Goal: Task Accomplishment & Management: Complete application form

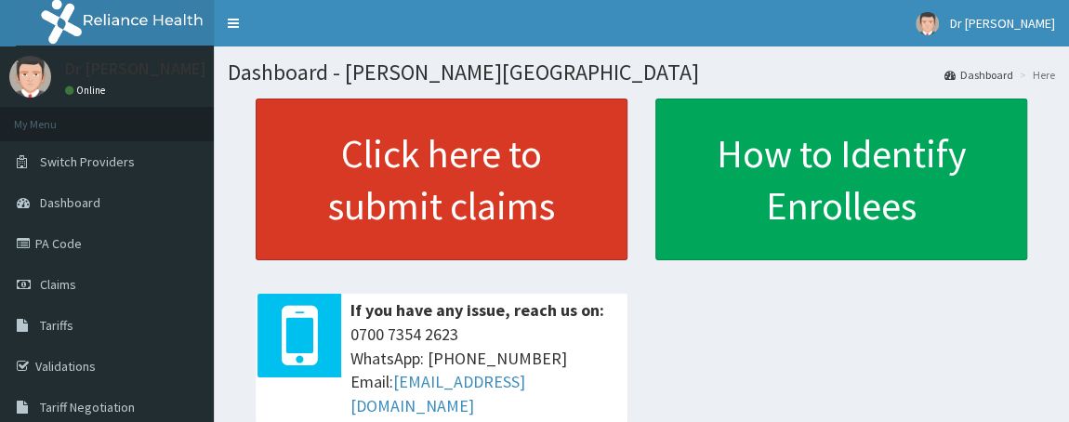
click at [493, 220] on link "Click here to submit claims" at bounding box center [442, 180] width 372 height 162
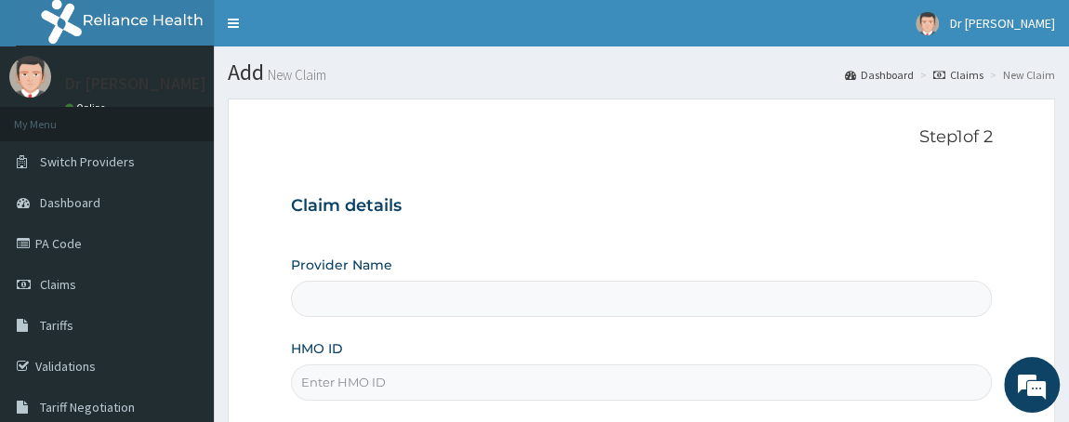
type input "[PERSON_NAME][GEOGRAPHIC_DATA]"
click at [425, 375] on input "HMO ID" at bounding box center [642, 382] width 702 height 36
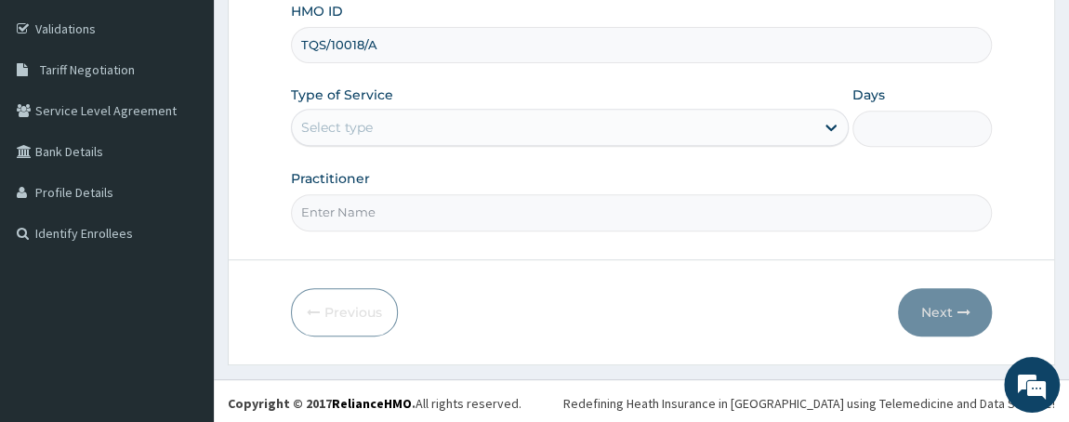
type input "TQS/10018/A"
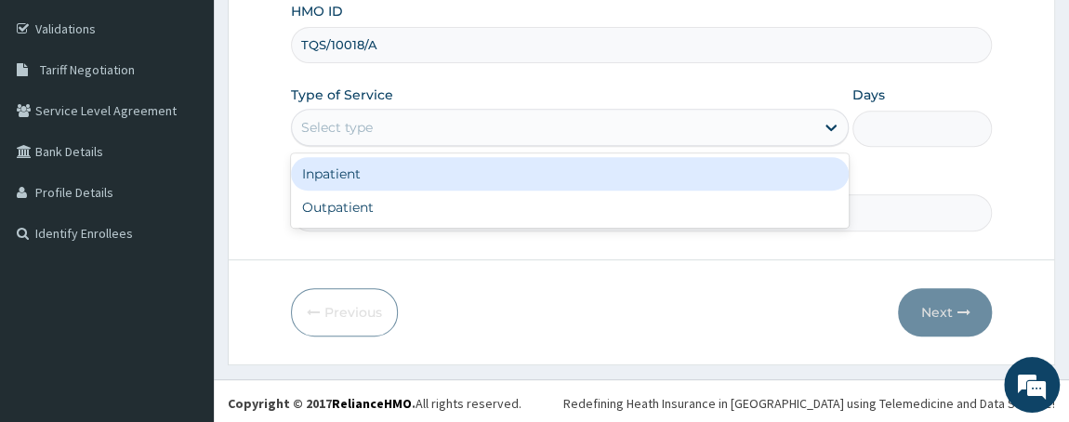
click at [393, 115] on div "Select type" at bounding box center [553, 127] width 523 height 30
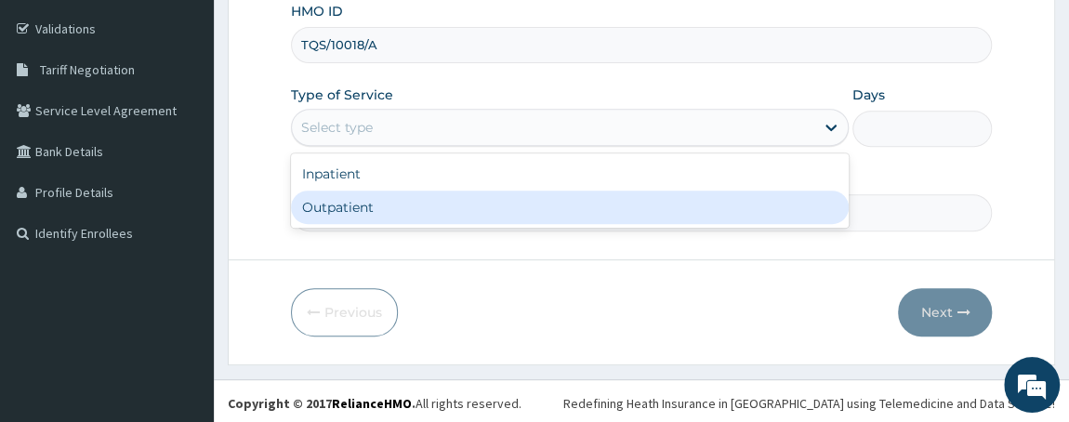
click at [381, 217] on div "Outpatient" at bounding box center [570, 207] width 559 height 33
type input "1"
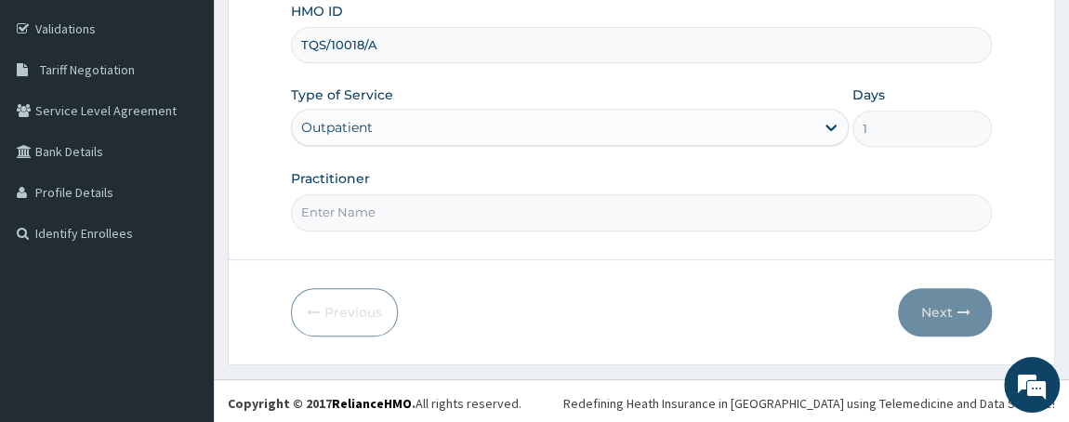
click at [388, 216] on input "Practitioner" at bounding box center [642, 212] width 702 height 36
type input "DR W..A.SMITH"
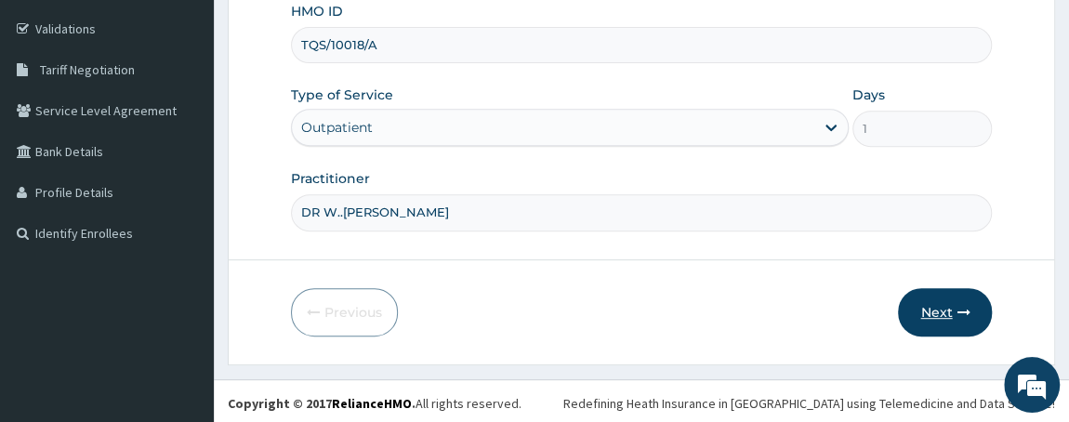
click at [945, 322] on button "Next" at bounding box center [945, 312] width 94 height 48
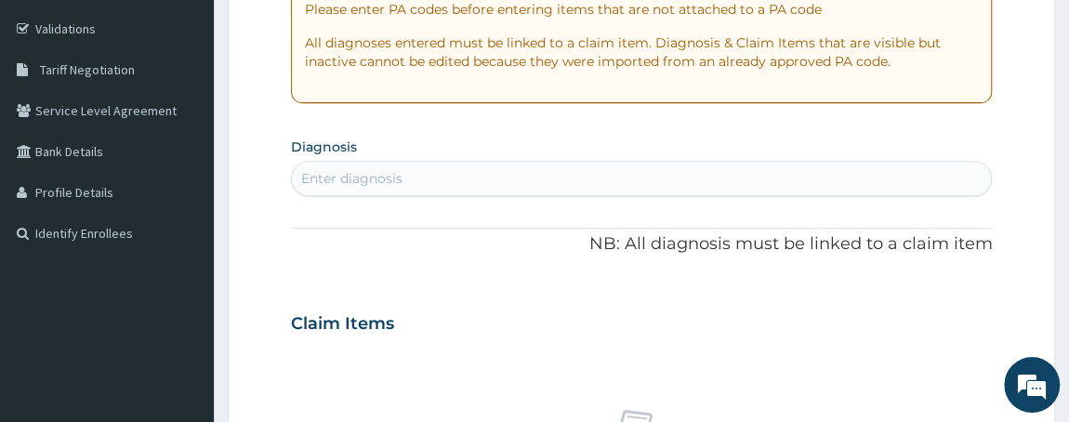
click at [519, 176] on div "Enter diagnosis" at bounding box center [642, 179] width 700 height 30
type input "M"
type input "F"
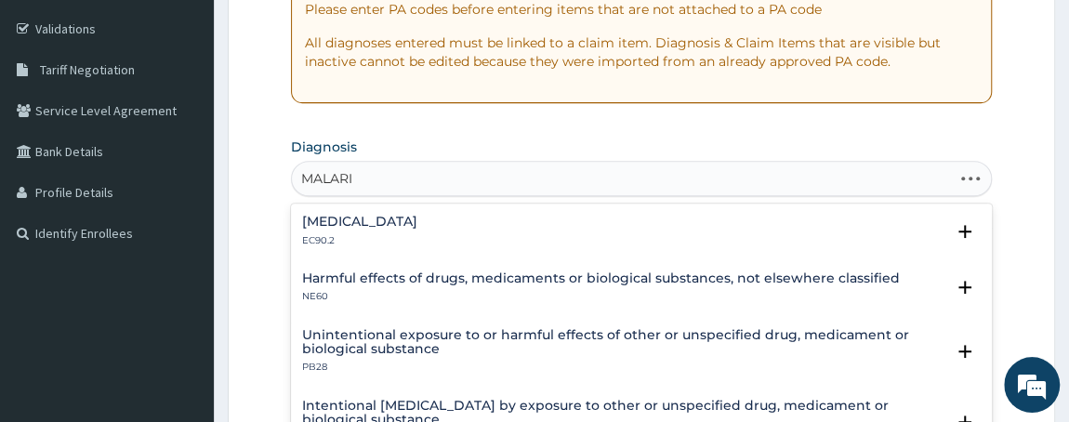
type input "MALARIA"
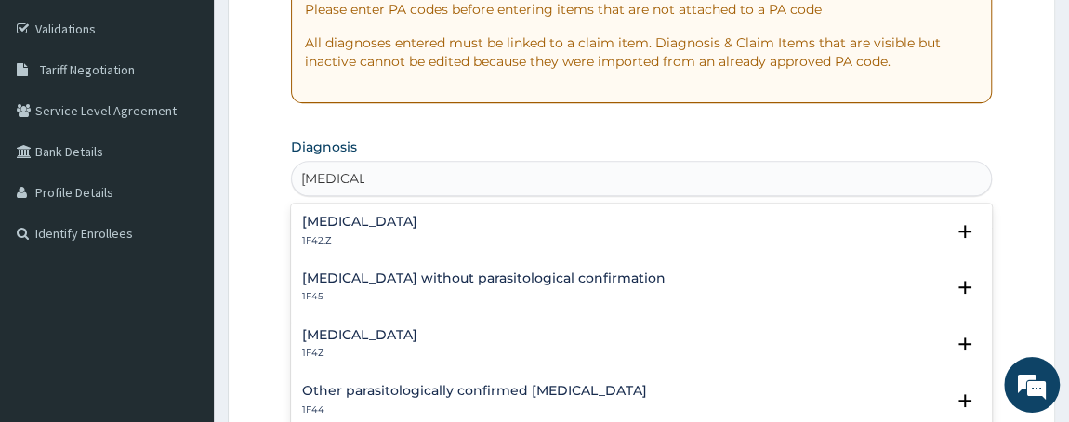
scroll to position [244, 0]
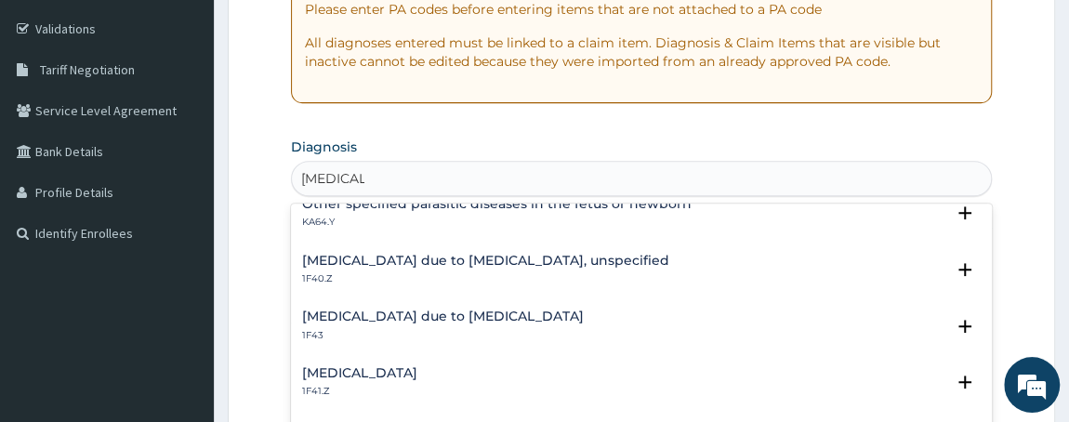
click at [493, 267] on div "Malaria due to Plasmodium falciparum, unspecified 1F40.Z" at bounding box center [485, 270] width 367 height 33
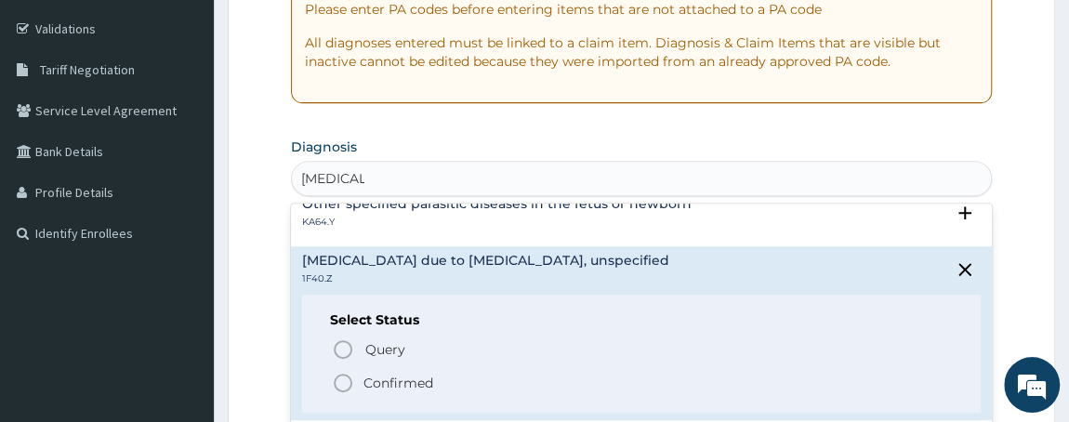
click at [336, 379] on icon "status option filled" at bounding box center [343, 383] width 22 height 22
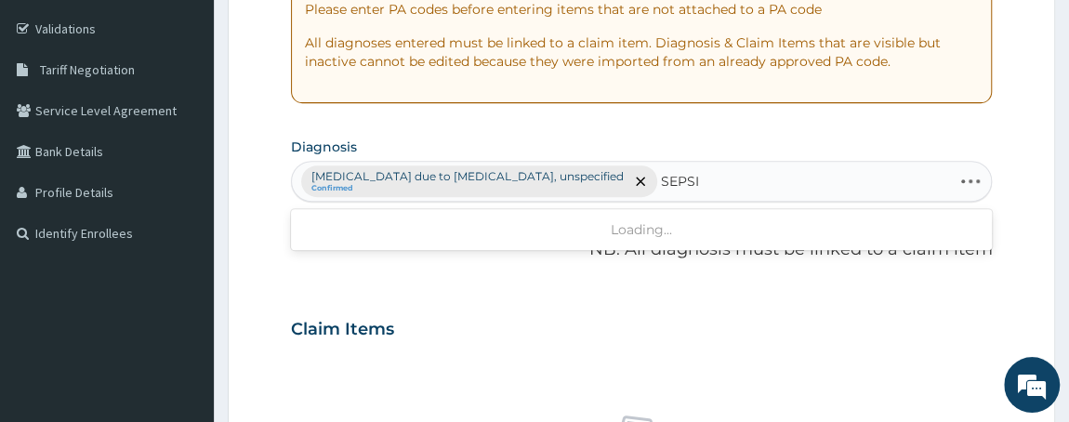
type input "SEPSIS"
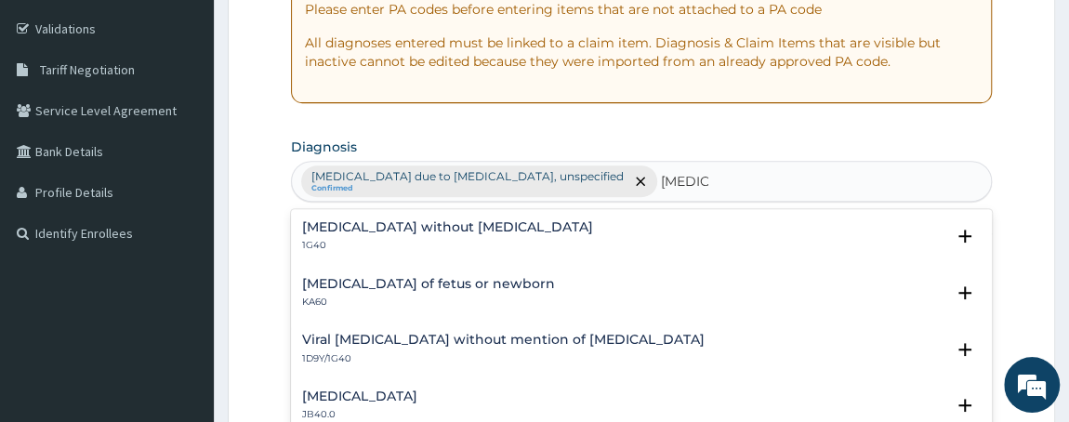
click at [353, 221] on h4 "Sepsis without septic shock" at bounding box center [447, 227] width 291 height 14
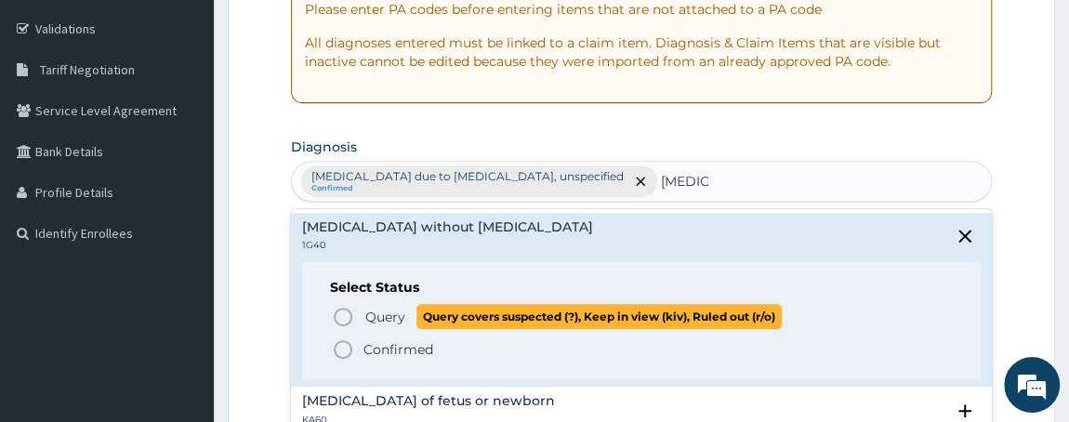
click at [343, 310] on icon "status option query" at bounding box center [343, 317] width 22 height 22
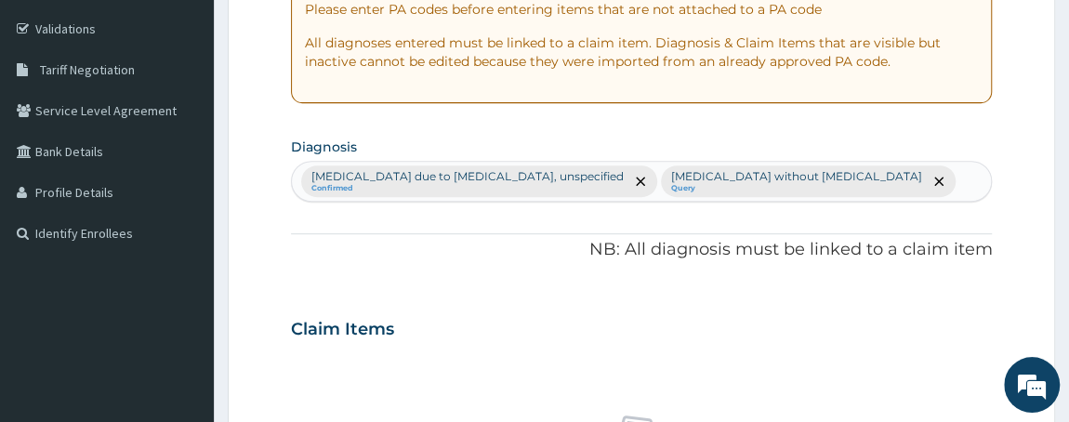
scroll to position [705, 0]
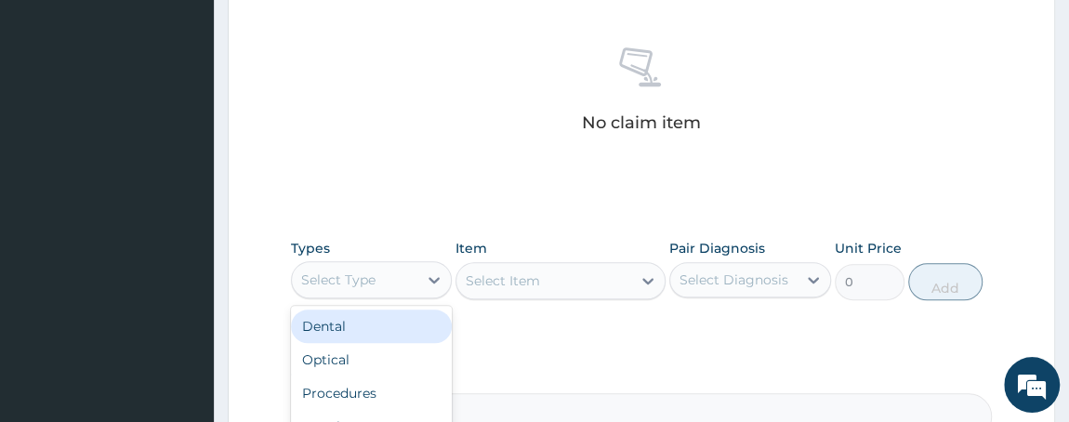
click at [368, 279] on div "Select Type" at bounding box center [338, 279] width 74 height 19
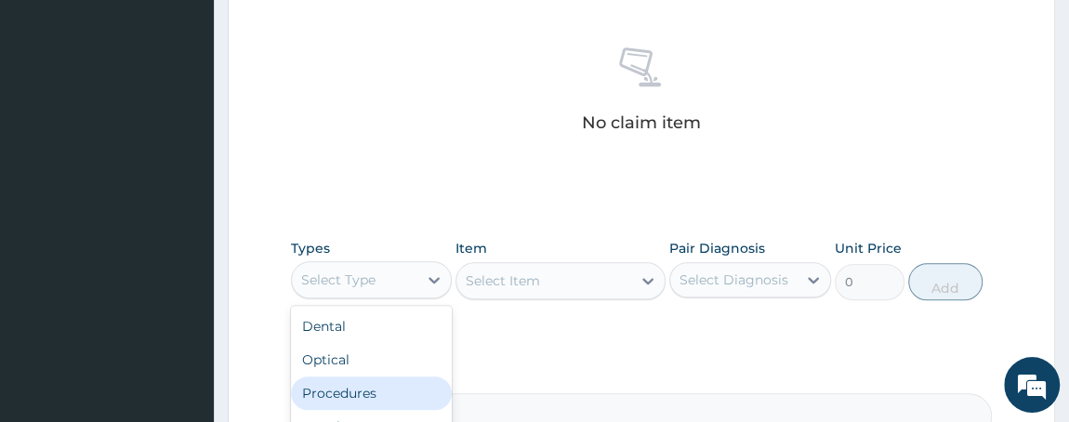
click at [359, 392] on div "Procedures" at bounding box center [372, 392] width 162 height 33
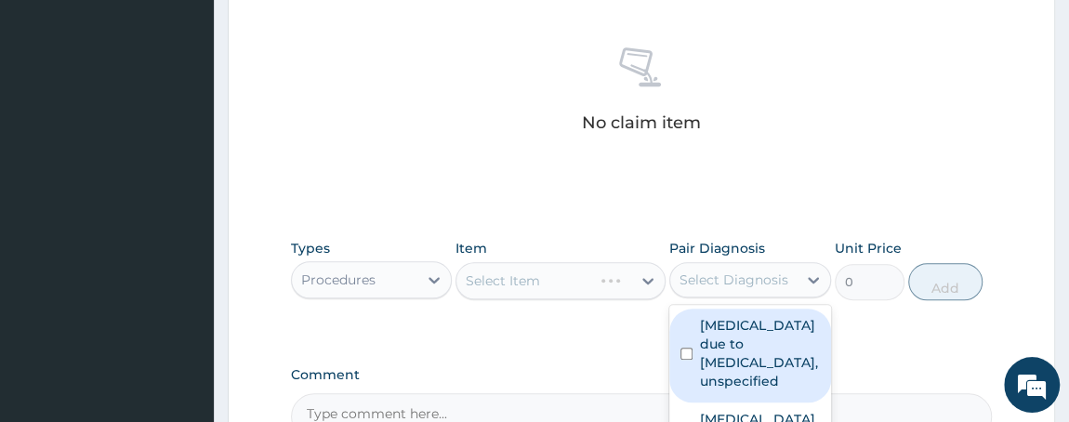
click at [725, 270] on div "Select Diagnosis" at bounding box center [733, 279] width 109 height 19
click at [691, 356] on input "checkbox" at bounding box center [686, 354] width 12 height 12
checkbox input "true"
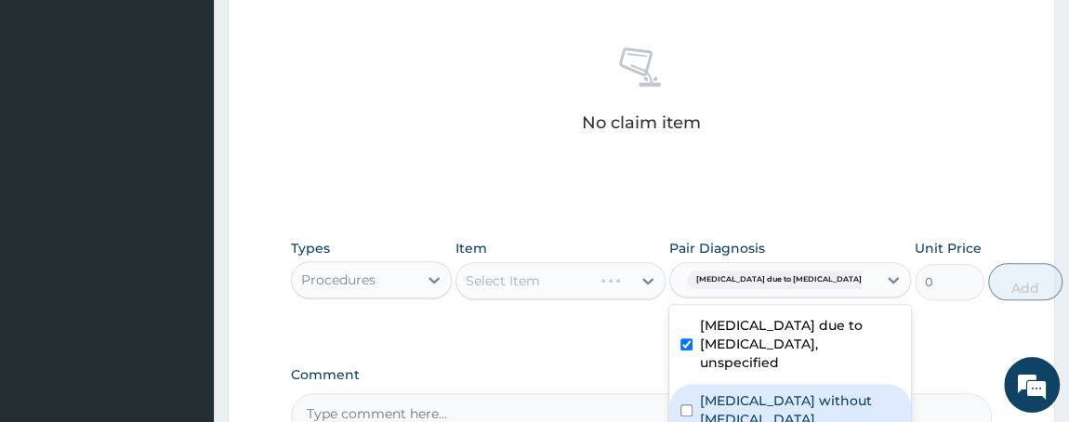
click at [691, 419] on div "Sepsis without septic shock" at bounding box center [790, 412] width 242 height 57
checkbox input "true"
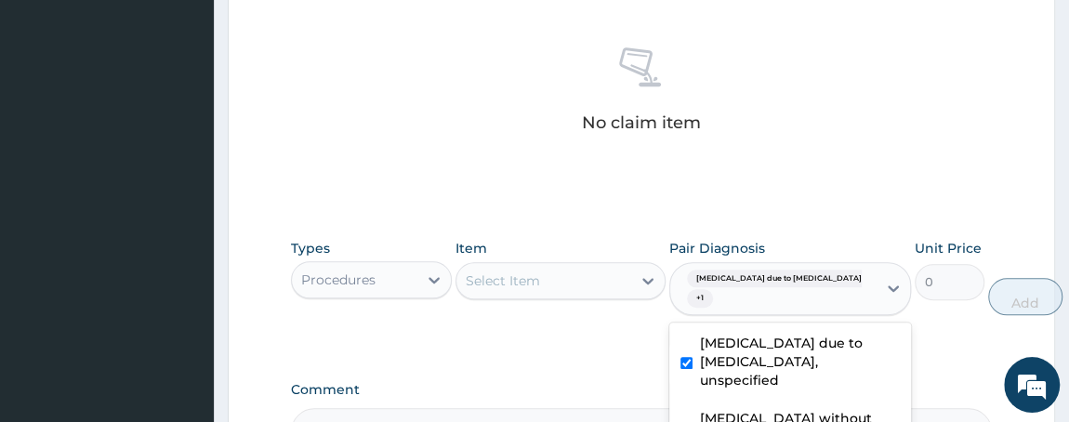
click at [520, 278] on div "Select Item" at bounding box center [503, 280] width 74 height 19
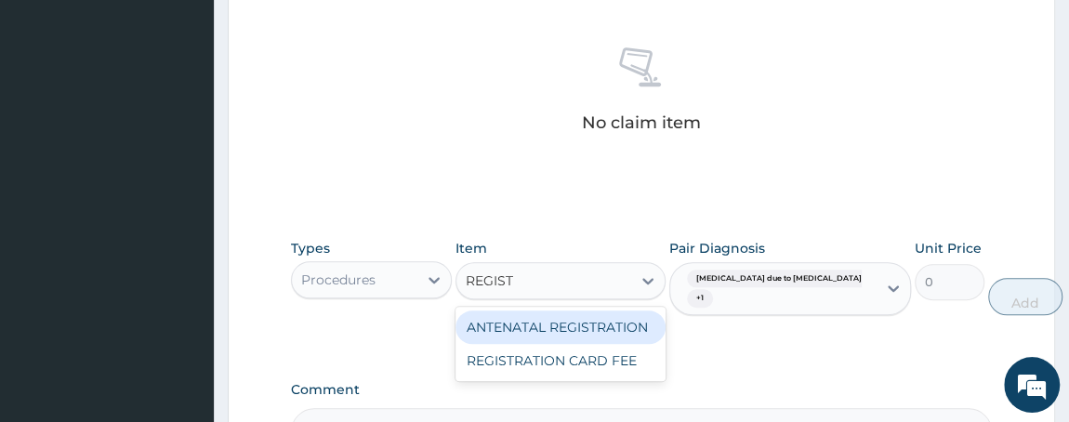
type input "REGISTR"
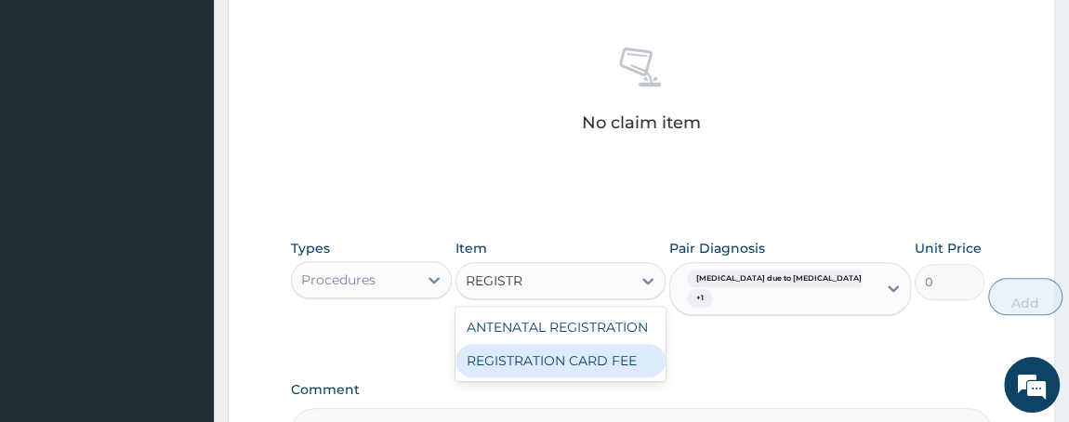
click at [564, 359] on div "REGISTRATION CARD FEE" at bounding box center [560, 360] width 210 height 33
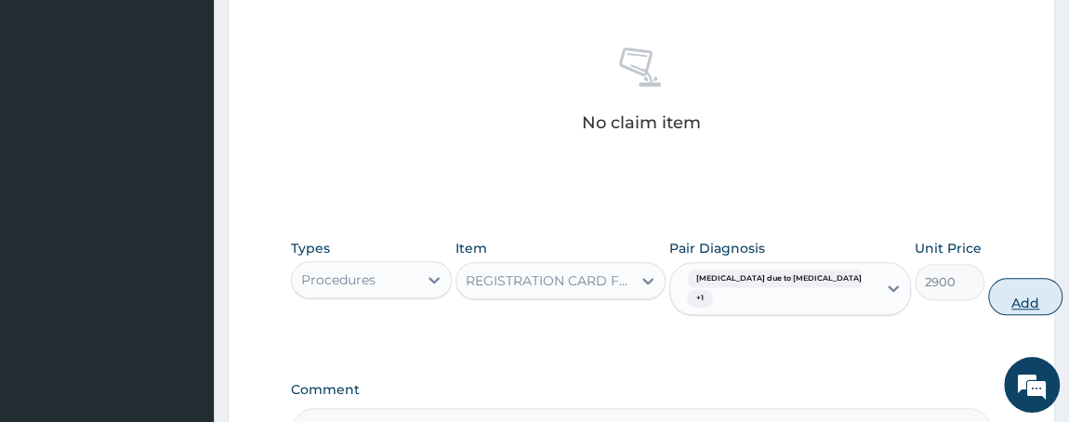
click at [988, 299] on button "Add" at bounding box center [1025, 296] width 74 height 37
type input "0"
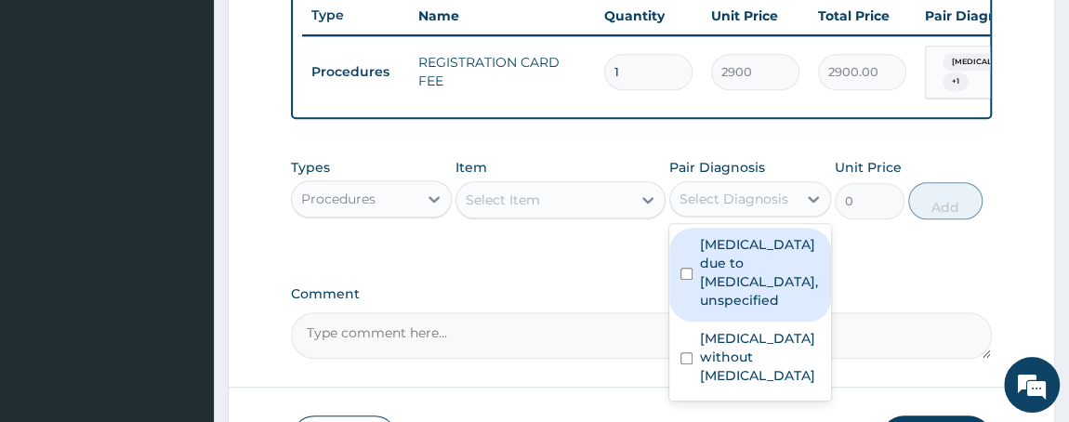
click at [757, 200] on div "Select Diagnosis" at bounding box center [733, 199] width 109 height 19
click at [688, 279] on input "checkbox" at bounding box center [686, 274] width 12 height 12
checkbox input "true"
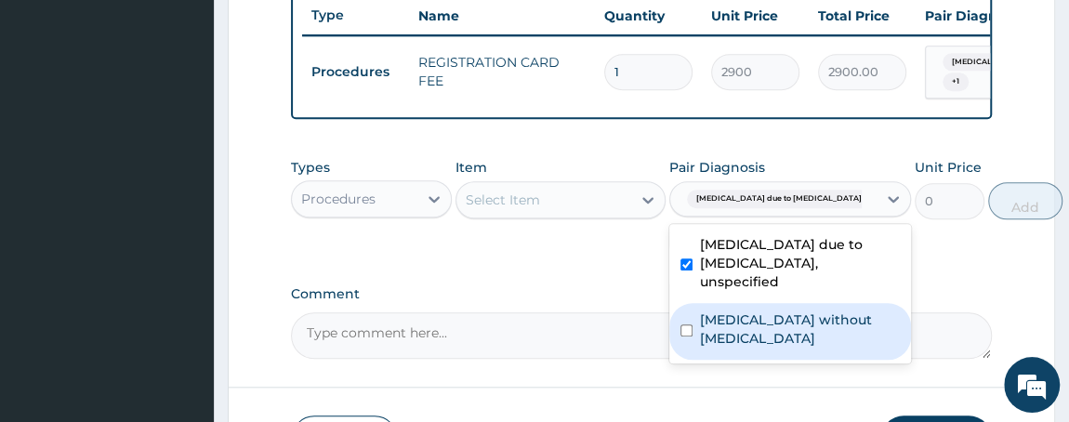
click at [689, 336] on input "checkbox" at bounding box center [686, 330] width 12 height 12
checkbox input "true"
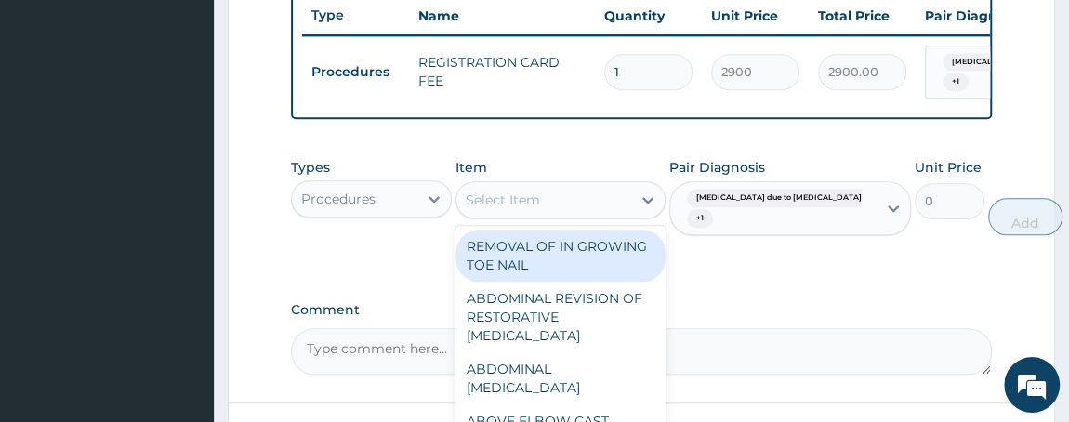
click at [507, 209] on div "Select Item" at bounding box center [503, 200] width 74 height 19
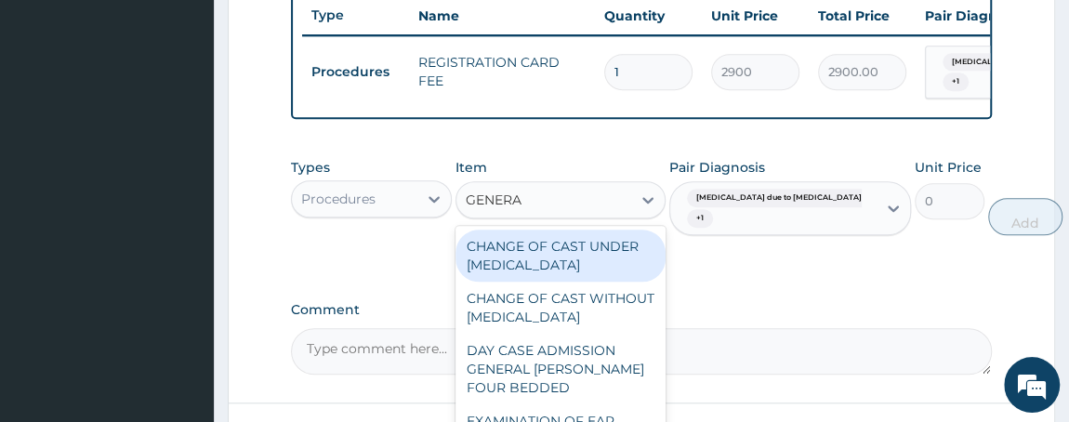
type input "GENERAL"
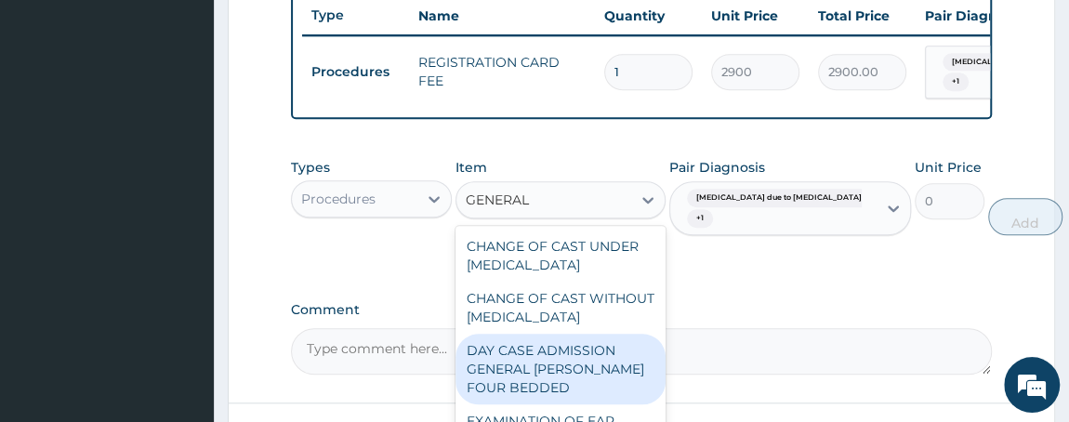
scroll to position [244, 0]
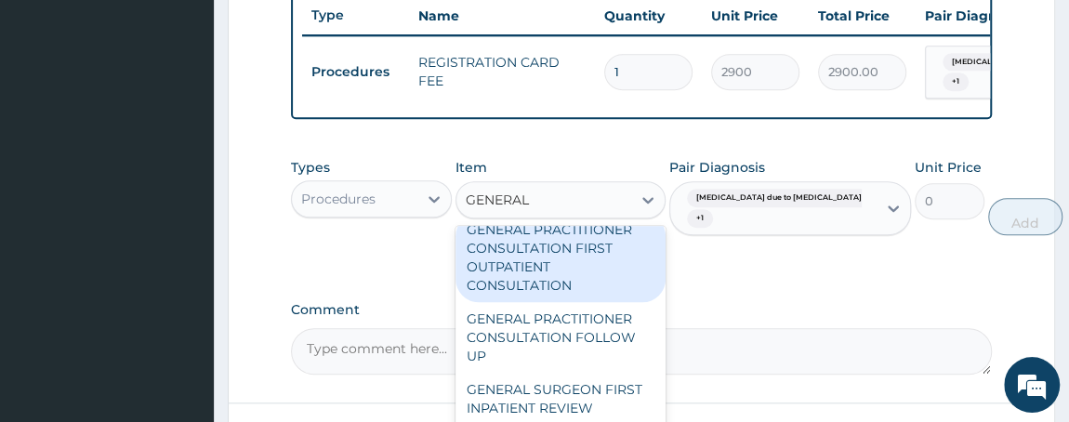
click at [577, 283] on div "GENERAL PRACTITIONER CONSULTATION FIRST OUTPATIENT CONSULTATION" at bounding box center [560, 257] width 210 height 89
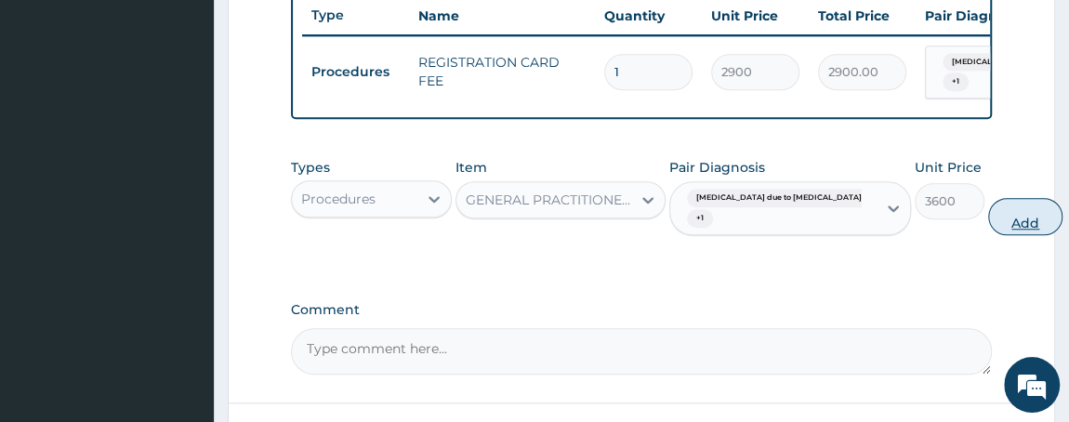
click at [988, 226] on button "Add" at bounding box center [1025, 216] width 74 height 37
type input "0"
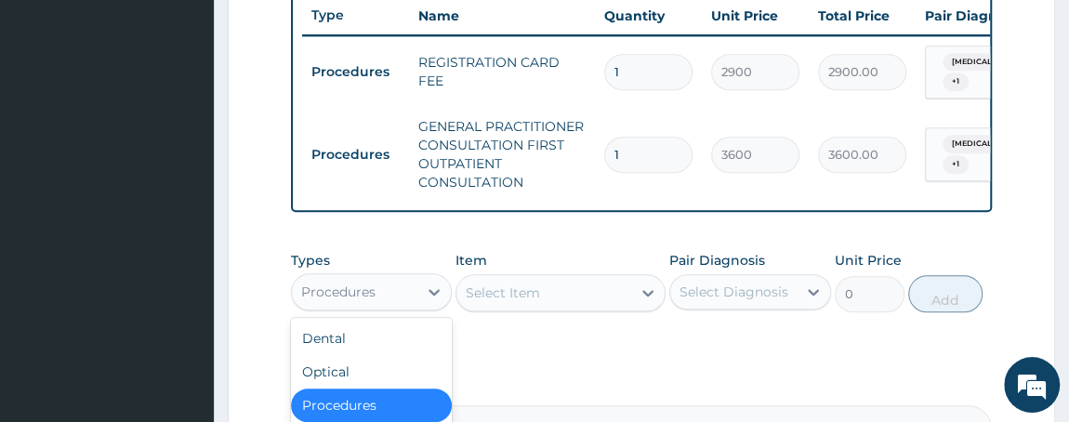
click at [376, 297] on div "Procedures" at bounding box center [355, 292] width 126 height 30
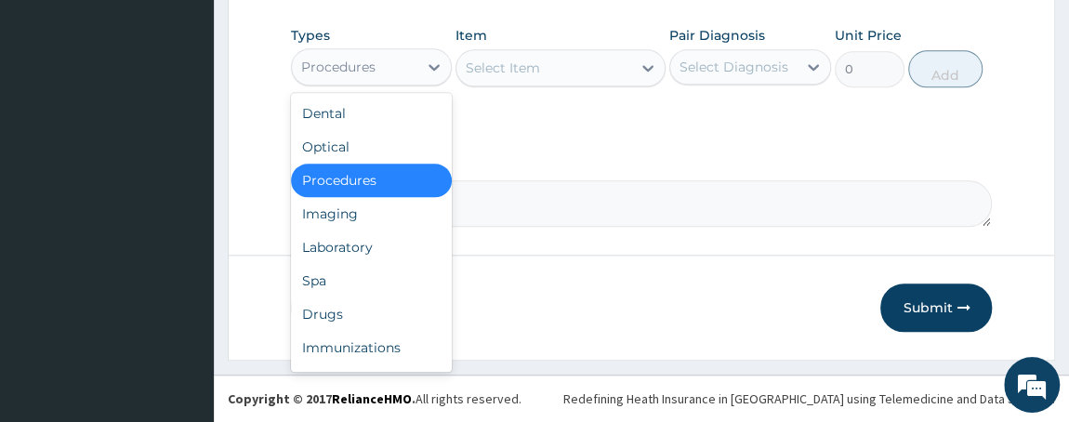
scroll to position [939, 0]
click at [393, 305] on div "Drugs" at bounding box center [372, 313] width 162 height 33
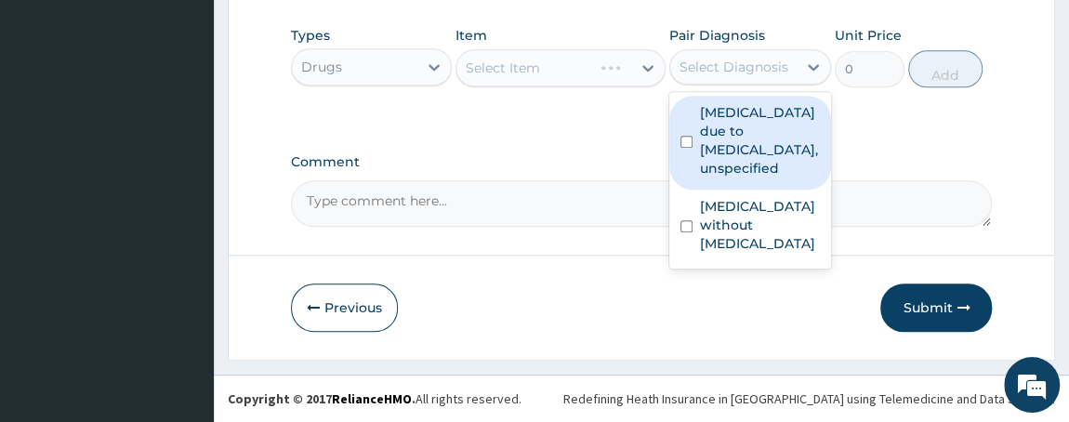
click at [744, 69] on div "Select Diagnosis" at bounding box center [733, 67] width 109 height 19
click at [688, 150] on div "Malaria due to Plasmodium falciparum, unspecified" at bounding box center [750, 143] width 162 height 94
checkbox input "true"
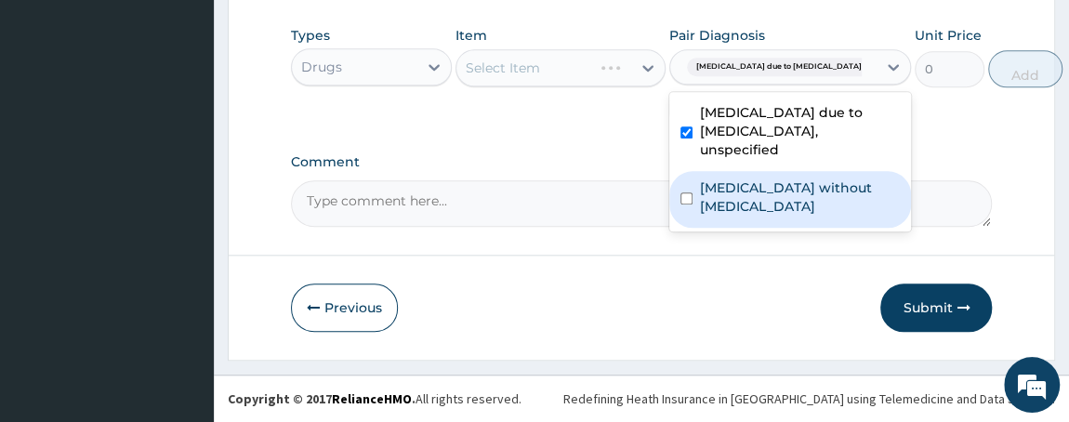
click at [685, 204] on input "checkbox" at bounding box center [686, 198] width 12 height 12
checkbox input "true"
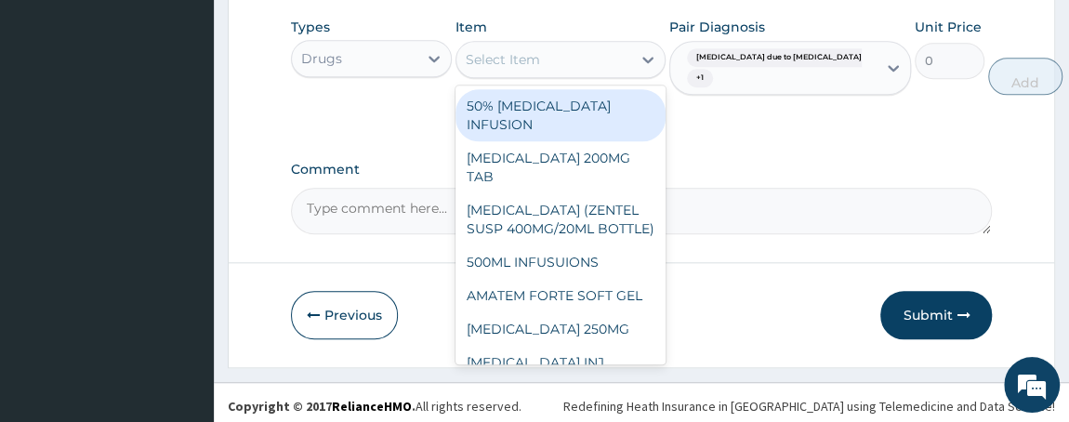
click at [541, 66] on div "Select Item" at bounding box center [543, 60] width 175 height 30
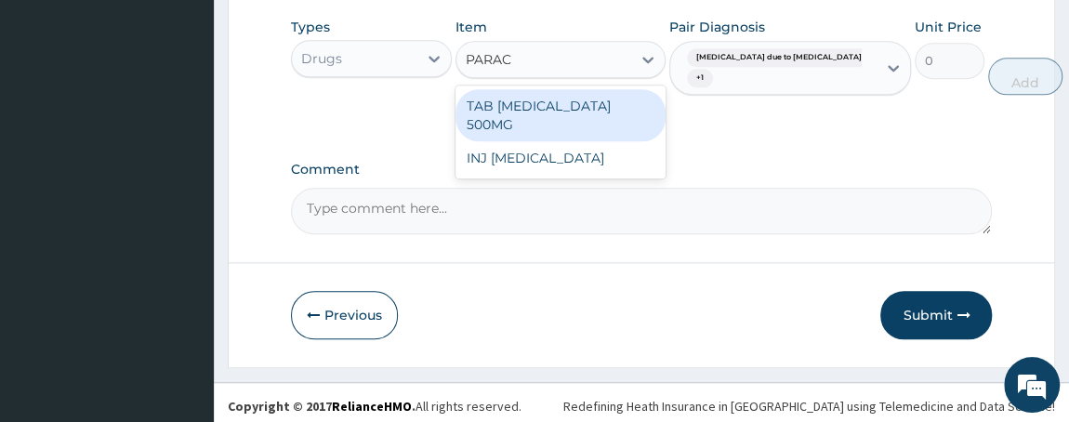
type input "PARACE"
click at [548, 125] on div "TAB PARACETAMOL 500MG" at bounding box center [560, 115] width 210 height 52
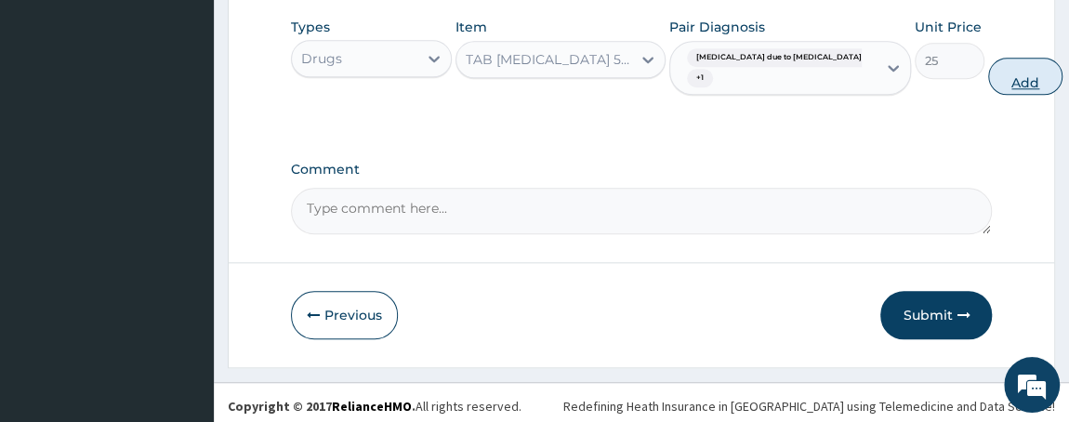
click at [988, 95] on button "Add" at bounding box center [1025, 76] width 74 height 37
type input "0"
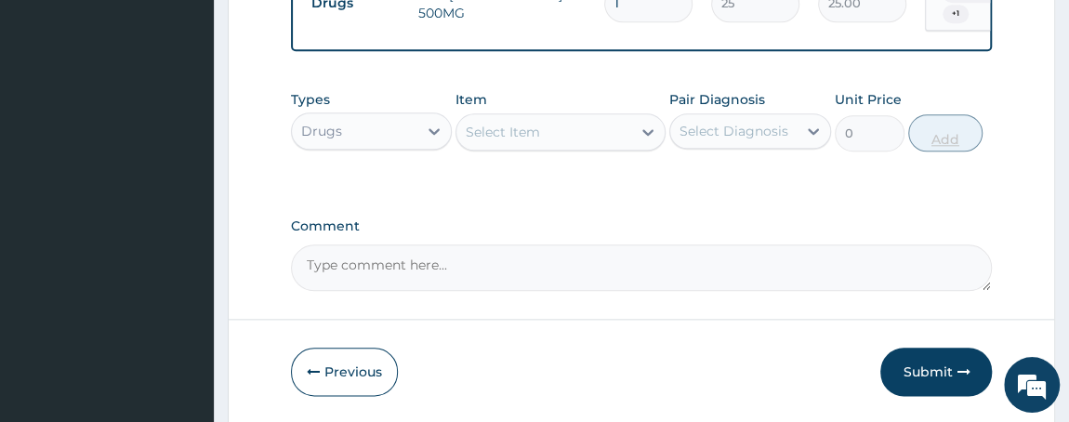
scroll to position [920, 0]
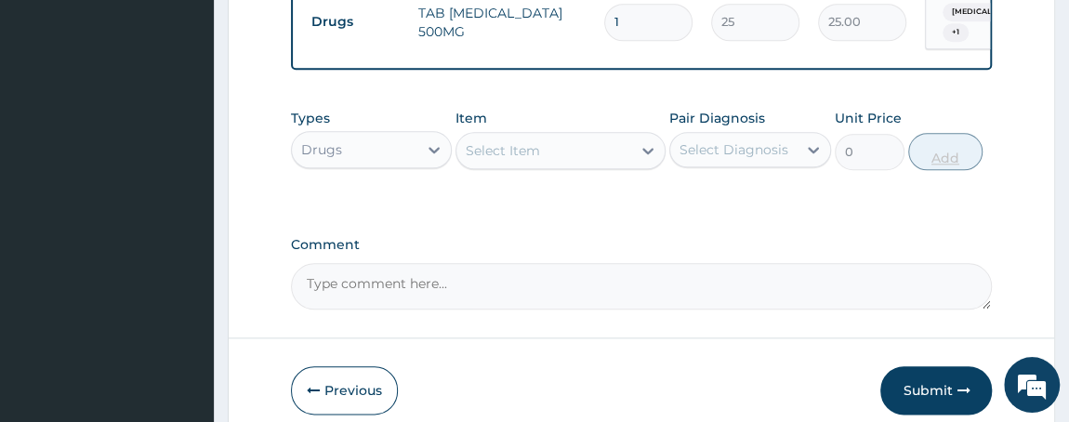
type input "18"
type input "450.00"
type input "18"
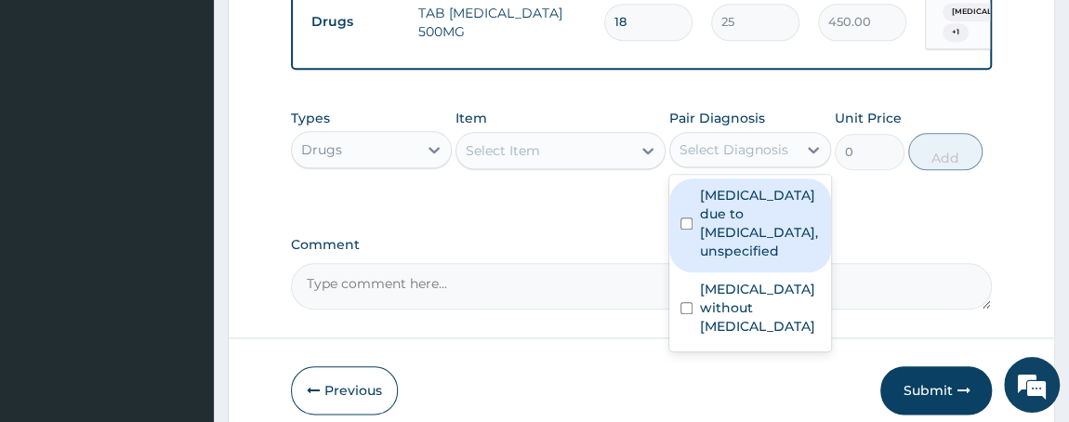
click at [723, 157] on div "Select Diagnosis" at bounding box center [733, 149] width 109 height 19
click at [693, 228] on div "Malaria due to Plasmodium falciparum, unspecified" at bounding box center [750, 225] width 162 height 94
checkbox input "true"
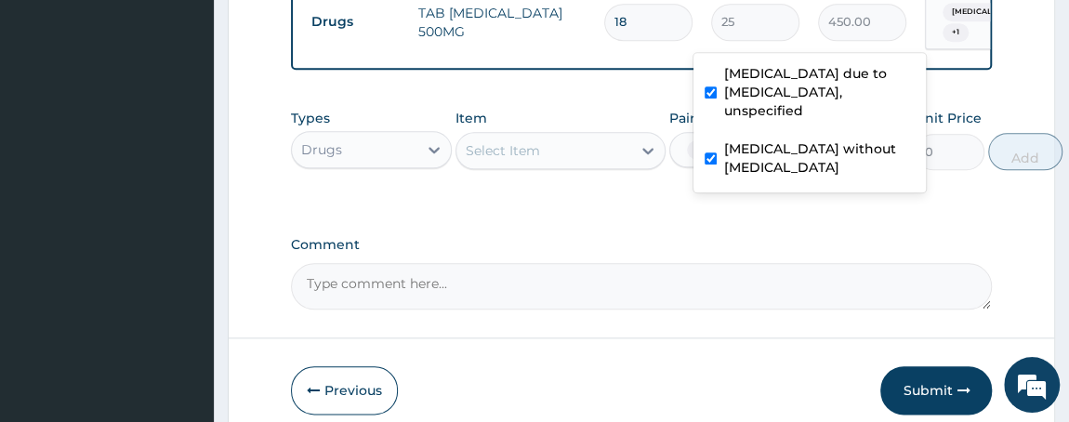
scroll to position [0, 230]
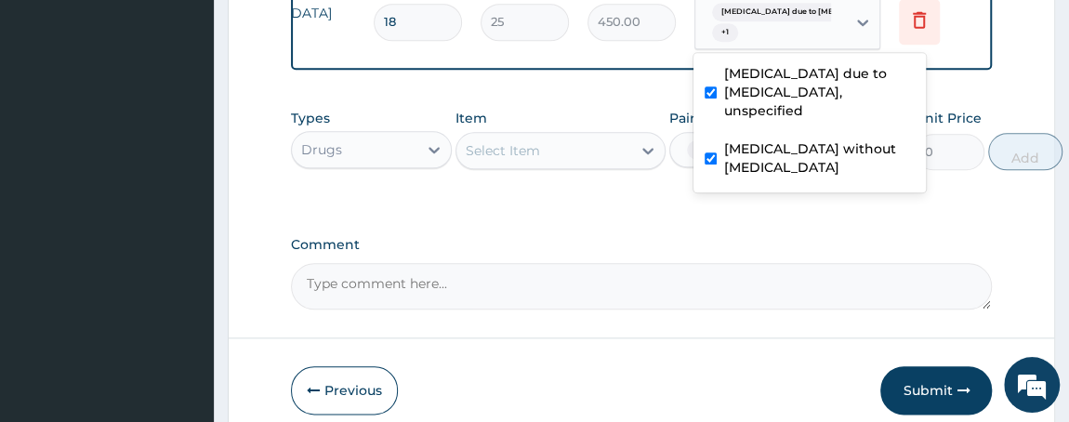
click at [957, 27] on tr "Drugs TAB PARACETAMOL 500MG 18 25 450.00 option Malaria due to Plasmodium falci…" at bounding box center [527, 22] width 911 height 72
click at [707, 152] on input "checkbox" at bounding box center [710, 158] width 12 height 12
checkbox input "false"
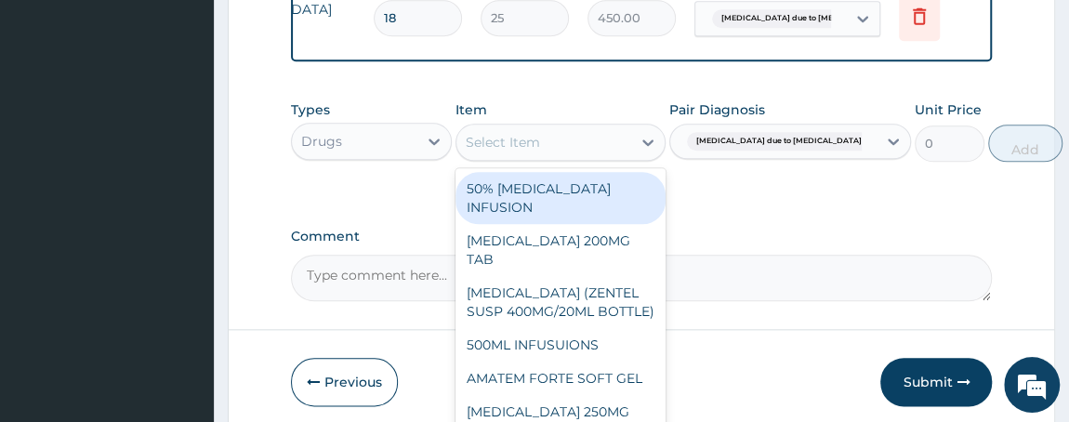
click at [569, 149] on div "Select Item" at bounding box center [543, 142] width 175 height 30
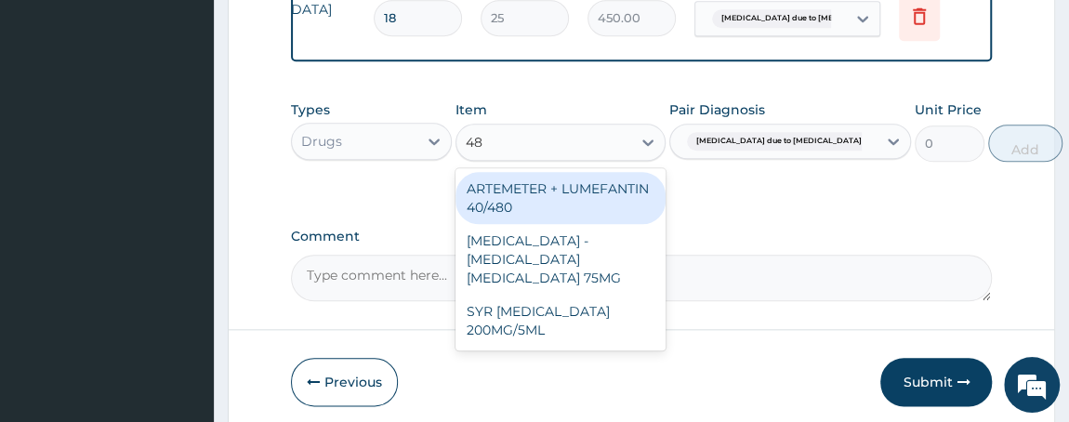
type input "480"
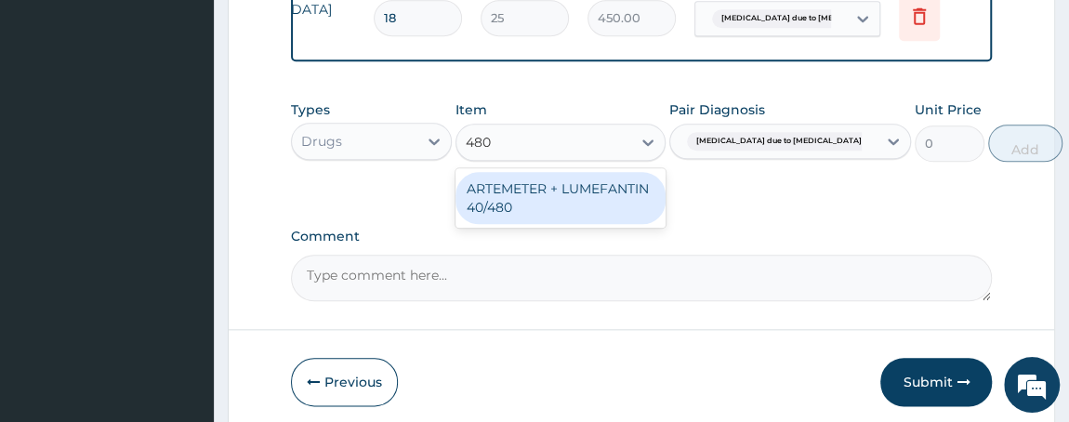
click at [576, 215] on div "ARTEMETER + LUMEFANTIN 40/480" at bounding box center [560, 198] width 210 height 52
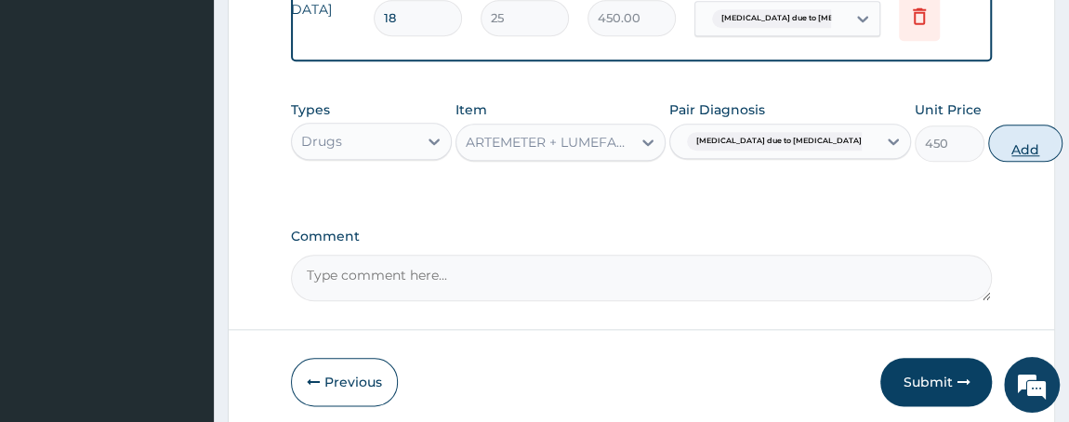
click at [988, 150] on button "Add" at bounding box center [1025, 143] width 74 height 37
type input "0"
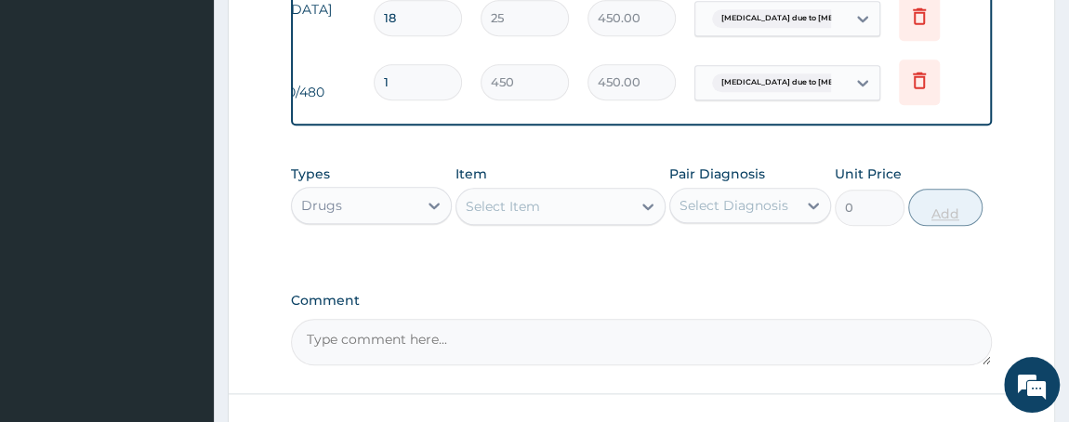
type input "0.00"
type input "6"
type input "2700.00"
type input "6"
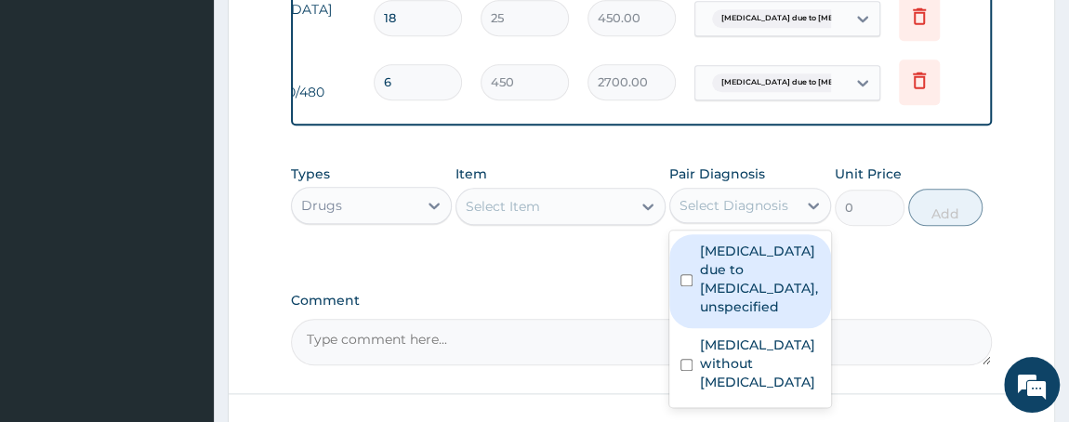
click at [740, 215] on div "Select Diagnosis" at bounding box center [733, 205] width 109 height 19
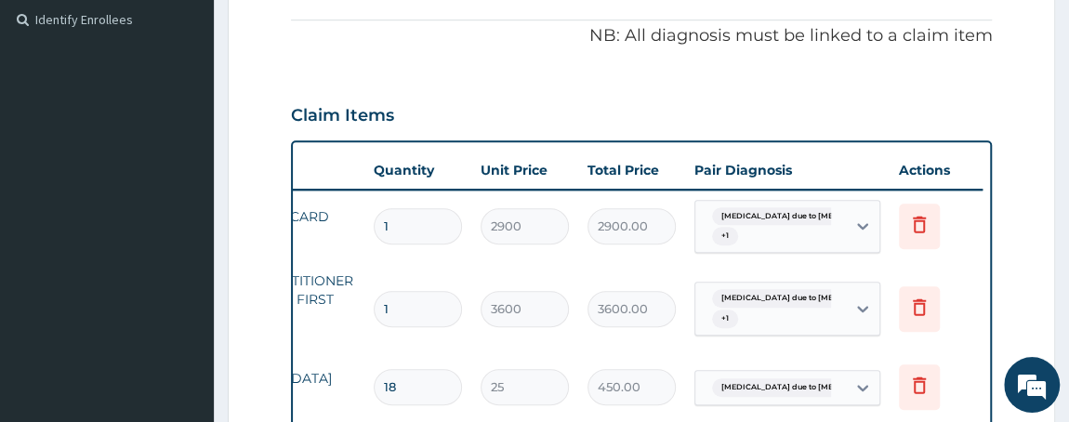
scroll to position [182, 0]
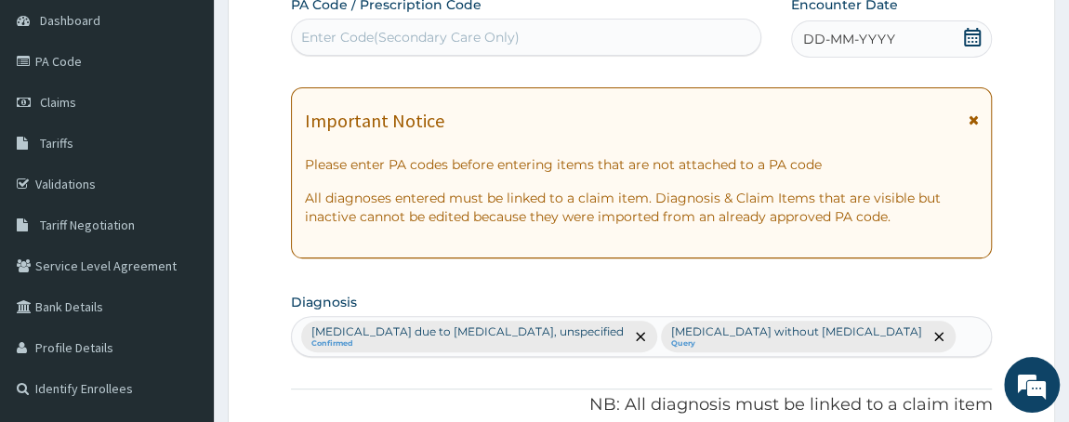
click at [918, 338] on div "Malaria due to Plasmodium falciparum, unspecified Confirmed Sepsis without sept…" at bounding box center [642, 336] width 700 height 39
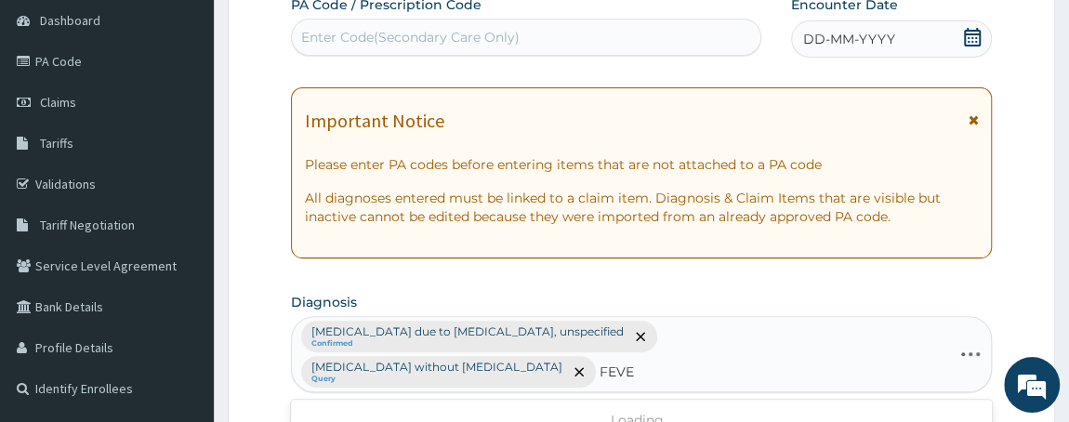
type input "FEVER"
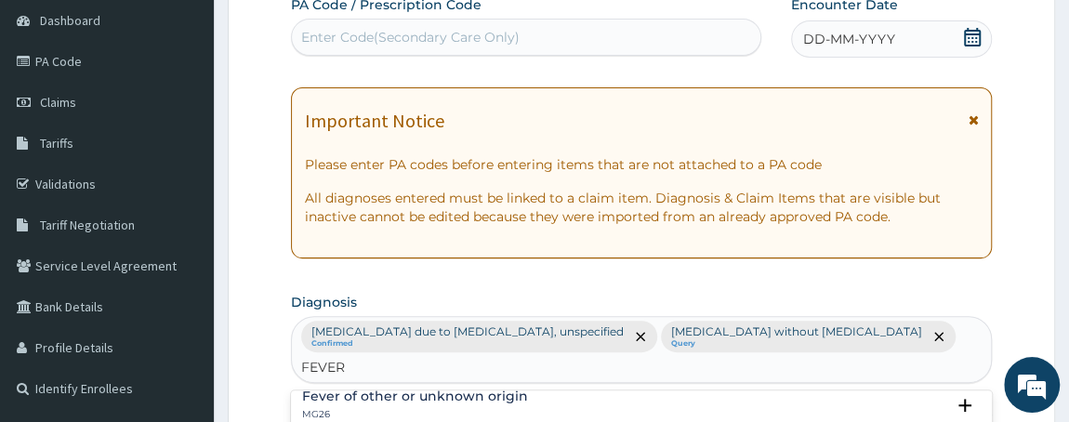
scroll to position [0, 0]
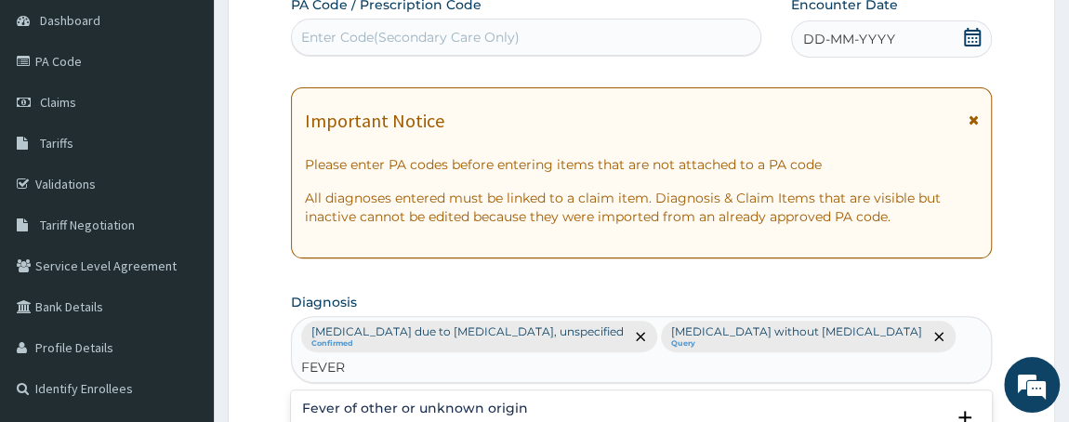
click at [451, 401] on h4 "Fever of other or unknown origin" at bounding box center [415, 408] width 226 height 14
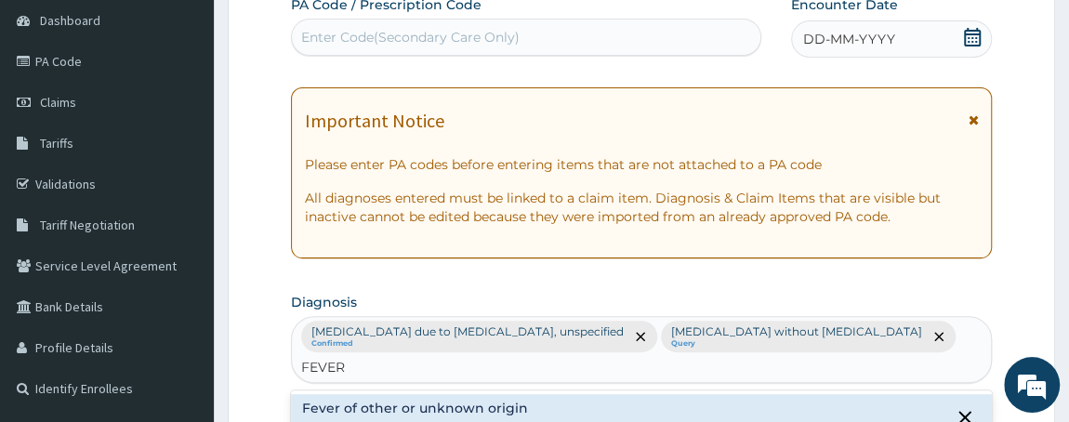
scroll to position [551, 0]
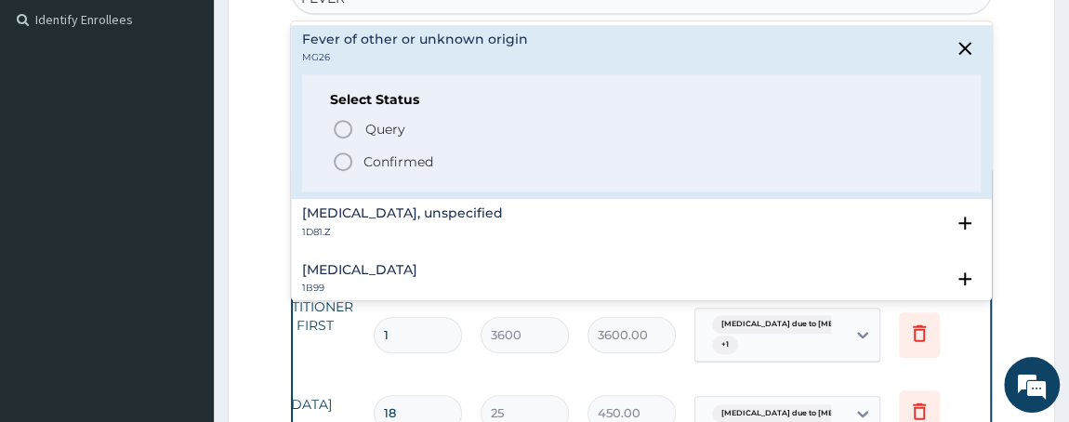
click at [335, 153] on circle "status option filled" at bounding box center [343, 161] width 17 height 17
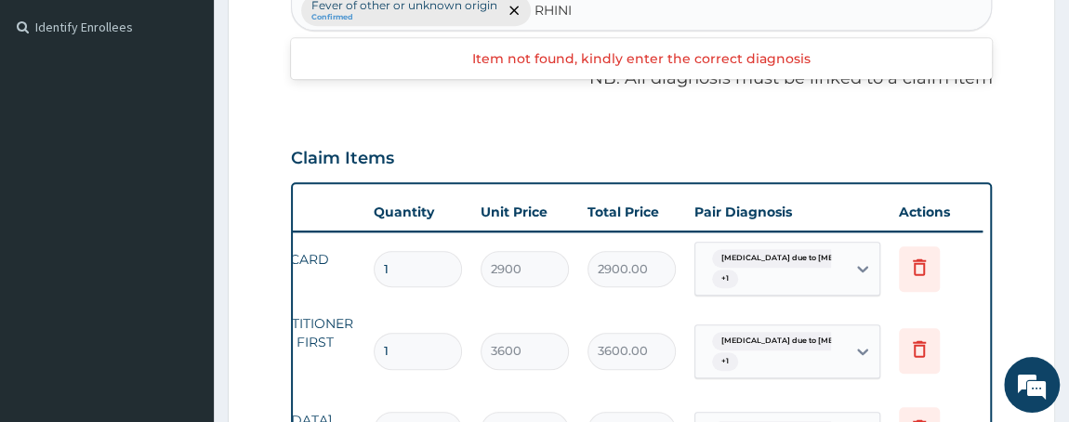
type input "RHIN"
drag, startPoint x: 609, startPoint y: 12, endPoint x: 962, endPoint y: -147, distance: 387.3
click at [962, 0] on html "R EL Toggle navigation Dr M.O Balogun Dr M.O Balogun - smithmc.frontdesk@yahoo.…" at bounding box center [534, 214] width 1069 height 1516
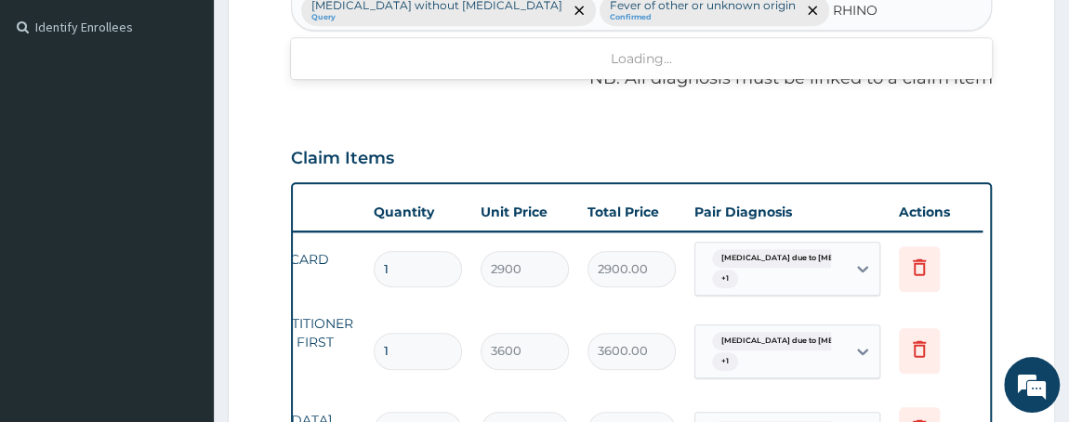
type input "RHINOS"
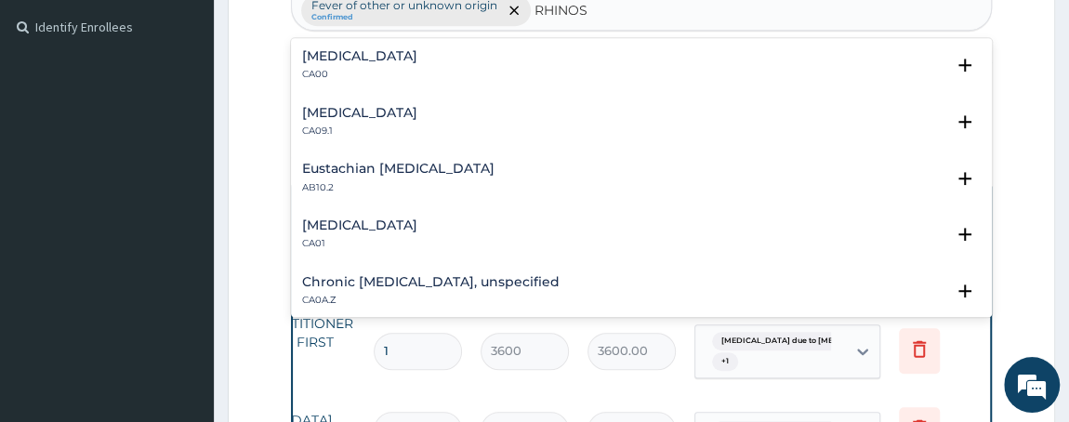
click at [349, 60] on h4 "Acute nasopharyngitis" at bounding box center [359, 56] width 115 height 14
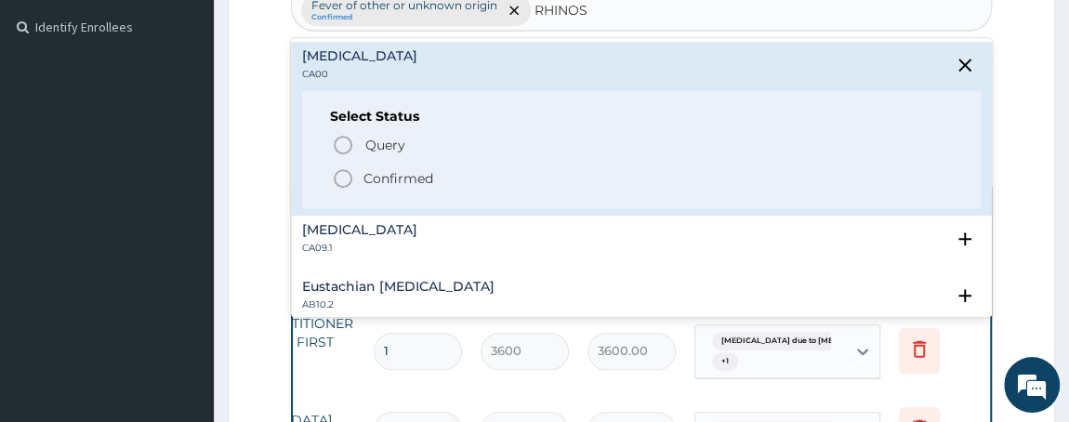
click at [343, 180] on icon "status option filled" at bounding box center [343, 178] width 22 height 22
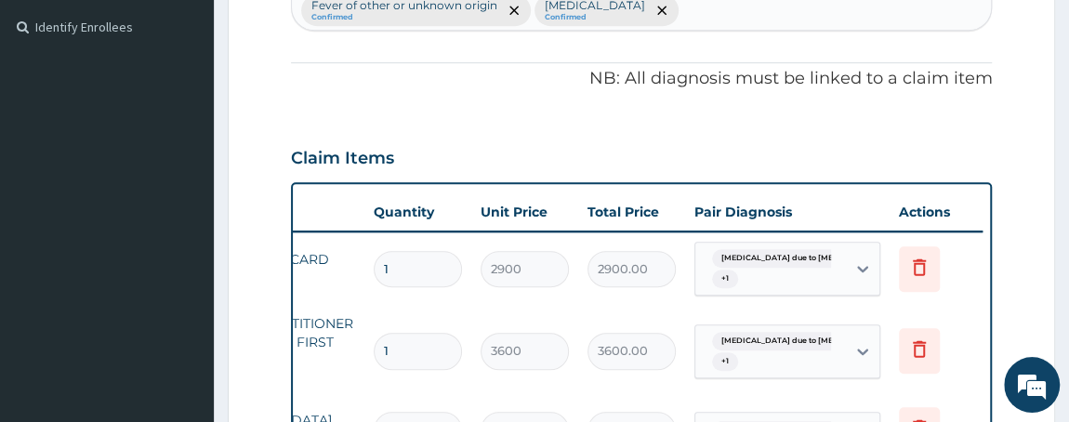
scroll to position [913, 0]
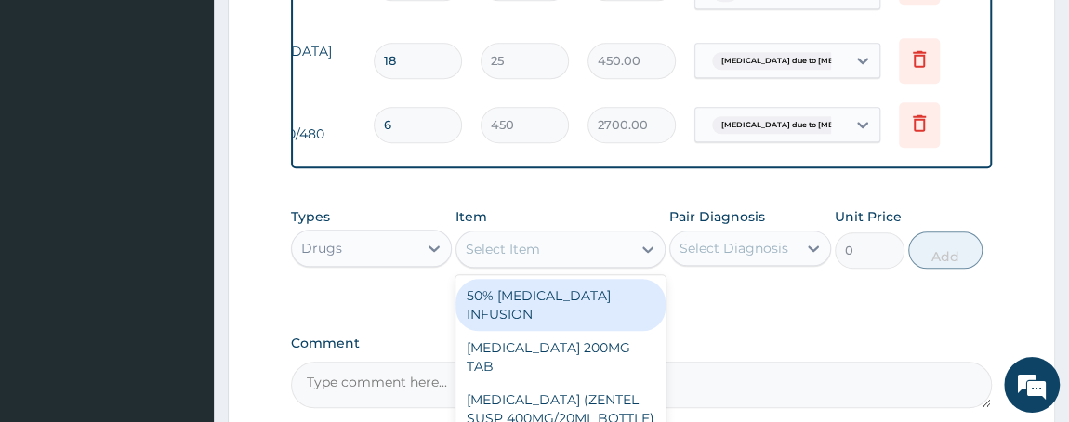
click at [504, 258] on div "Select Item" at bounding box center [503, 249] width 74 height 19
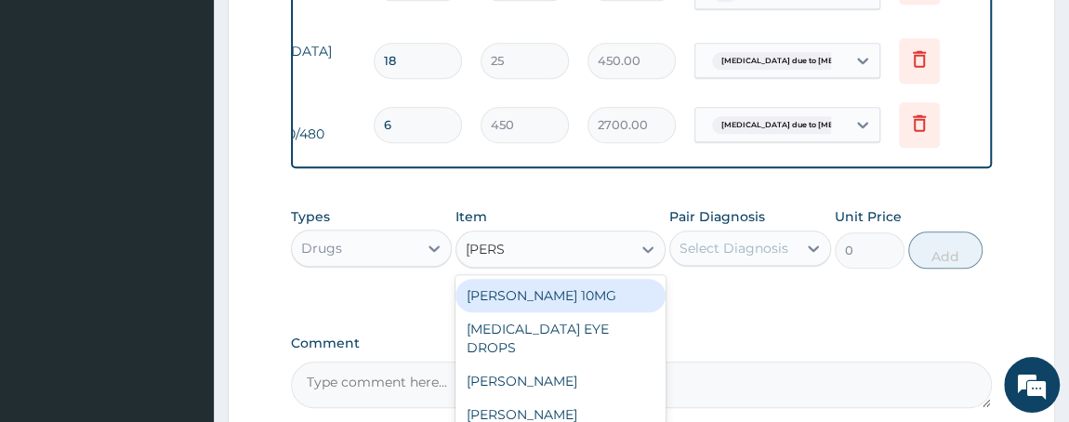
type input "LORAT"
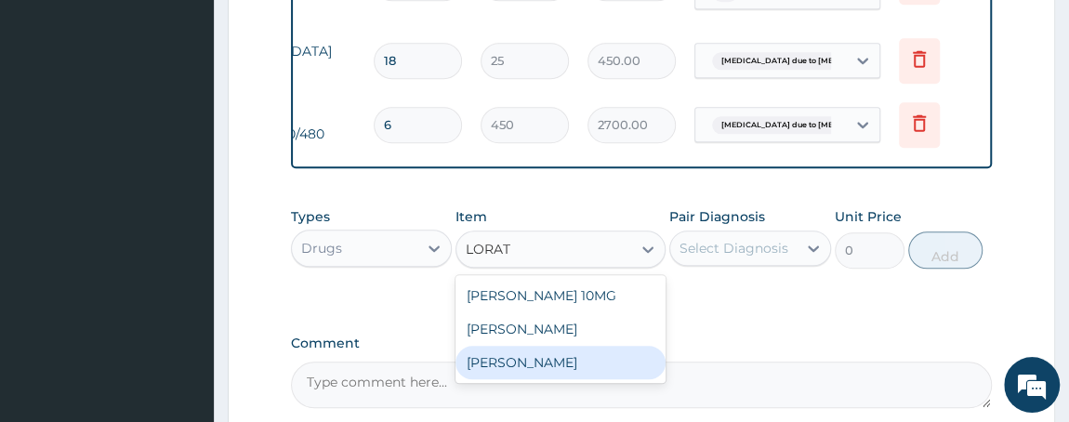
click at [551, 376] on div "TAB LORATIDINE" at bounding box center [560, 362] width 210 height 33
type input "100"
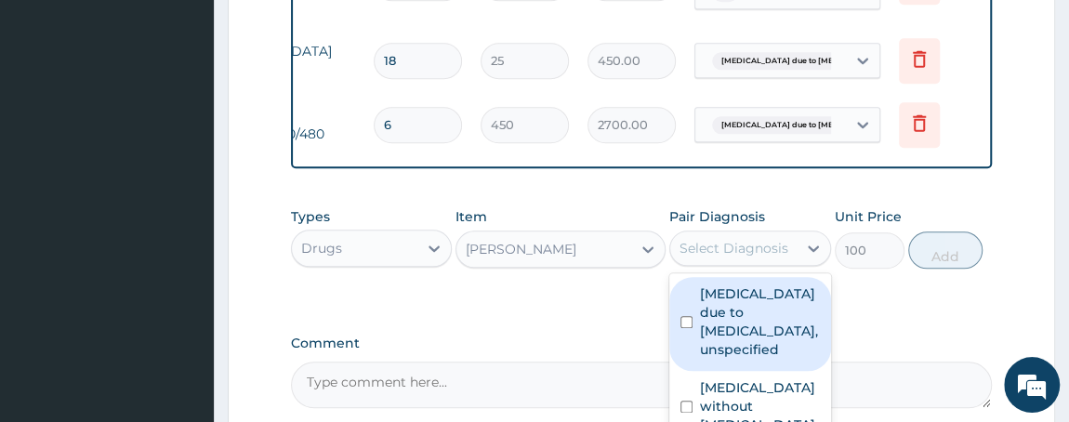
click at [730, 254] on div "Select Diagnosis" at bounding box center [733, 248] width 109 height 19
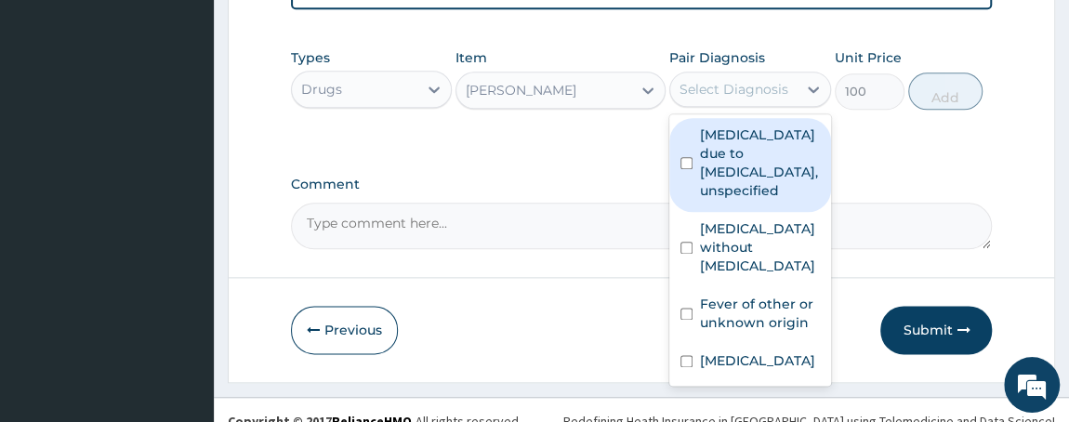
scroll to position [1102, 0]
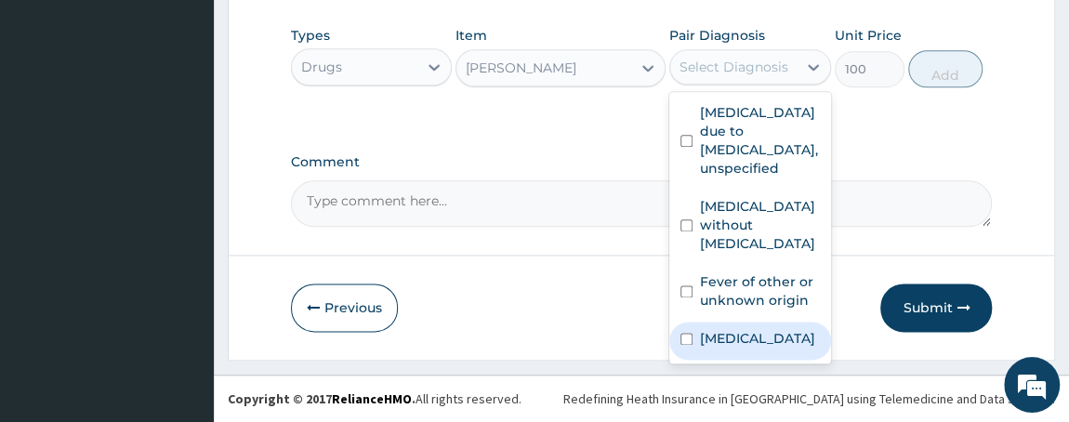
click at [681, 333] on input "checkbox" at bounding box center [686, 339] width 12 height 12
checkbox input "true"
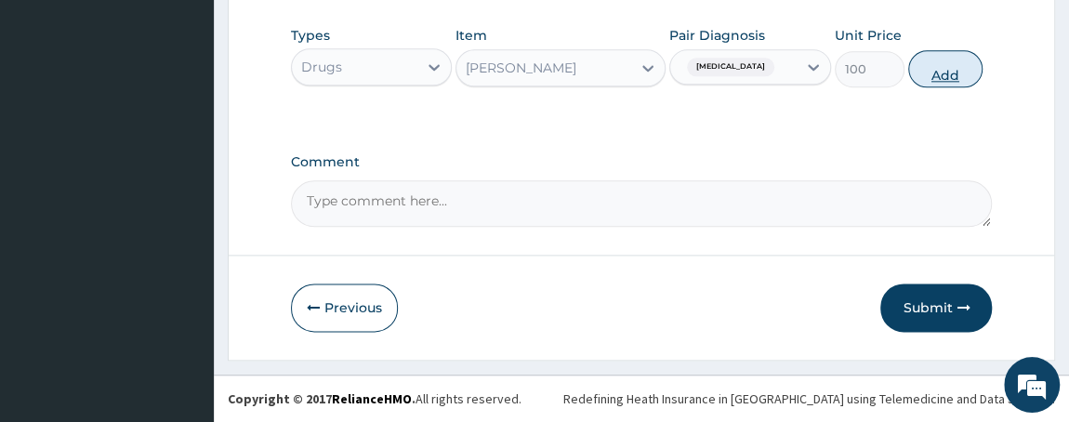
click at [955, 69] on button "Add" at bounding box center [945, 68] width 74 height 37
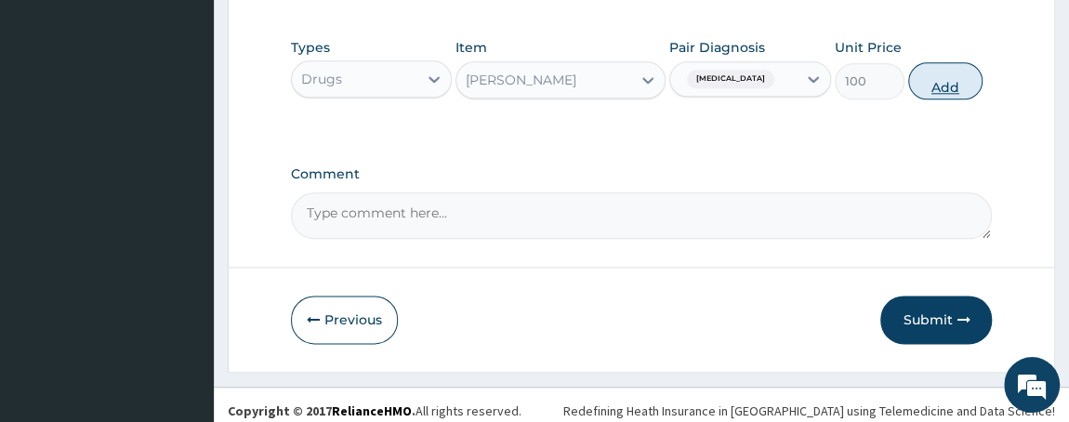
type input "0"
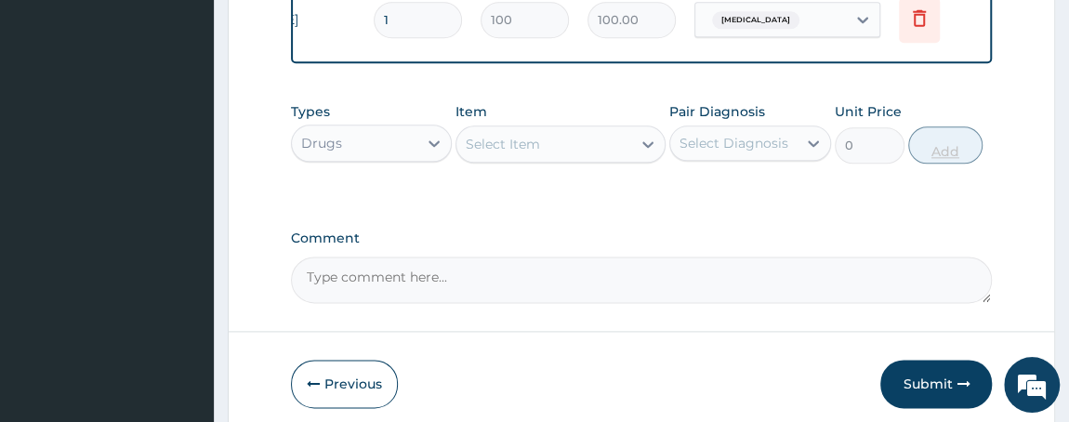
type input "0.00"
type input "5"
type input "500.00"
type input "5"
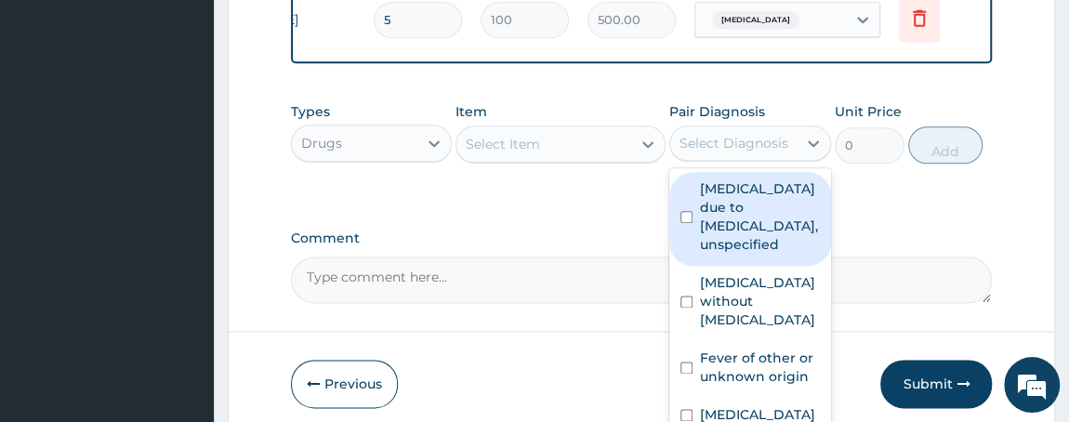
click at [768, 152] on div "Select Diagnosis" at bounding box center [733, 143] width 109 height 19
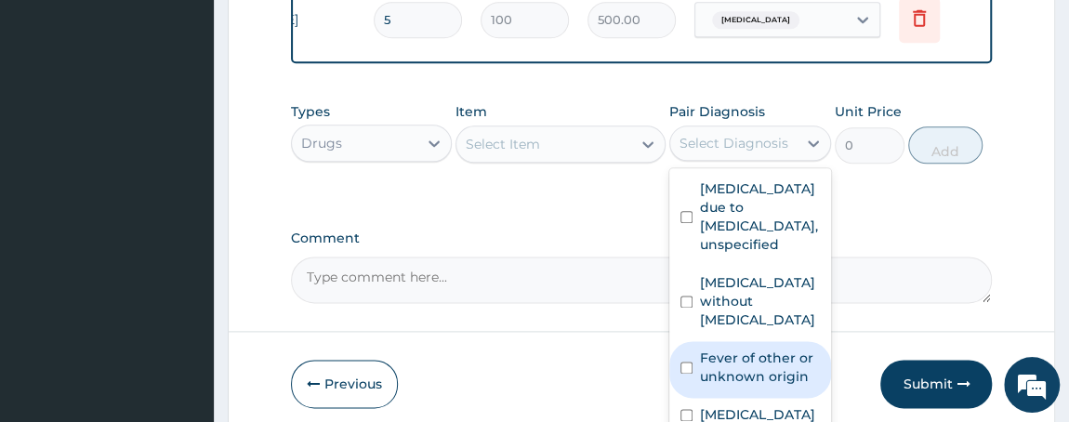
click at [752, 360] on label "Fever of other or unknown origin" at bounding box center [760, 367] width 120 height 37
checkbox input "true"
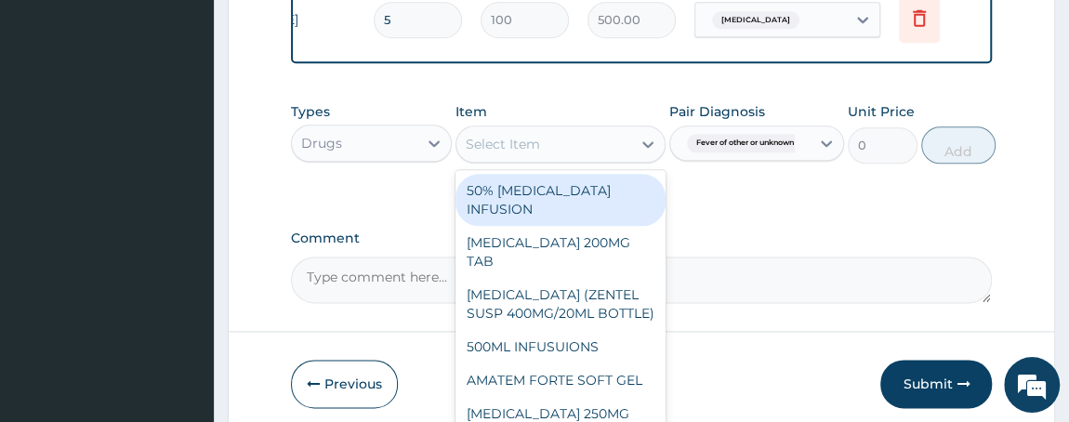
click at [548, 154] on div "Select Item" at bounding box center [543, 144] width 175 height 30
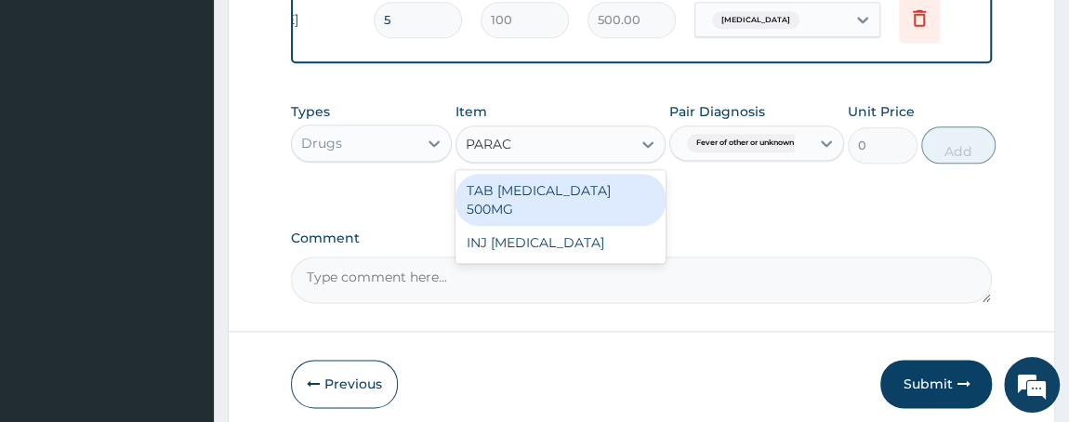
type input "PARACE"
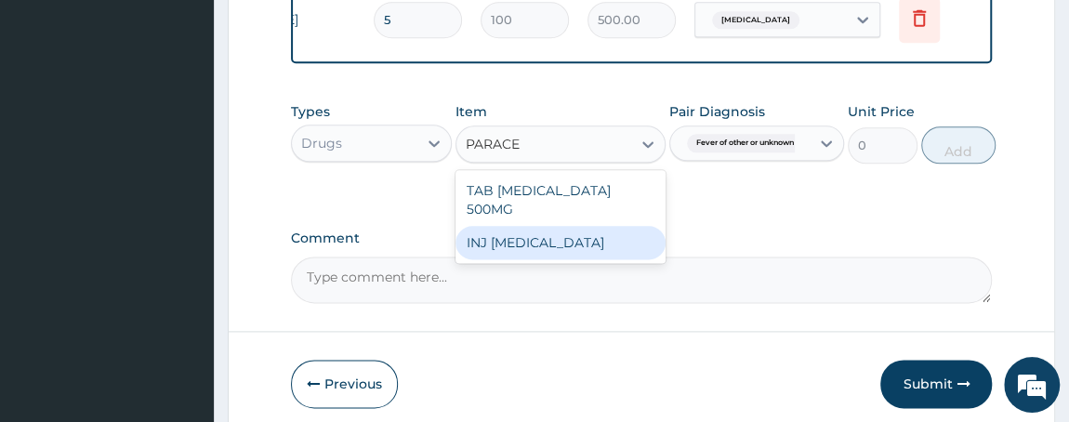
click at [551, 230] on div "INJ PARACETAMOL" at bounding box center [560, 242] width 210 height 33
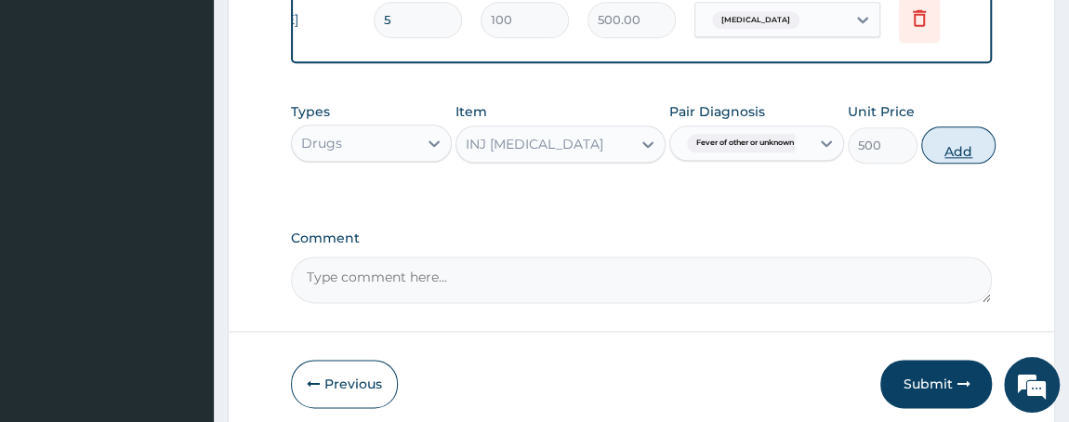
click at [976, 144] on button "Add" at bounding box center [958, 144] width 74 height 37
type input "0"
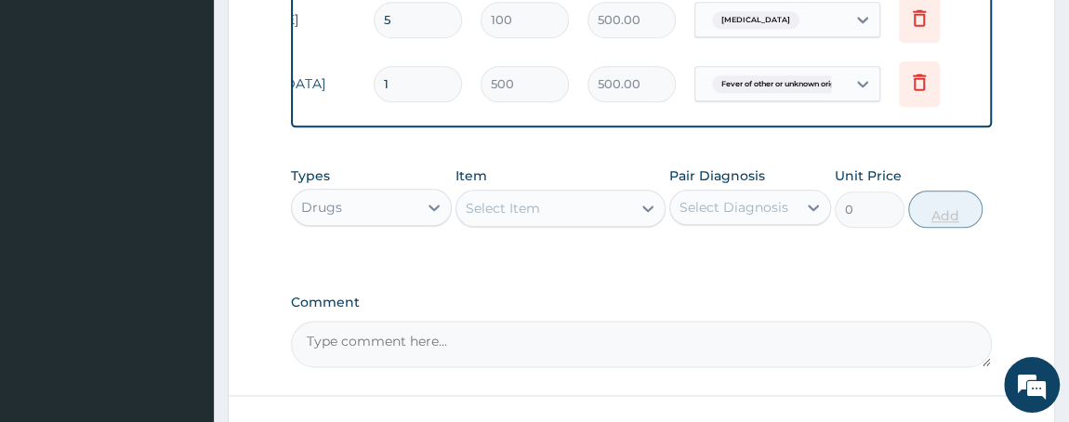
type input "0.00"
type input "3"
type input "1500.00"
type input "3"
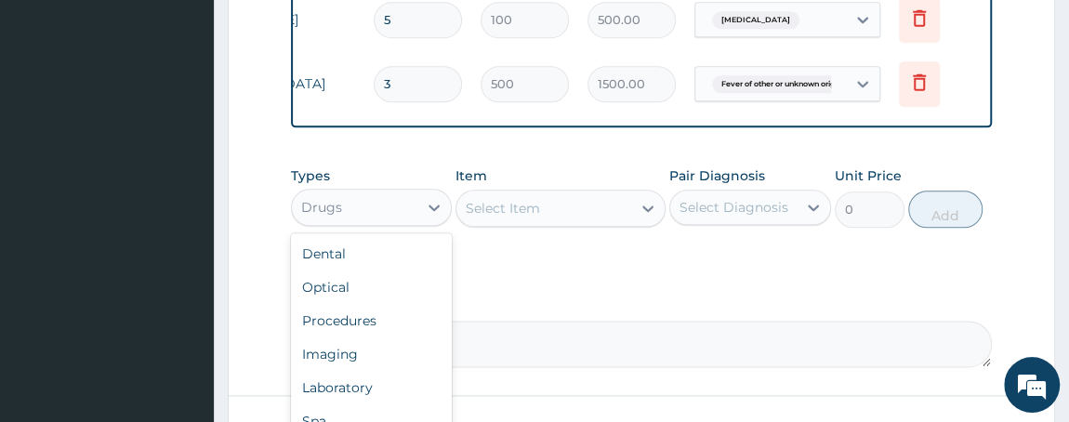
click at [398, 222] on div "Drugs" at bounding box center [355, 207] width 126 height 30
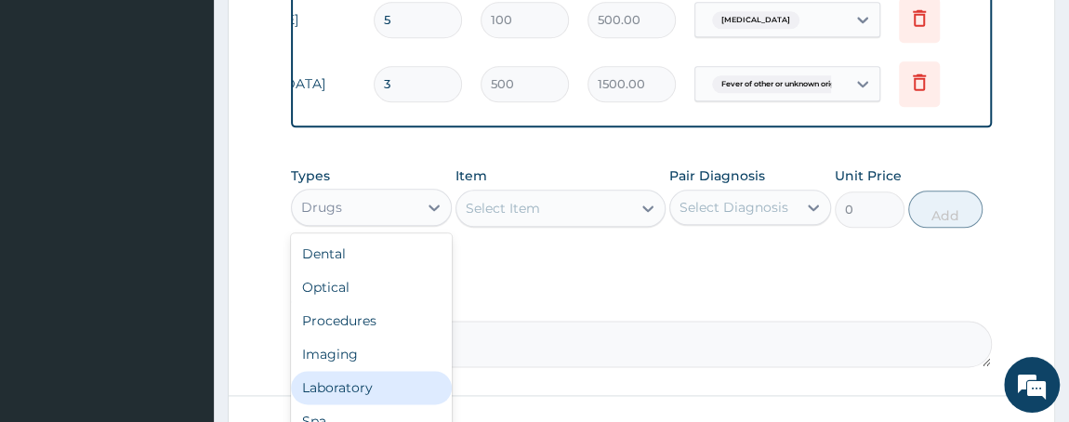
click at [373, 404] on div "Laboratory" at bounding box center [372, 387] width 162 height 33
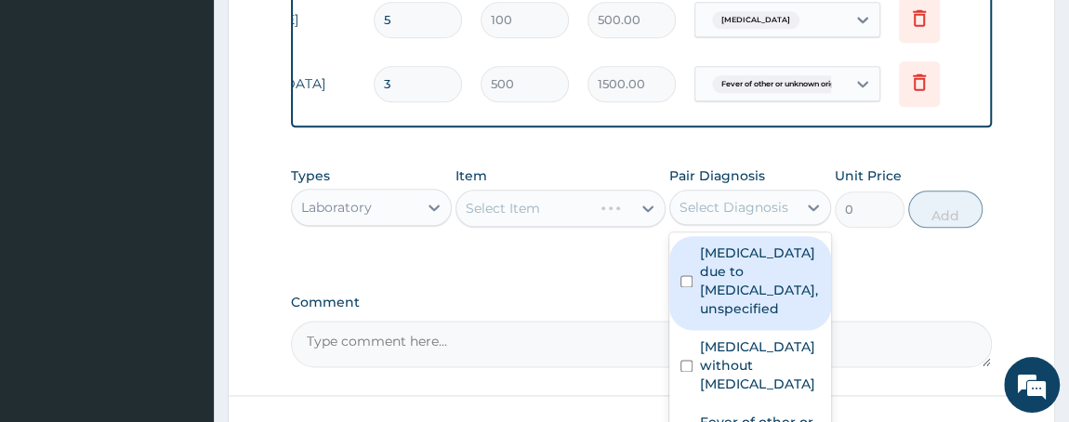
click at [746, 209] on div "Select Diagnosis" at bounding box center [733, 207] width 109 height 19
click at [689, 287] on input "checkbox" at bounding box center [686, 281] width 12 height 12
checkbox input "true"
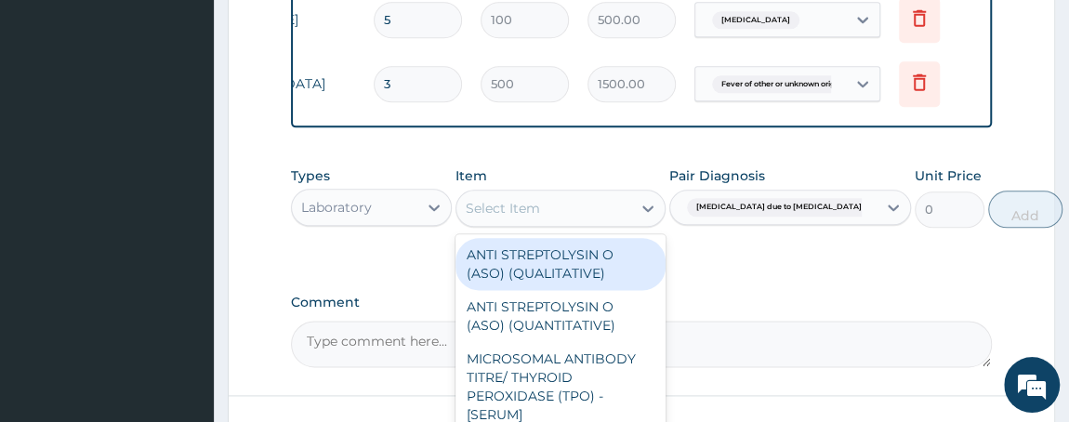
click at [537, 217] on div "Select Item" at bounding box center [503, 208] width 74 height 19
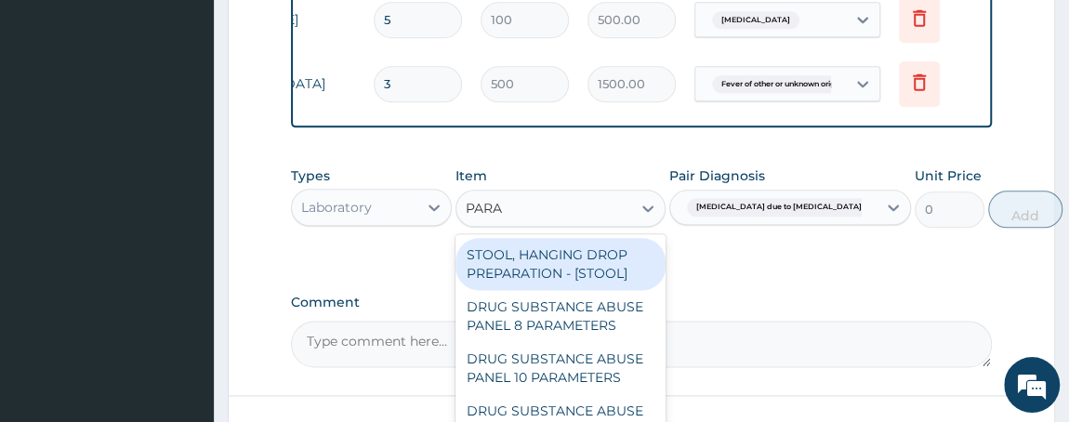
type input "PARAS"
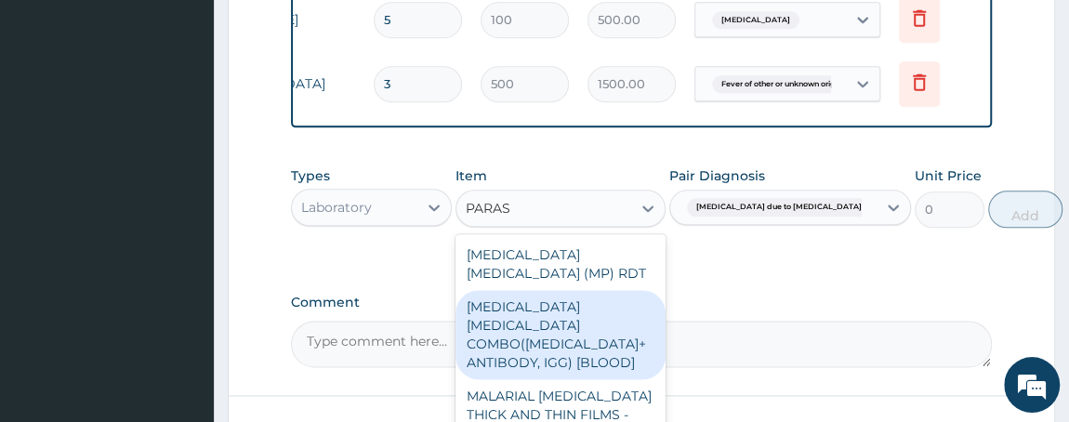
scroll to position [1232, 0]
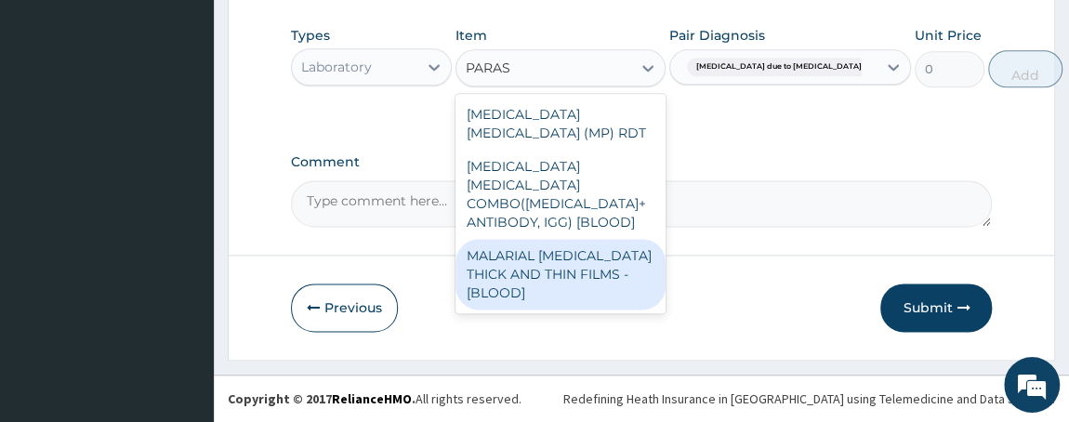
click at [612, 246] on div "MALARIAL PARASITE THICK AND THIN FILMS - [BLOOD]" at bounding box center [560, 274] width 210 height 71
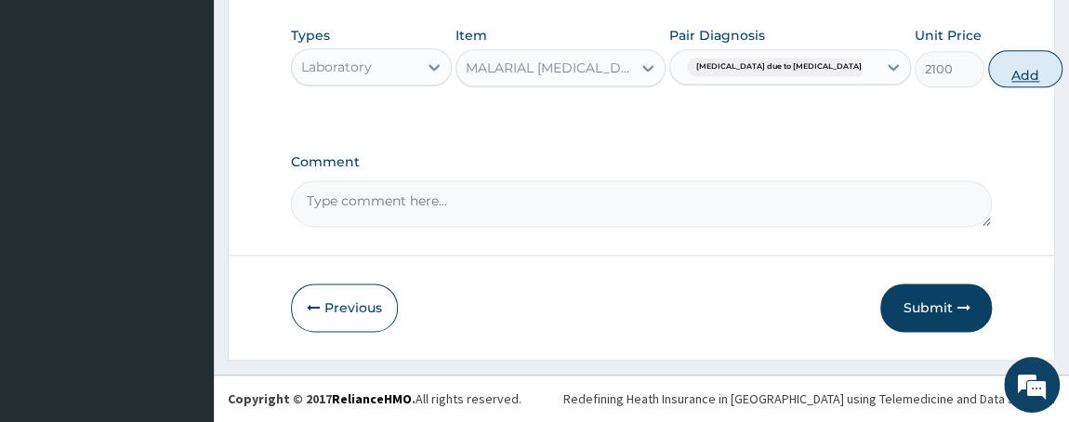
click at [988, 75] on button "Add" at bounding box center [1025, 68] width 74 height 37
type input "0"
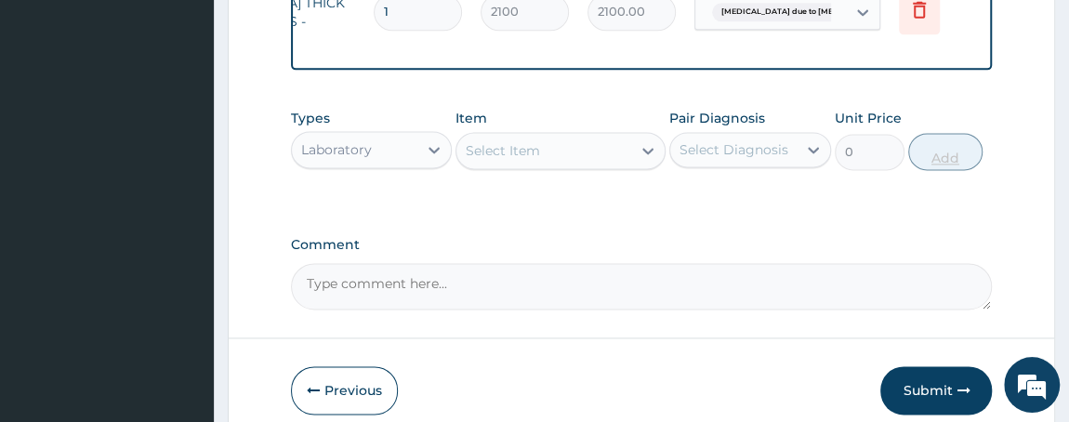
scroll to position [1216, 0]
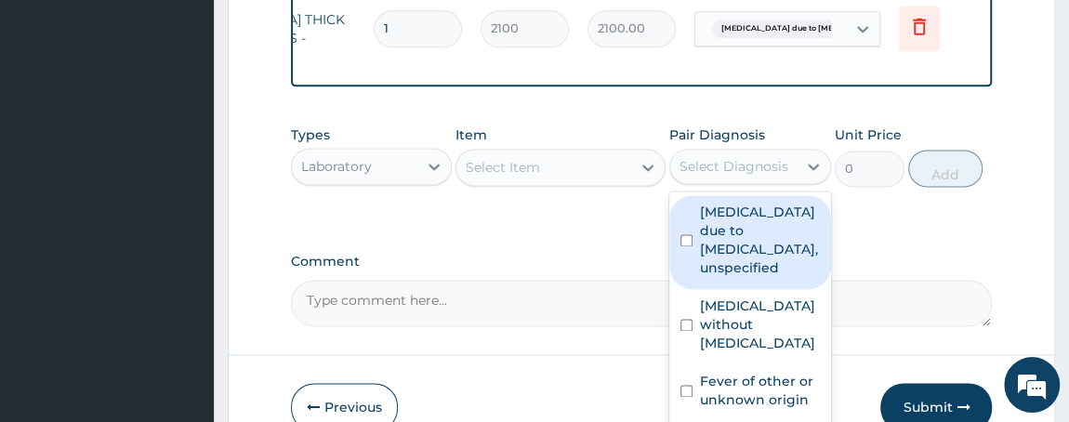
click at [709, 157] on div "Select Diagnosis" at bounding box center [733, 166] width 109 height 19
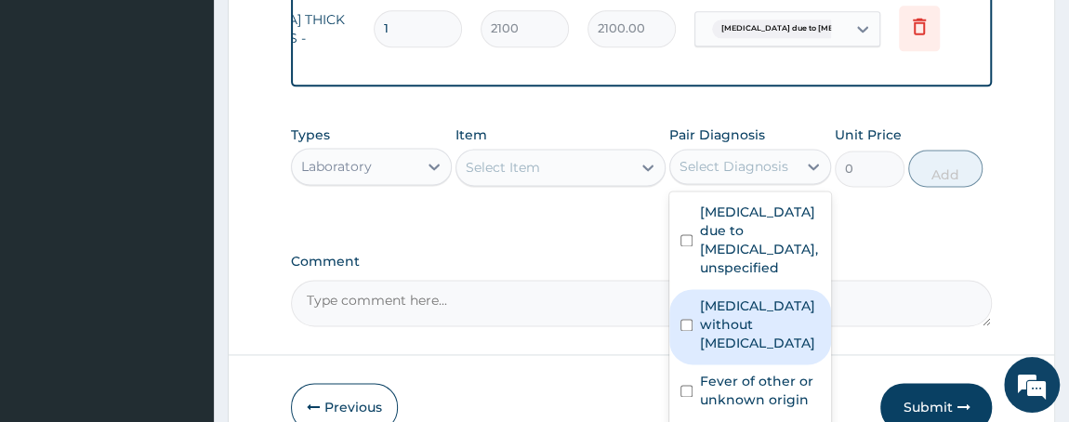
click at [686, 319] on input "checkbox" at bounding box center [686, 325] width 12 height 12
checkbox input "true"
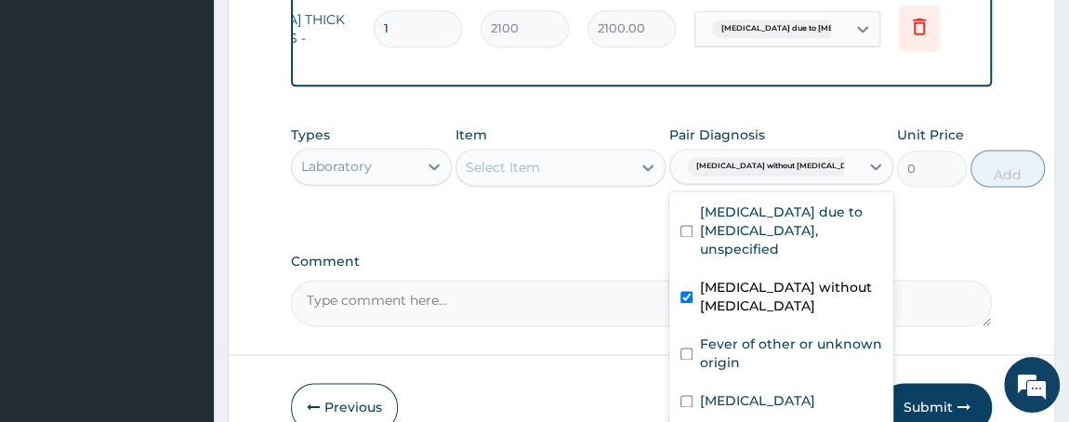
click at [546, 156] on div "Select Item" at bounding box center [543, 167] width 175 height 30
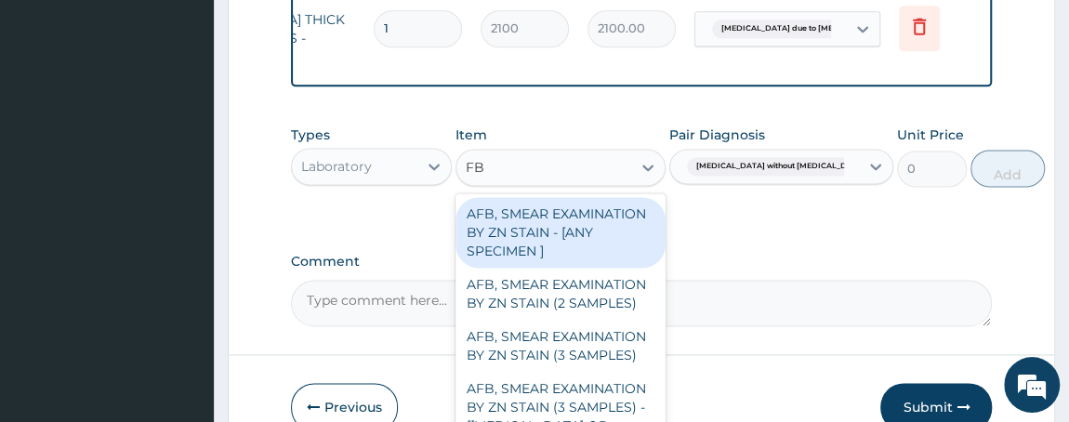
type input "FBC"
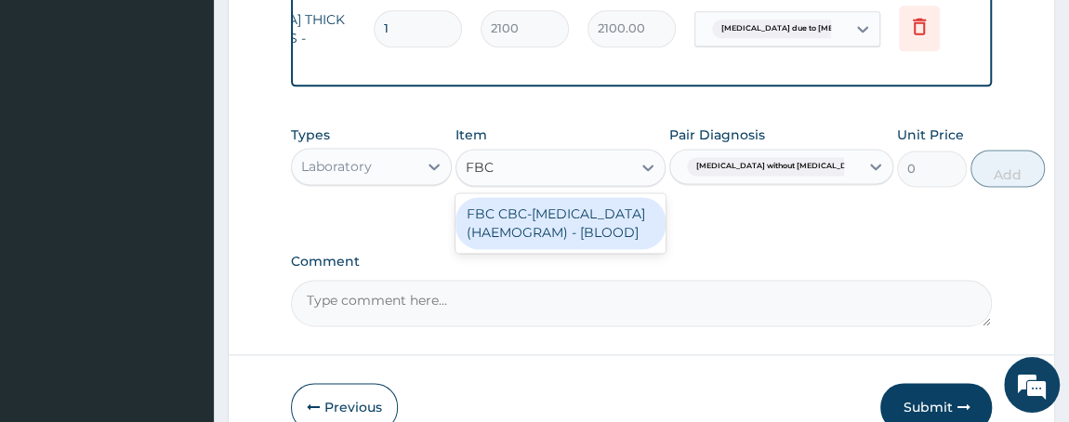
click at [567, 229] on div "FBC CBC-COMPLETE BLOOD COUNT (HAEMOGRAM) - [BLOOD]" at bounding box center [560, 223] width 210 height 52
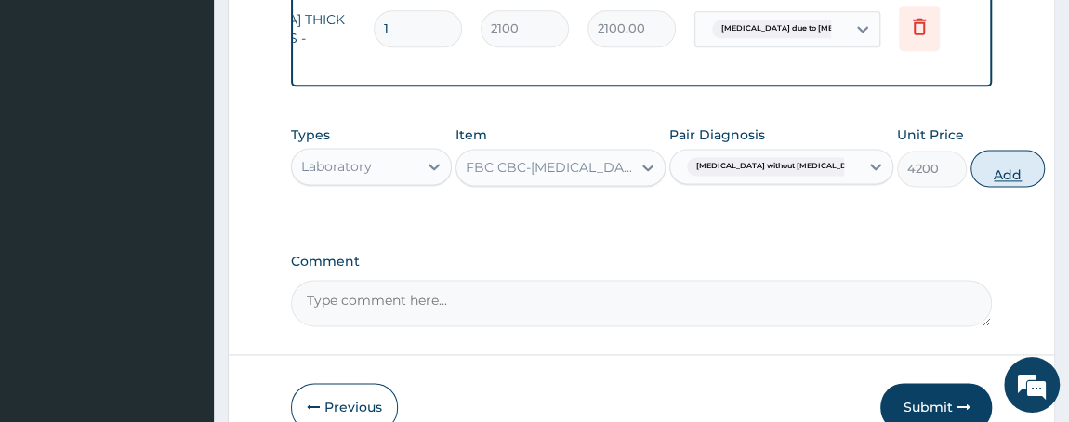
click at [970, 161] on button "Add" at bounding box center [1007, 168] width 74 height 37
type input "0"
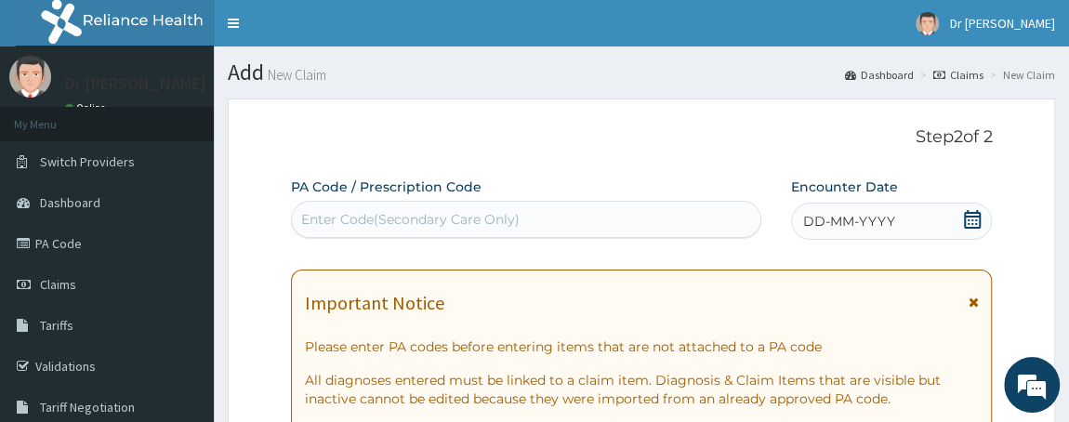
scroll to position [0, 0]
click at [948, 219] on div "DD-MM-YYYY" at bounding box center [892, 221] width 202 height 37
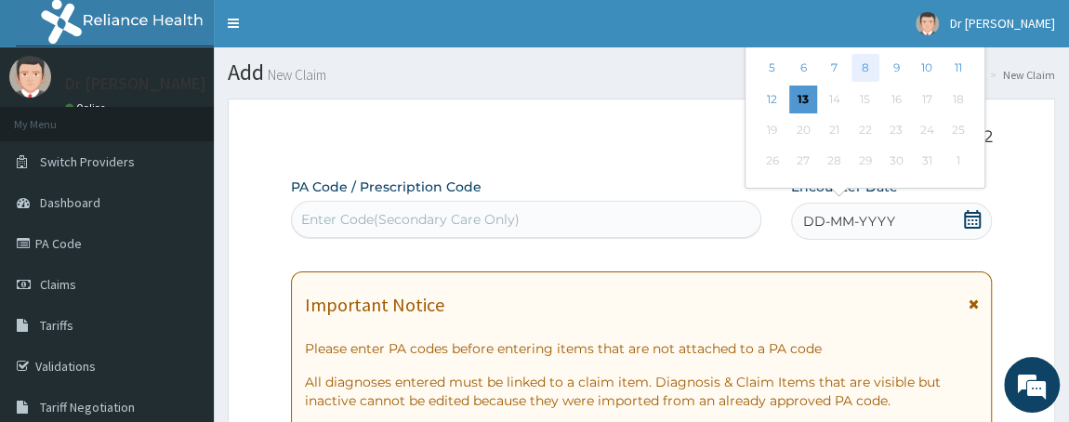
click at [864, 71] on div "8" at bounding box center [864, 69] width 28 height 28
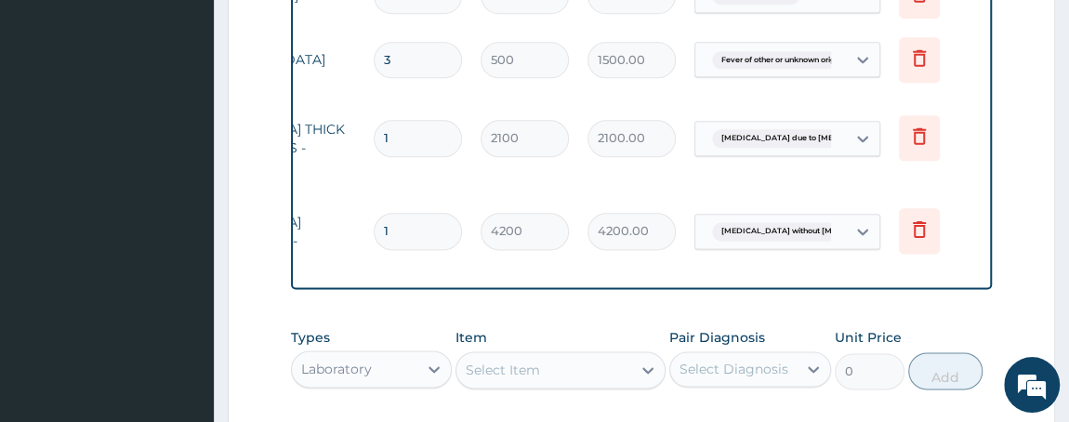
scroll to position [1400, 0]
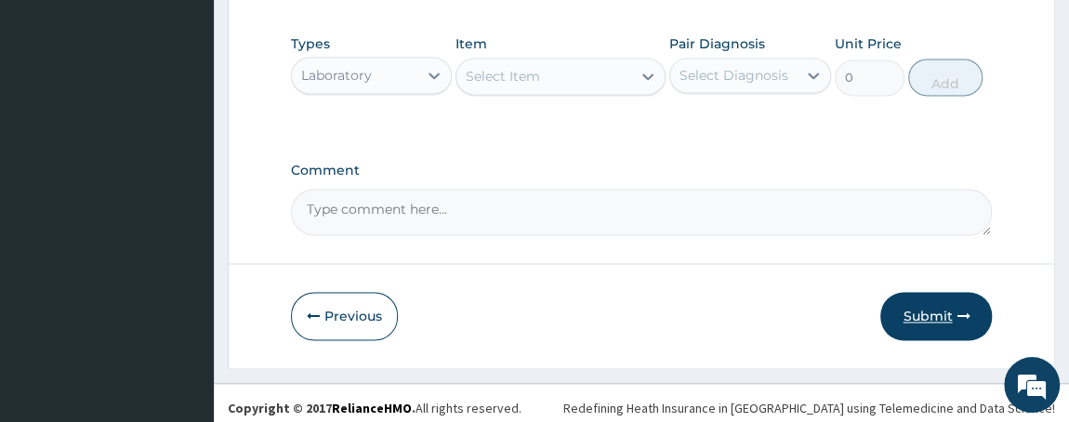
click at [971, 316] on button "Submit" at bounding box center [936, 316] width 112 height 48
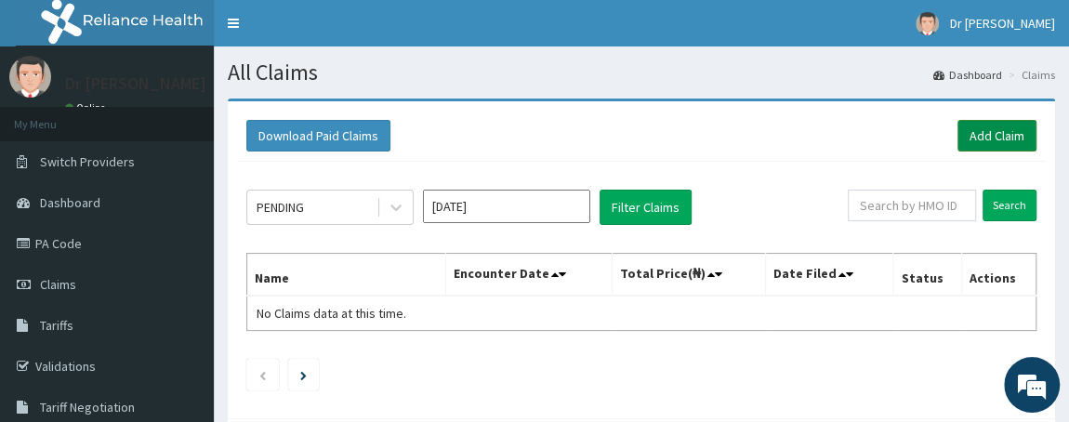
click at [982, 140] on link "Add Claim" at bounding box center [996, 136] width 79 height 32
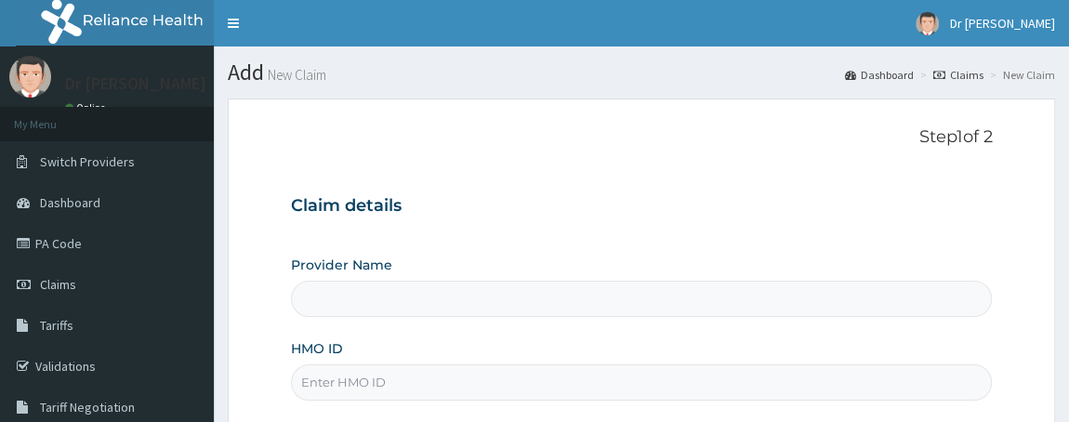
click at [480, 393] on input "HMO ID" at bounding box center [642, 382] width 702 height 36
type input "HBN/"
type input "[PERSON_NAME][GEOGRAPHIC_DATA]"
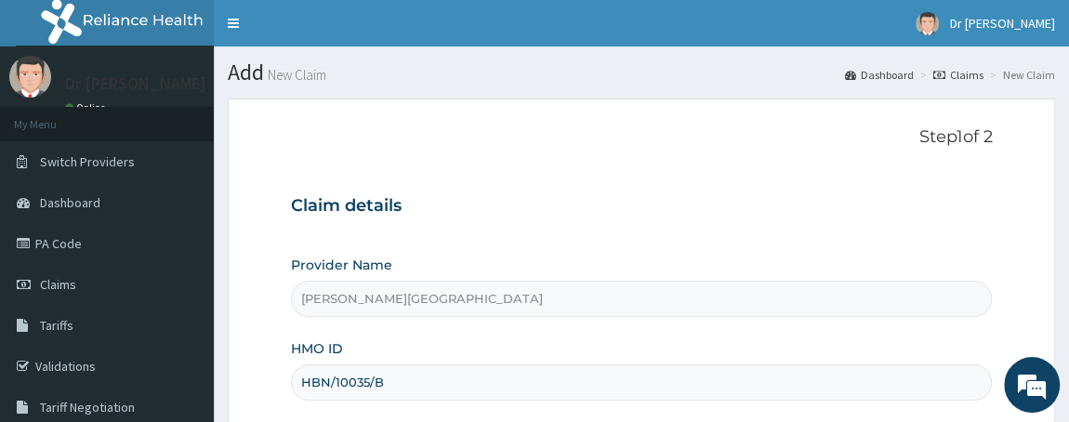
scroll to position [337, 0]
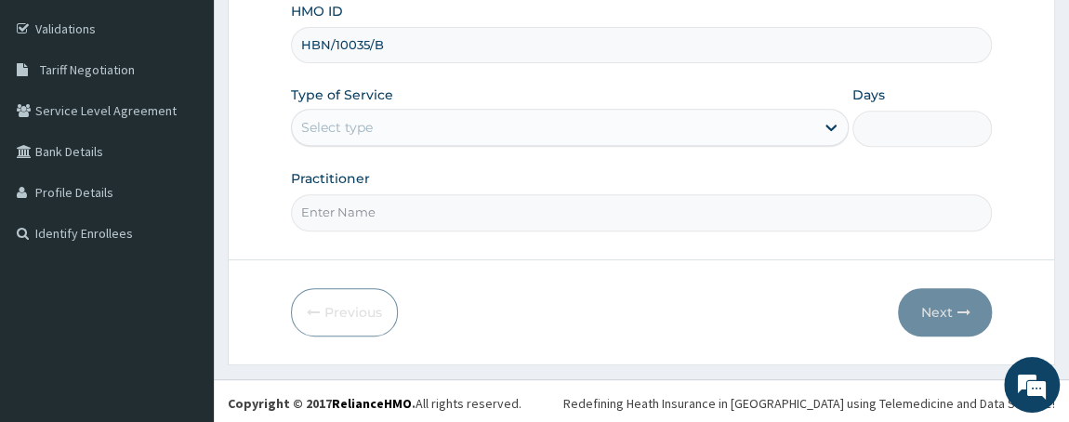
type input "HBN/10035/B"
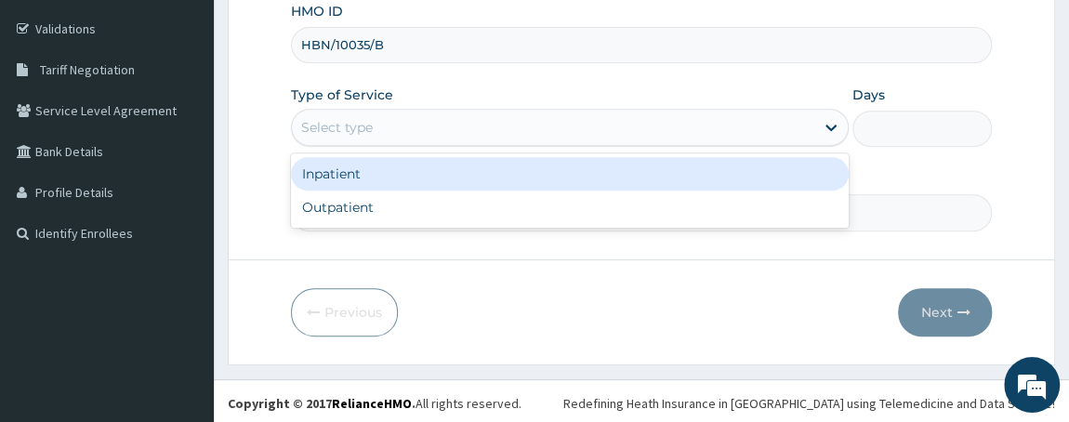
click at [351, 122] on div "Select type" at bounding box center [337, 127] width 72 height 19
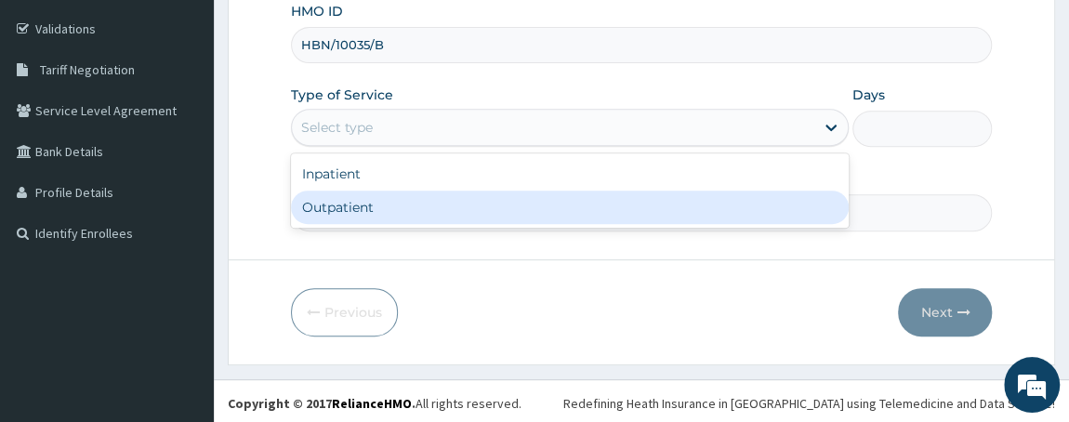
click at [364, 198] on div "Outpatient" at bounding box center [570, 207] width 559 height 33
type input "1"
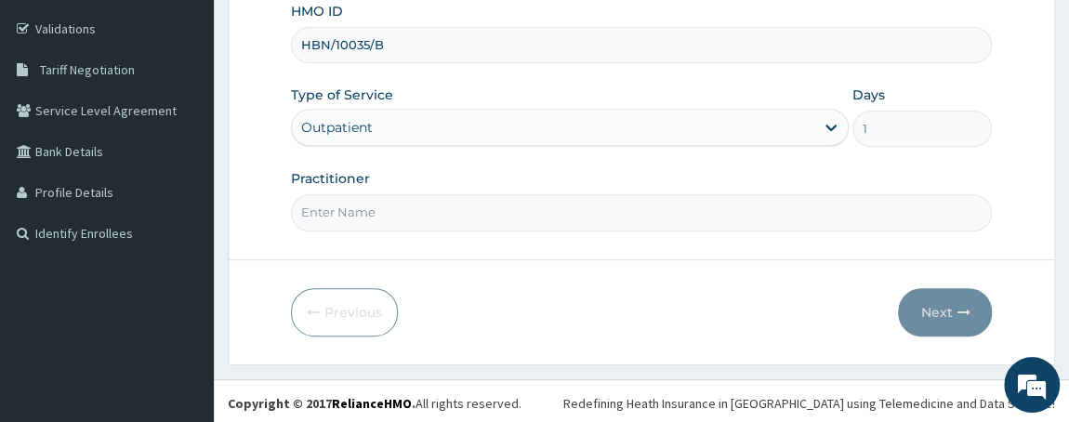
click at [367, 217] on input "Practitioner" at bounding box center [642, 212] width 702 height 36
type input "DR W..A.SMITH"
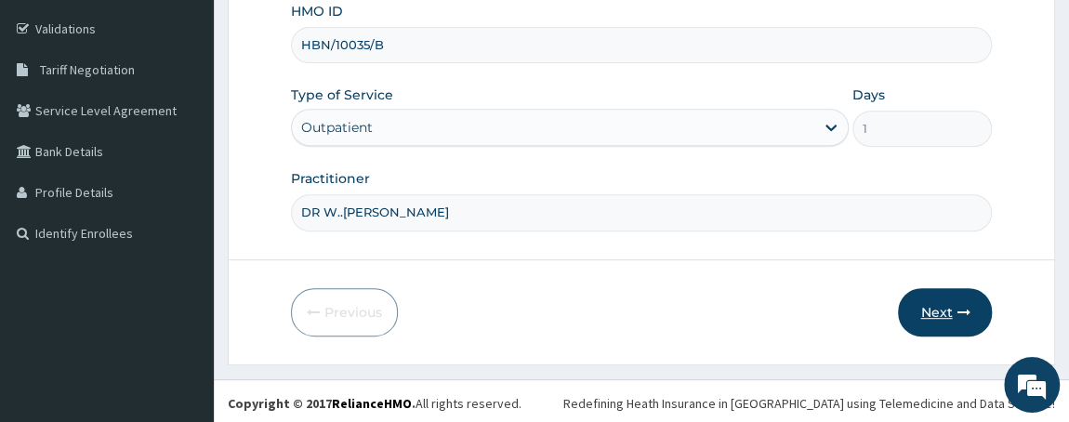
click at [951, 300] on button "Next" at bounding box center [945, 312] width 94 height 48
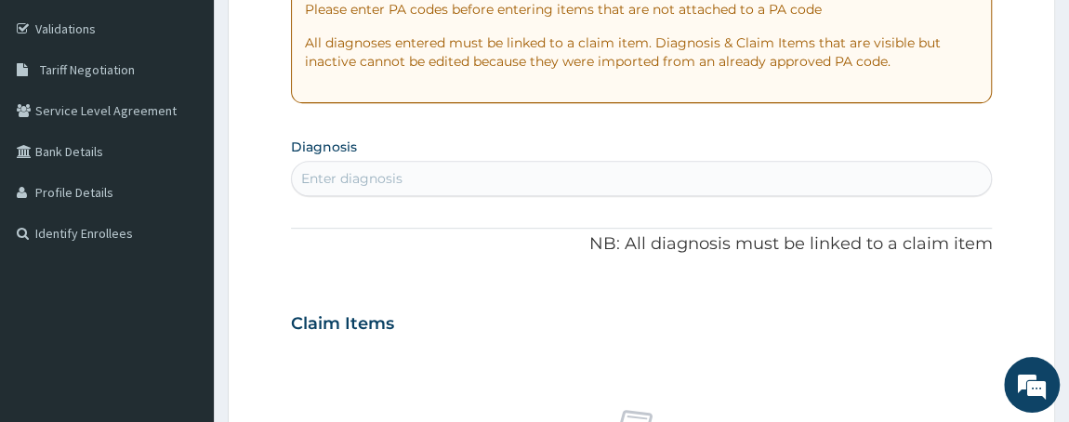
scroll to position [0, 0]
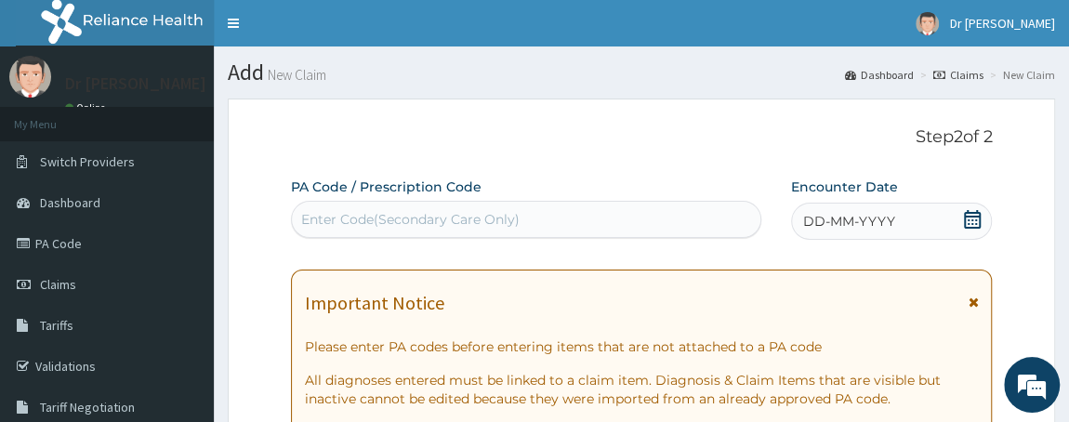
click at [841, 216] on span "DD-MM-YYYY" at bounding box center [849, 221] width 92 height 19
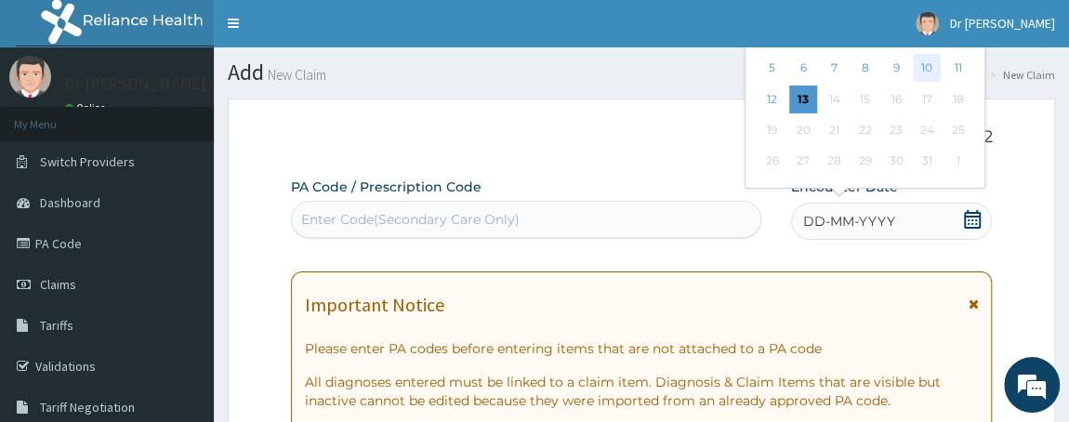
click at [925, 72] on div "10" at bounding box center [927, 69] width 28 height 28
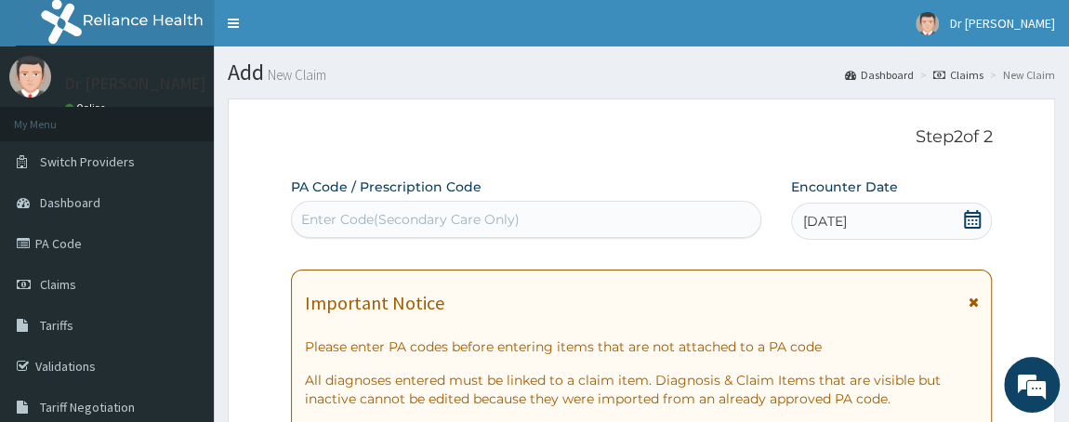
scroll to position [368, 0]
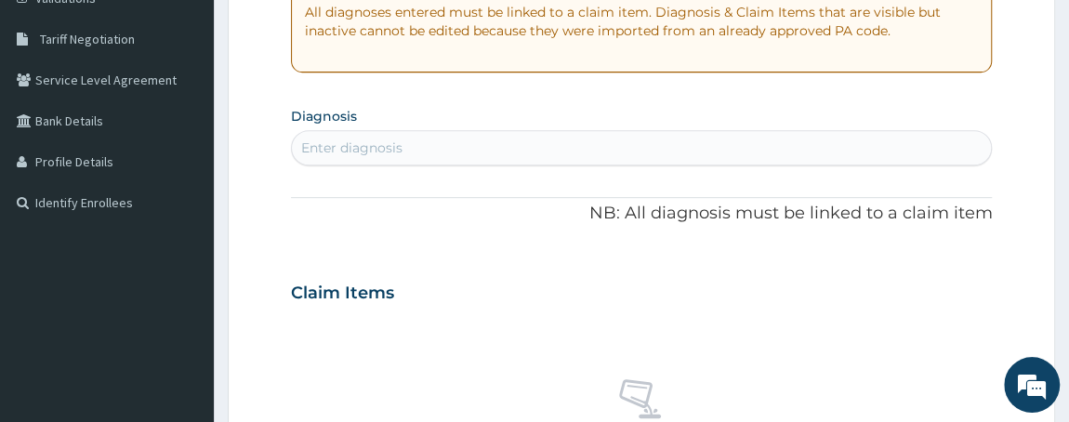
click at [430, 149] on div "Enter diagnosis" at bounding box center [642, 148] width 700 height 30
type input "3"
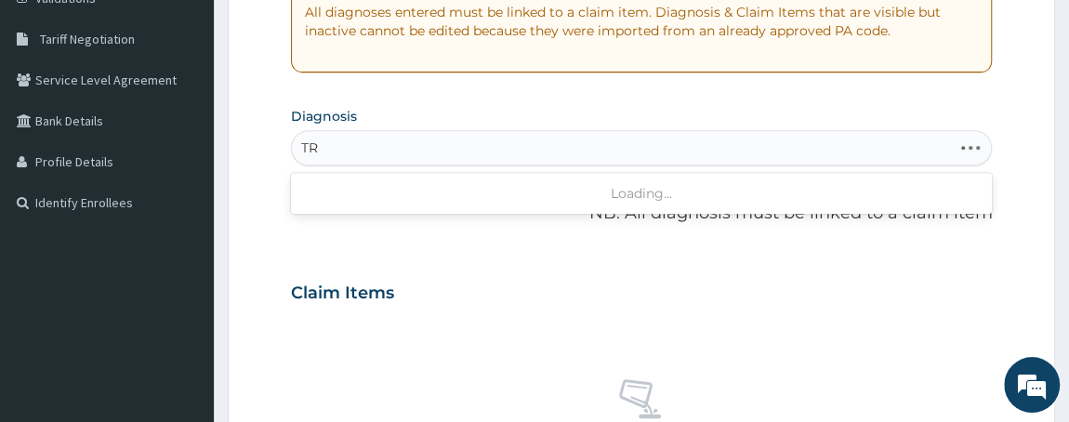
type input "T"
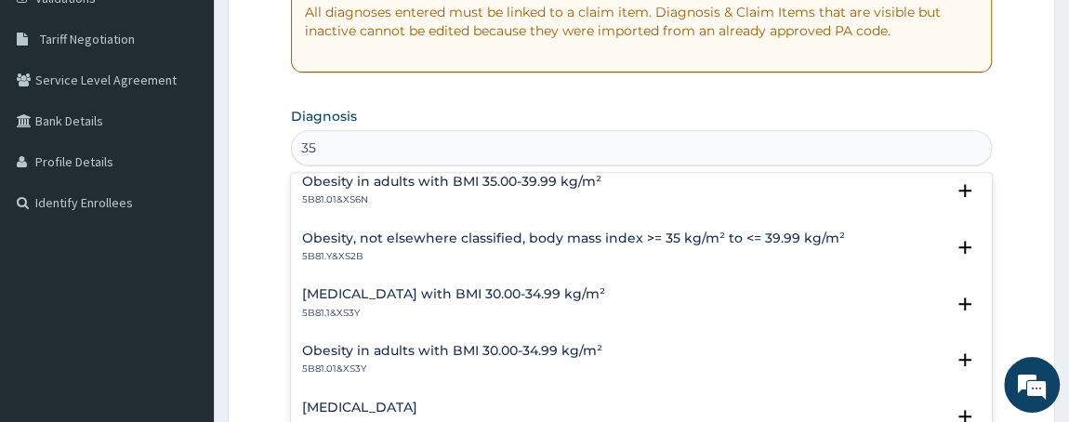
scroll to position [381, 0]
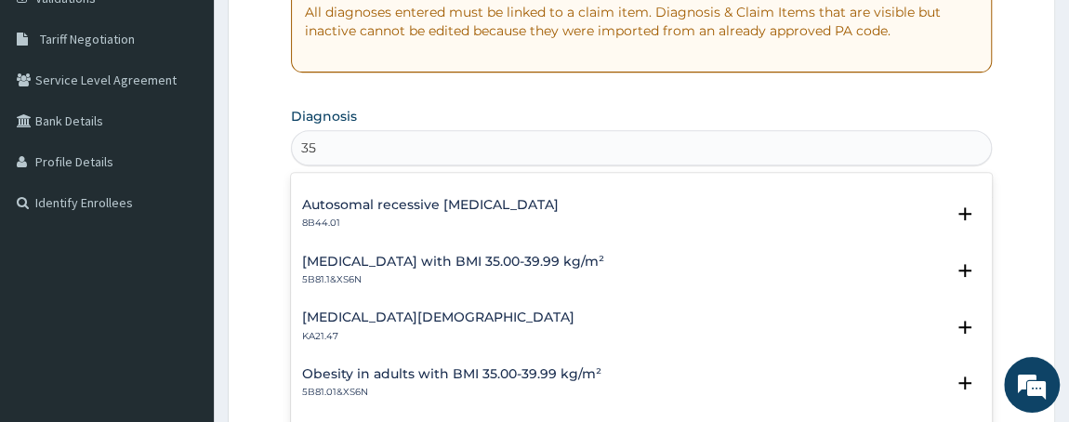
type input "35"
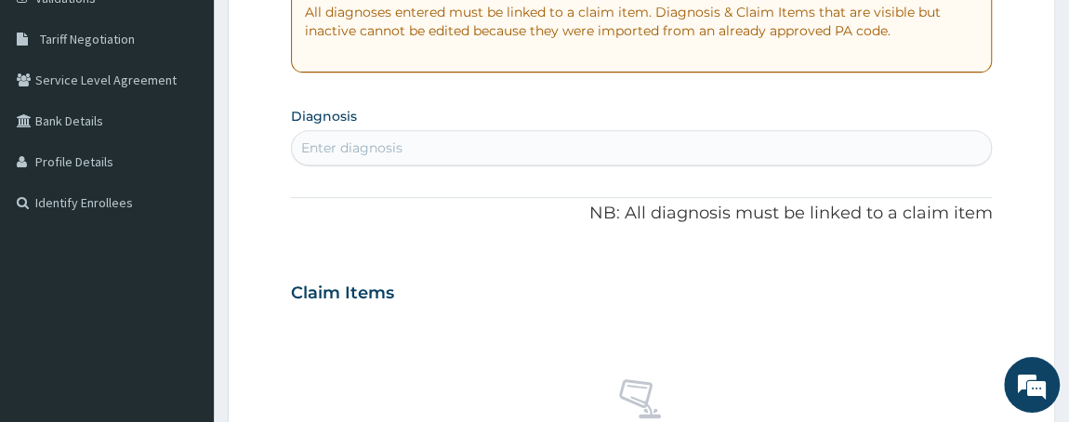
click at [394, 147] on div "Enter diagnosis" at bounding box center [351, 147] width 101 height 19
drag, startPoint x: 394, startPoint y: 147, endPoint x: 328, endPoint y: 146, distance: 66.0
click at [328, 146] on div "Enter diagnosis" at bounding box center [351, 147] width 101 height 19
drag, startPoint x: 328, startPoint y: 146, endPoint x: 319, endPoint y: 171, distance: 26.8
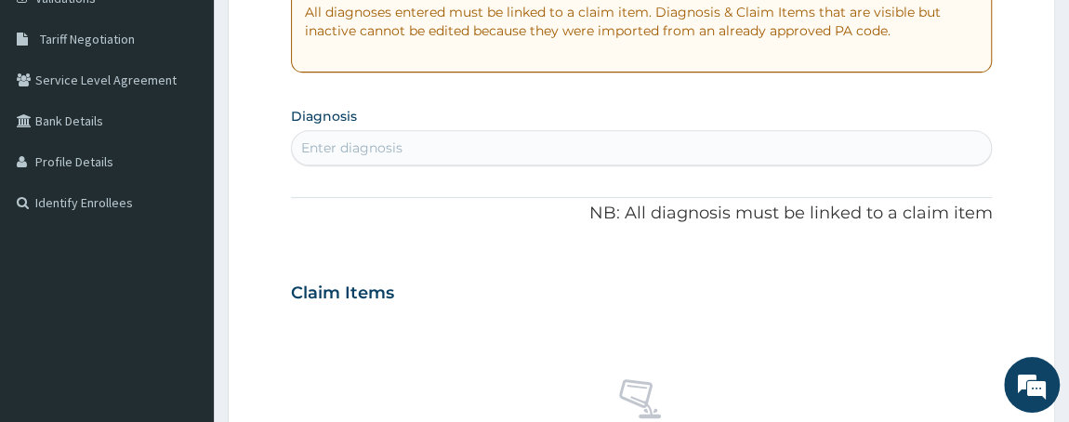
click at [319, 171] on div "PA Code / Prescription Code Enter Code(Secondary Care Only) Encounter Date 10-1…" at bounding box center [642, 290] width 702 height 962
click at [324, 146] on div "Enter diagnosis" at bounding box center [351, 147] width 101 height 19
type input "Z"
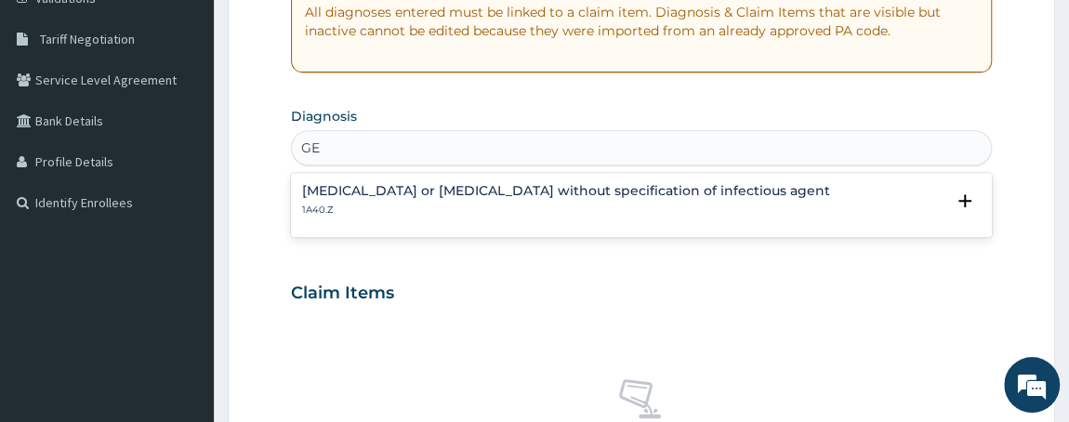
type input "G"
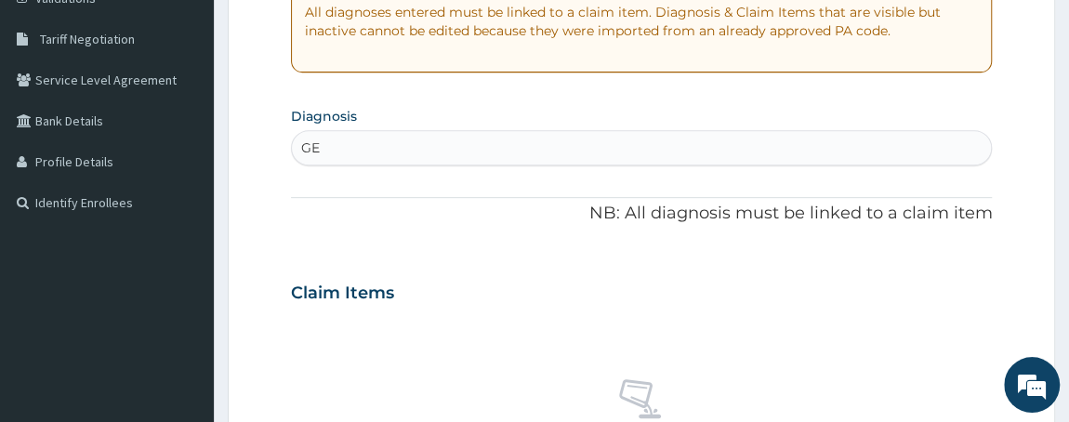
type input "G"
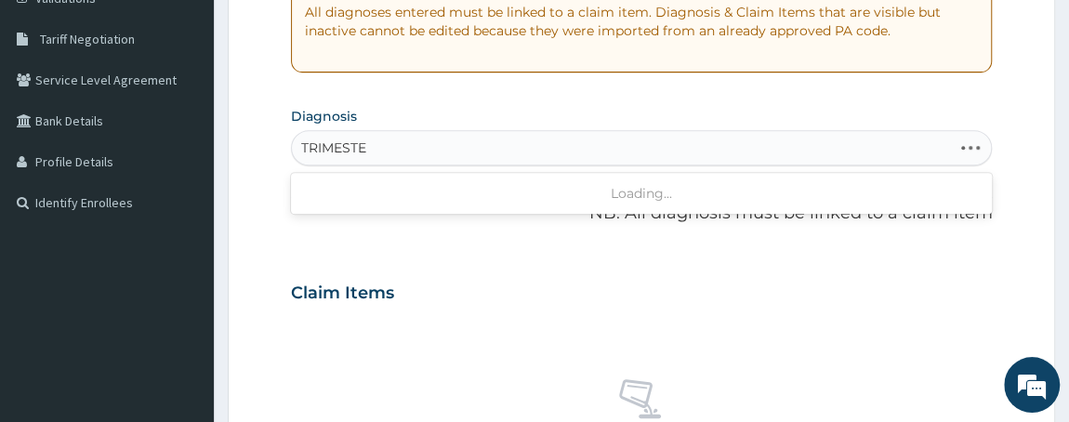
type input "TRIMESTER"
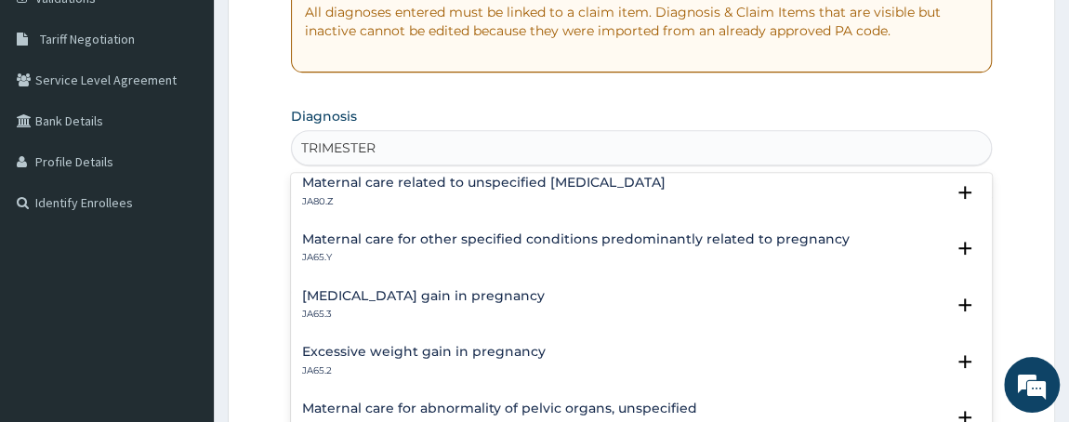
scroll to position [0, 0]
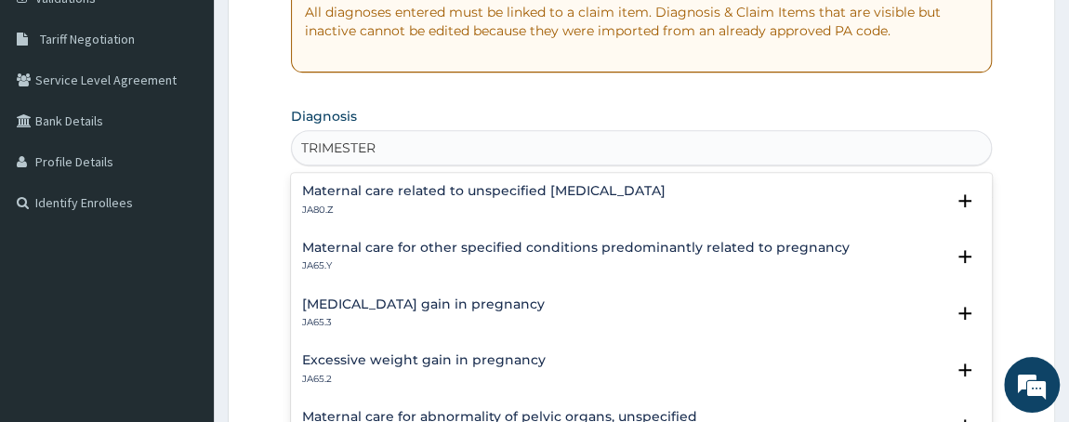
click at [572, 246] on h4 "Maternal care for other specified conditions predominantly related to pregnancy" at bounding box center [575, 248] width 547 height 14
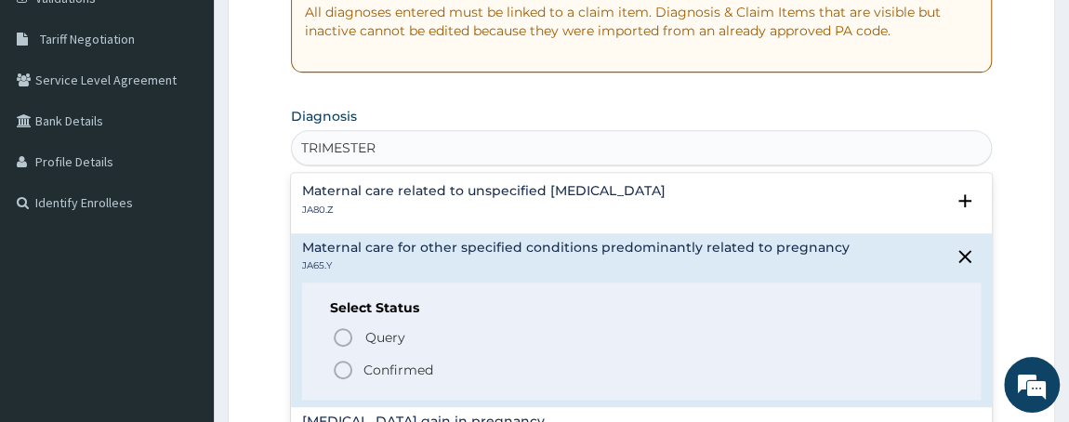
click at [338, 363] on icon "status option filled" at bounding box center [343, 370] width 22 height 22
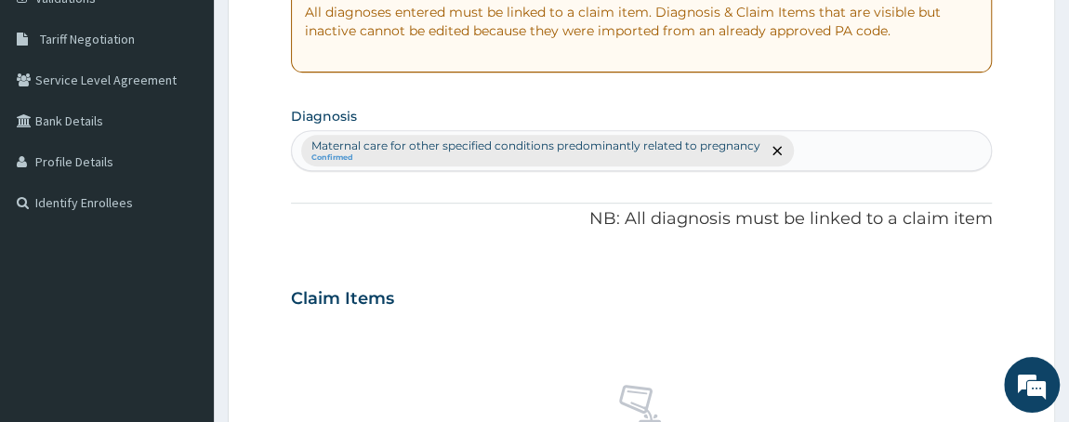
scroll to position [737, 0]
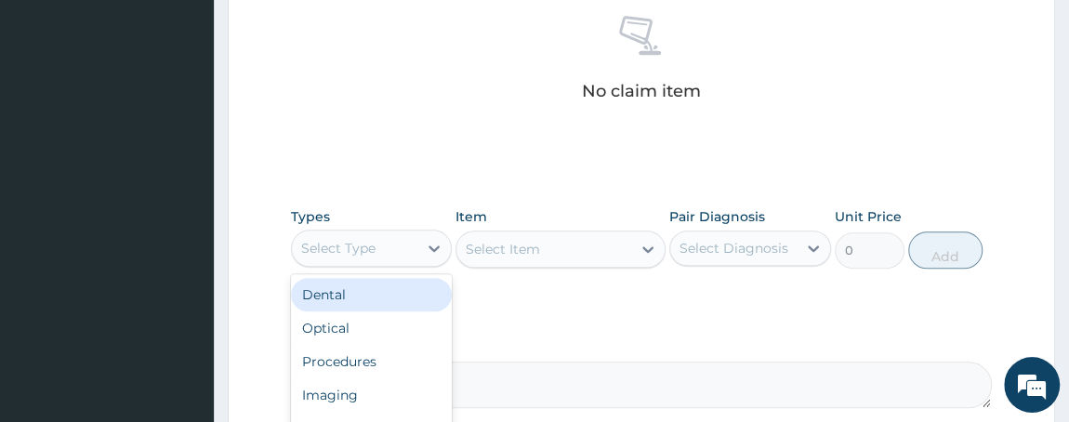
click at [352, 247] on div "Select Type" at bounding box center [338, 248] width 74 height 19
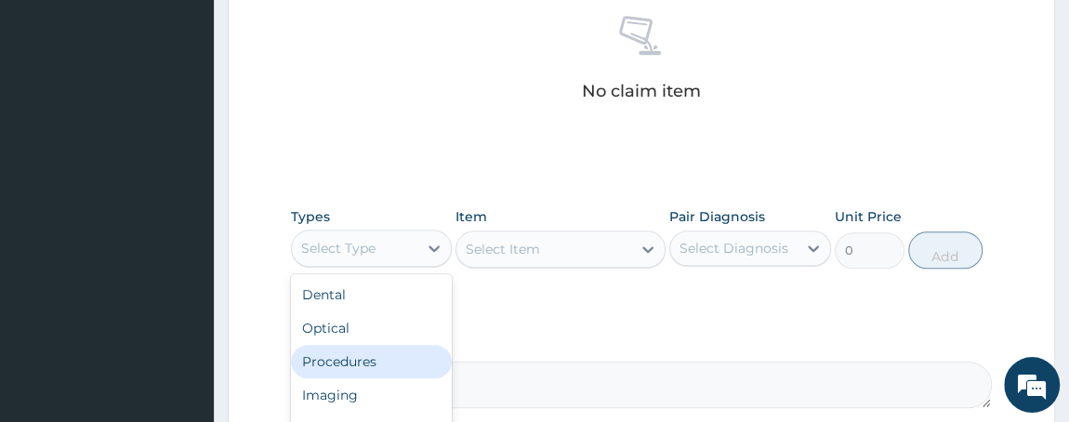
click at [347, 356] on div "Procedures" at bounding box center [372, 361] width 162 height 33
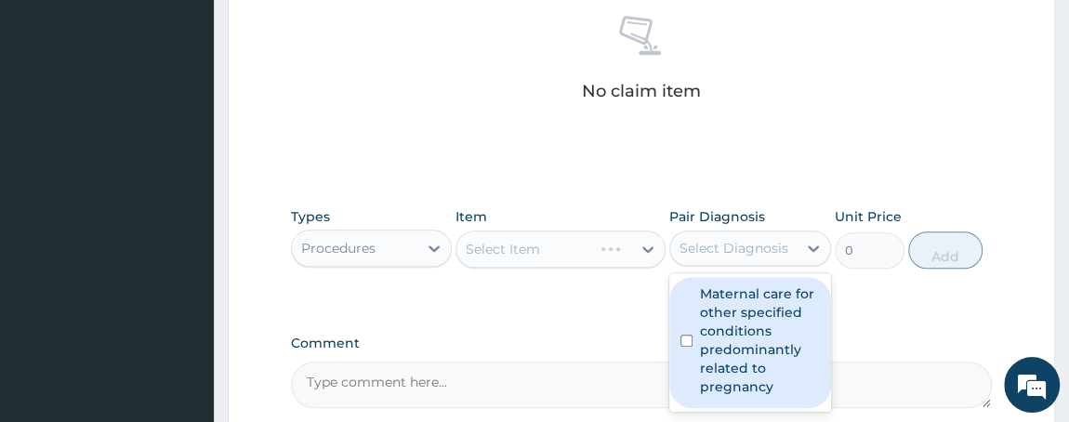
click at [785, 250] on div "Select Diagnosis" at bounding box center [733, 248] width 109 height 19
click at [687, 336] on input "checkbox" at bounding box center [686, 341] width 12 height 12
checkbox input "true"
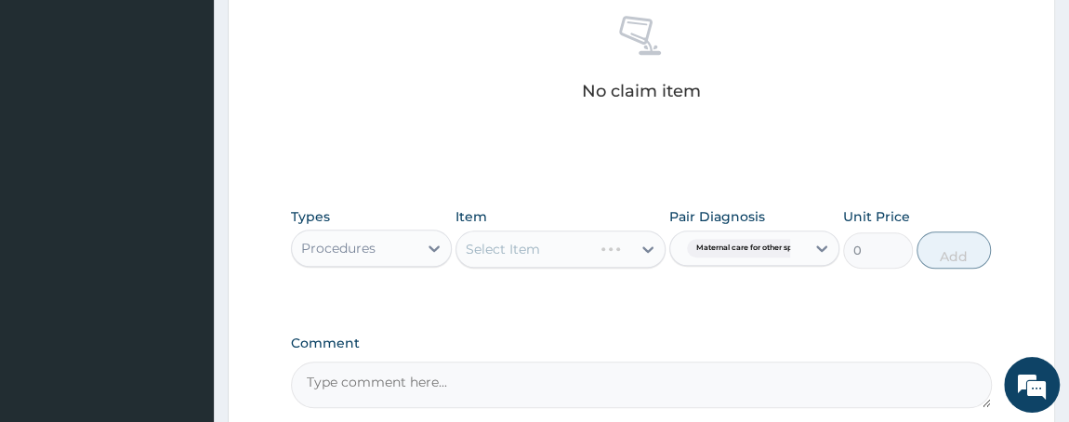
click at [561, 249] on div "Select Item" at bounding box center [560, 248] width 210 height 37
click at [541, 241] on div "Select Item" at bounding box center [560, 248] width 210 height 37
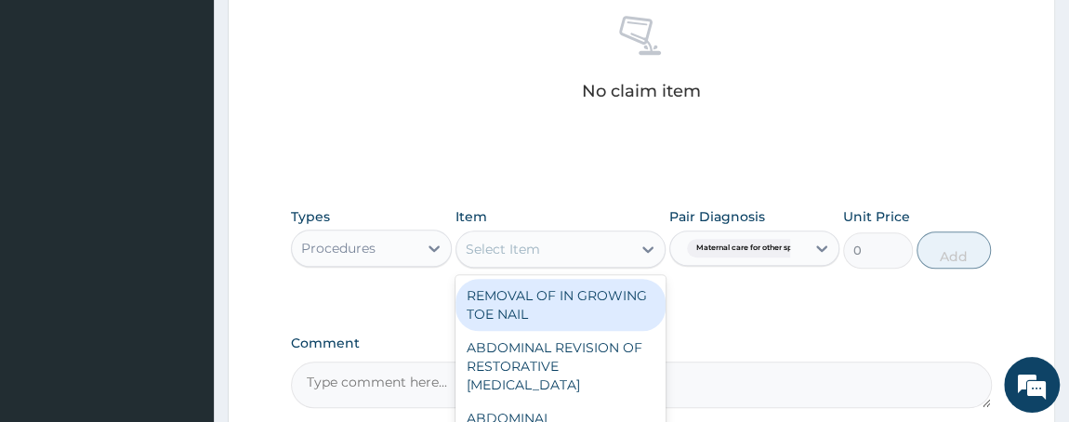
click at [541, 241] on div "Select Item" at bounding box center [543, 249] width 175 height 30
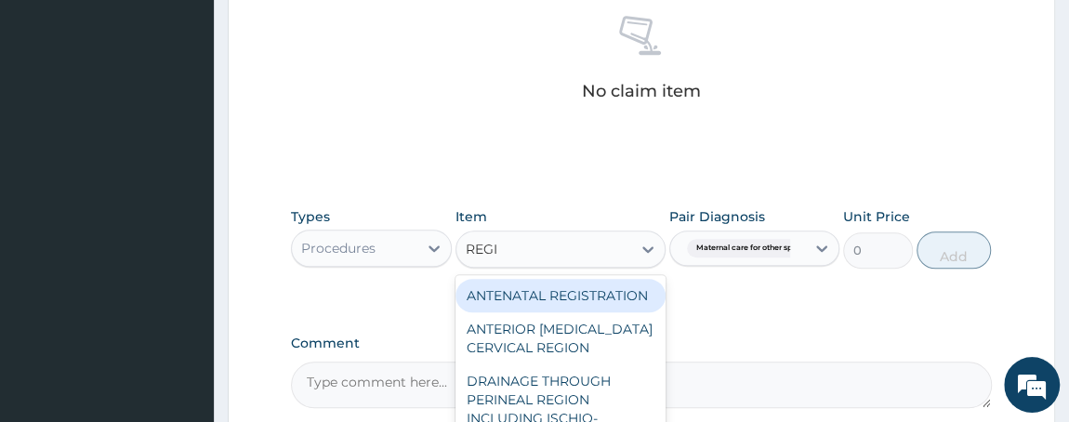
type input "REGIS"
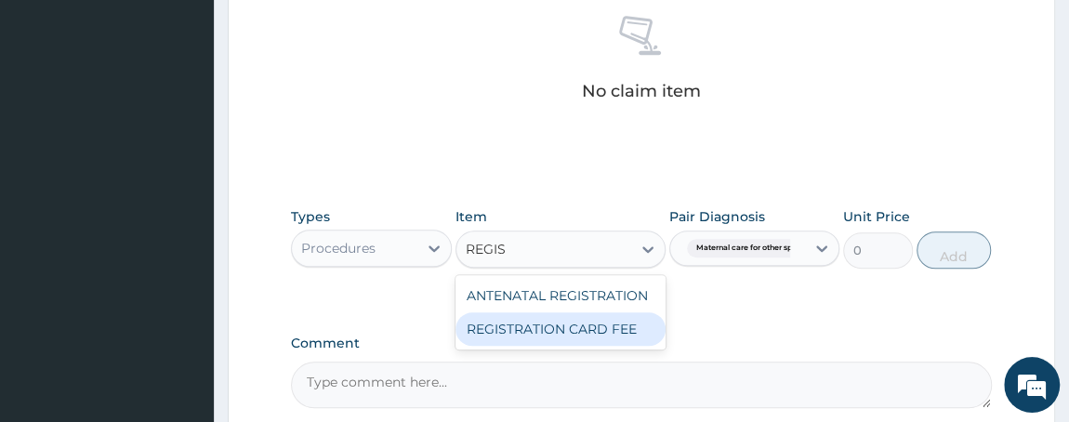
click at [540, 329] on div "REGISTRATION CARD FEE" at bounding box center [560, 328] width 210 height 33
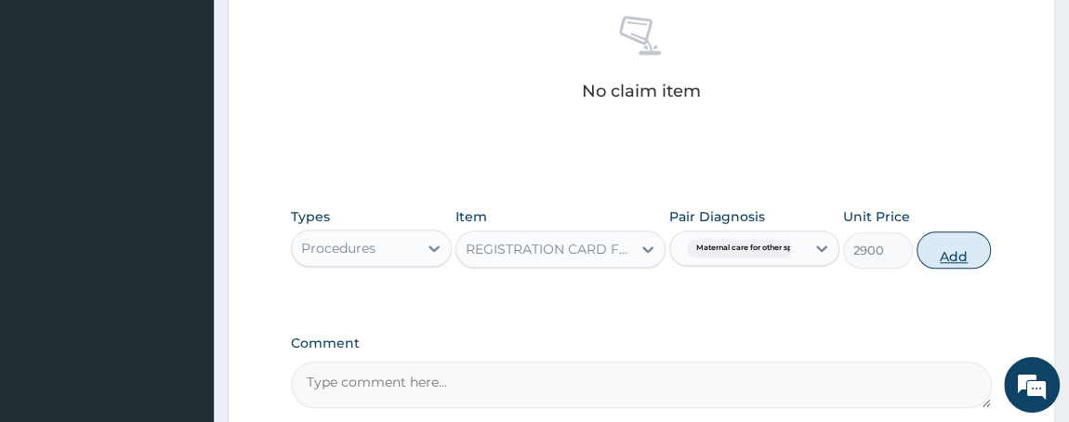
click at [940, 242] on button "Add" at bounding box center [953, 249] width 74 height 37
type input "0"
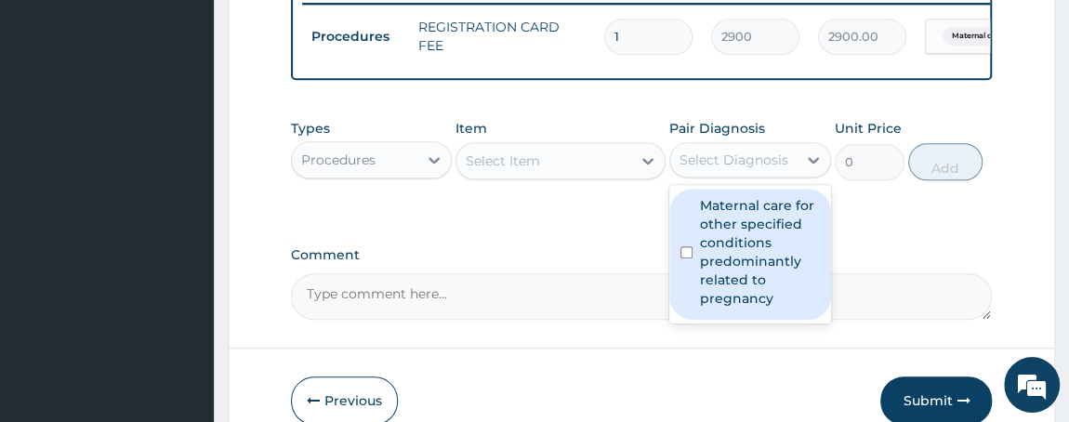
click at [735, 159] on div "Select Diagnosis" at bounding box center [733, 160] width 126 height 30
click at [683, 258] on input "checkbox" at bounding box center [686, 252] width 12 height 12
checkbox input "true"
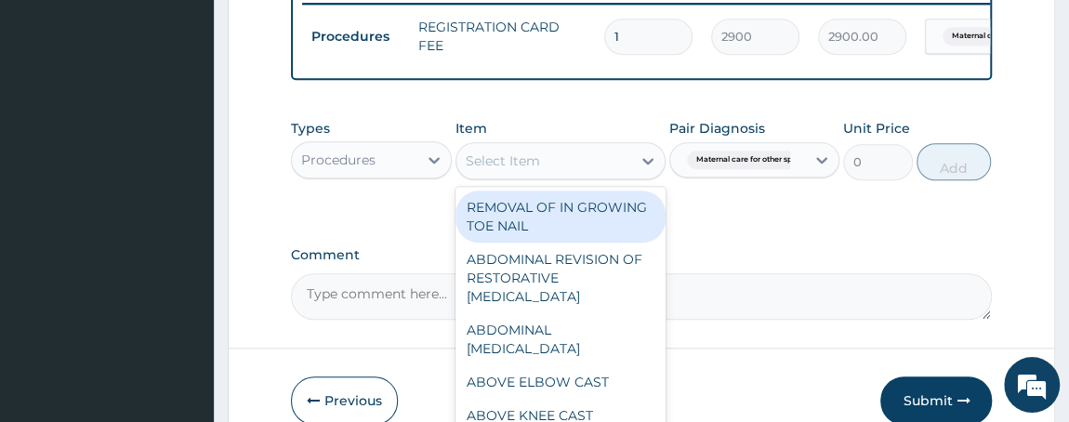
click at [537, 164] on div "Select Item" at bounding box center [503, 160] width 74 height 19
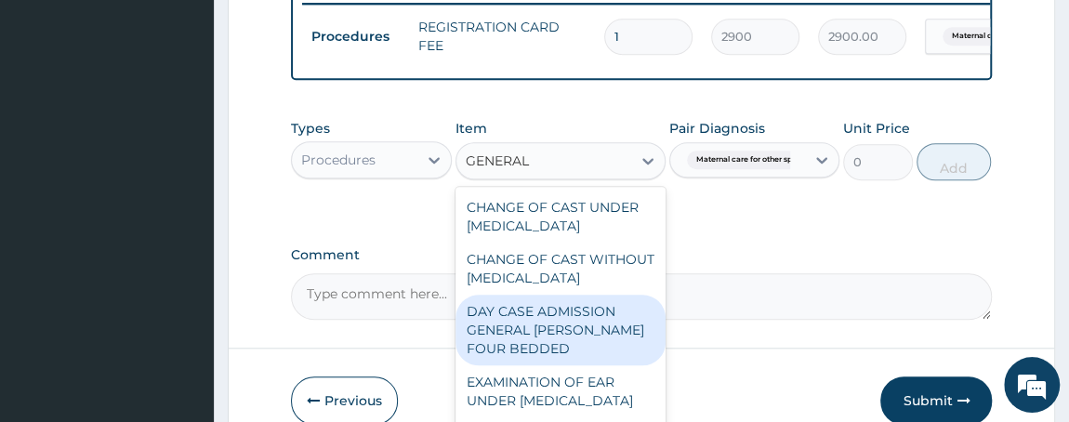
type input "GENERAL"
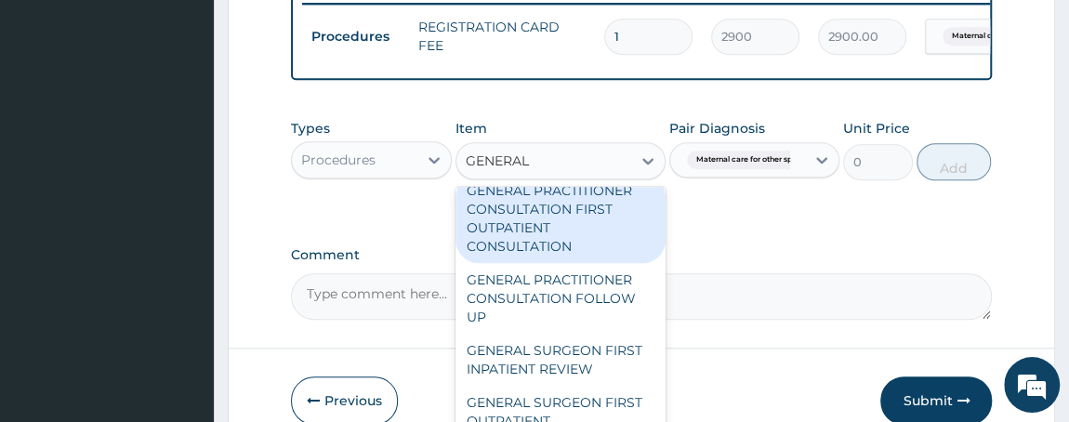
click at [602, 263] on div "GENERAL PRACTITIONER CONSULTATION FIRST OUTPATIENT CONSULTATION" at bounding box center [560, 218] width 210 height 89
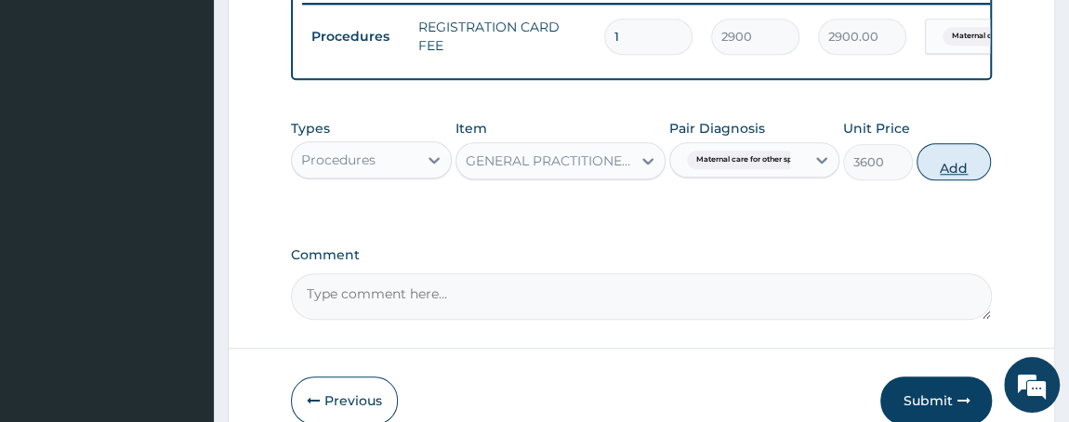
click at [954, 168] on button "Add" at bounding box center [953, 161] width 74 height 37
type input "0"
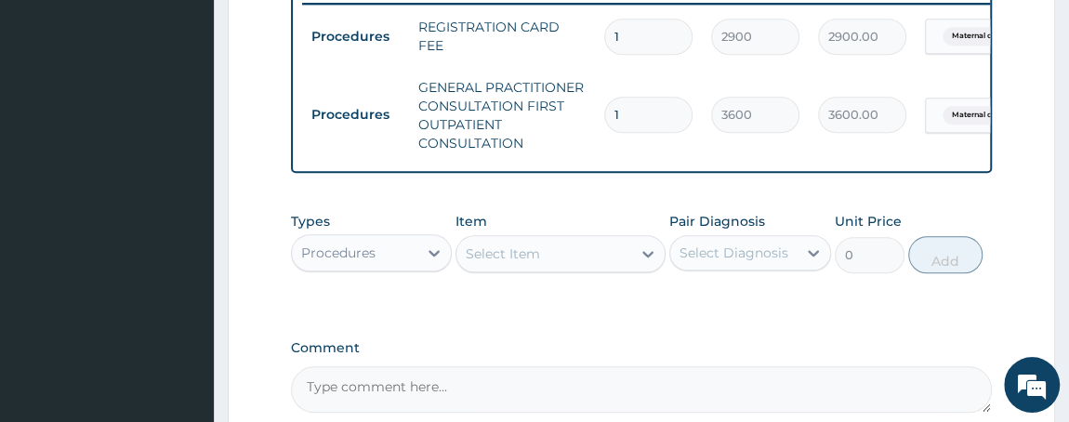
click at [441, 405] on textarea "Comment" at bounding box center [642, 389] width 702 height 46
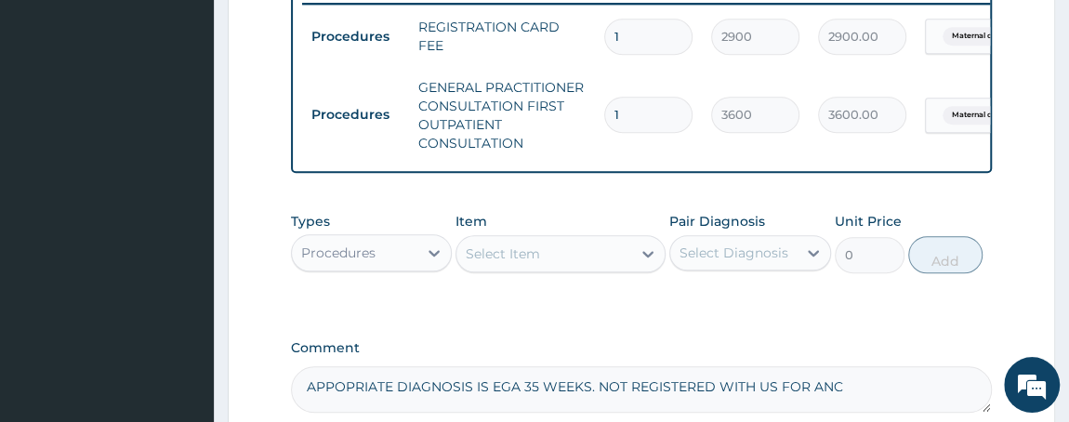
scroll to position [932, 0]
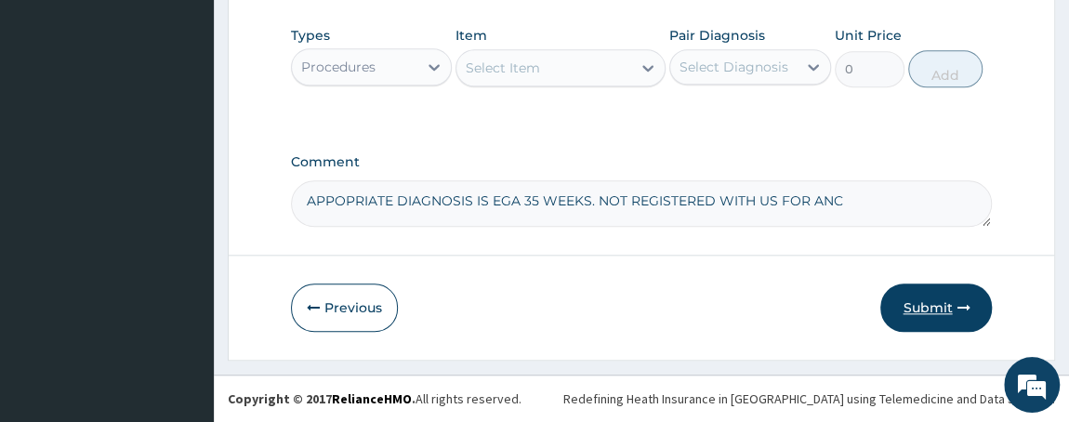
type textarea "APPOPRIATE DIAGNOSIS IS EGA 35 WEEKS. NOT REGISTERED WITH US FOR ANC"
click at [923, 308] on button "Submit" at bounding box center [936, 307] width 112 height 48
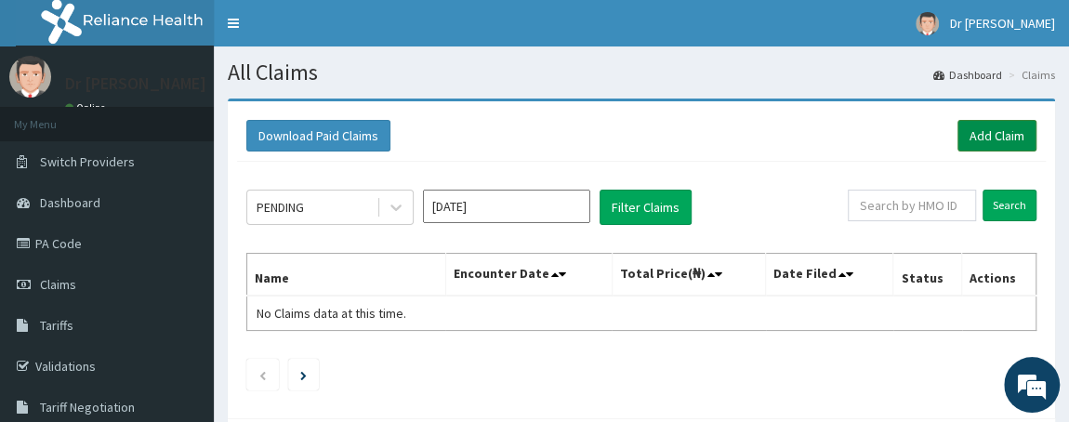
click at [981, 132] on link "Add Claim" at bounding box center [996, 136] width 79 height 32
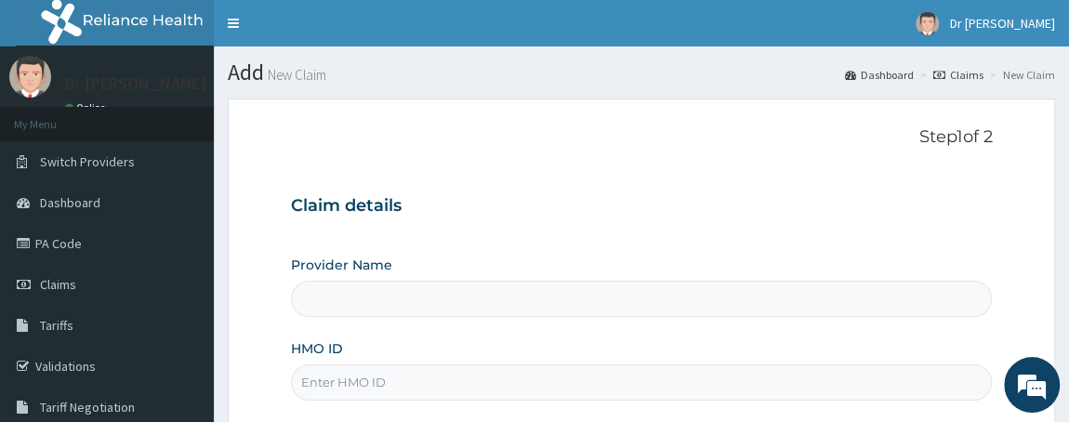
click at [439, 381] on input "HMO ID" at bounding box center [642, 382] width 702 height 36
type input "[PERSON_NAME][GEOGRAPHIC_DATA]"
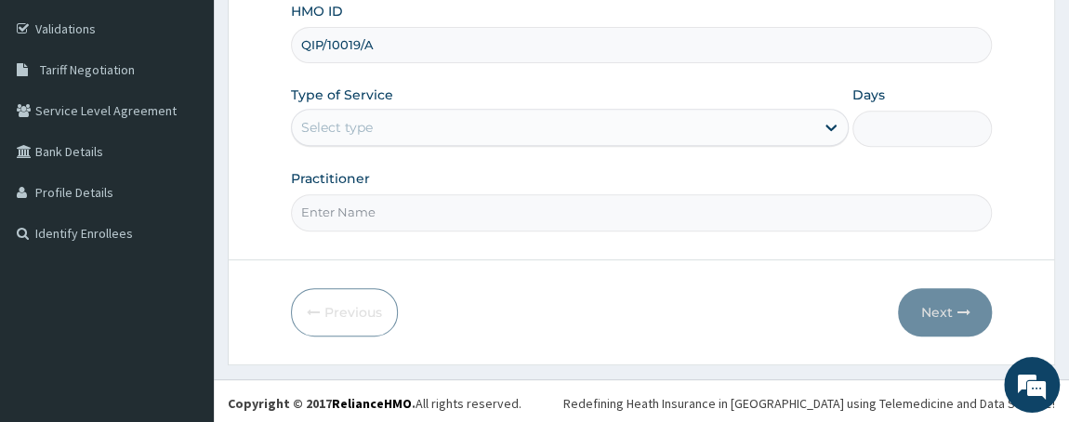
type input "QIP/10019/A"
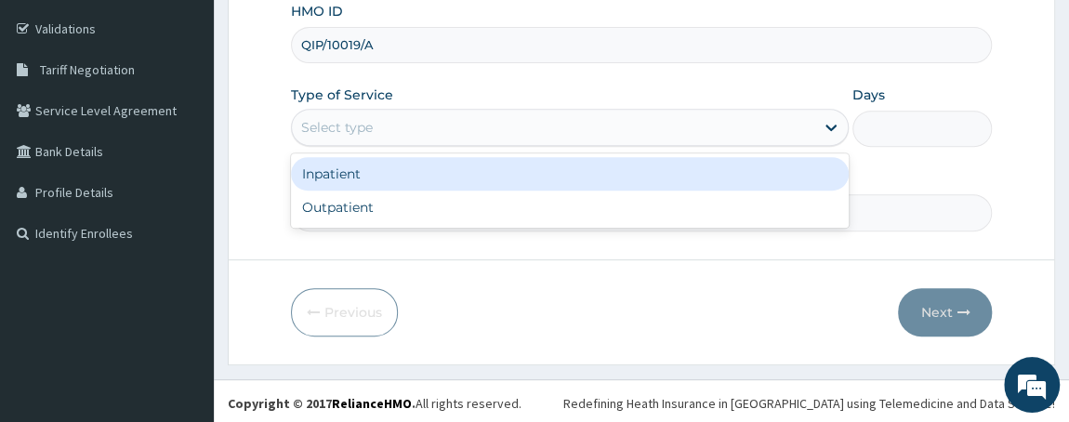
click at [540, 119] on div "Select type" at bounding box center [553, 127] width 523 height 30
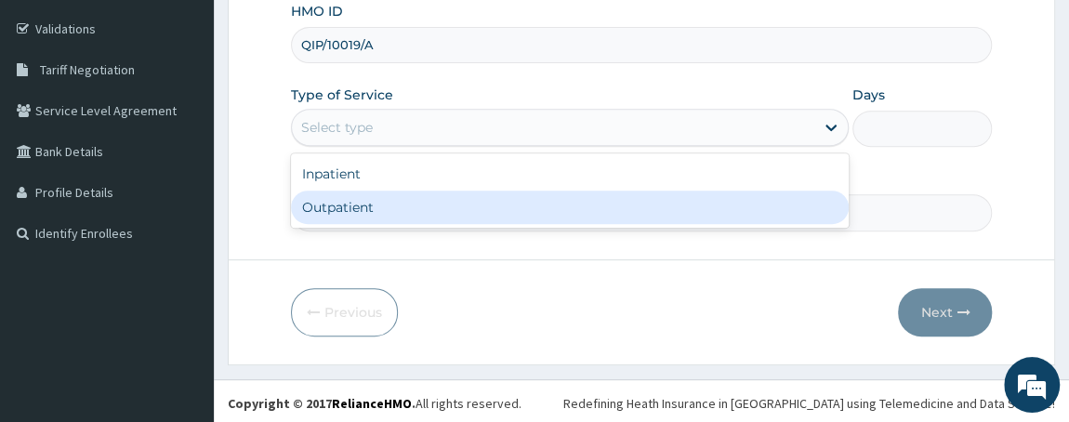
click at [482, 207] on div "Outpatient" at bounding box center [570, 207] width 559 height 33
type input "1"
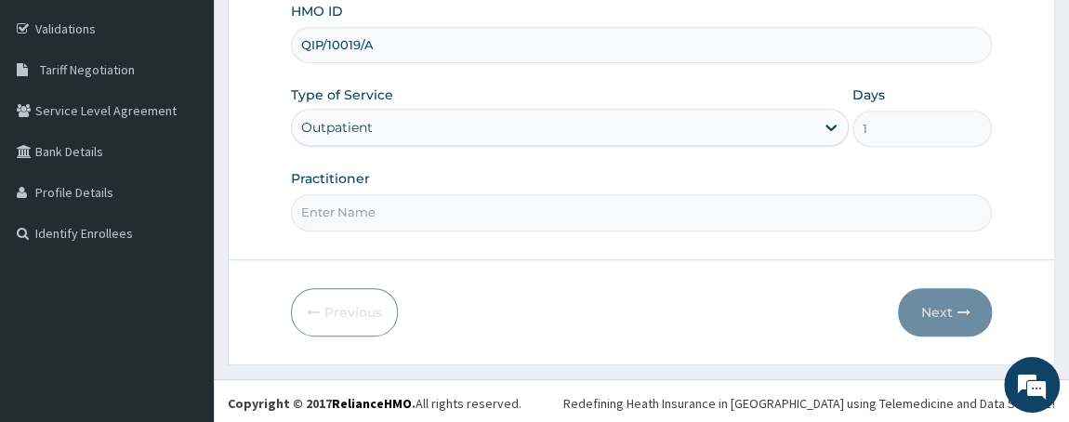
click at [500, 205] on input "Practitioner" at bounding box center [642, 212] width 702 height 36
type input "DR W..[PERSON_NAME]"
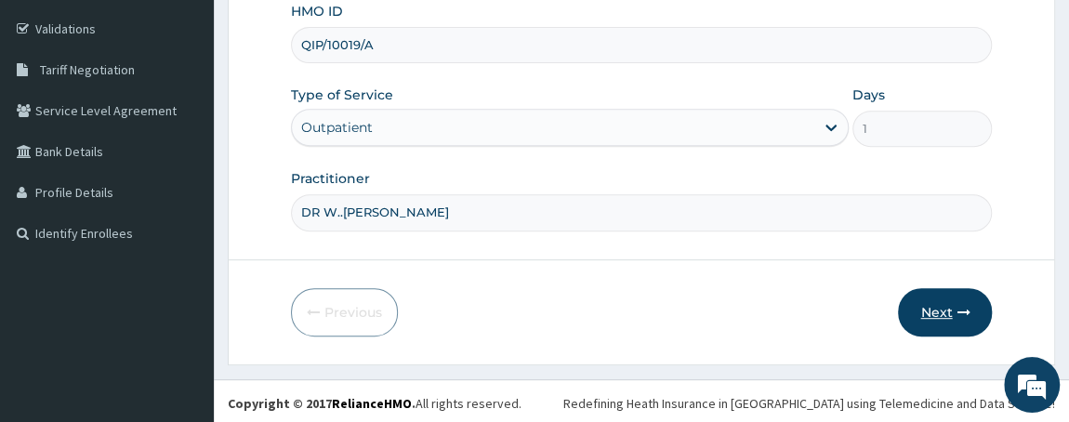
click at [936, 311] on button "Next" at bounding box center [945, 312] width 94 height 48
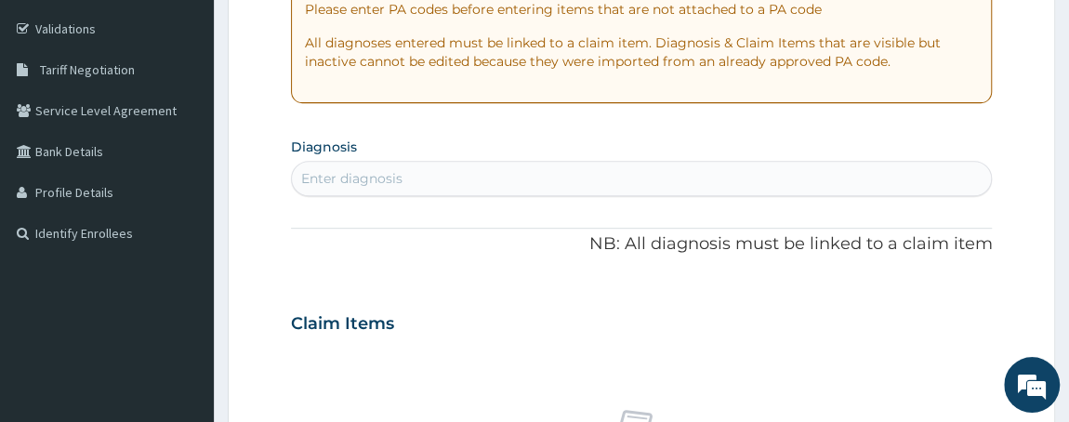
scroll to position [0, 0]
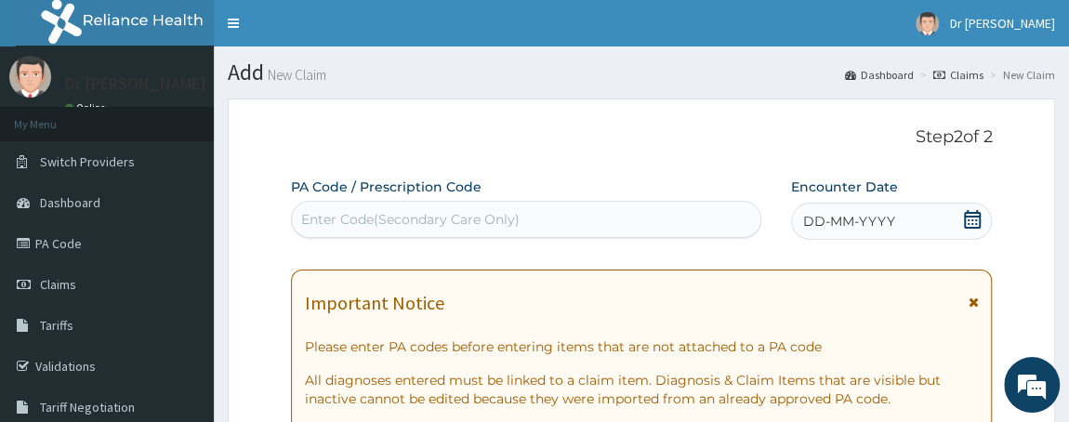
click at [563, 210] on div "Enter Code(Secondary Care Only)" at bounding box center [526, 219] width 468 height 30
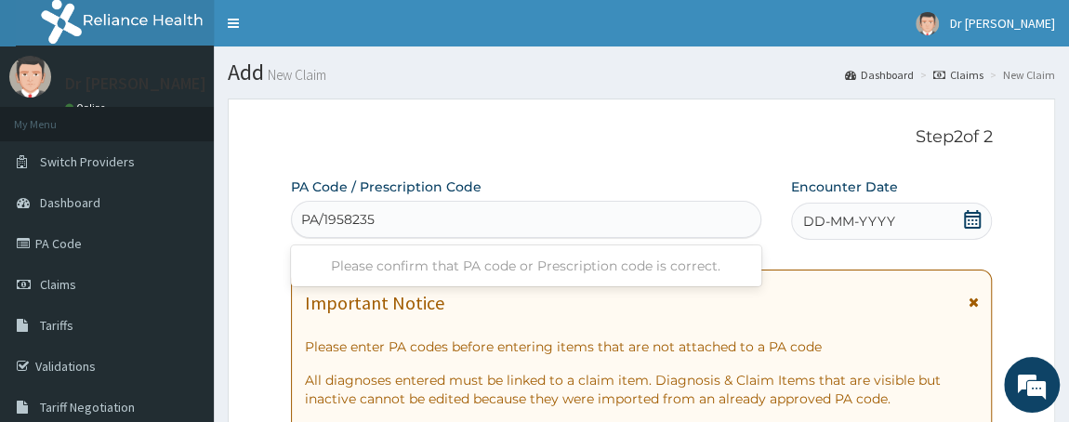
click at [333, 215] on input "PA/1958235" at bounding box center [338, 219] width 75 height 19
type input "PA/958235"
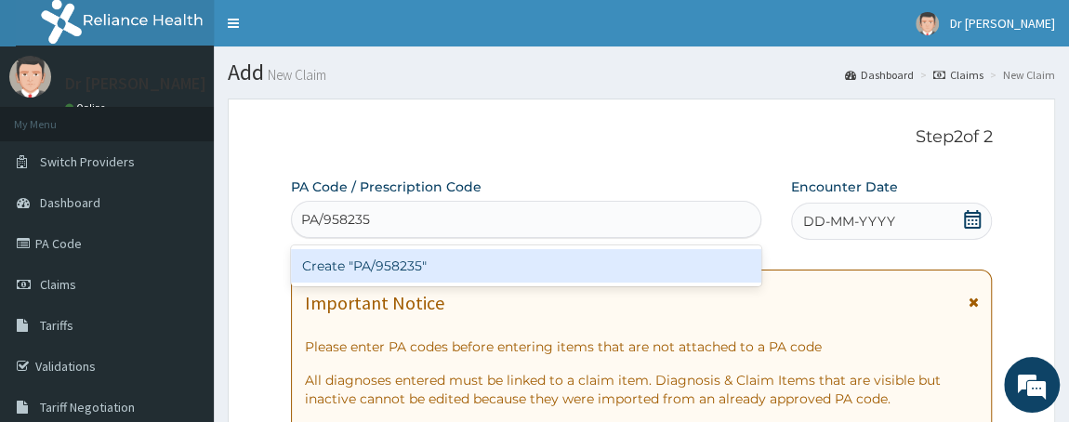
click at [493, 253] on div "Create "PA/958235"" at bounding box center [526, 265] width 470 height 33
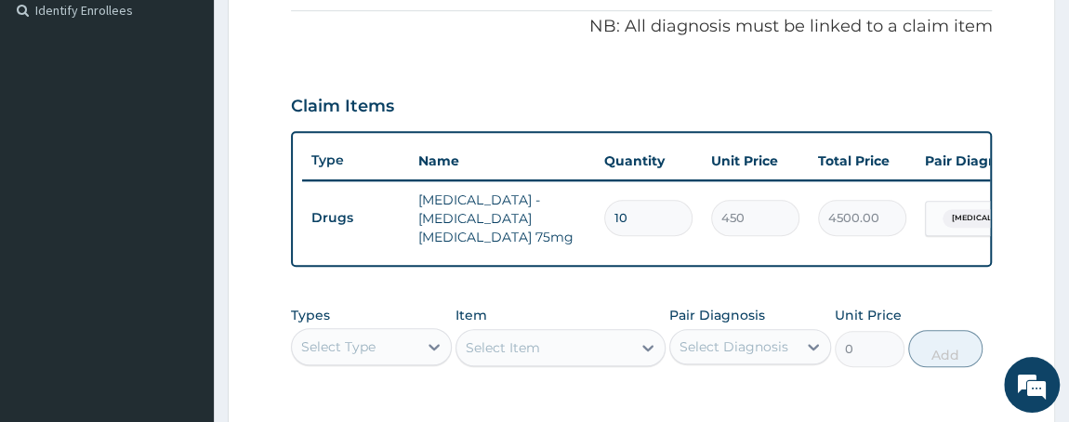
scroll to position [191, 0]
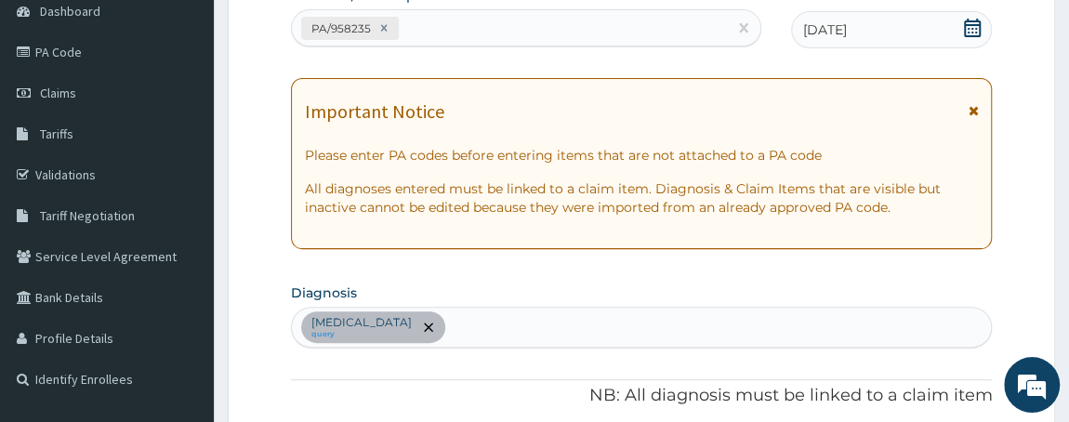
click at [605, 322] on div "Osteoarthritis of knee, unspecified query" at bounding box center [642, 327] width 700 height 39
type input "M"
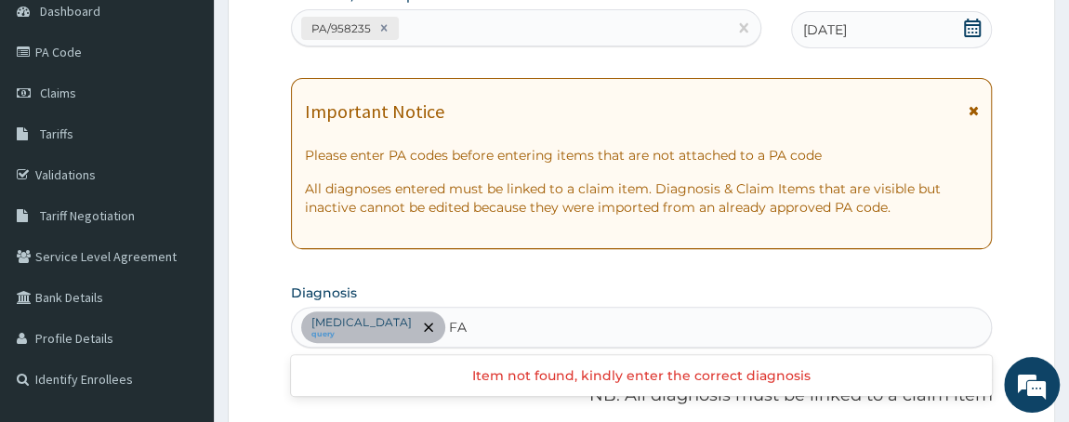
type input "F"
type input "P"
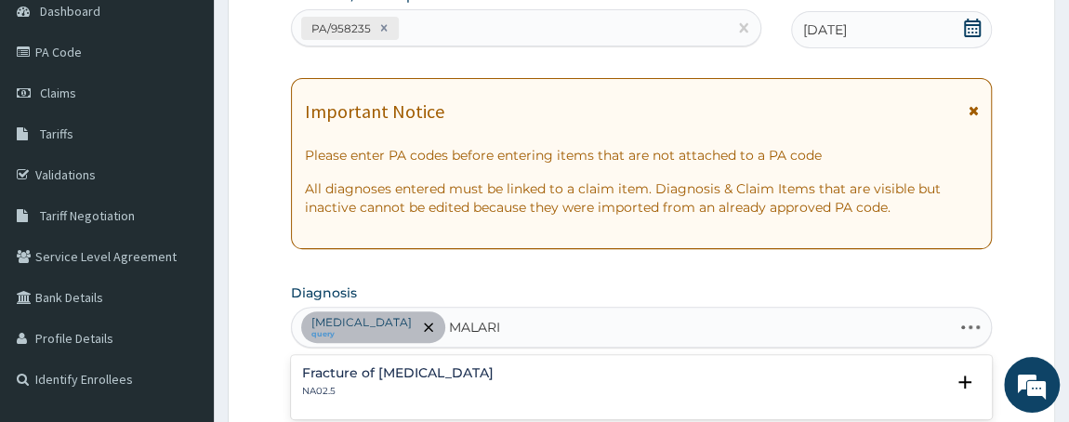
type input "MALARIA"
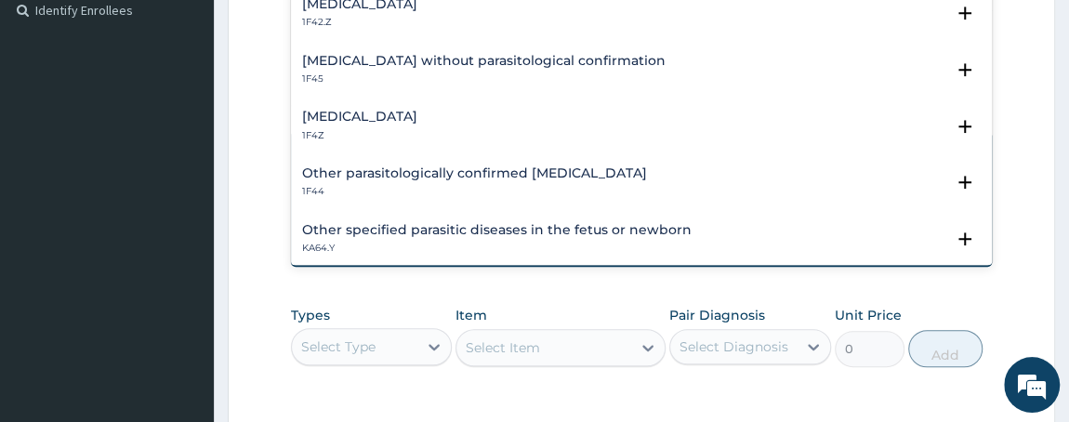
click at [393, 116] on h4 "Malaria, unspecified" at bounding box center [359, 117] width 115 height 14
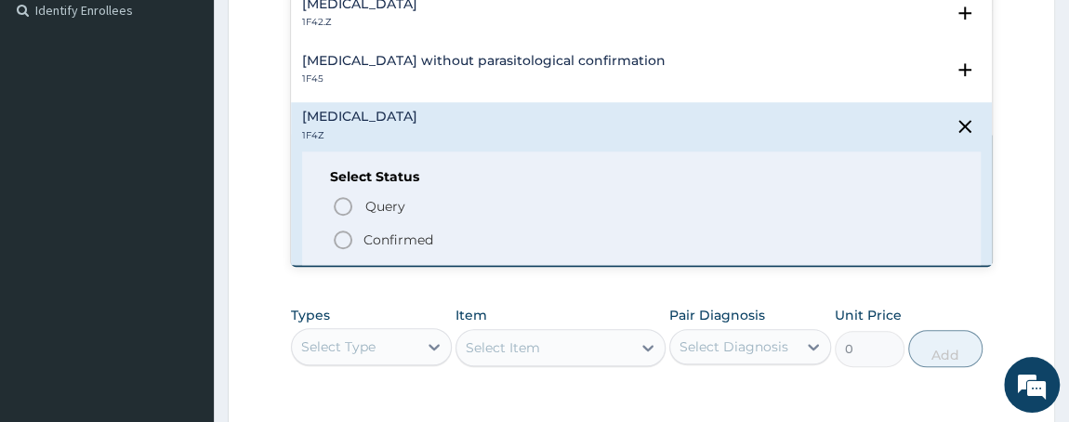
click at [344, 235] on icon "status option filled" at bounding box center [343, 240] width 22 height 22
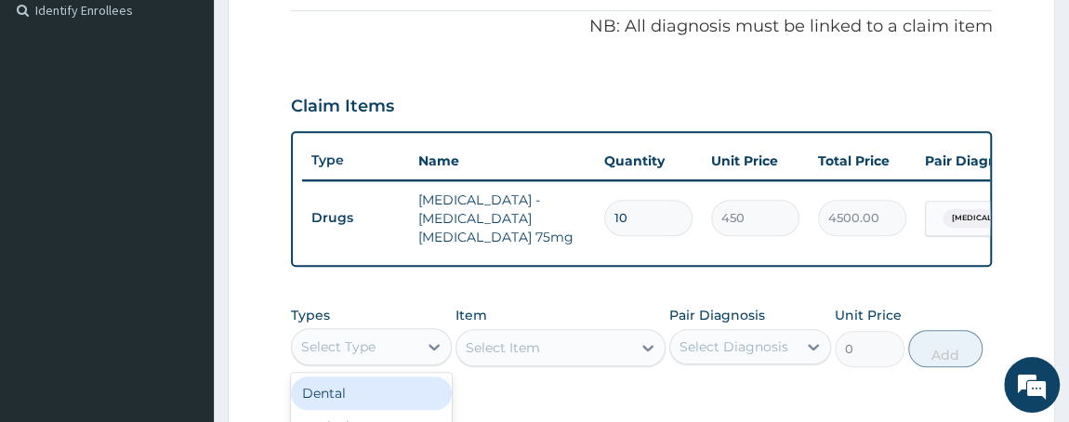
click at [377, 349] on div "Select Type" at bounding box center [355, 347] width 126 height 30
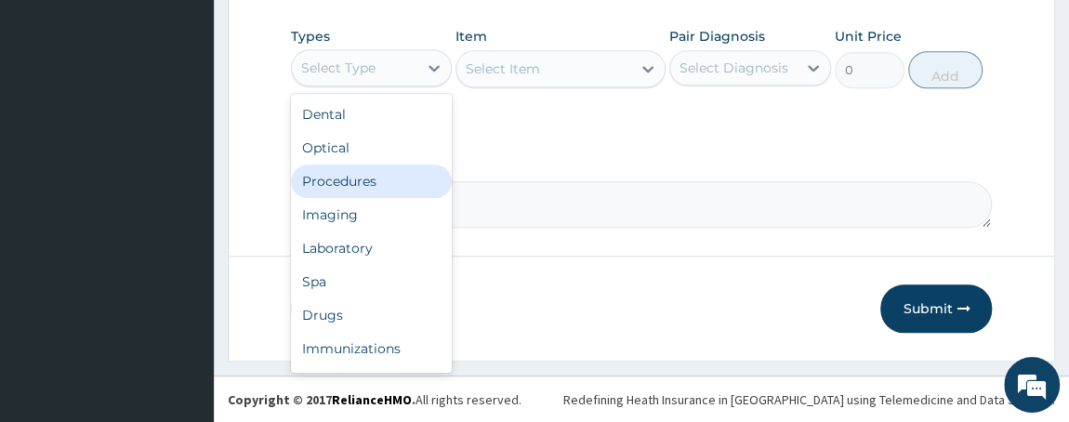
click at [356, 182] on div "Procedures" at bounding box center [372, 181] width 162 height 33
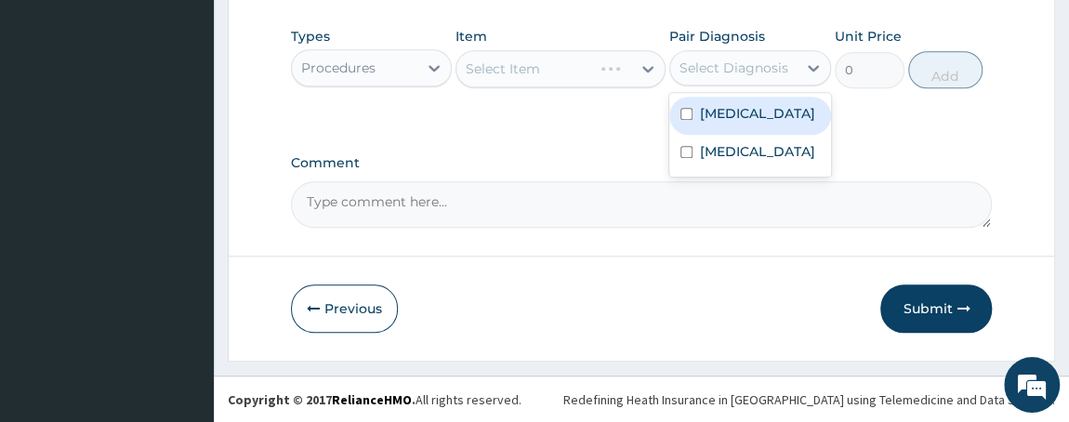
click at [757, 83] on div "Select Diagnosis" at bounding box center [750, 67] width 162 height 35
click at [688, 120] on input "checkbox" at bounding box center [686, 114] width 12 height 12
checkbox input "true"
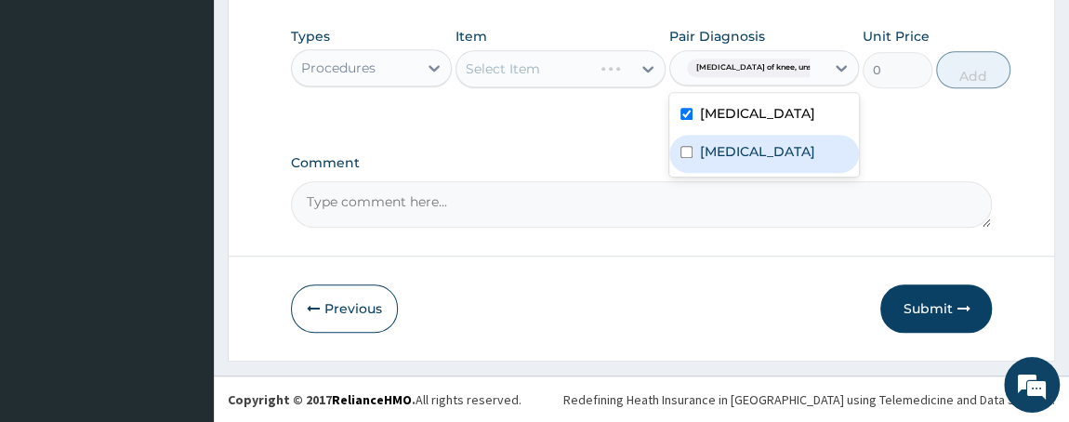
click at [684, 158] on input "checkbox" at bounding box center [686, 152] width 12 height 12
checkbox input "true"
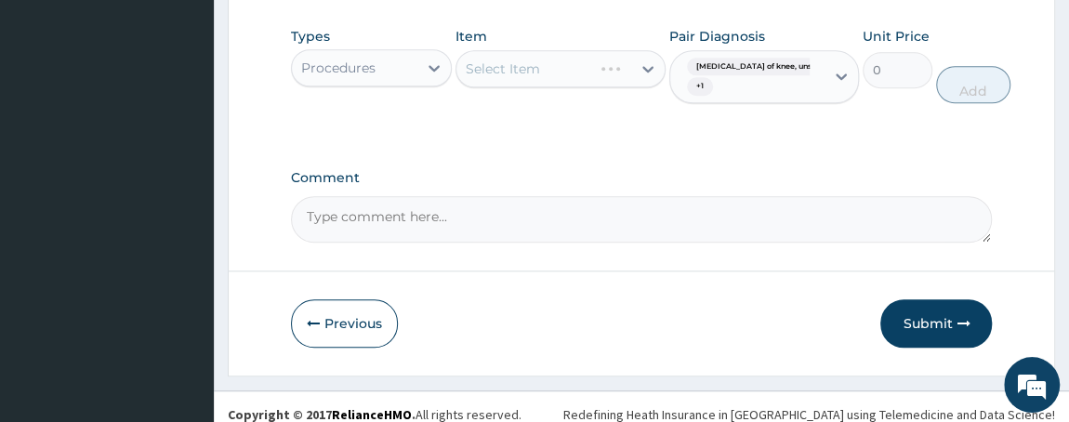
click at [546, 72] on div "Select Item" at bounding box center [560, 68] width 210 height 37
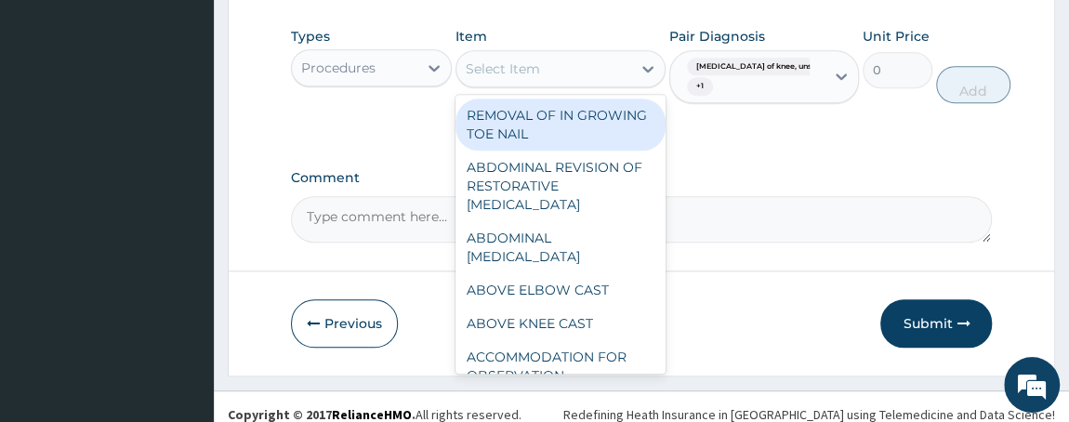
click at [554, 55] on div "Select Item" at bounding box center [543, 69] width 175 height 30
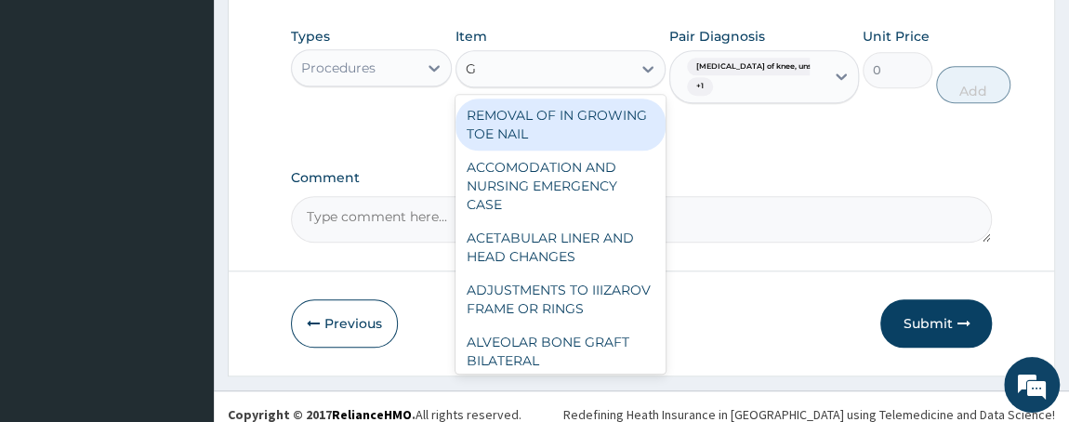
type input "G"
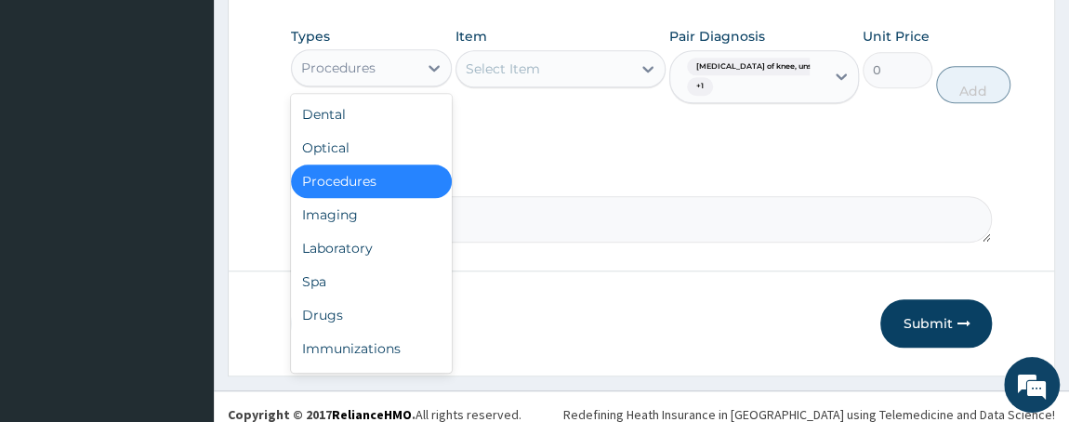
click at [411, 63] on div "Procedures" at bounding box center [355, 68] width 126 height 30
click at [353, 313] on div "Drugs" at bounding box center [372, 314] width 162 height 33
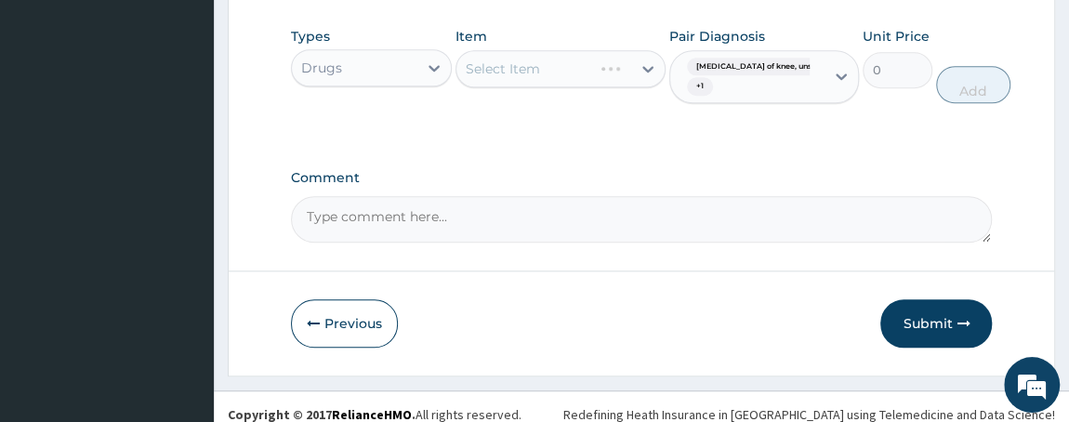
click at [586, 59] on div "Select Item" at bounding box center [560, 68] width 210 height 37
click at [732, 80] on div "Osteoarthritis of knee, unspec... + 1" at bounding box center [744, 77] width 130 height 45
click at [685, 138] on input "checkbox" at bounding box center [686, 132] width 12 height 12
checkbox input "false"
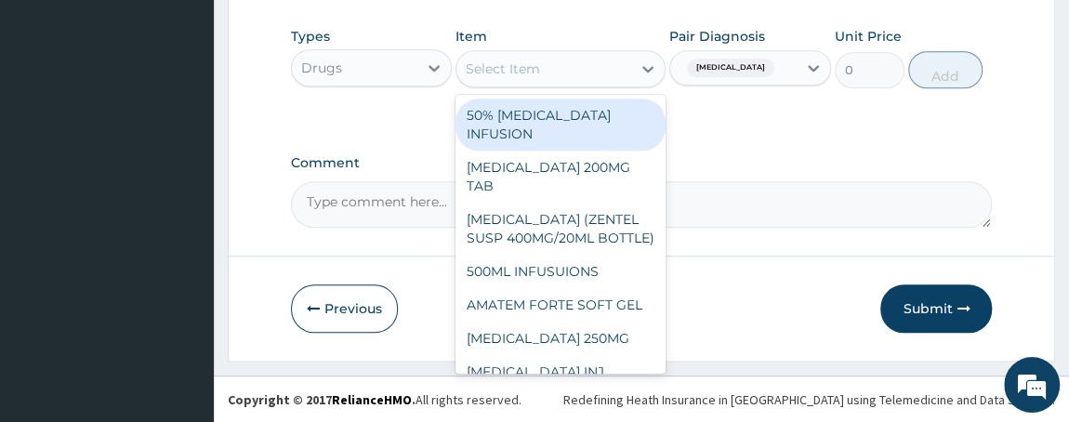
click at [543, 73] on div "Select Item" at bounding box center [543, 69] width 175 height 30
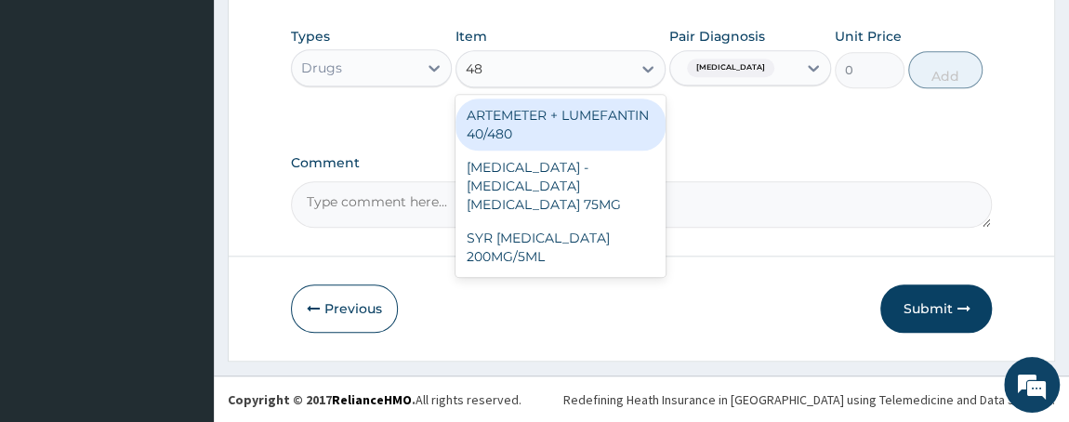
type input "480"
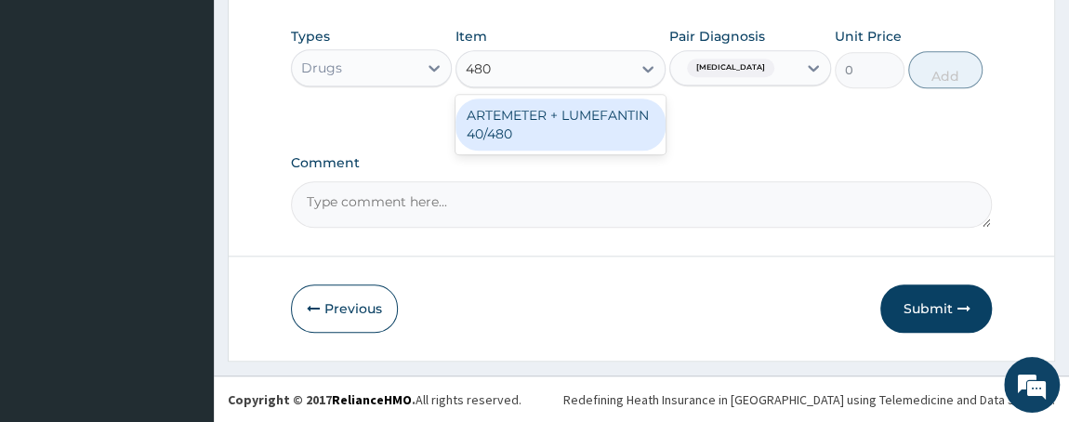
click at [543, 126] on div "ARTEMETER + LUMEFANTIN 40/480" at bounding box center [560, 125] width 210 height 52
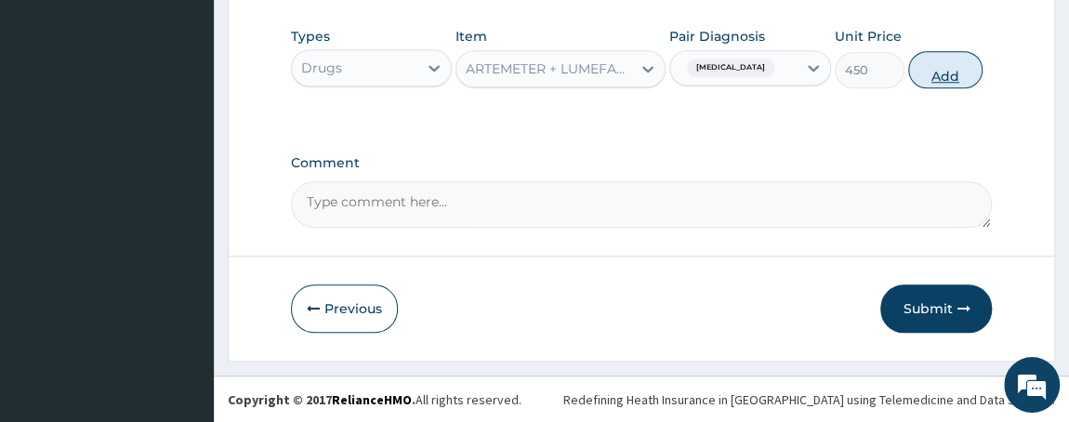
click at [961, 66] on button "Add" at bounding box center [945, 69] width 74 height 37
type input "0"
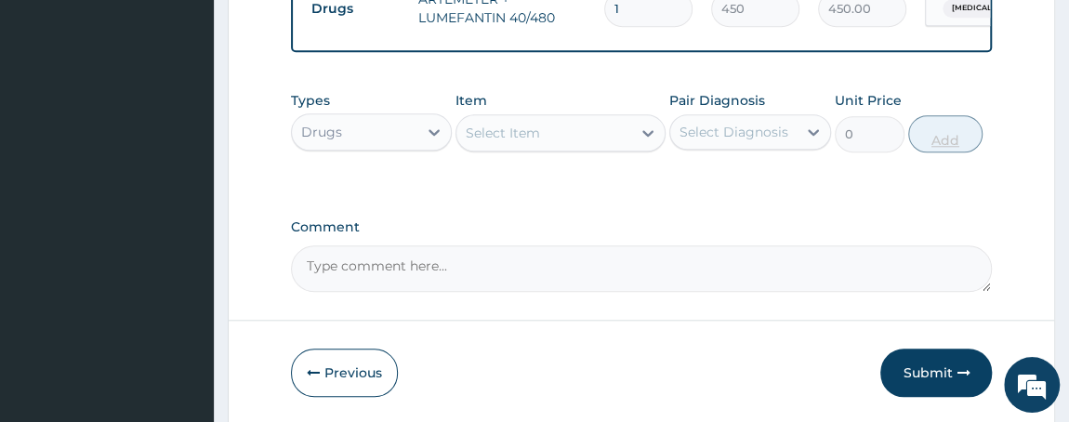
scroll to position [818, 0]
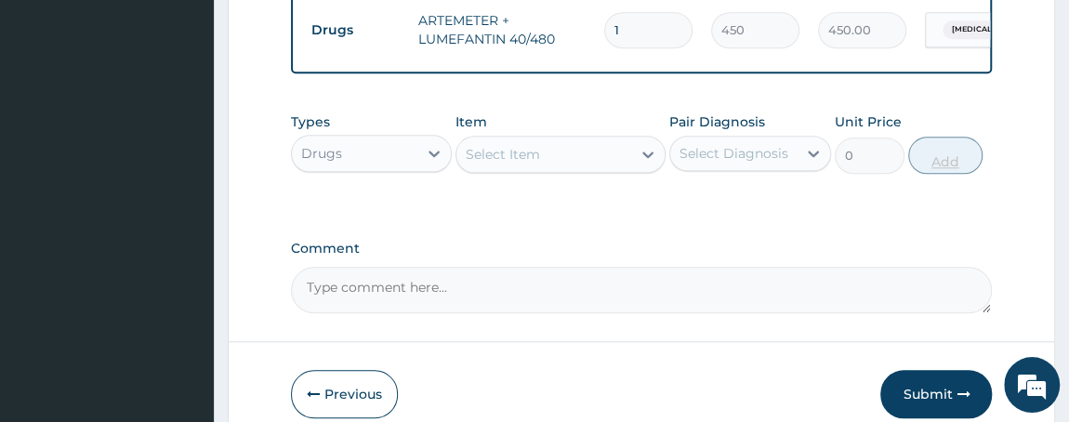
type input "0.00"
type input "6"
type input "2700.00"
type input "6"
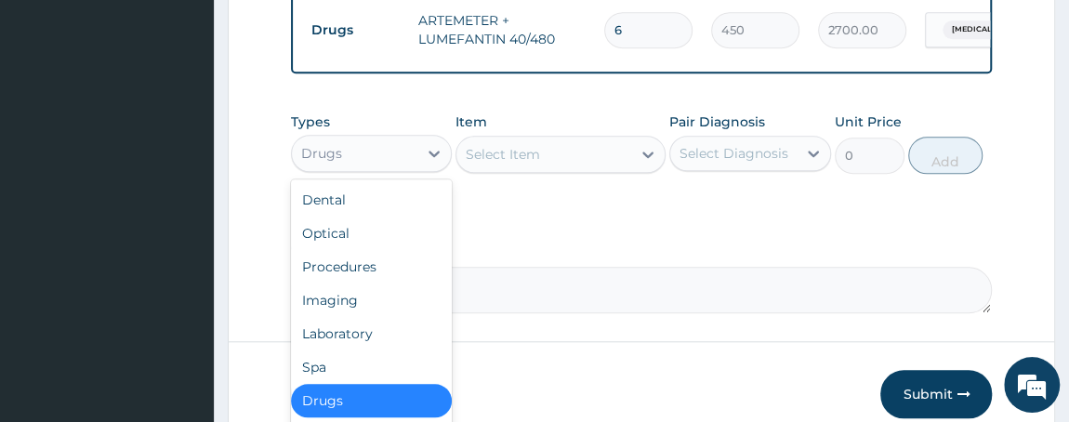
click at [393, 151] on div "Drugs" at bounding box center [355, 153] width 126 height 30
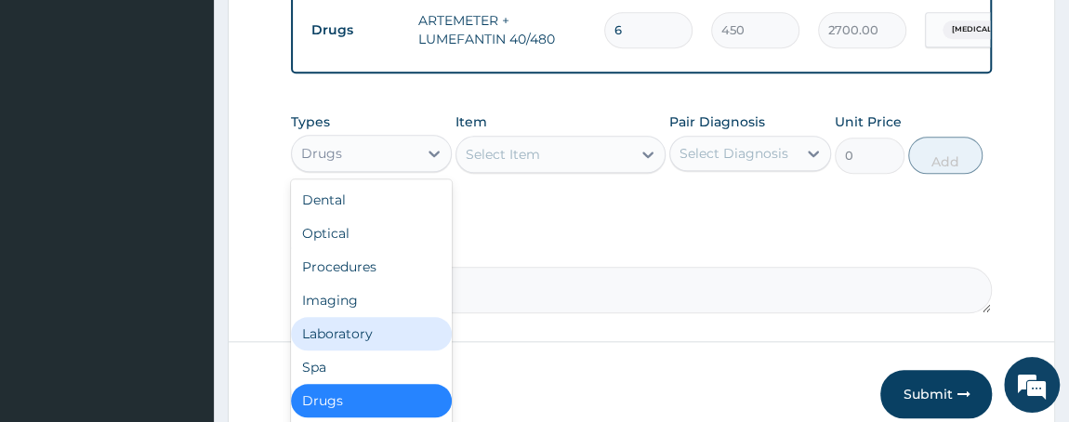
click at [378, 335] on div "Laboratory" at bounding box center [372, 333] width 162 height 33
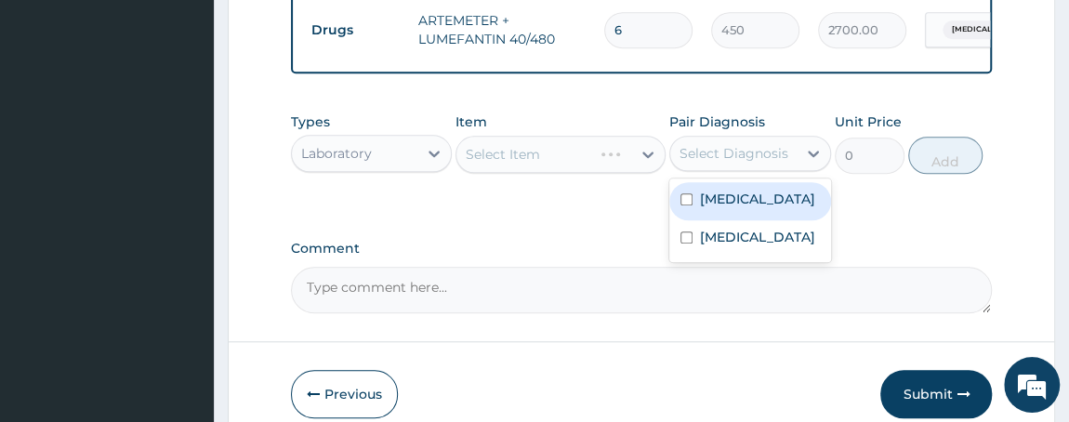
click at [750, 151] on div "Select Diagnosis" at bounding box center [733, 153] width 109 height 19
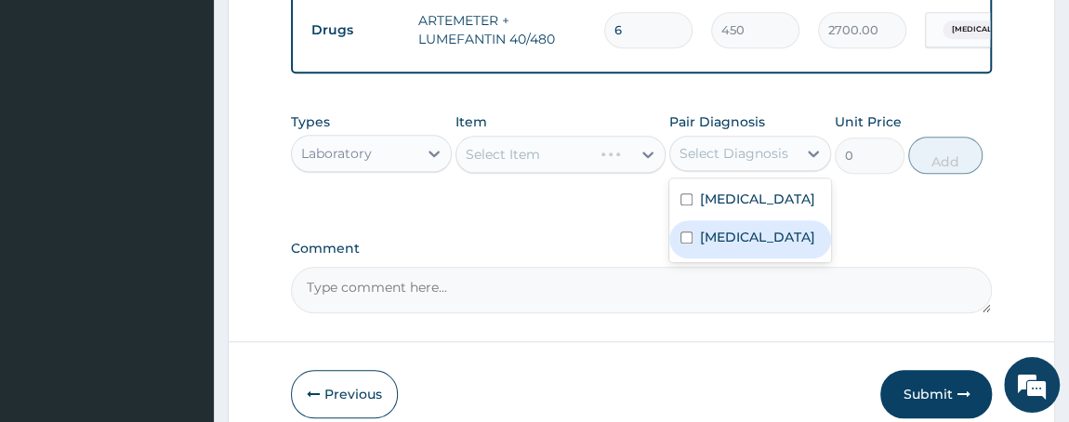
click at [687, 244] on input "checkbox" at bounding box center [686, 237] width 12 height 12
checkbox input "true"
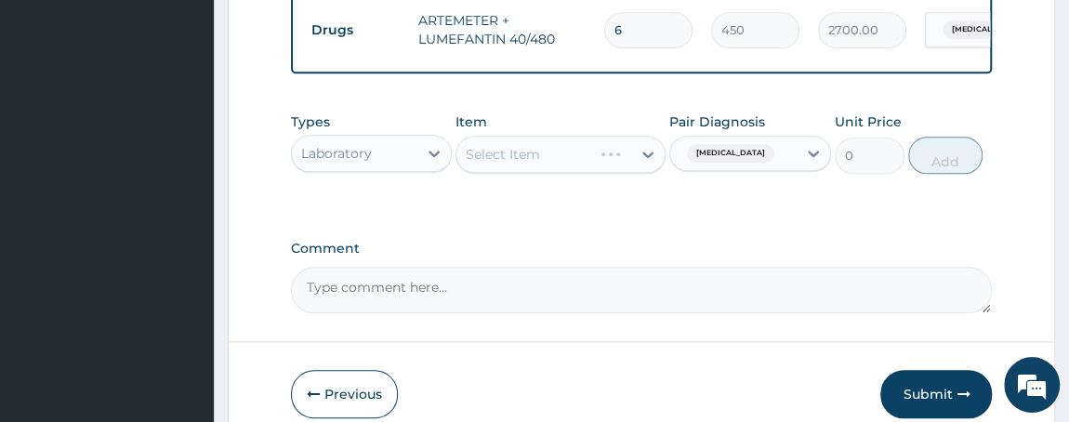
click at [582, 144] on div "Select Item" at bounding box center [560, 154] width 210 height 37
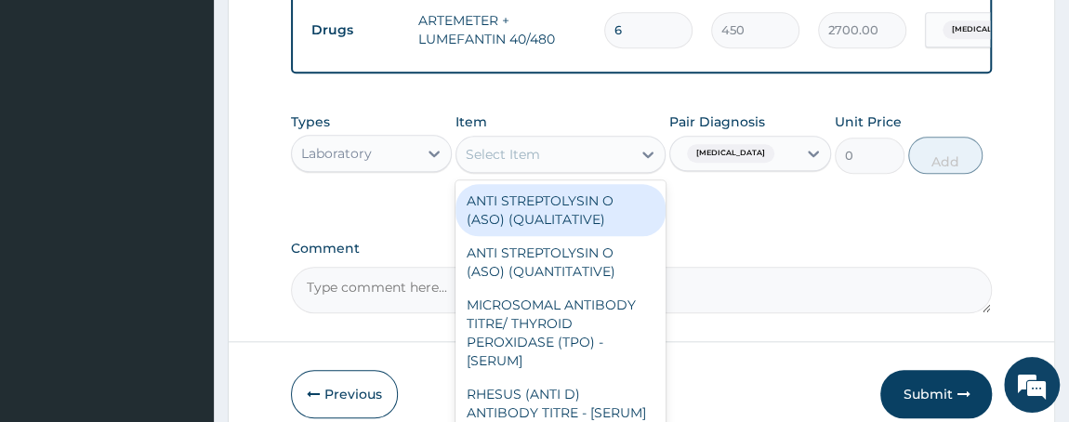
click at [571, 158] on div "Select Item" at bounding box center [543, 154] width 175 height 30
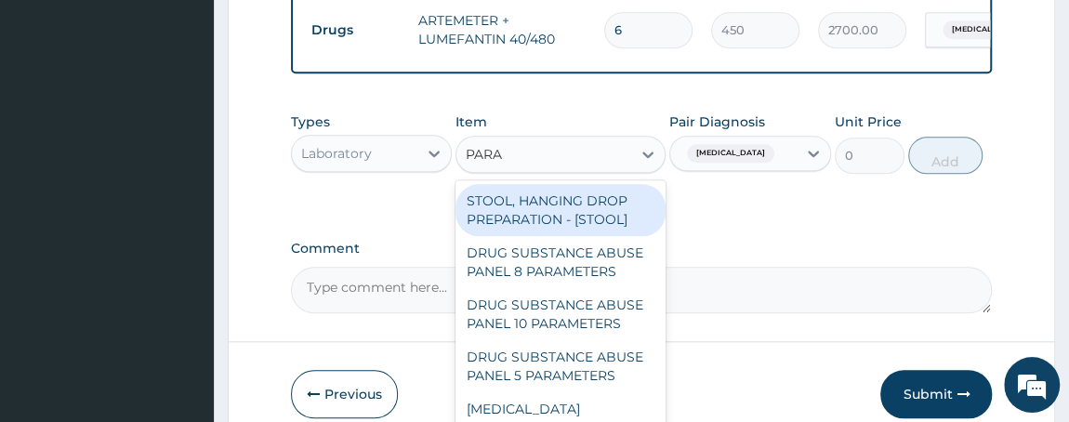
type input "PARAS"
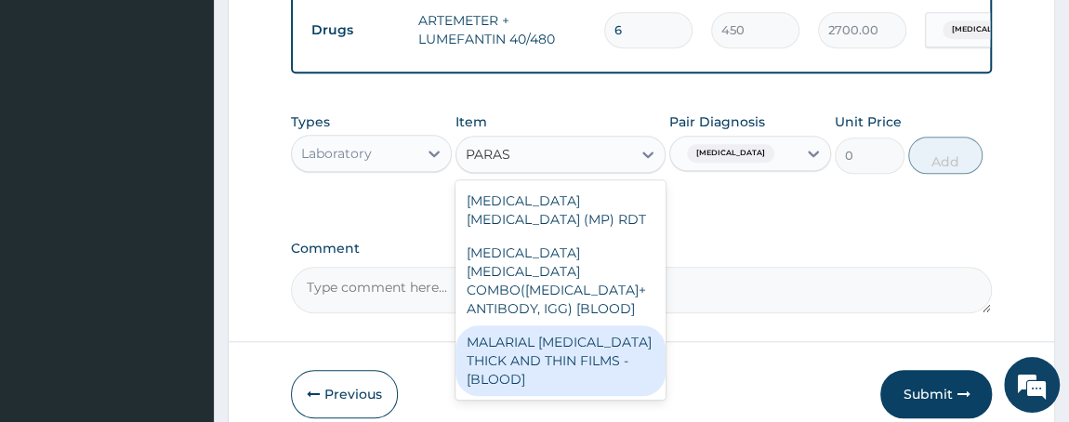
click at [588, 325] on div "MALARIAL PARASITE THICK AND THIN FILMS - [BLOOD]" at bounding box center [560, 360] width 210 height 71
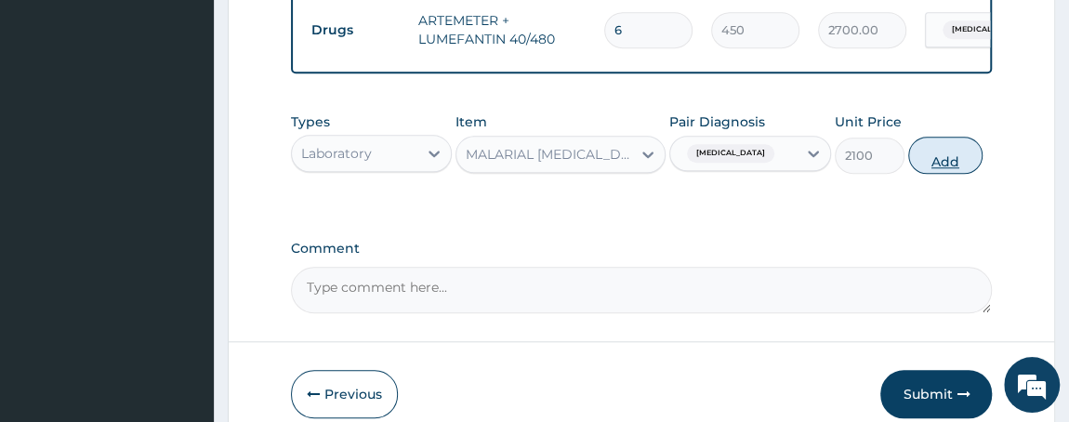
click at [947, 154] on button "Add" at bounding box center [945, 155] width 74 height 37
type input "0"
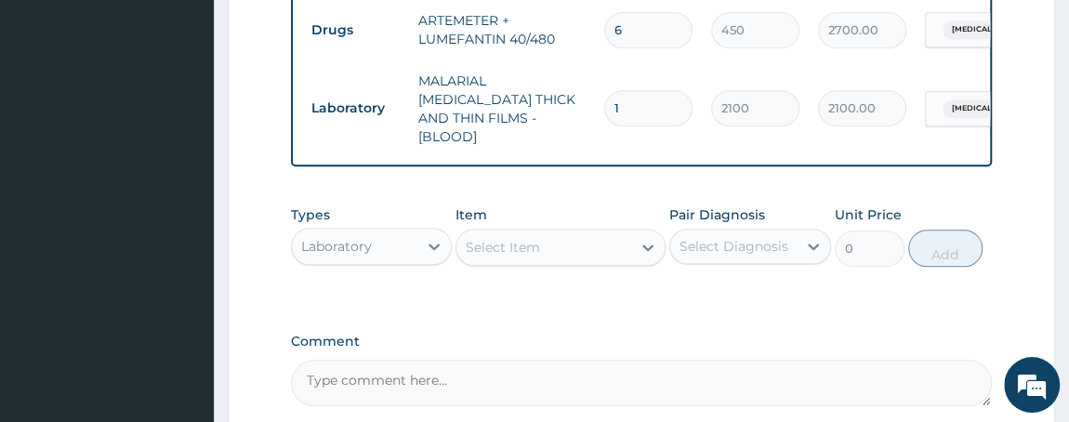
scroll to position [978, 0]
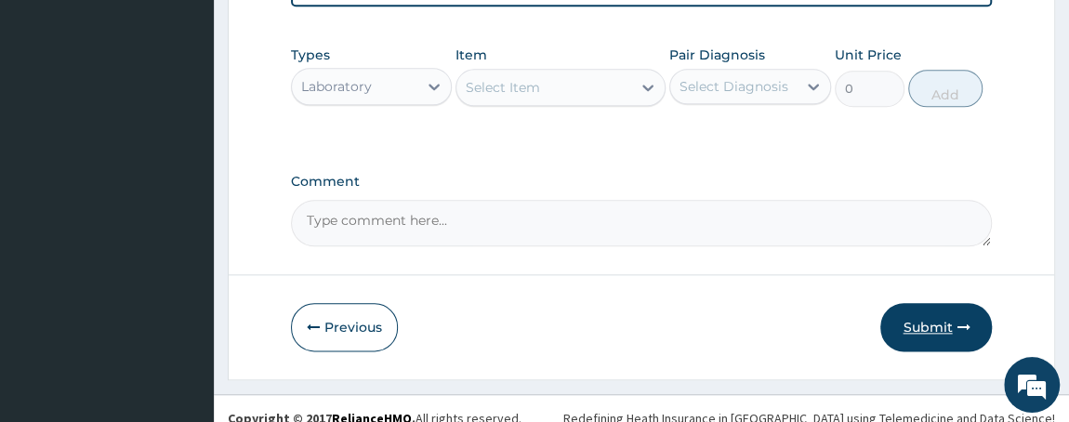
click at [928, 303] on button "Submit" at bounding box center [936, 327] width 112 height 48
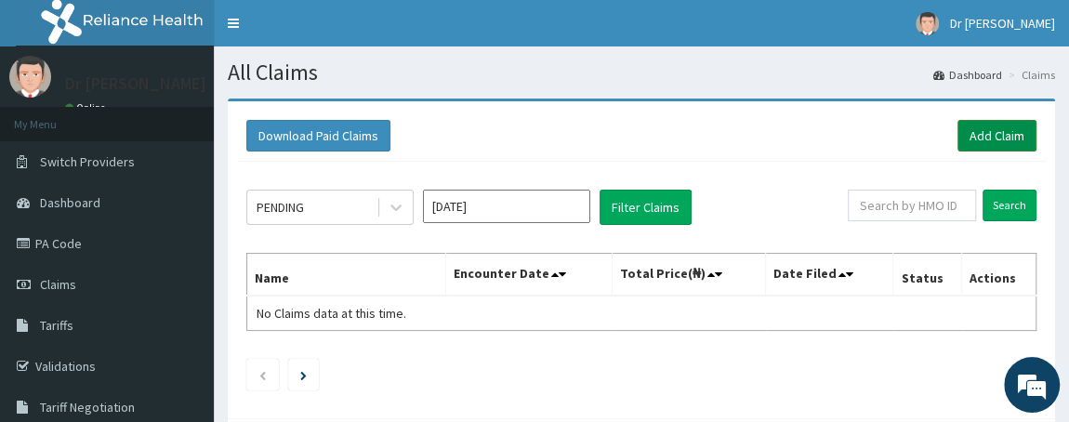
click at [1020, 125] on link "Add Claim" at bounding box center [996, 136] width 79 height 32
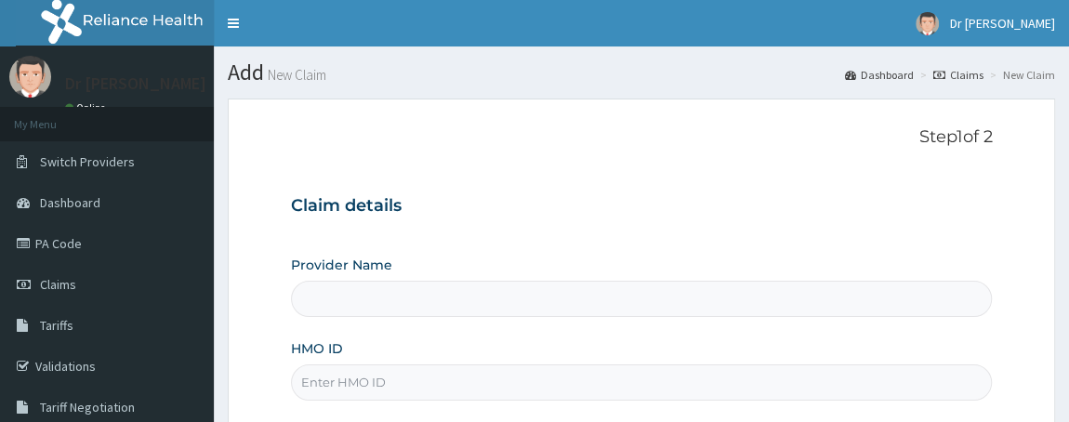
click at [380, 387] on input "HMO ID" at bounding box center [642, 382] width 702 height 36
type input "LCL/10033/"
type input "[PERSON_NAME][GEOGRAPHIC_DATA]"
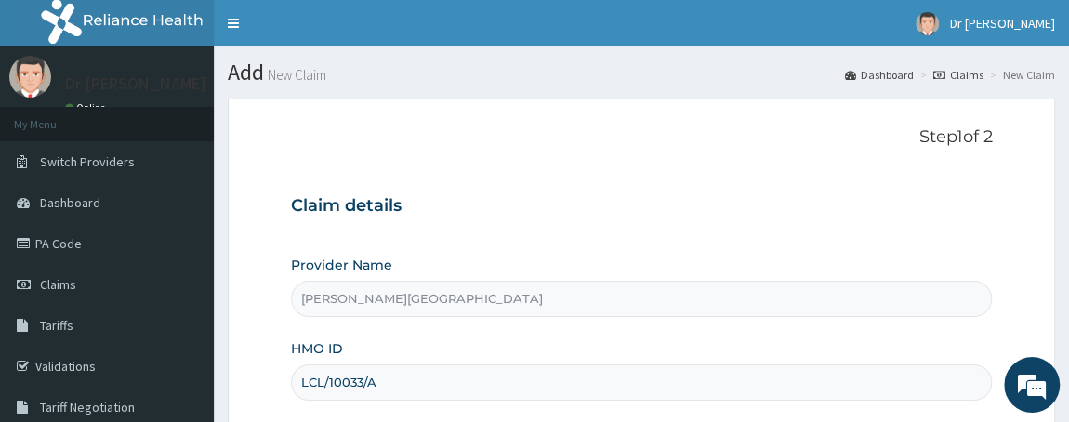
scroll to position [337, 0]
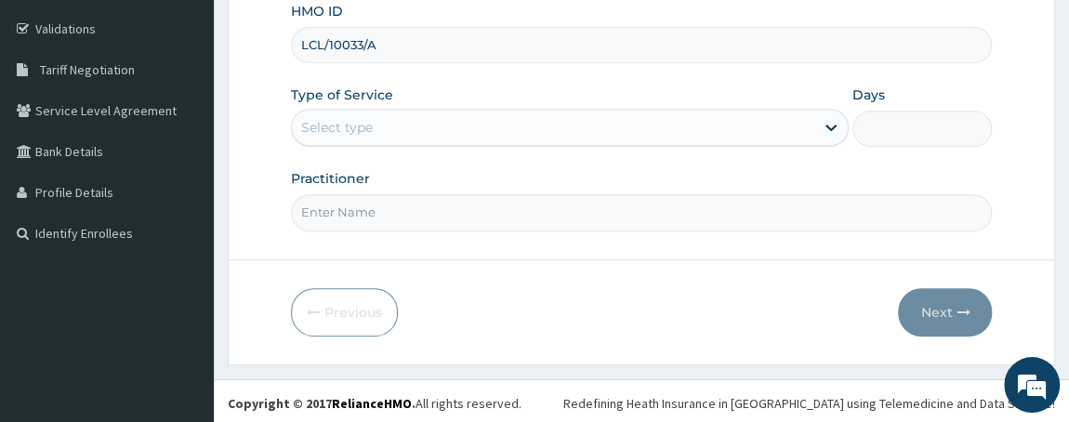
type input "LCL/10033/A"
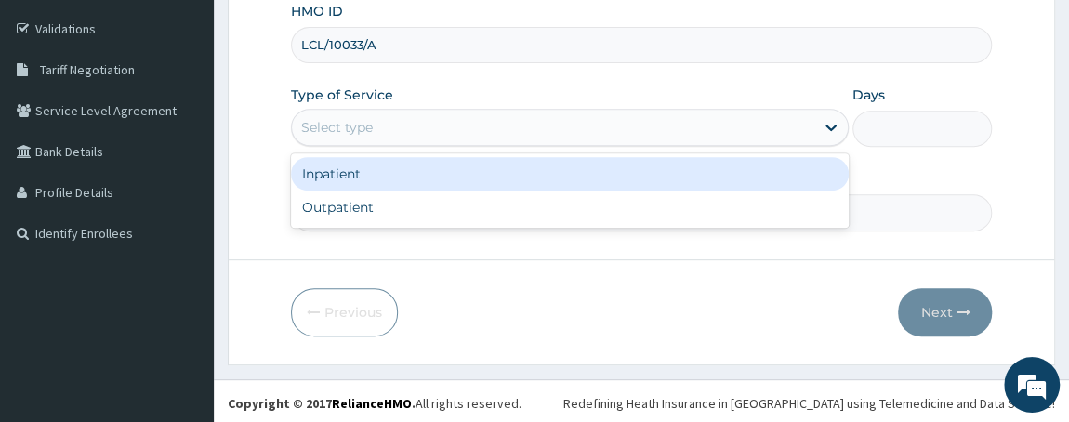
click at [493, 113] on div "Select type" at bounding box center [553, 127] width 523 height 30
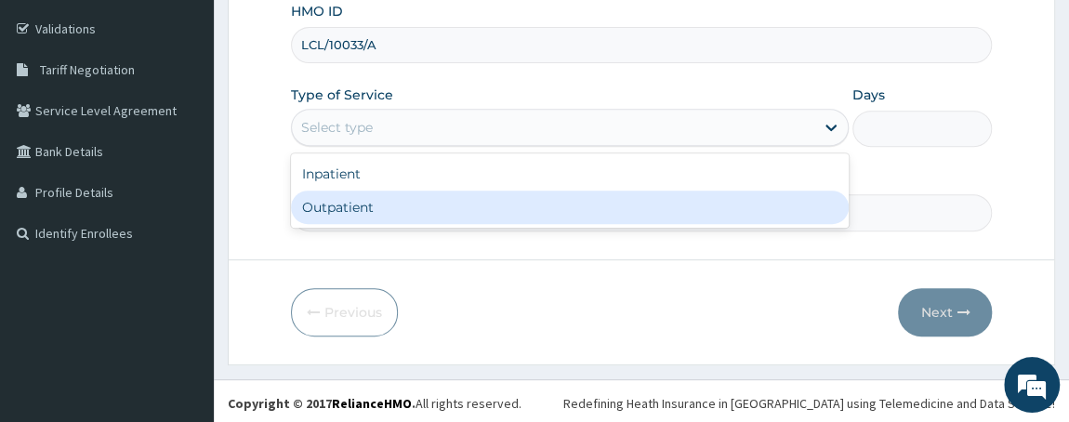
click at [427, 204] on div "Outpatient" at bounding box center [570, 207] width 559 height 33
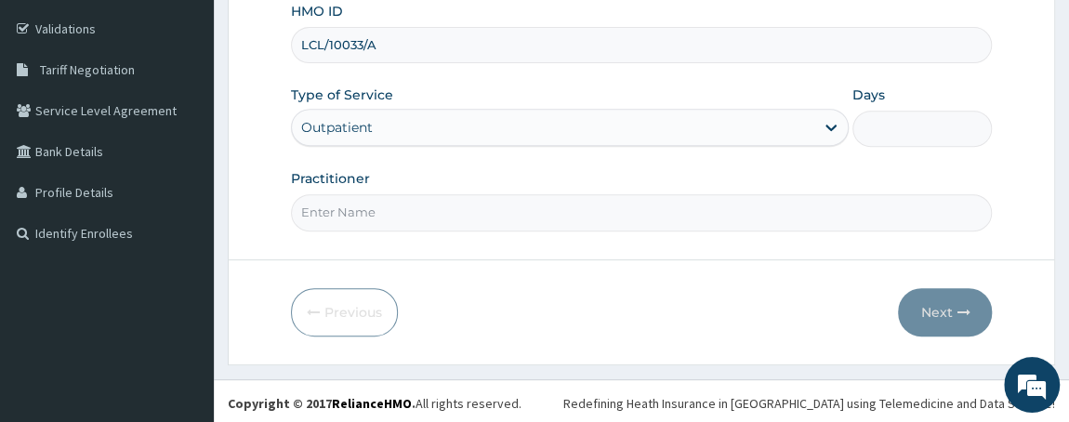
type input "1"
click at [446, 207] on input "Practitioner" at bounding box center [642, 212] width 702 height 36
type input "DR W..[PERSON_NAME]"
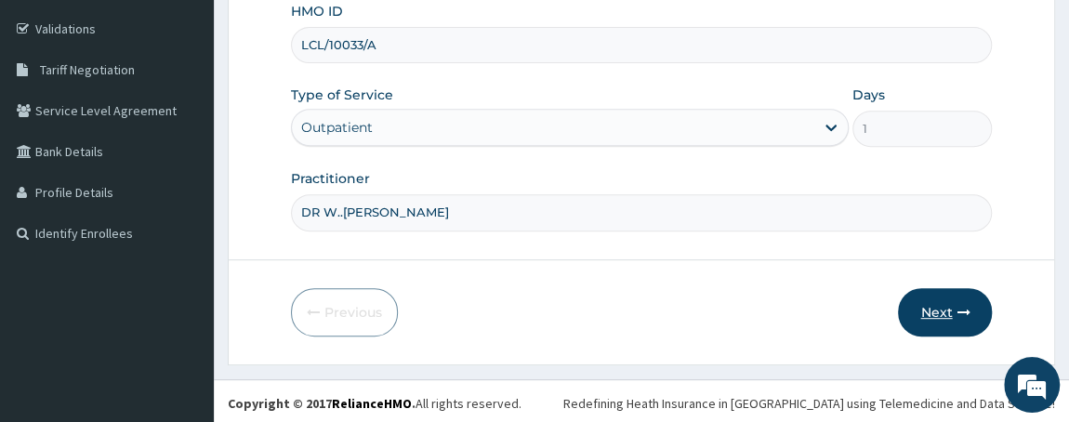
click at [947, 309] on button "Next" at bounding box center [945, 312] width 94 height 48
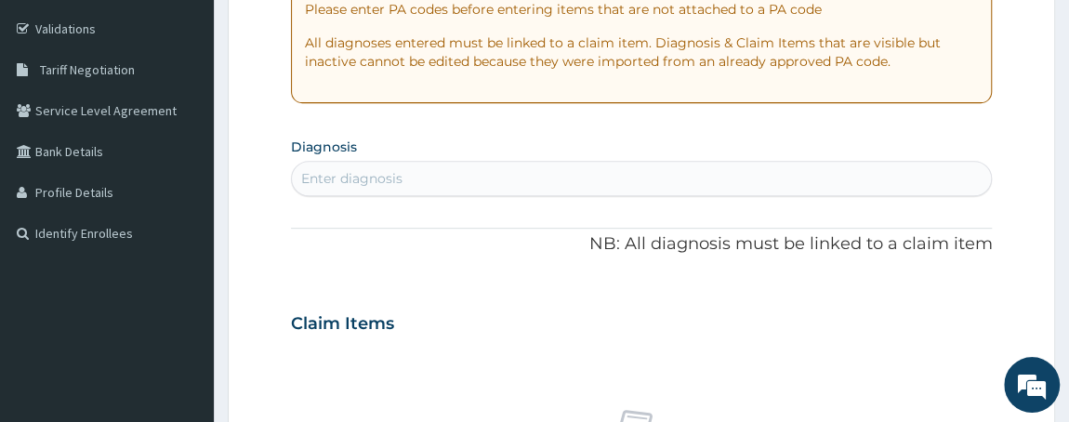
scroll to position [0, 0]
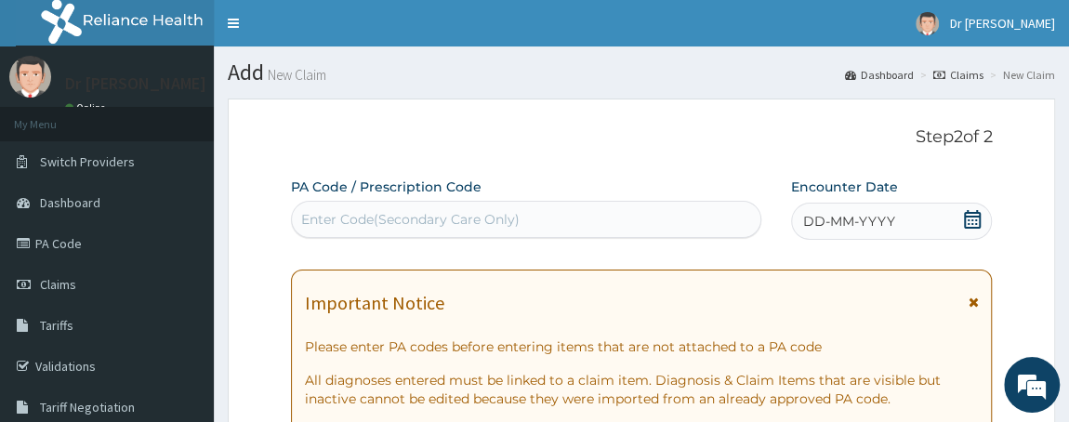
click at [492, 217] on div "Enter Code(Secondary Care Only)" at bounding box center [410, 219] width 218 height 19
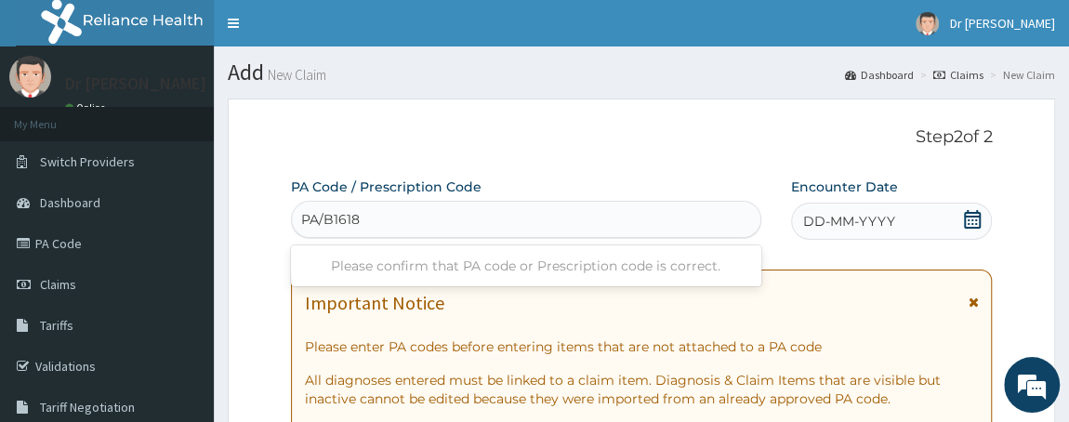
type input "PA/B16189"
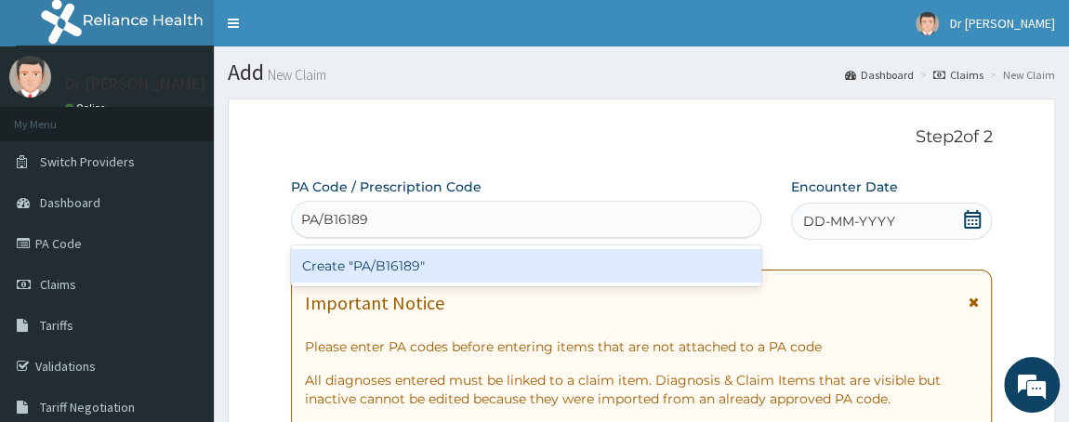
click at [441, 268] on div "Create "PA/B16189"" at bounding box center [526, 265] width 470 height 33
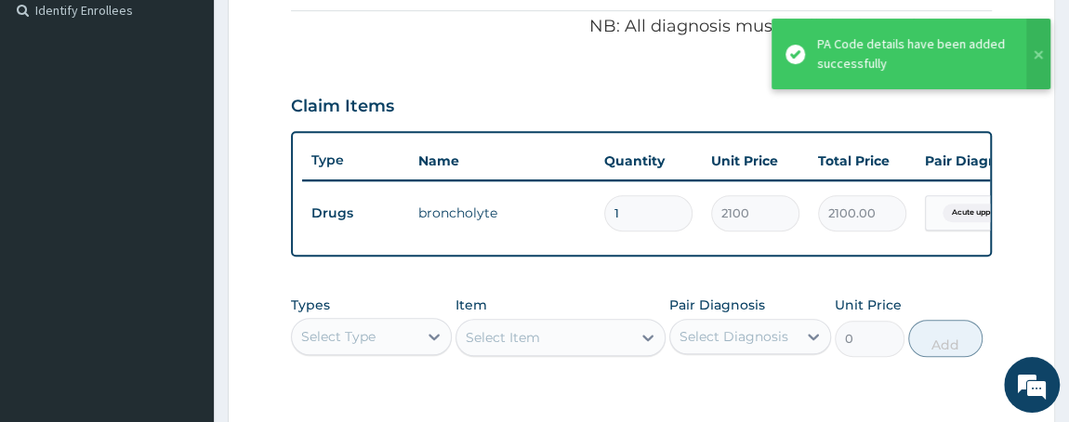
scroll to position [191, 0]
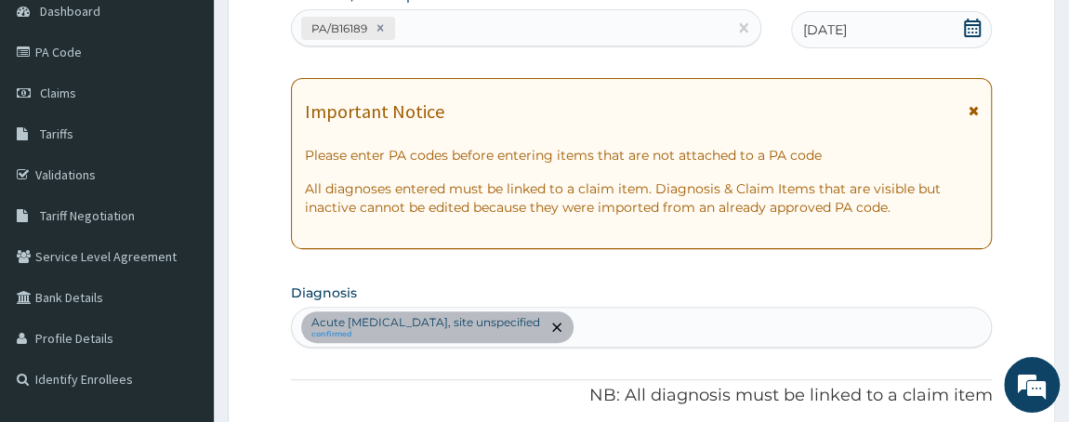
click at [671, 329] on div "Acute [MEDICAL_DATA], site unspecified confirmed" at bounding box center [642, 327] width 700 height 39
type input "[MEDICAL_DATA]"
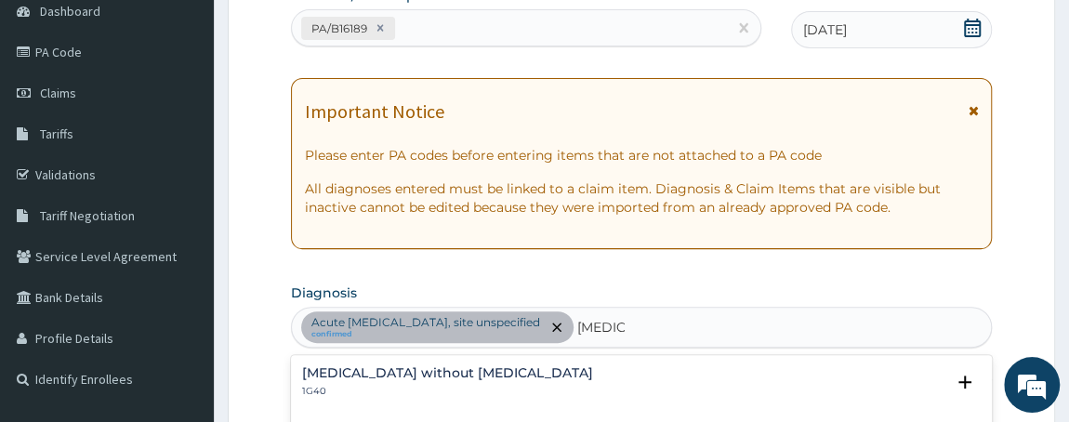
click at [445, 366] on h4 "[MEDICAL_DATA] without [MEDICAL_DATA]" at bounding box center [447, 373] width 291 height 14
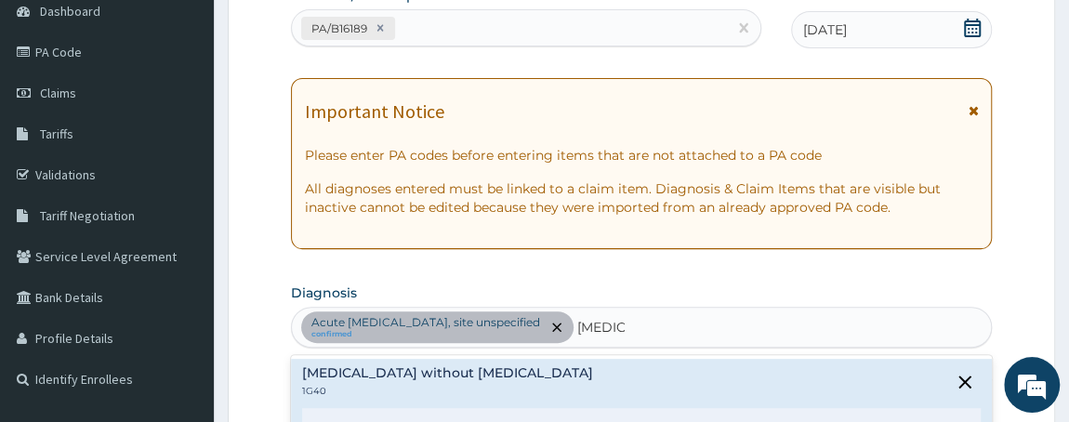
scroll to position [560, 0]
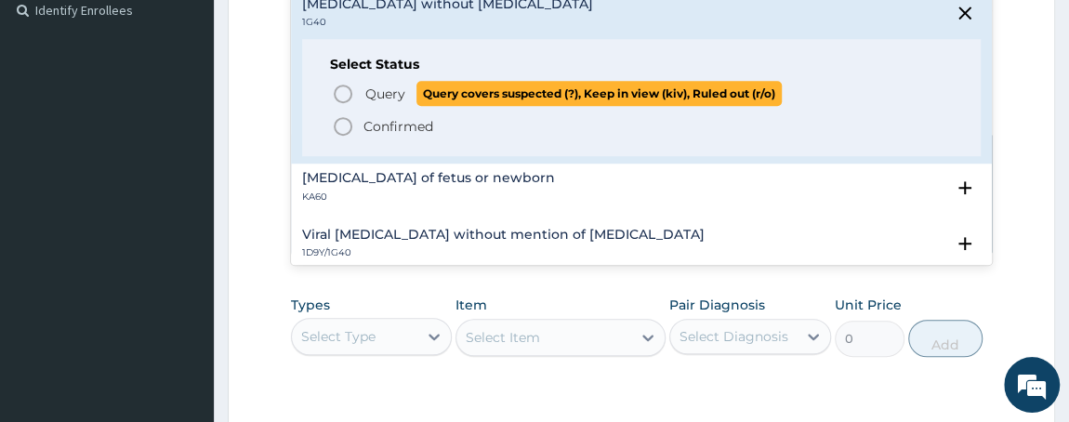
click at [348, 92] on icon "status option query" at bounding box center [343, 94] width 22 height 22
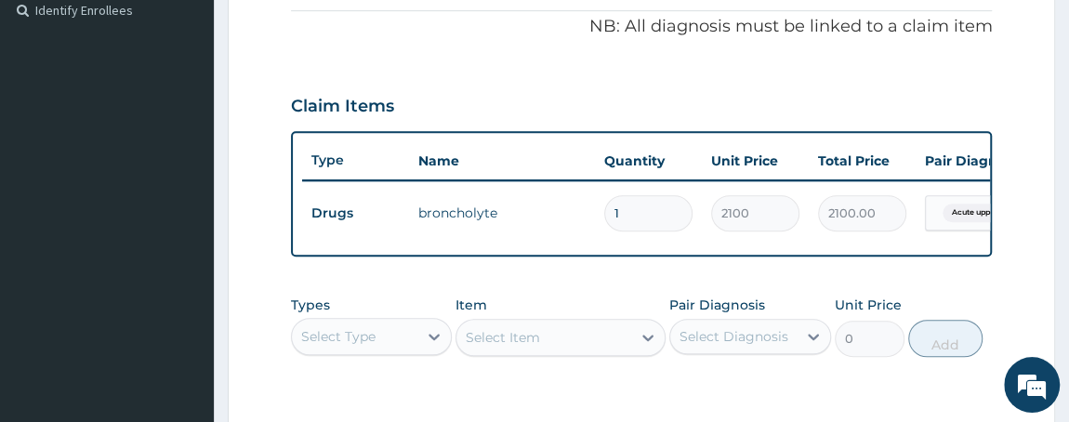
scroll to position [191, 0]
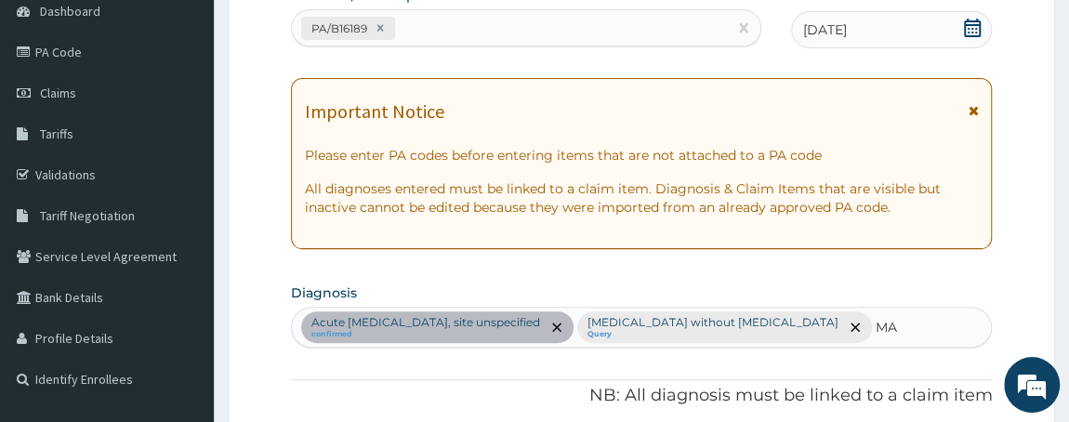
type input "M"
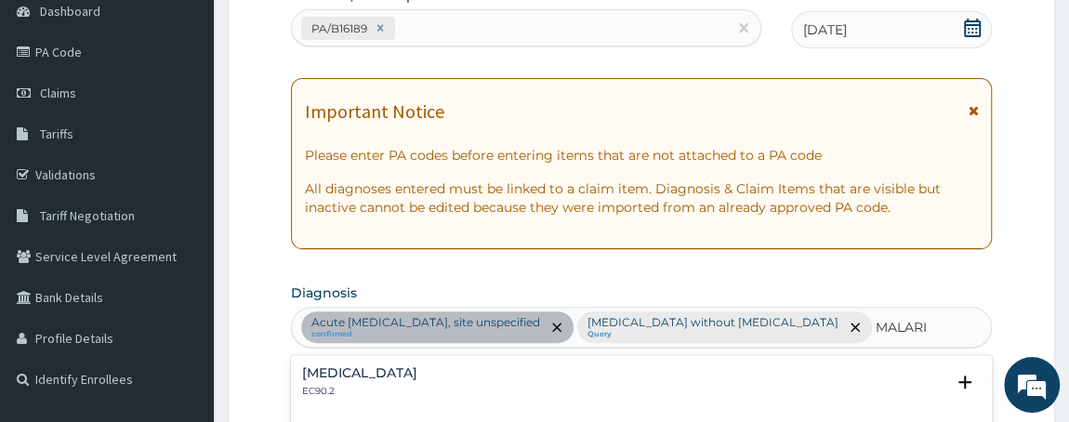
type input "[MEDICAL_DATA]"
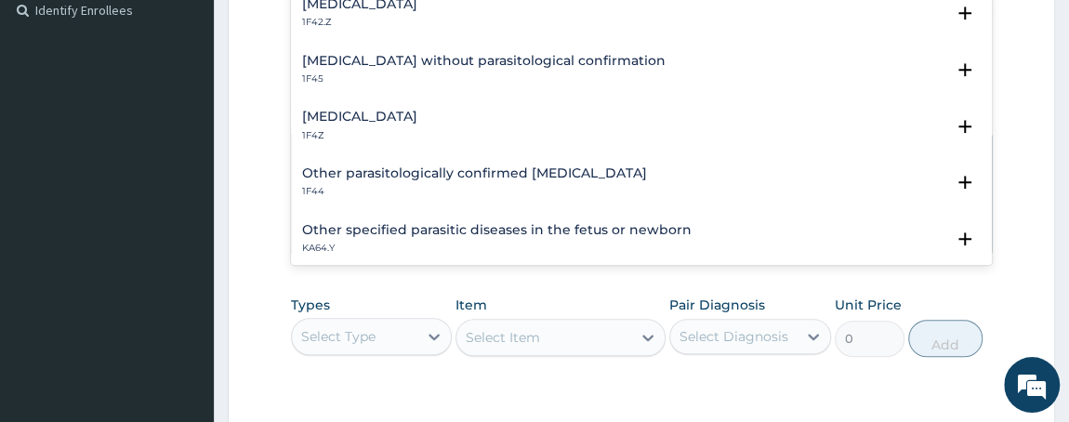
click at [399, 106] on div "[MEDICAL_DATA] 1F4Z Select Status Query Query covers suspected (?), Keep in vie…" at bounding box center [642, 130] width 702 height 57
click at [327, 117] on h4 "[MEDICAL_DATA]" at bounding box center [359, 117] width 115 height 14
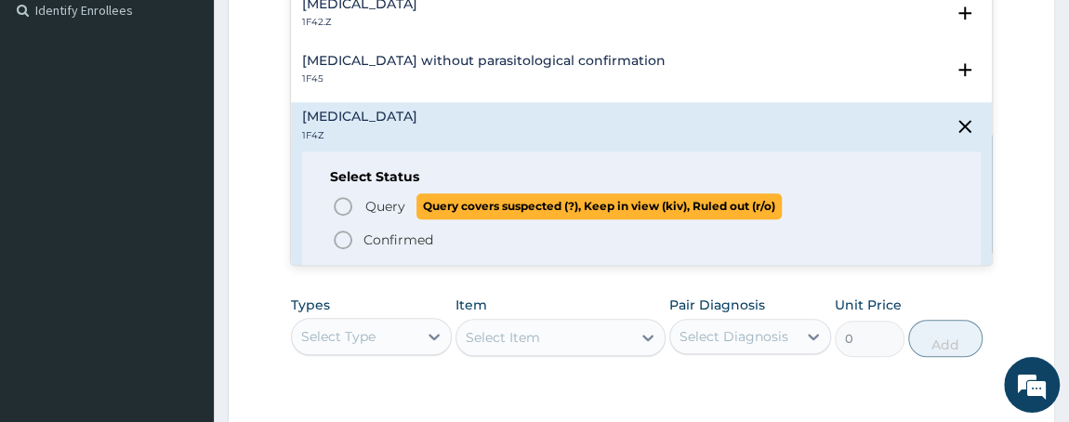
click at [345, 201] on icon "status option query" at bounding box center [343, 206] width 22 height 22
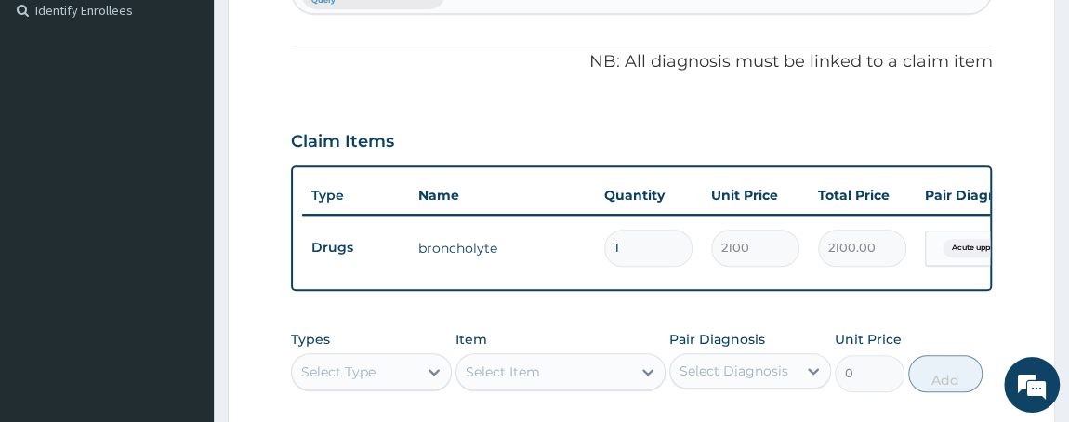
scroll to position [864, 0]
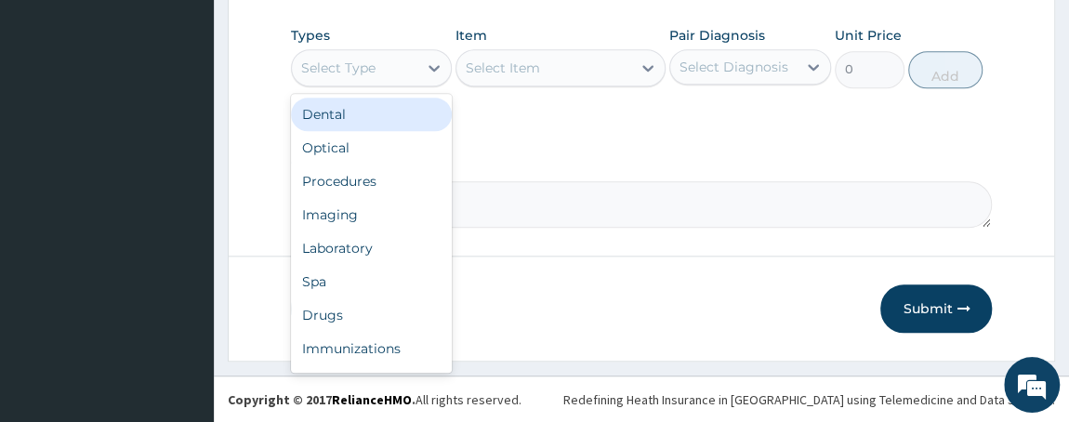
click at [351, 63] on div "Select Type" at bounding box center [338, 68] width 74 height 19
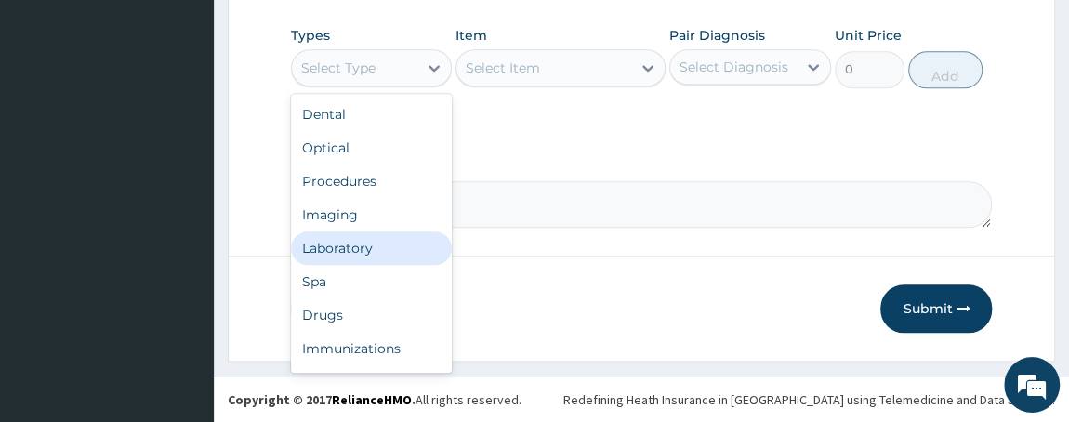
click at [359, 246] on div "Laboratory" at bounding box center [372, 247] width 162 height 33
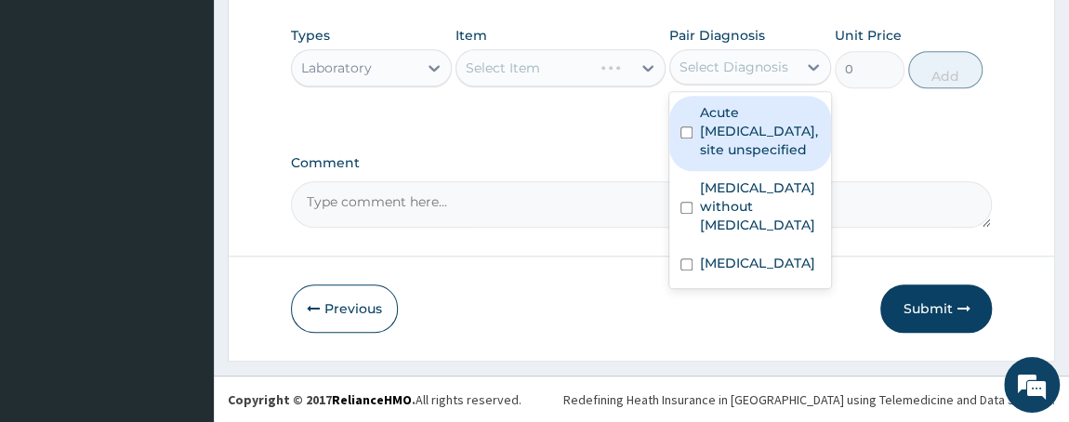
click at [776, 73] on div "Select Diagnosis" at bounding box center [733, 67] width 109 height 19
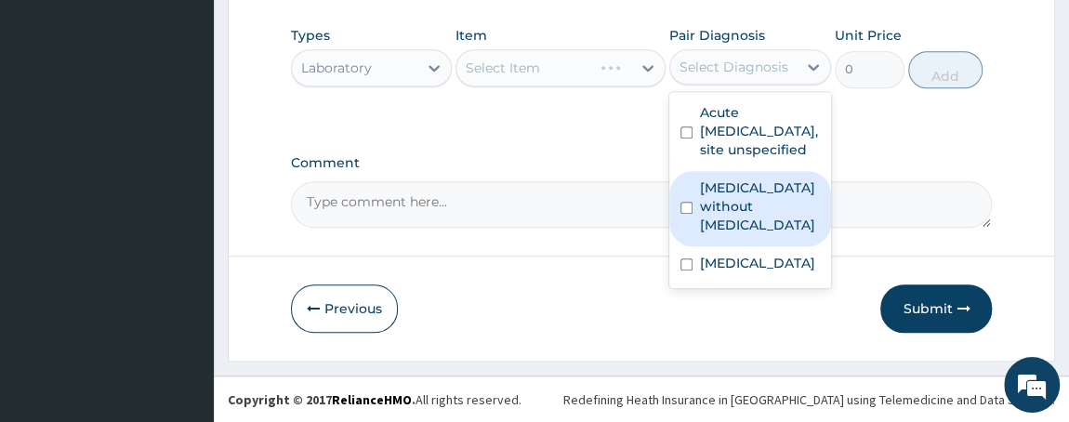
click at [686, 214] on input "checkbox" at bounding box center [686, 208] width 12 height 12
checkbox input "true"
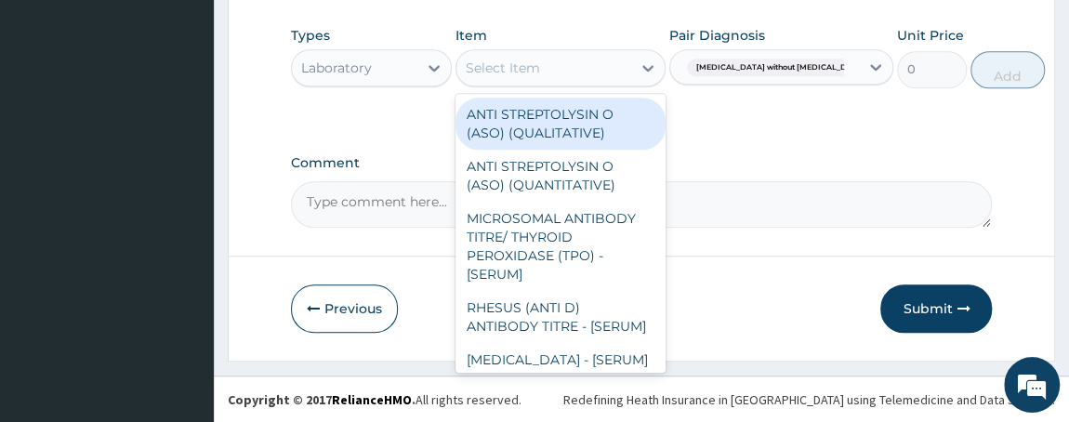
click at [580, 72] on div "Select Item" at bounding box center [543, 68] width 175 height 30
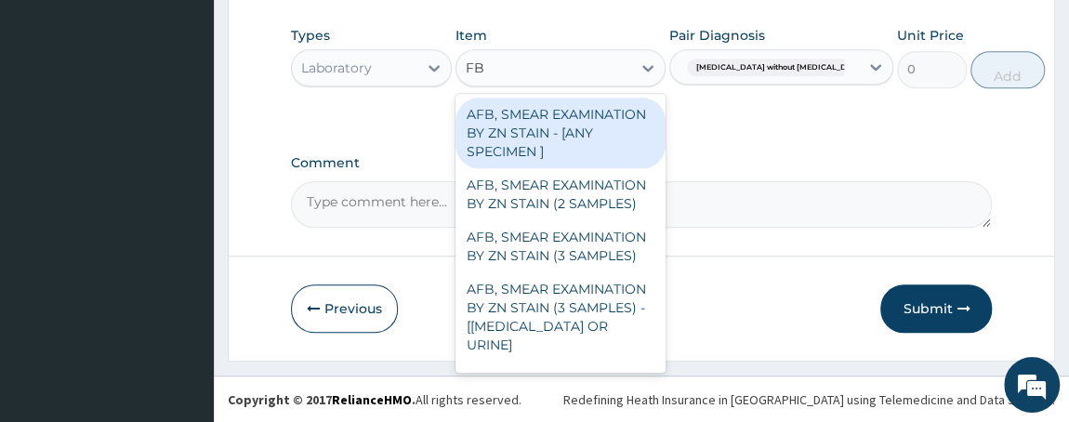
type input "FBC"
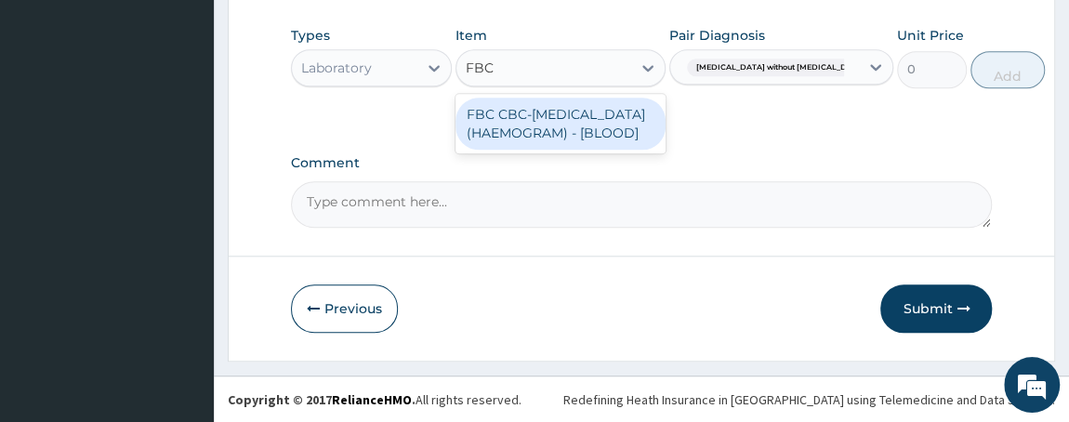
click at [580, 129] on div "FBC CBC-[MEDICAL_DATA] (HAEMOGRAM) - [BLOOD]" at bounding box center [560, 124] width 210 height 52
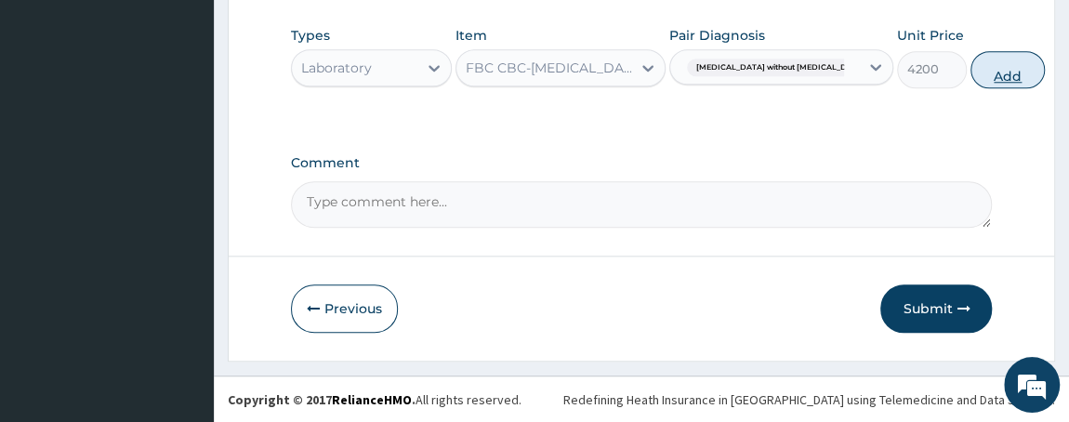
click at [970, 73] on button "Add" at bounding box center [1007, 69] width 74 height 37
type input "0"
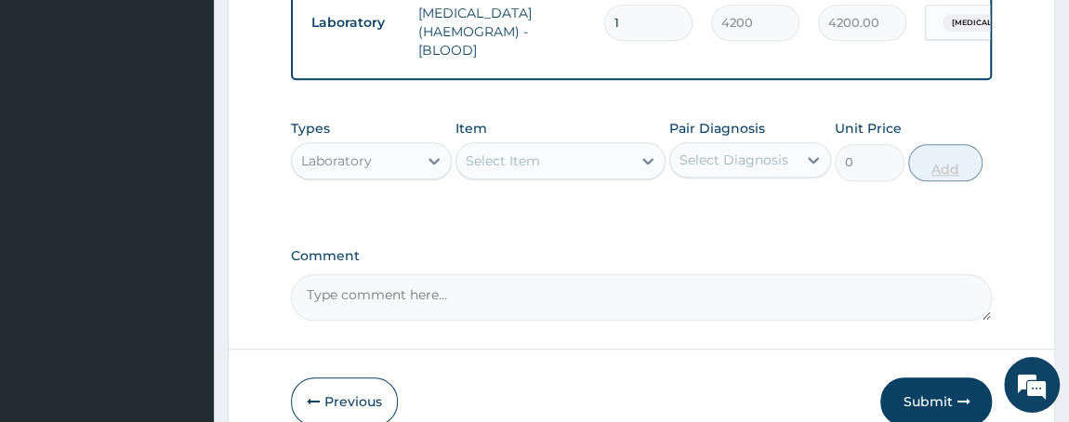
scroll to position [858, 0]
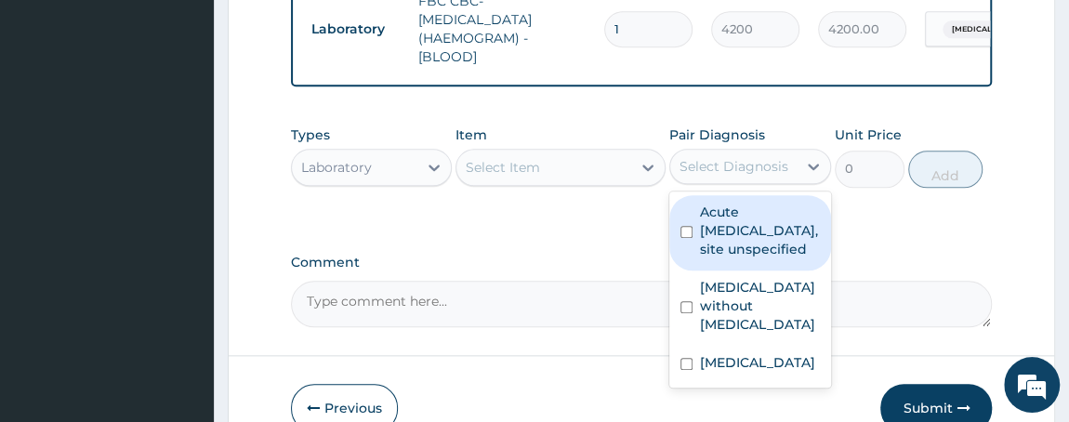
click at [763, 163] on div "Select Diagnosis" at bounding box center [733, 166] width 109 height 19
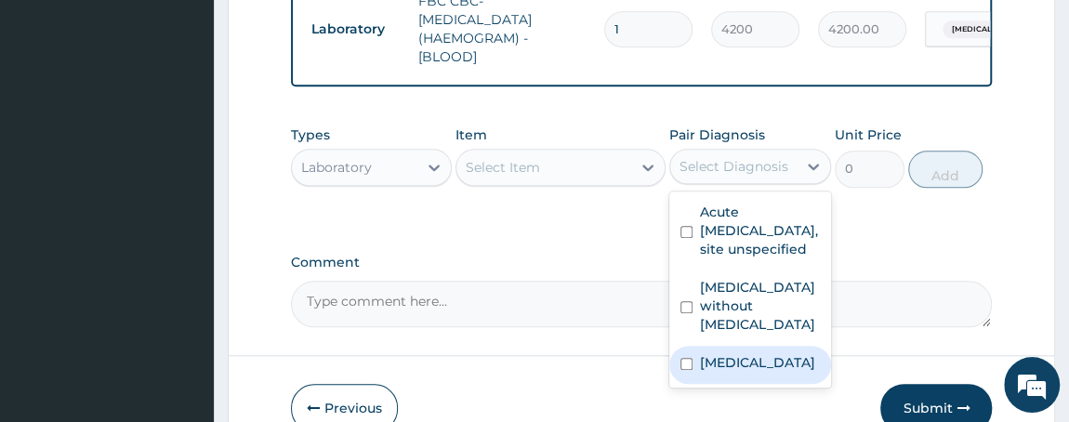
click at [684, 365] on div "[MEDICAL_DATA]" at bounding box center [750, 365] width 162 height 38
checkbox input "true"
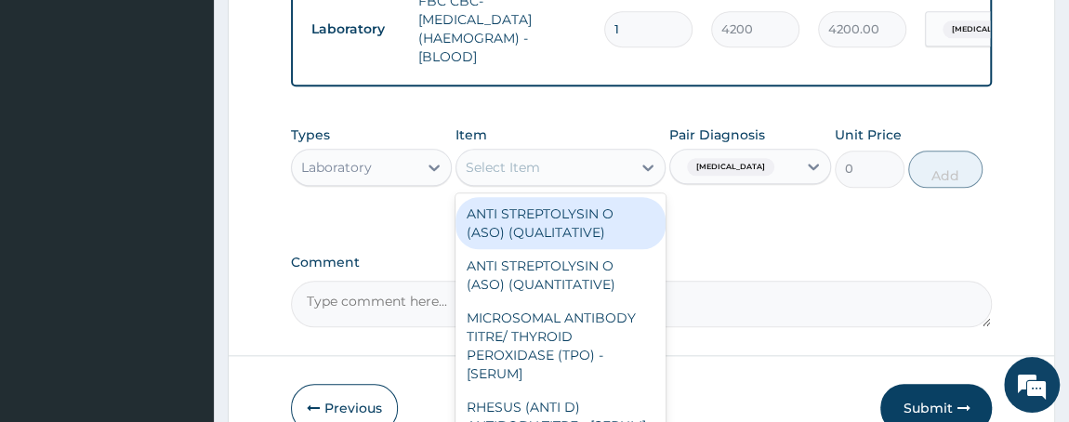
click at [578, 166] on div "Select Item" at bounding box center [543, 167] width 175 height 30
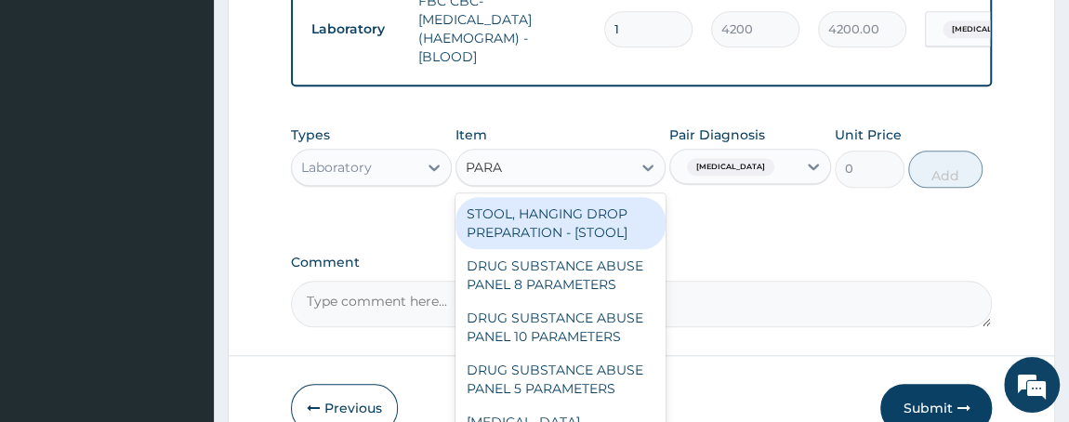
type input "PARAS"
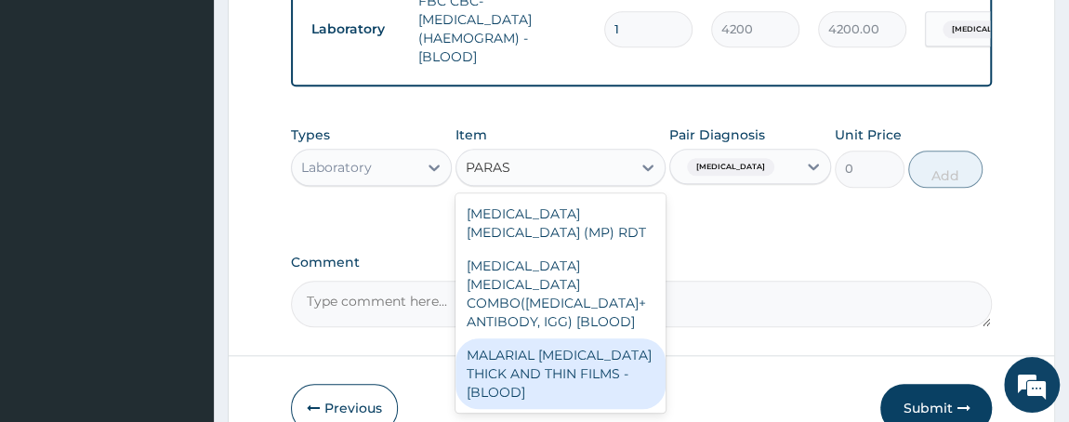
click at [584, 365] on div "MALARIAL [MEDICAL_DATA] THICK AND THIN FILMS - [BLOOD]" at bounding box center [560, 373] width 210 height 71
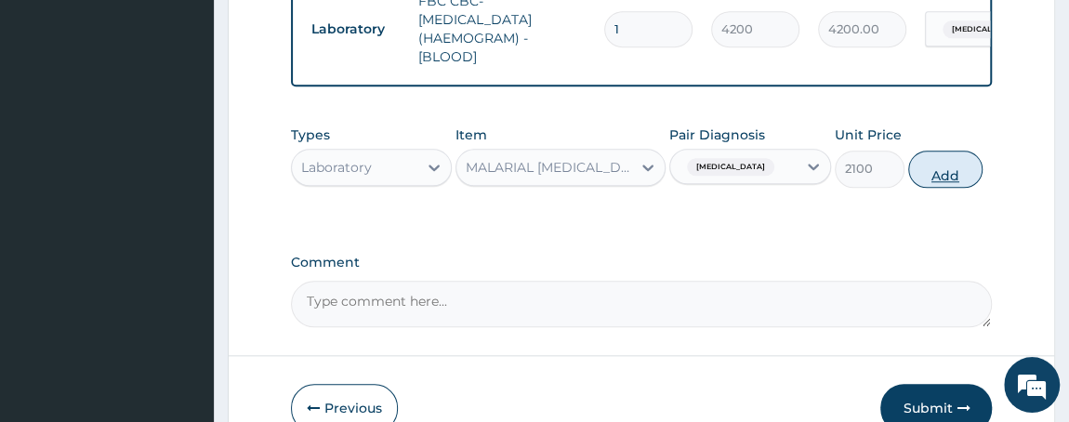
click at [958, 173] on button "Add" at bounding box center [945, 169] width 74 height 37
type input "0"
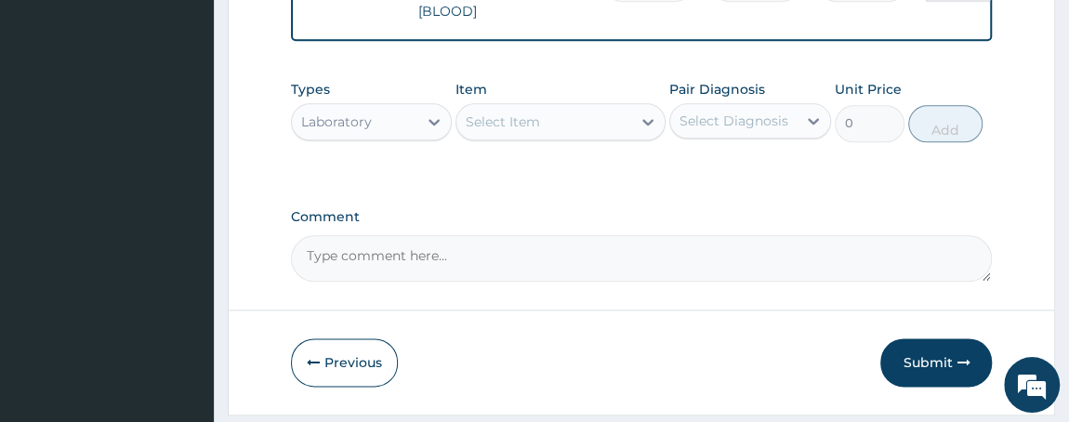
scroll to position [1032, 0]
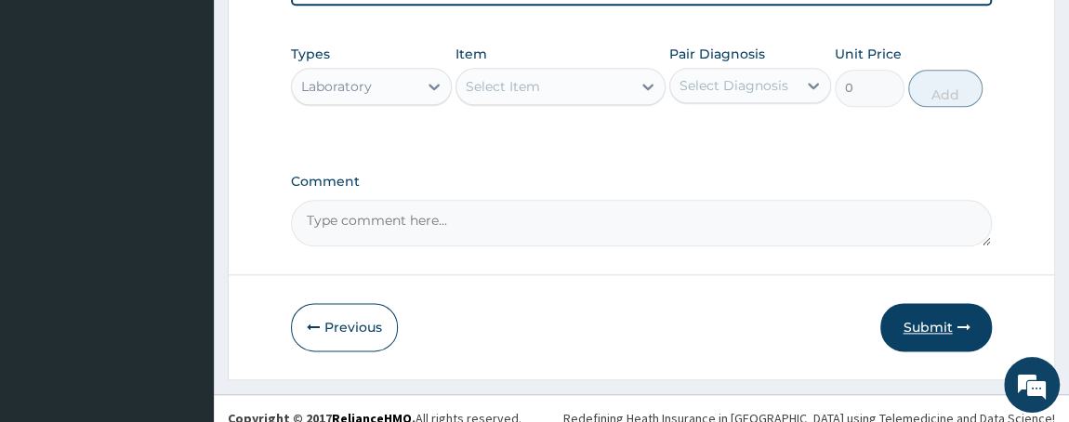
click at [954, 310] on button "Submit" at bounding box center [936, 327] width 112 height 48
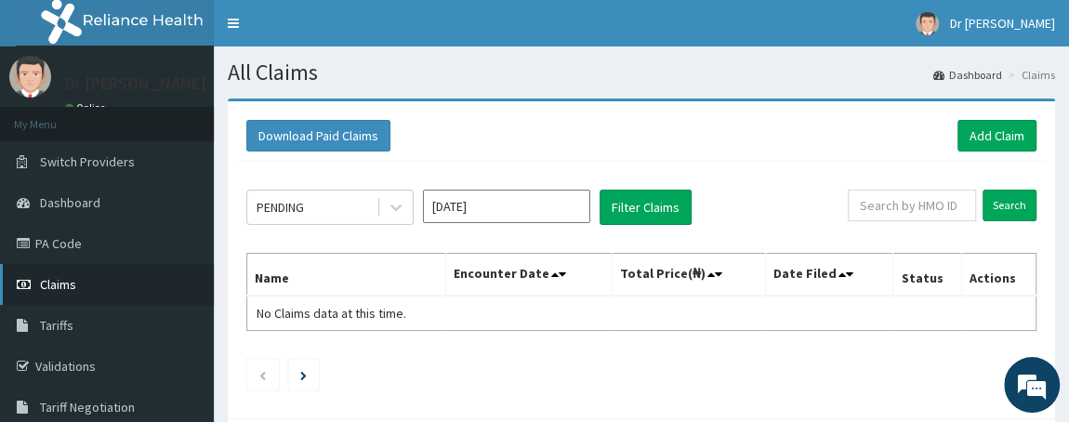
click at [107, 285] on link "Claims" at bounding box center [107, 284] width 214 height 41
click at [402, 205] on icon at bounding box center [396, 207] width 19 height 19
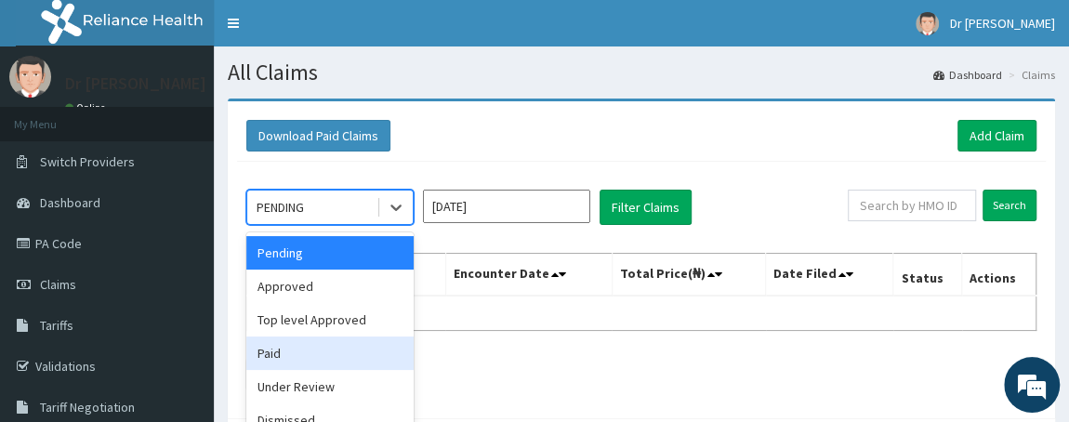
click at [307, 338] on div "Paid" at bounding box center [329, 352] width 167 height 33
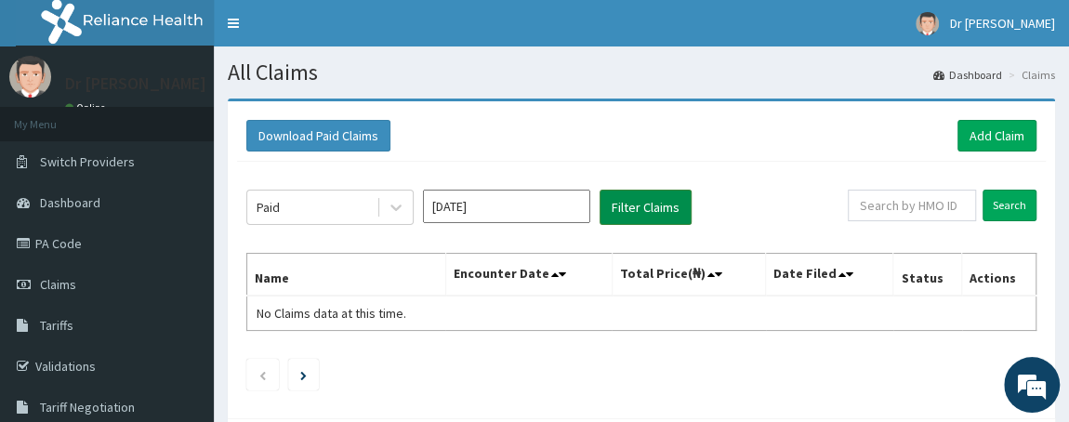
click at [652, 215] on button "Filter Claims" at bounding box center [645, 207] width 92 height 35
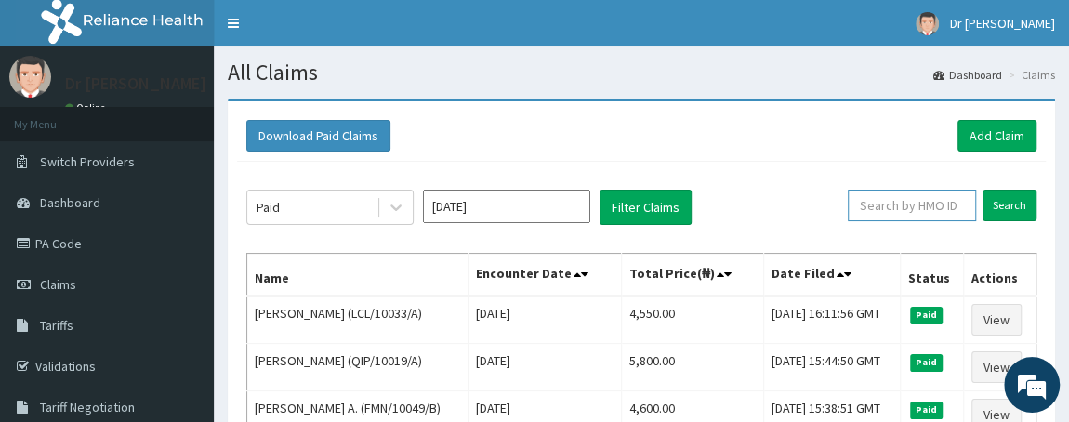
click at [931, 210] on input "text" at bounding box center [912, 206] width 128 height 32
type input "LCL/10033/A"
click at [1016, 199] on input "Search" at bounding box center [1009, 206] width 54 height 32
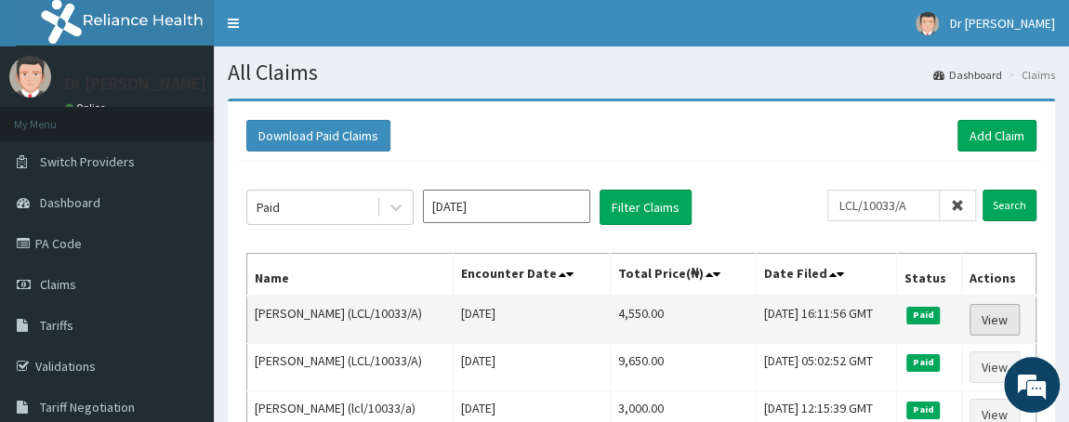
click at [984, 318] on link "View" at bounding box center [994, 320] width 50 height 32
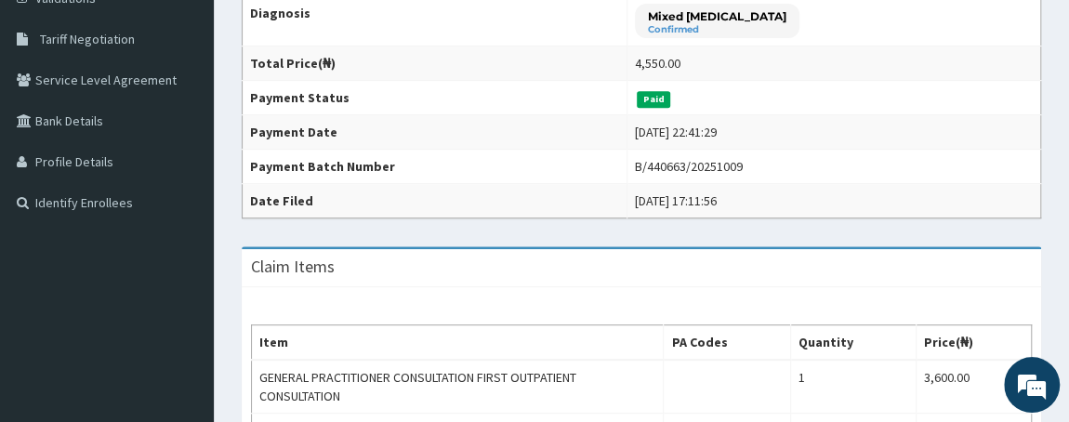
scroll to position [737, 0]
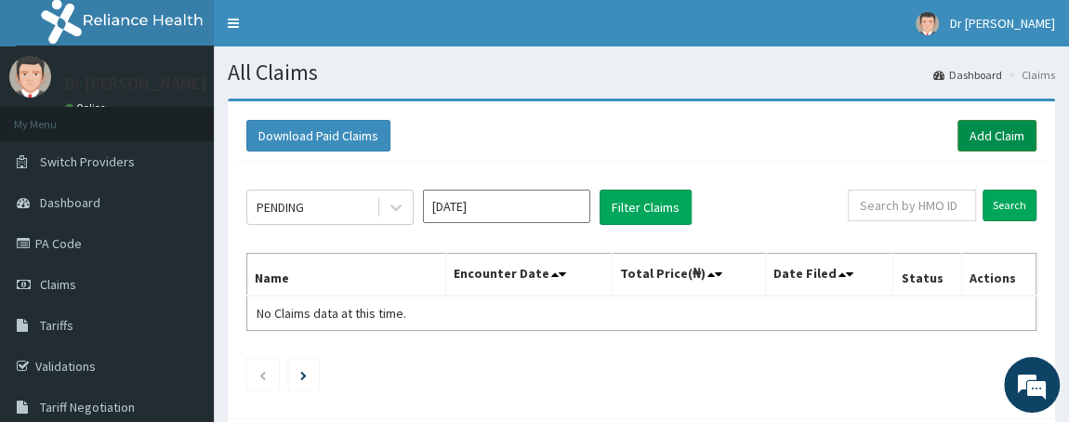
click at [994, 143] on link "Add Claim" at bounding box center [996, 136] width 79 height 32
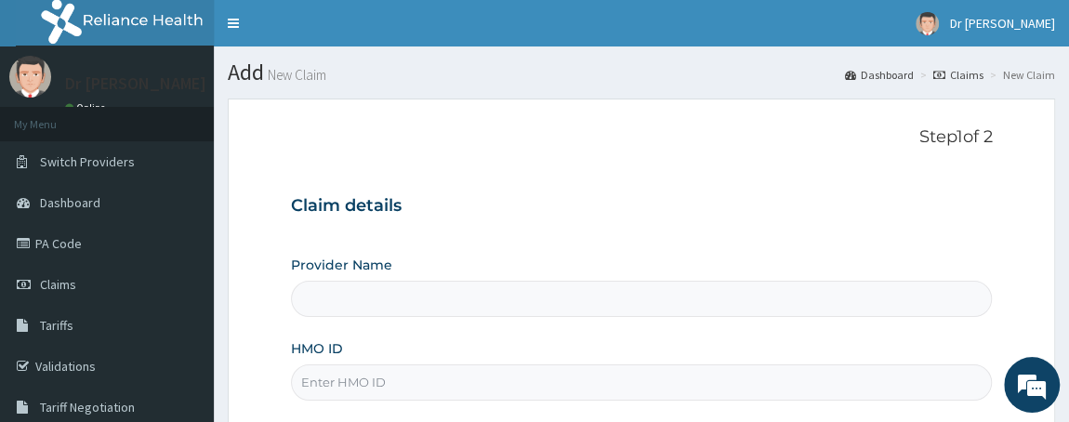
click at [414, 375] on input "HMO ID" at bounding box center [642, 382] width 702 height 36
type input "CDC"
type input "[PERSON_NAME][GEOGRAPHIC_DATA]"
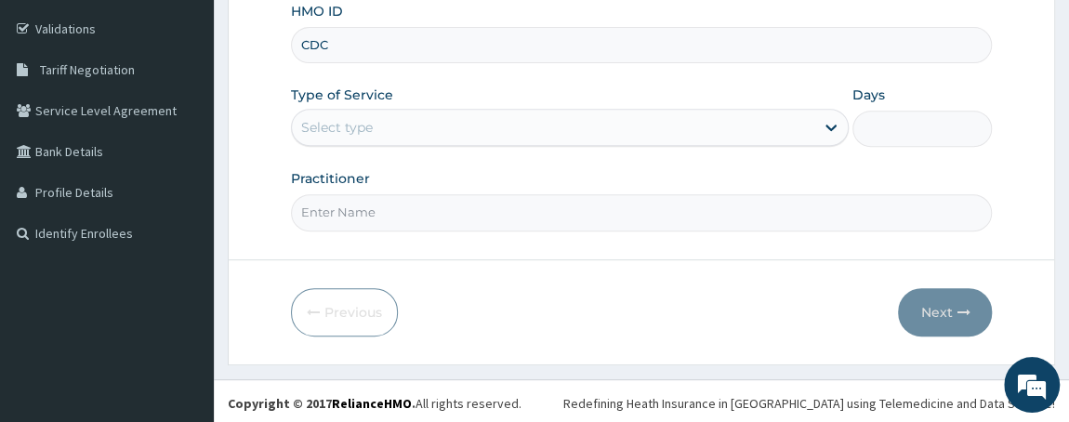
type input "CDC"
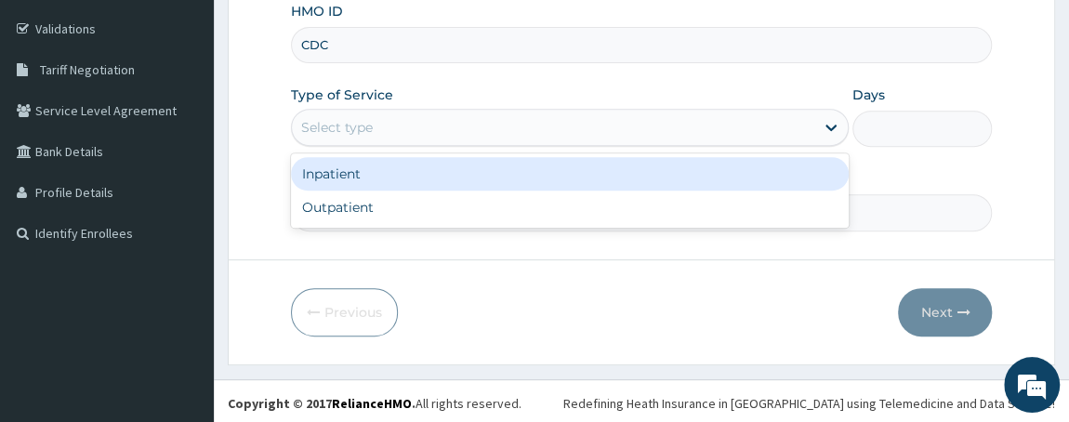
click at [601, 119] on div "Select type" at bounding box center [553, 127] width 523 height 30
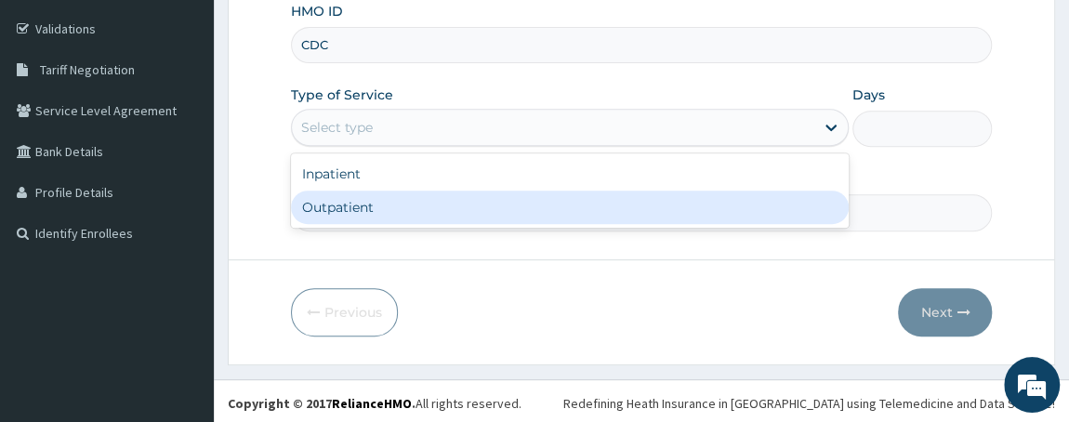
click at [405, 202] on div "Outpatient" at bounding box center [570, 207] width 559 height 33
type input "1"
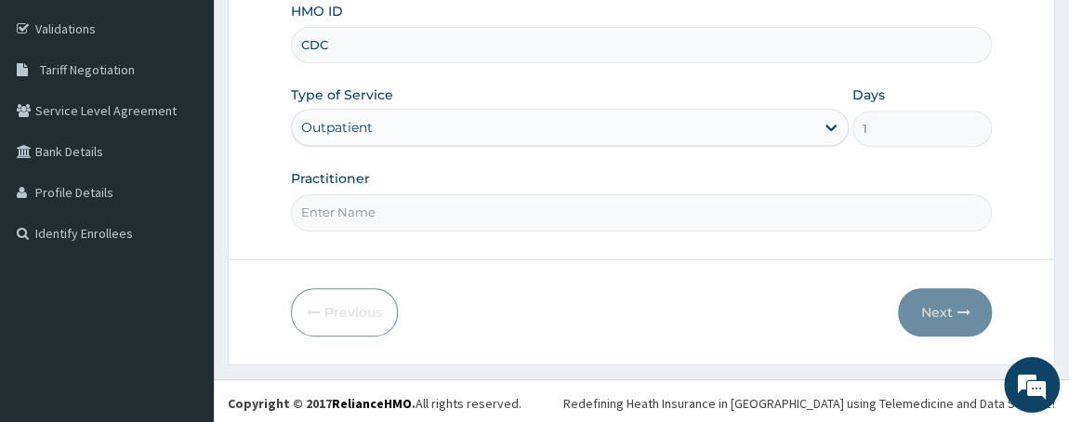
click at [395, 45] on input "CDC" at bounding box center [642, 45] width 702 height 36
type input "CDC/10062/A"
click at [401, 217] on input "Practitioner" at bounding box center [642, 212] width 702 height 36
type input "DR W..[PERSON_NAME]"
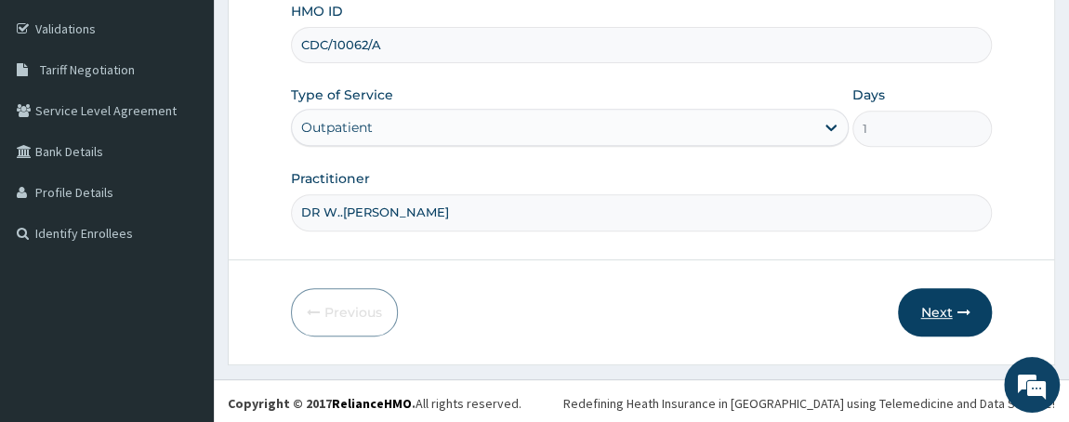
click at [944, 308] on button "Next" at bounding box center [945, 312] width 94 height 48
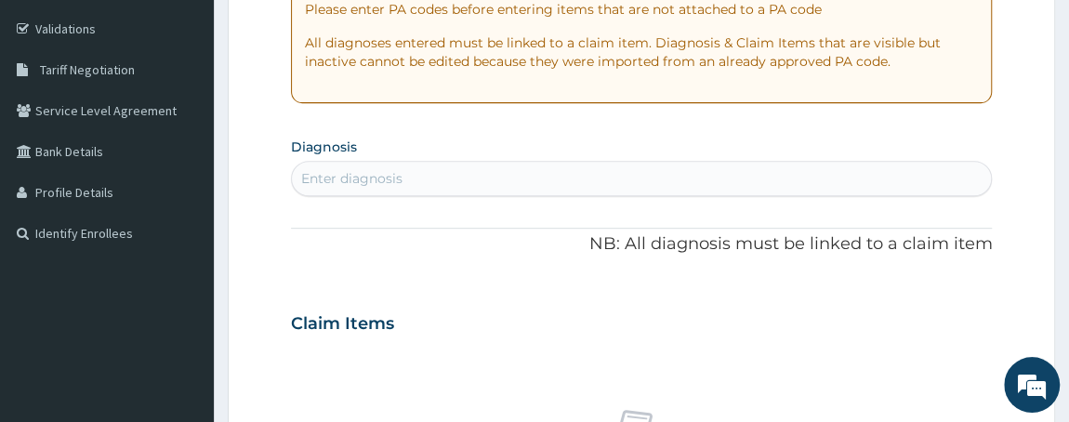
scroll to position [0, 0]
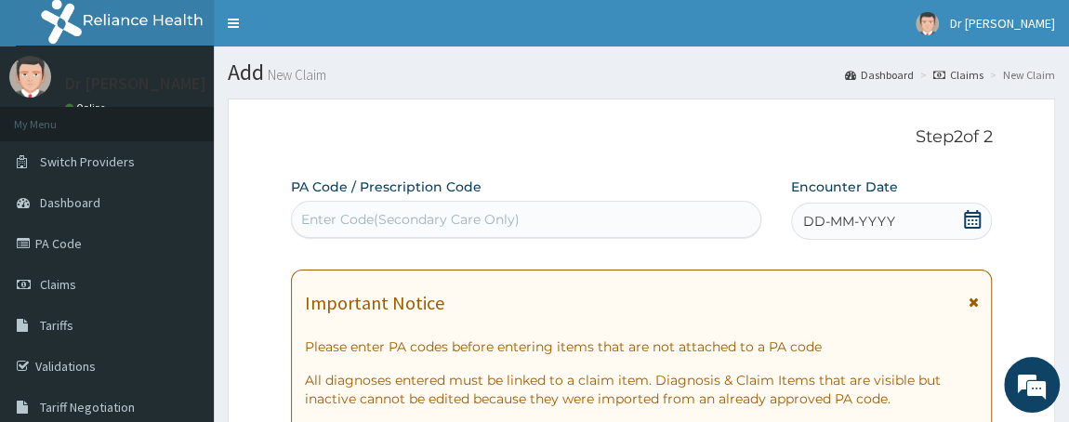
click at [860, 230] on span "DD-MM-YYYY" at bounding box center [849, 221] width 92 height 19
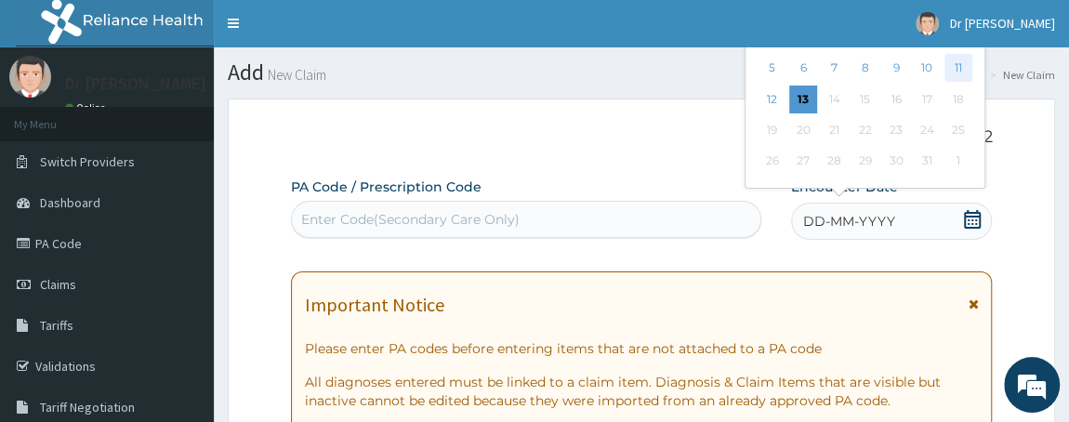
click at [962, 66] on div "11" at bounding box center [957, 69] width 28 height 28
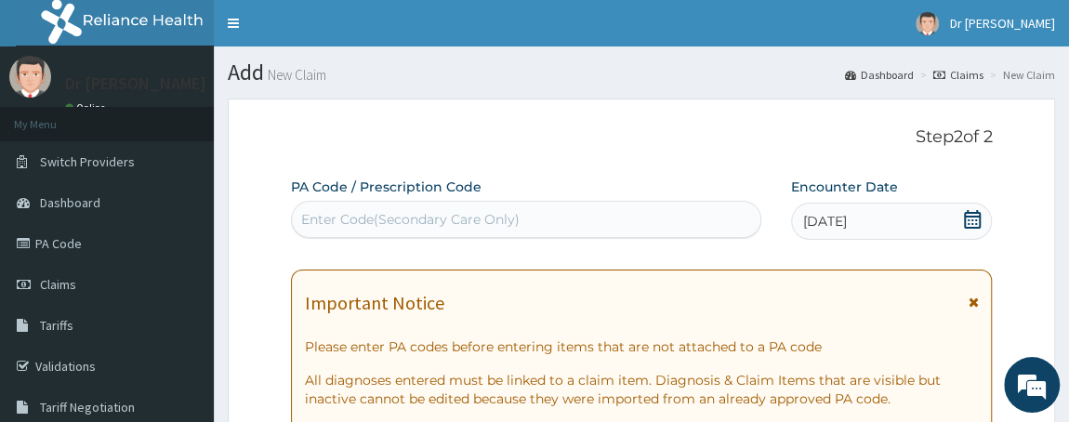
scroll to position [368, 0]
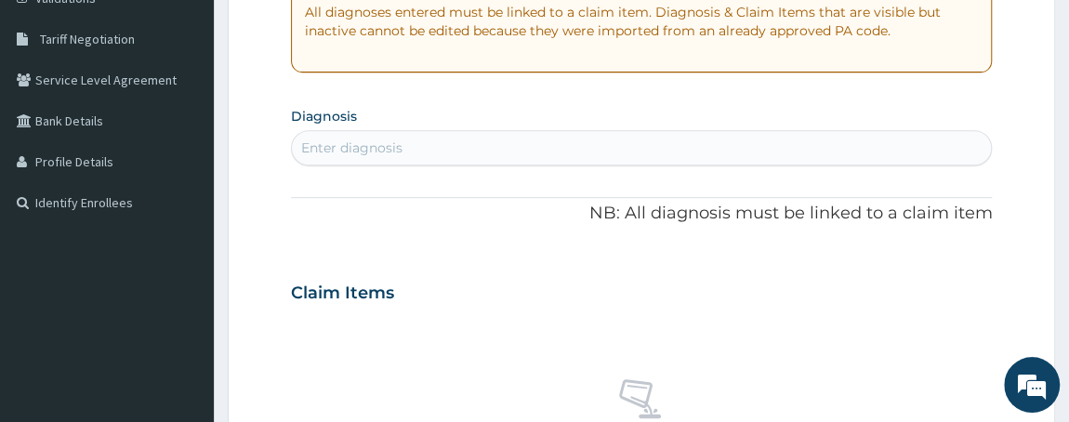
click at [328, 143] on div "Enter diagnosis" at bounding box center [351, 147] width 101 height 19
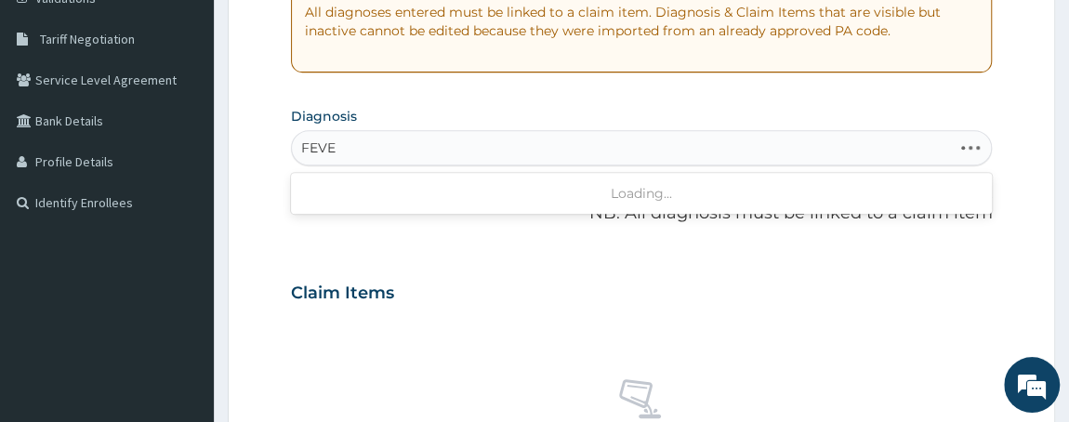
type input "FEVER"
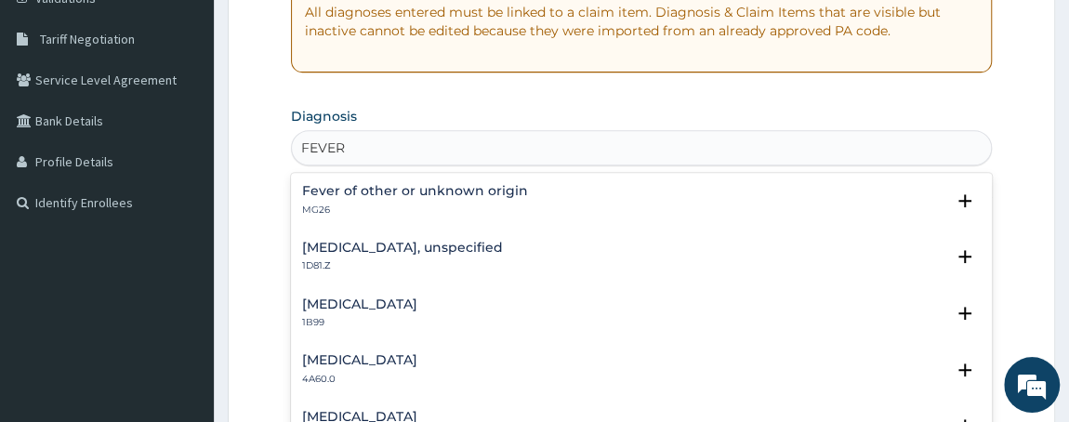
click at [358, 200] on div "Fever of other or unknown origin MG26" at bounding box center [415, 200] width 226 height 33
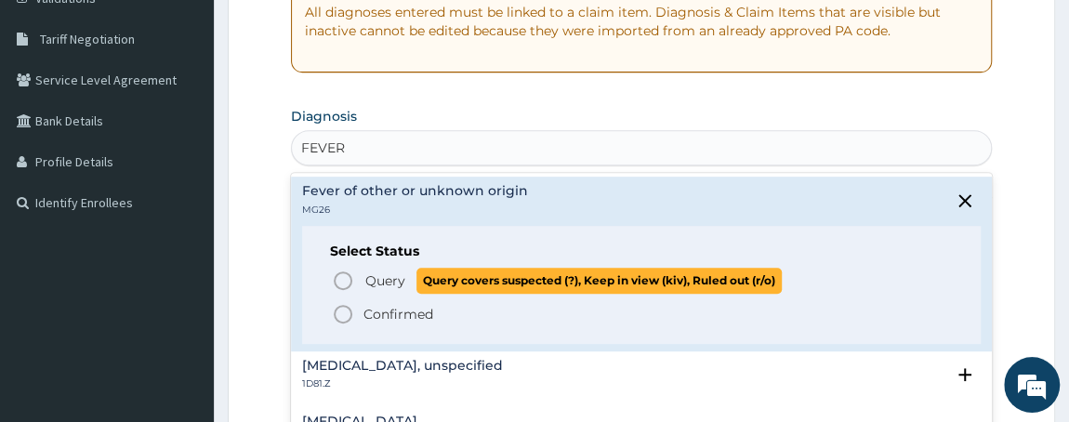
click at [342, 272] on icon "status option query" at bounding box center [343, 281] width 22 height 22
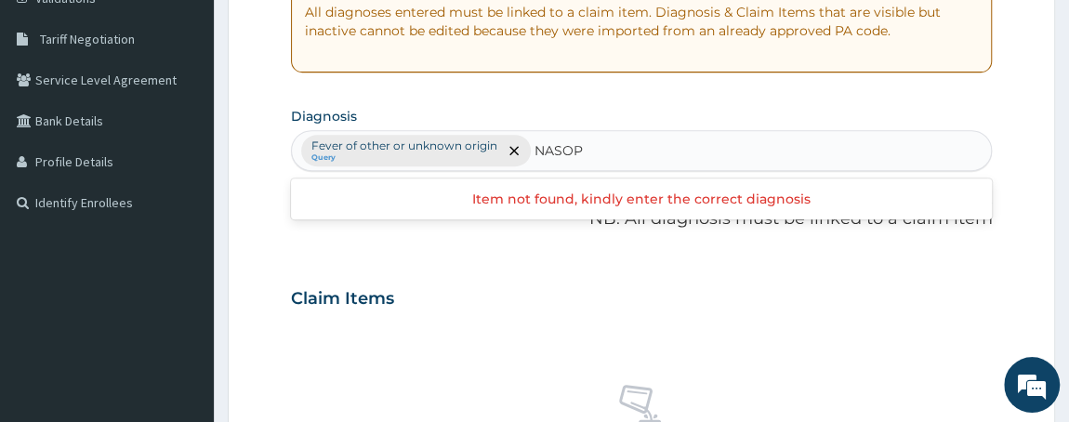
type input "NASO"
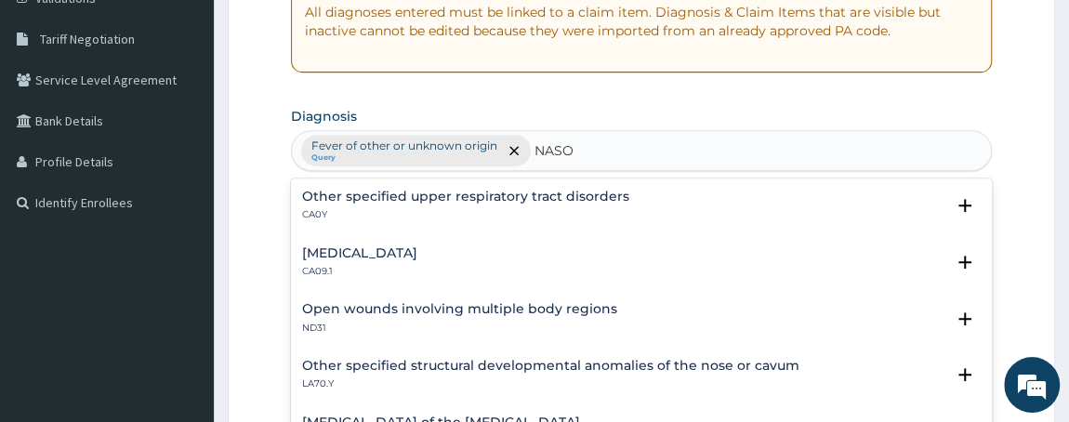
click at [545, 192] on h4 "Other specified upper respiratory tract disorders" at bounding box center [465, 197] width 327 height 14
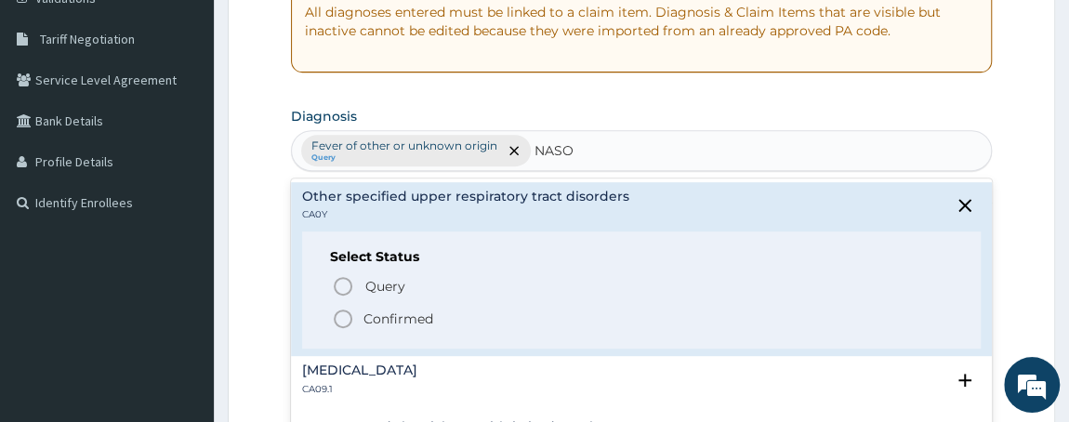
click at [337, 315] on icon "status option filled" at bounding box center [343, 319] width 22 height 22
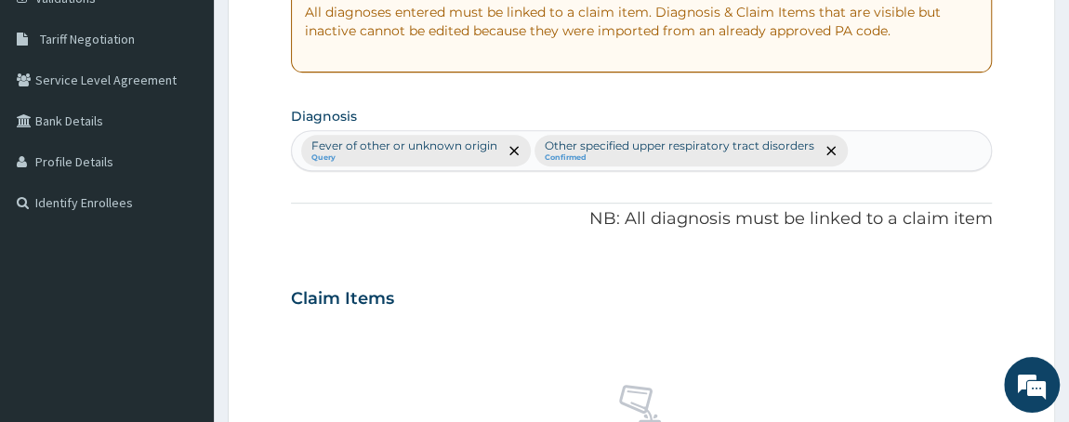
scroll to position [737, 0]
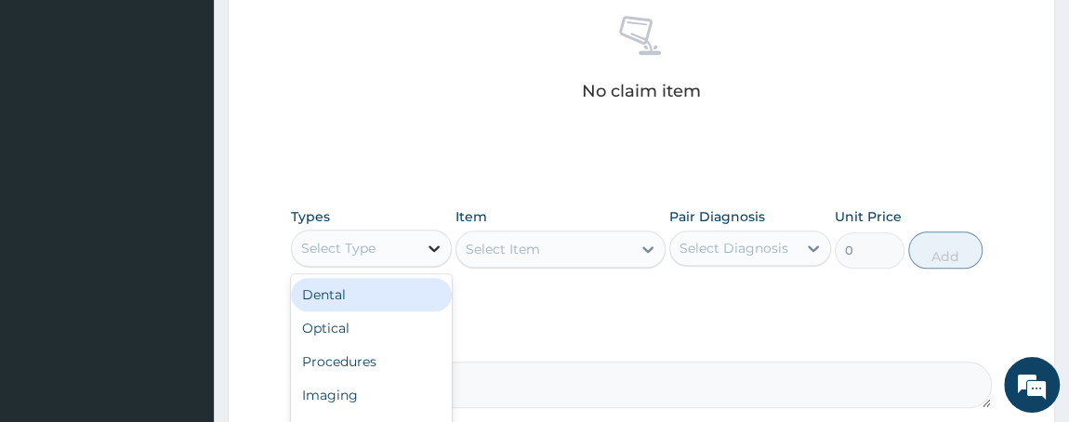
click at [431, 231] on div at bounding box center [433, 247] width 33 height 33
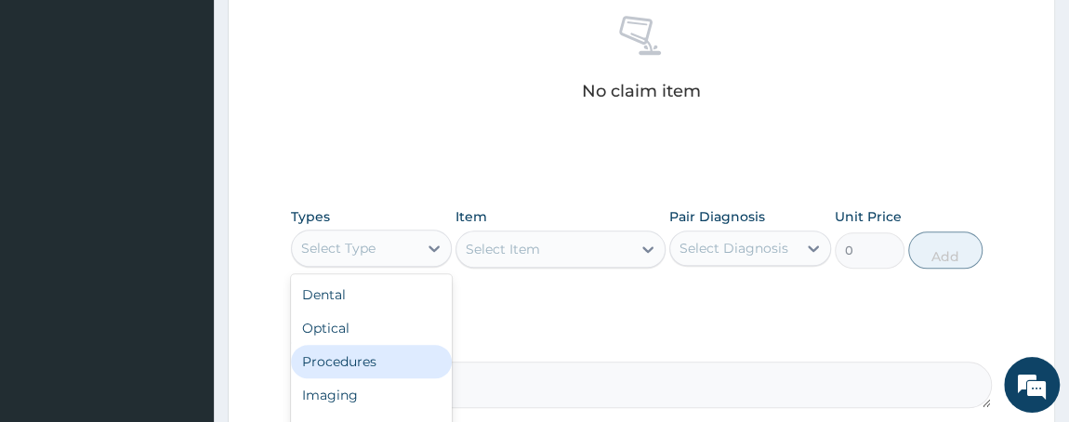
click at [363, 370] on div "Procedures" at bounding box center [372, 361] width 162 height 33
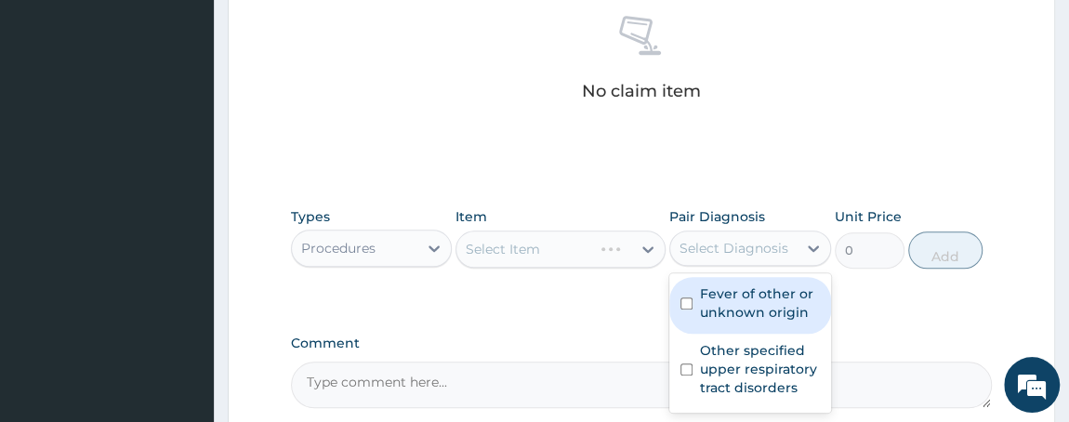
click at [779, 257] on div "Select Diagnosis" at bounding box center [733, 248] width 126 height 30
click at [681, 303] on input "checkbox" at bounding box center [686, 303] width 12 height 12
checkbox input "true"
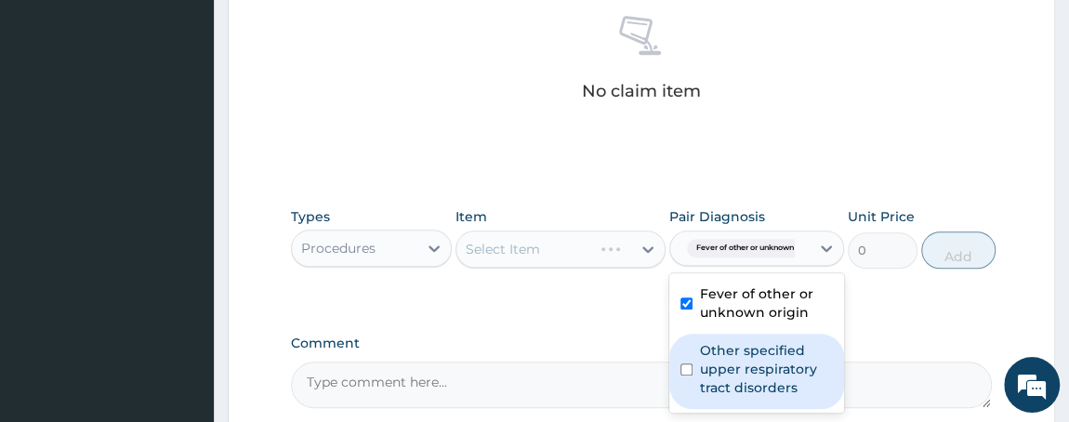
click at [683, 366] on input "checkbox" at bounding box center [686, 369] width 12 height 12
checkbox input "true"
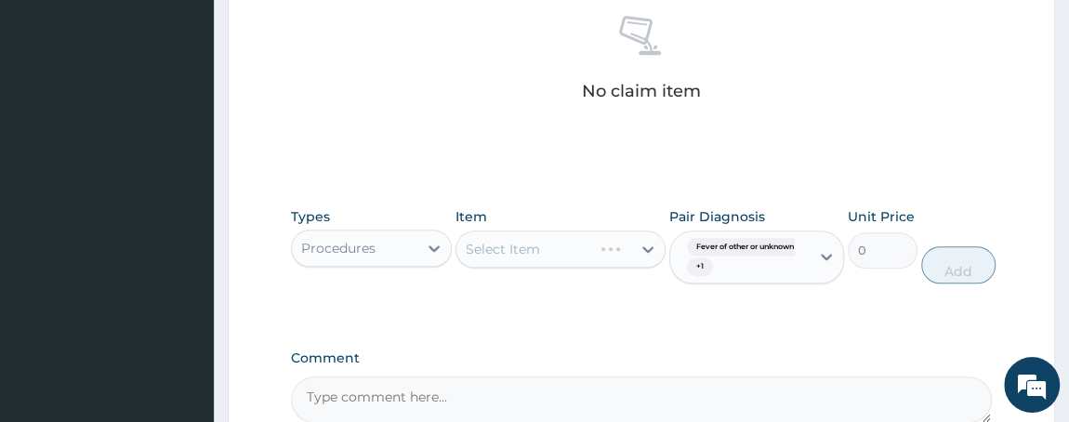
click at [587, 256] on div "Select Item" at bounding box center [560, 248] width 210 height 37
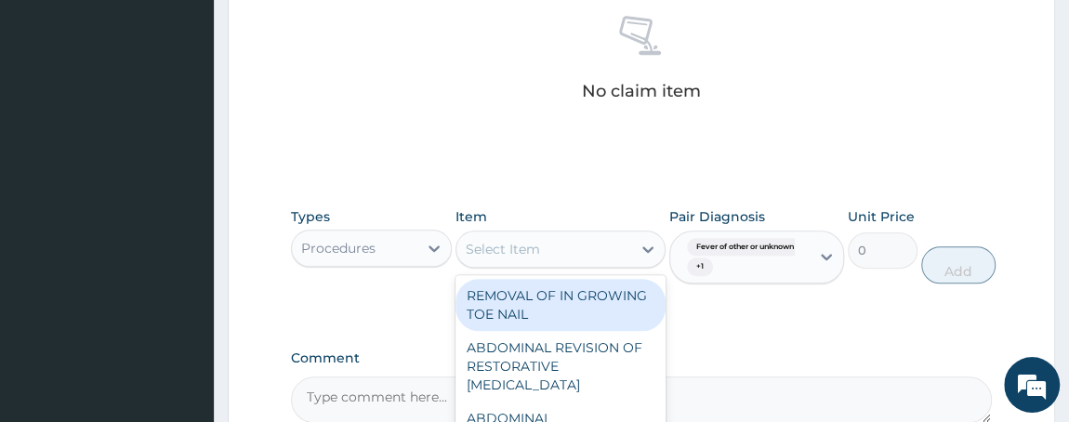
click at [542, 249] on div "Select Item" at bounding box center [543, 249] width 175 height 30
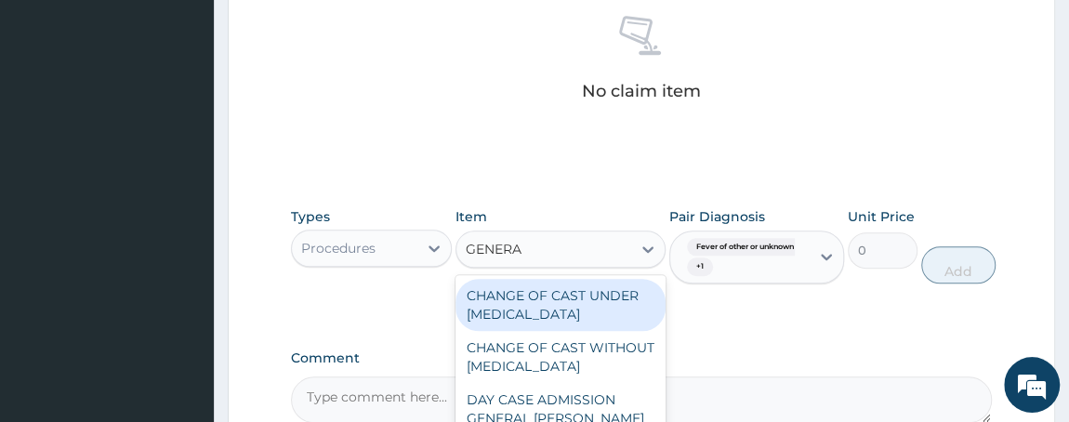
type input "GENERAL"
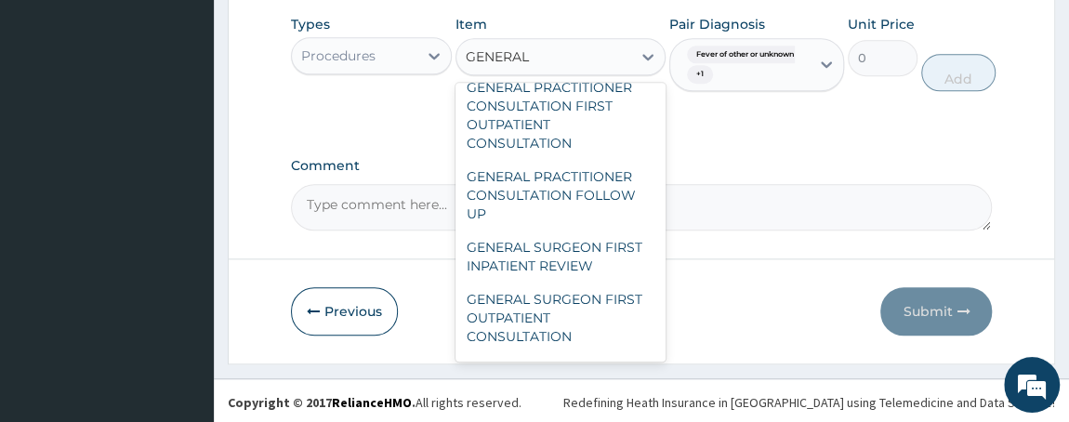
scroll to position [244, 0]
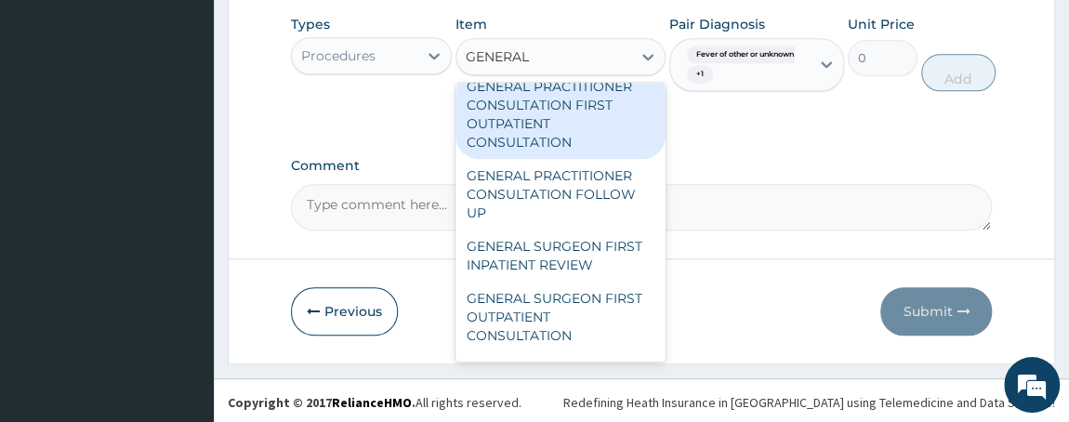
click at [574, 138] on div "GENERAL PRACTITIONER CONSULTATION FIRST OUTPATIENT CONSULTATION" at bounding box center [560, 114] width 210 height 89
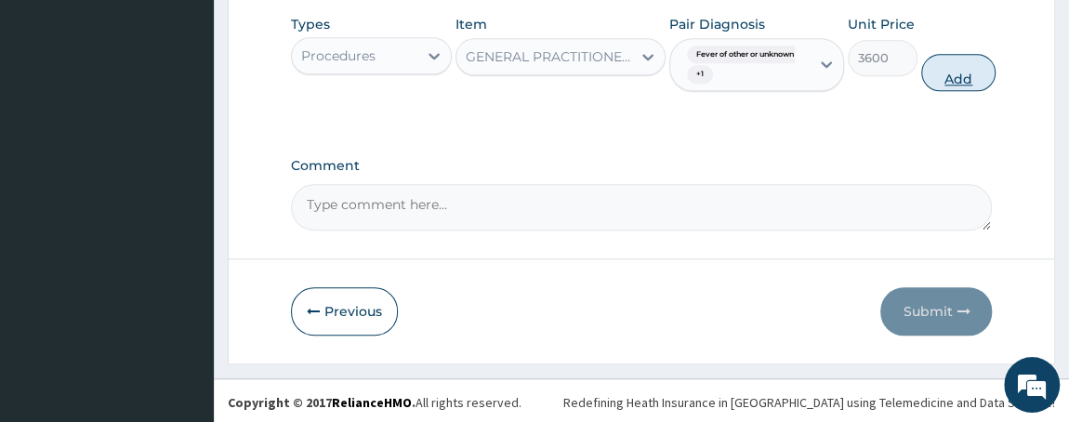
click at [963, 67] on button "Add" at bounding box center [958, 72] width 74 height 37
type input "0"
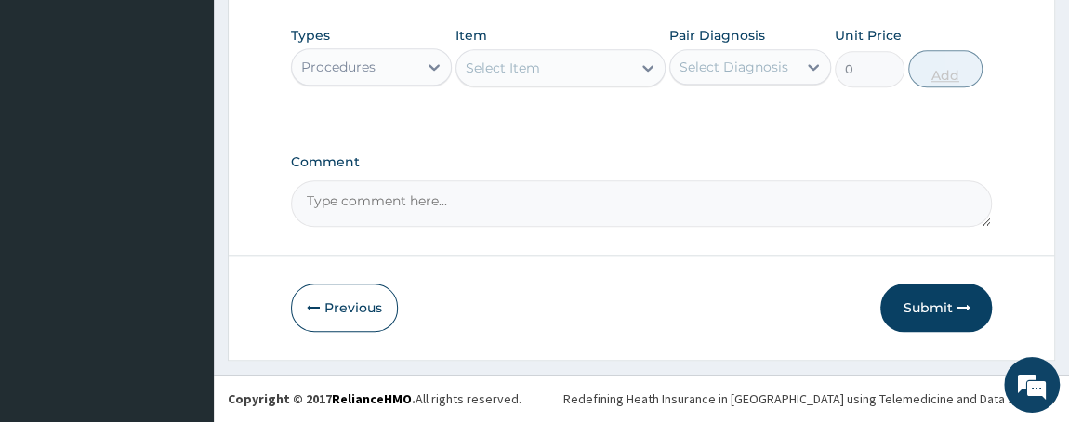
scroll to position [574, 0]
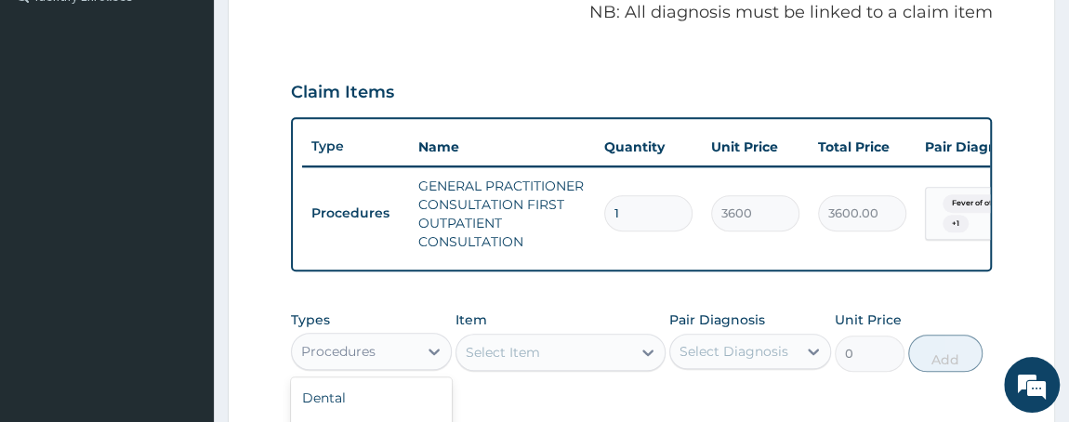
click at [380, 366] on div "Procedures" at bounding box center [355, 351] width 126 height 30
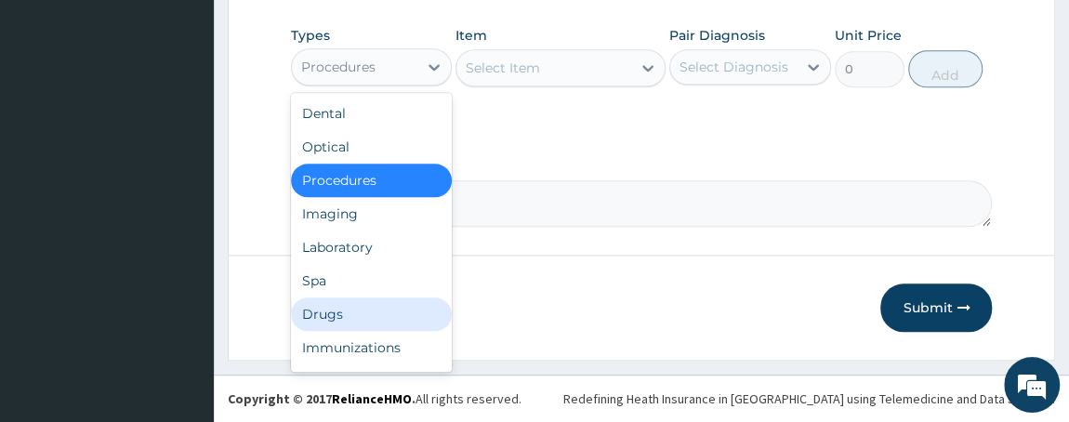
click at [381, 306] on div "Drugs" at bounding box center [372, 313] width 162 height 33
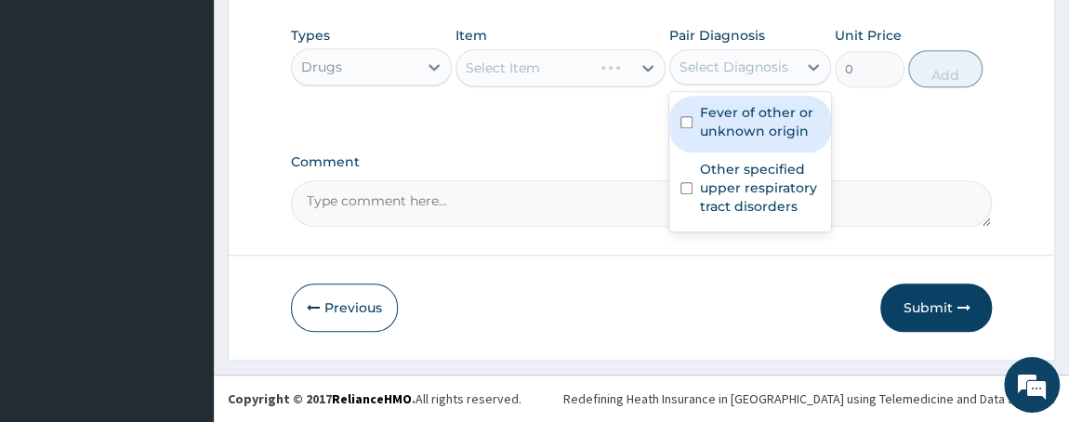
click at [744, 74] on div "Select Diagnosis" at bounding box center [733, 67] width 109 height 19
click at [682, 120] on input "checkbox" at bounding box center [686, 122] width 12 height 12
checkbox input "true"
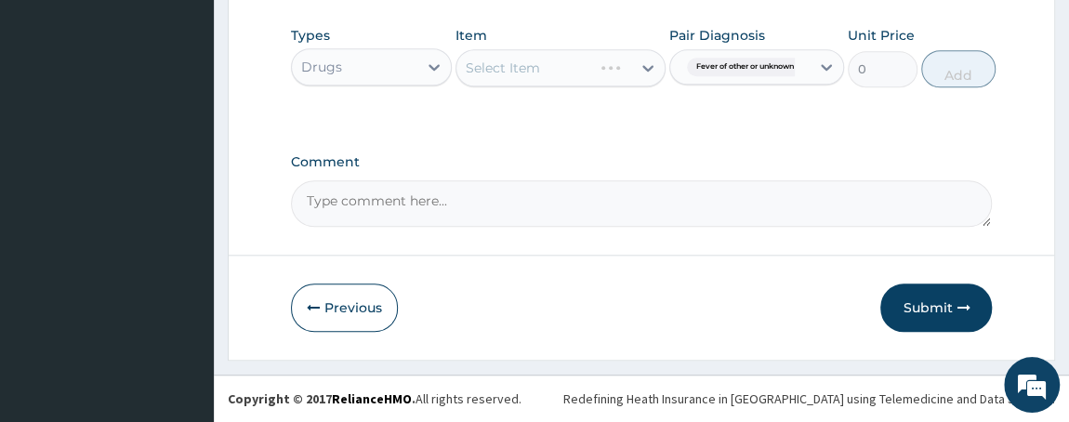
click at [537, 68] on div "Select Item" at bounding box center [560, 67] width 210 height 37
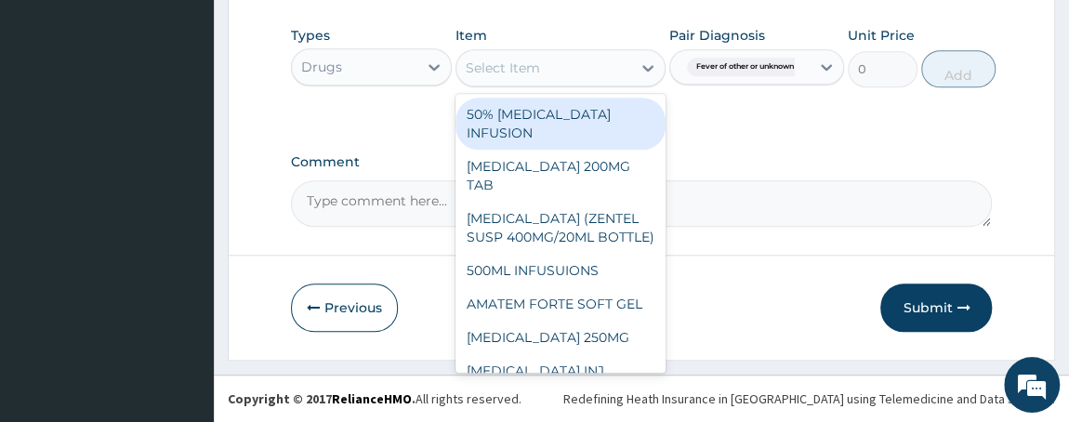
click at [609, 70] on div "Select Item" at bounding box center [543, 68] width 175 height 30
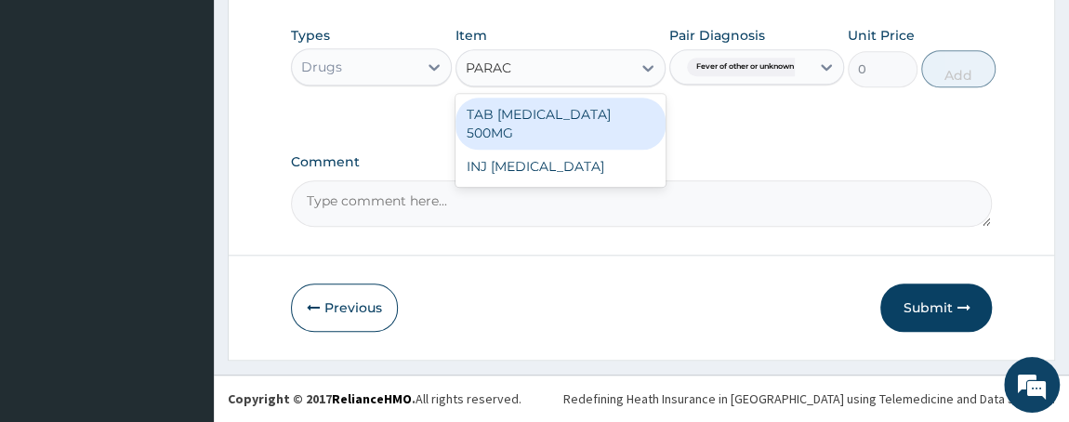
type input "PARACE"
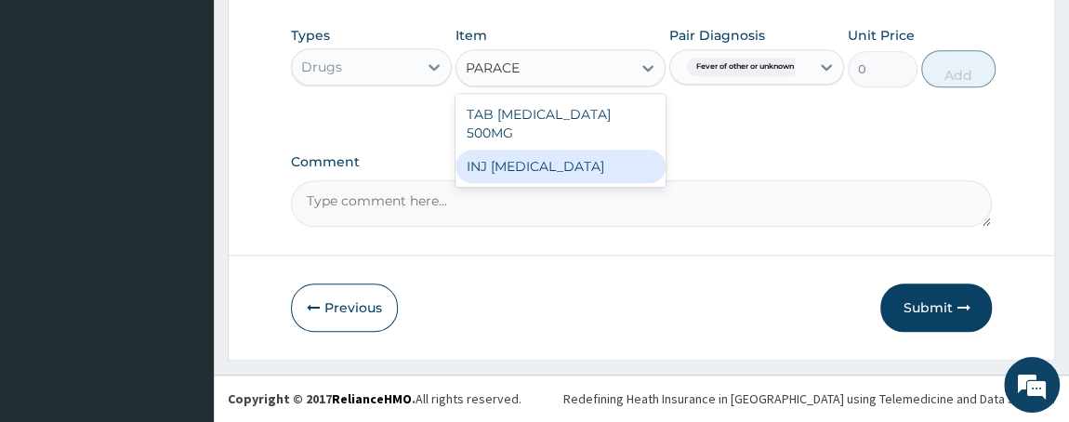
click at [594, 150] on div "INJ PARACETAMOL" at bounding box center [560, 166] width 210 height 33
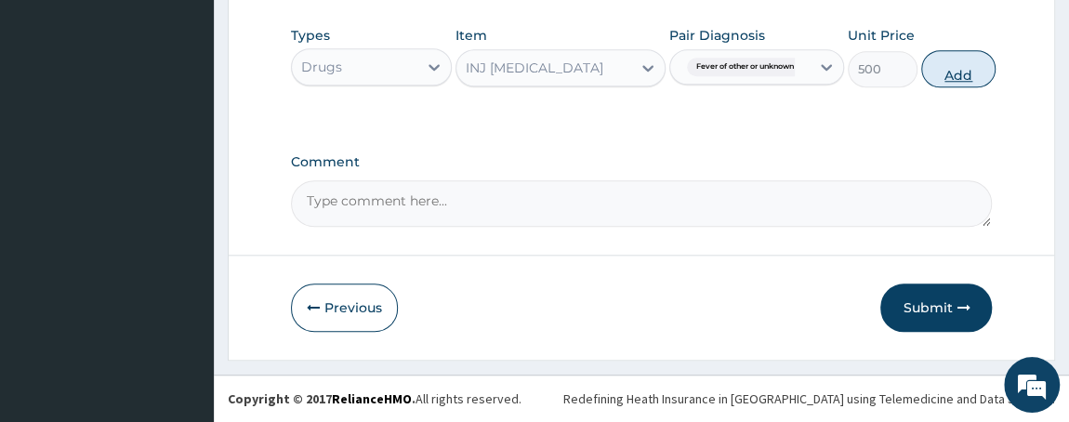
click at [987, 68] on button "Add" at bounding box center [958, 68] width 74 height 37
type input "0"
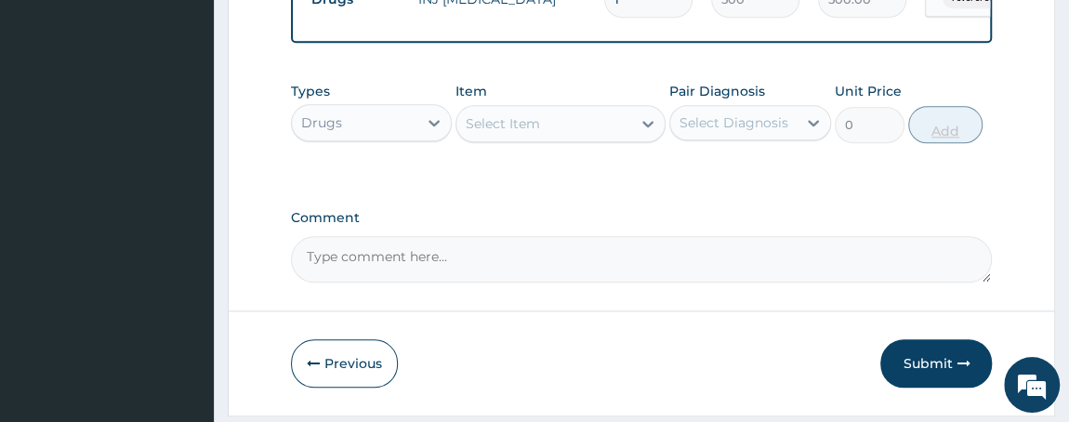
scroll to position [846, 0]
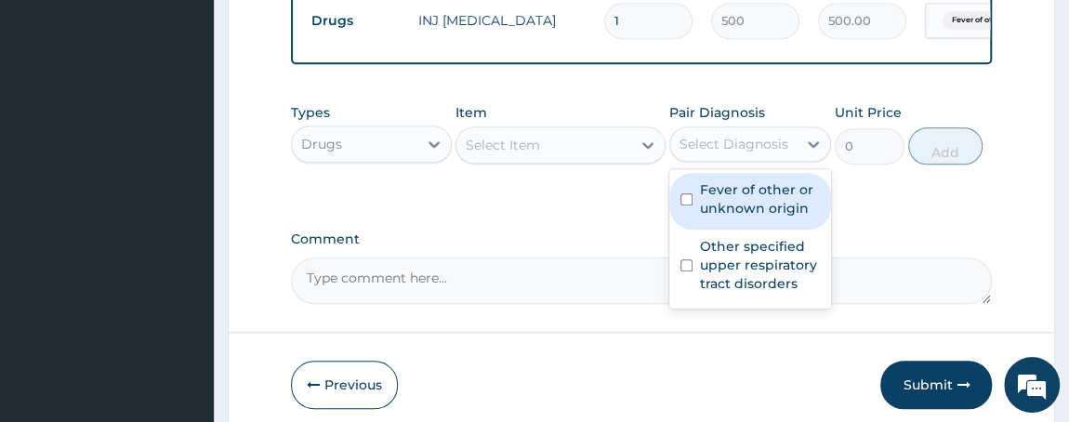
click at [724, 149] on div "Select Diagnosis" at bounding box center [733, 144] width 109 height 19
click at [687, 205] on input "checkbox" at bounding box center [686, 199] width 12 height 12
checkbox input "true"
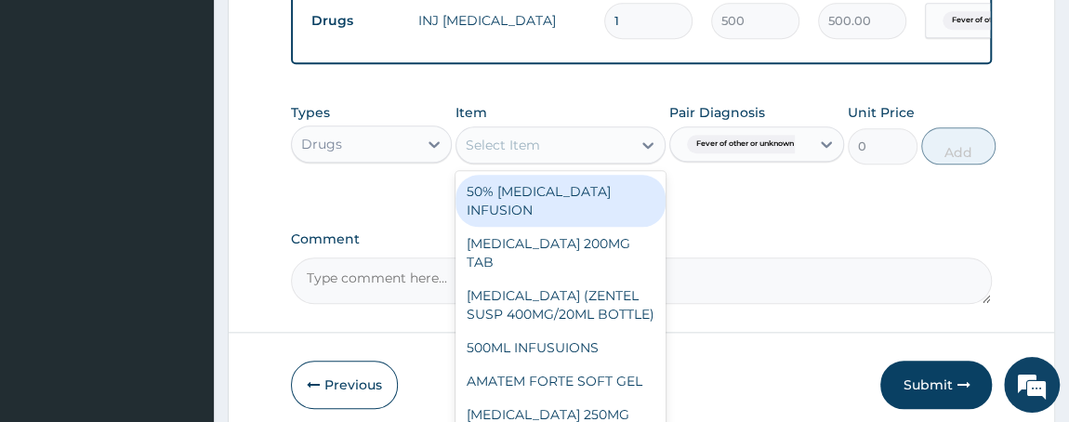
click at [564, 136] on div "Select Item" at bounding box center [560, 144] width 210 height 37
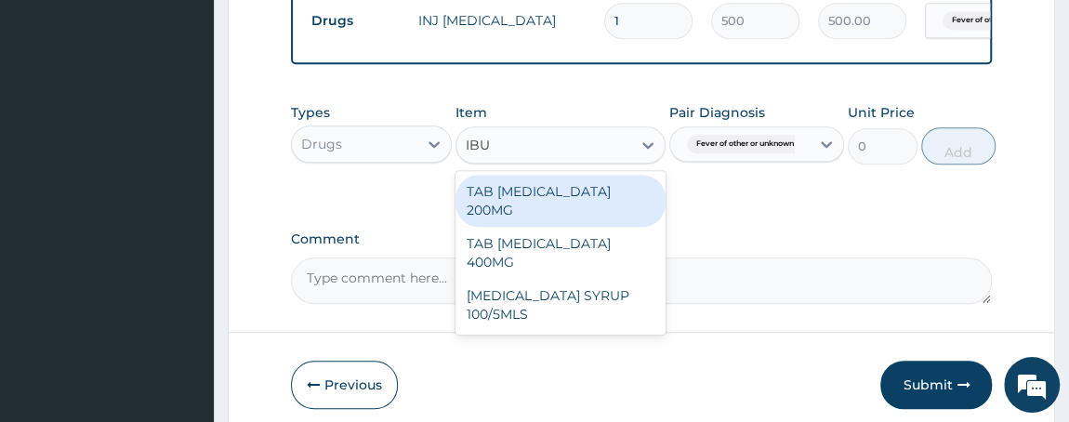
type input "IBUP"
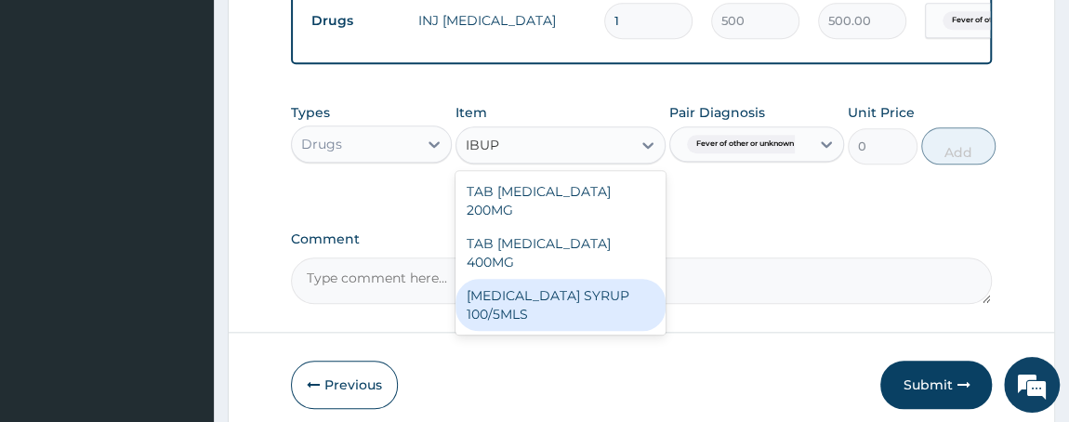
click at [589, 283] on div "IBUPROFEN SYRUP 100/5MLS" at bounding box center [560, 305] width 210 height 52
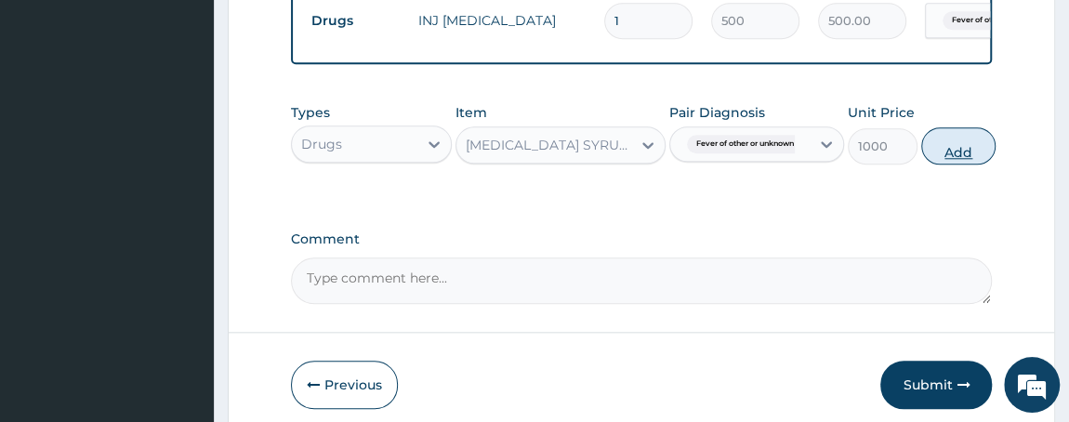
click at [976, 158] on button "Add" at bounding box center [958, 145] width 74 height 37
type input "0"
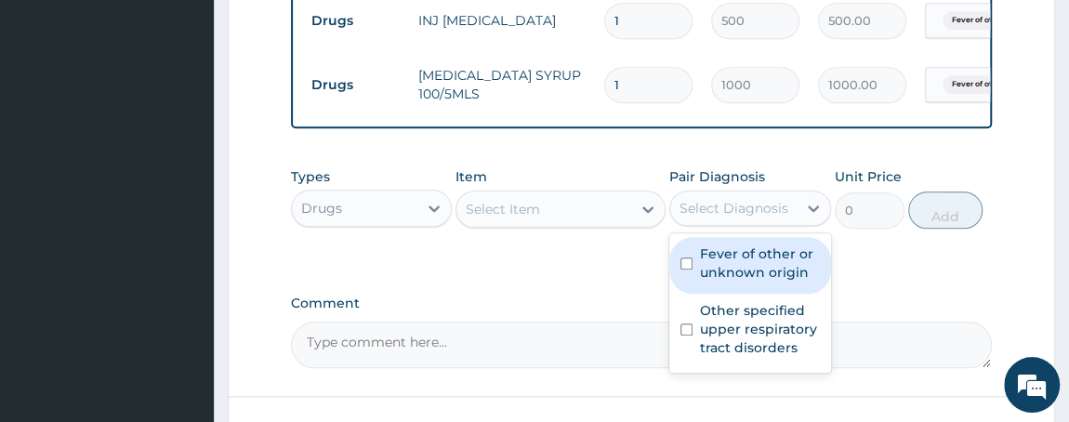
click at [720, 217] on div "Select Diagnosis" at bounding box center [733, 208] width 109 height 19
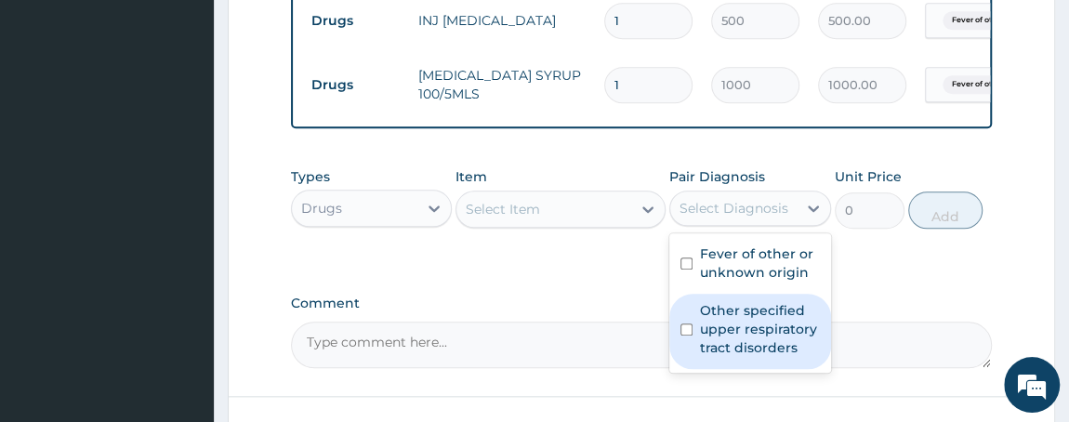
click at [691, 312] on div "Other specified upper respiratory tract disorders" at bounding box center [750, 331] width 162 height 75
checkbox input "true"
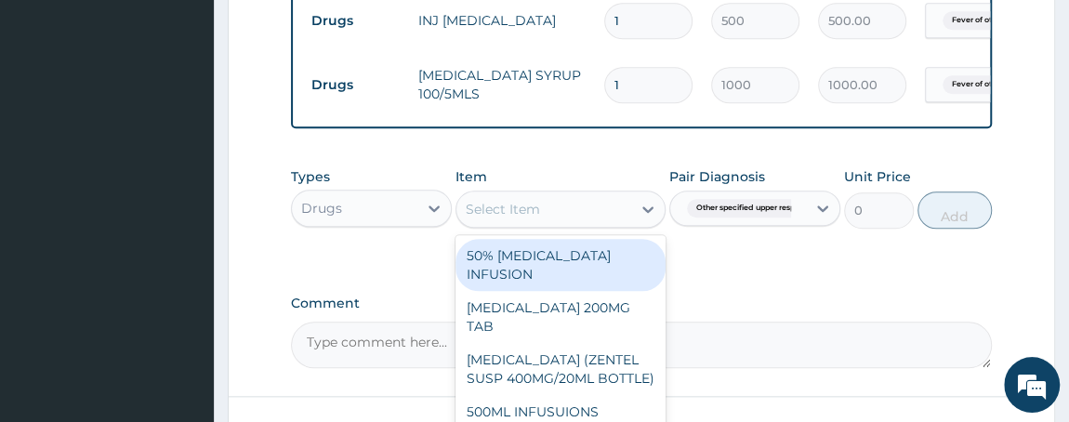
click at [519, 218] on div "Select Item" at bounding box center [503, 209] width 74 height 19
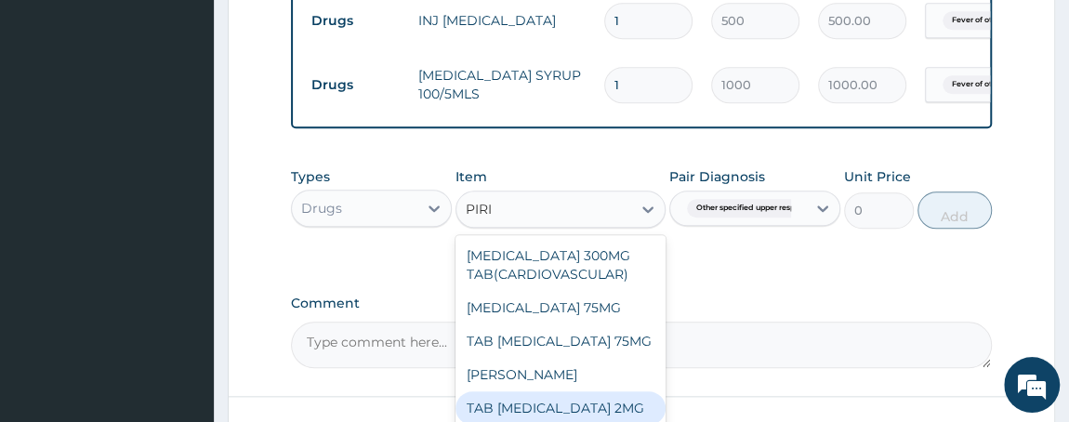
type input "PIRI"
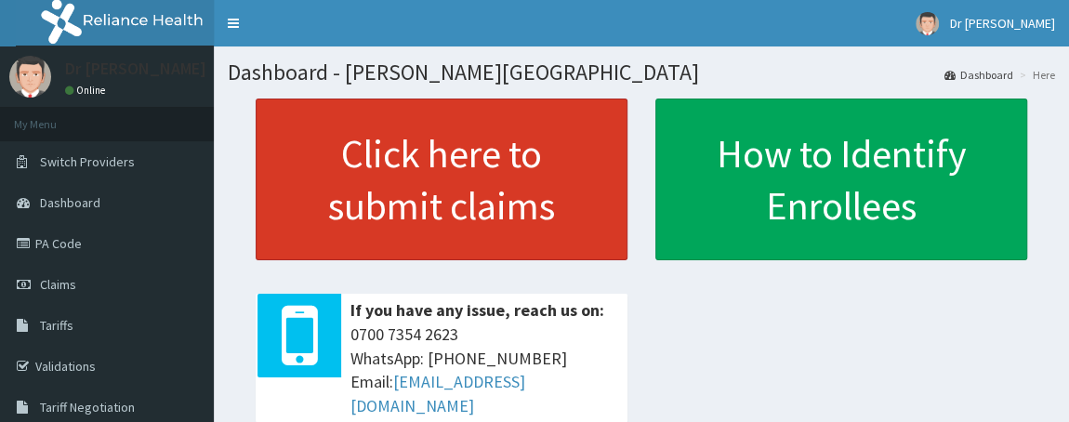
click at [464, 180] on link "Click here to submit claims" at bounding box center [442, 180] width 372 height 162
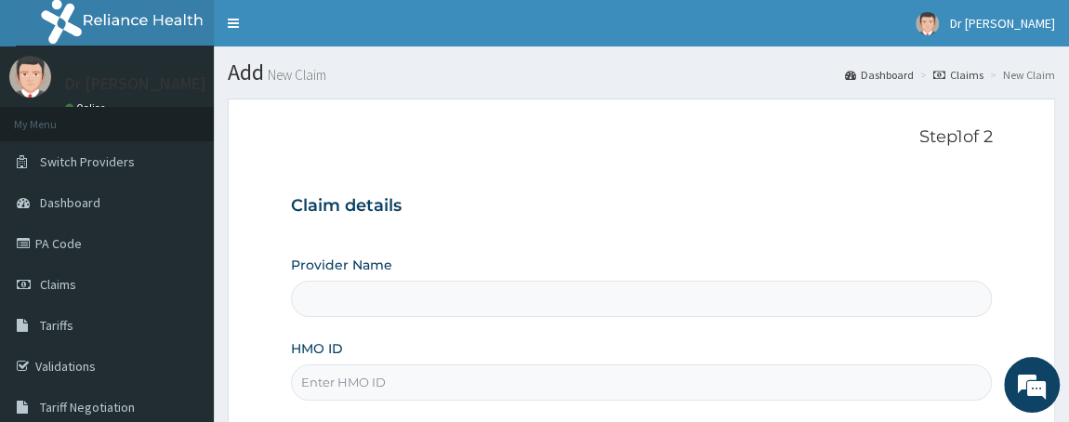
scroll to position [337, 0]
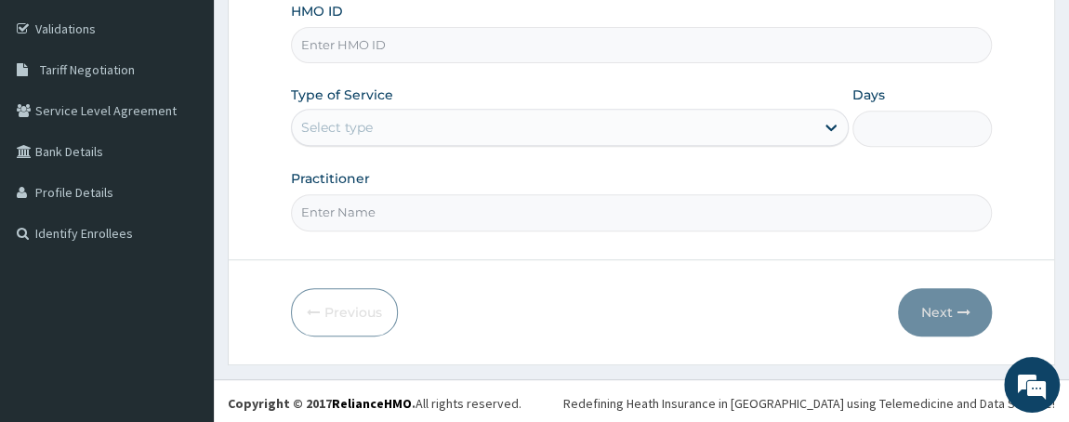
type input "[PERSON_NAME][GEOGRAPHIC_DATA]"
click at [309, 57] on input "HMO ID" at bounding box center [642, 45] width 702 height 36
type input "CDC/10062/A"
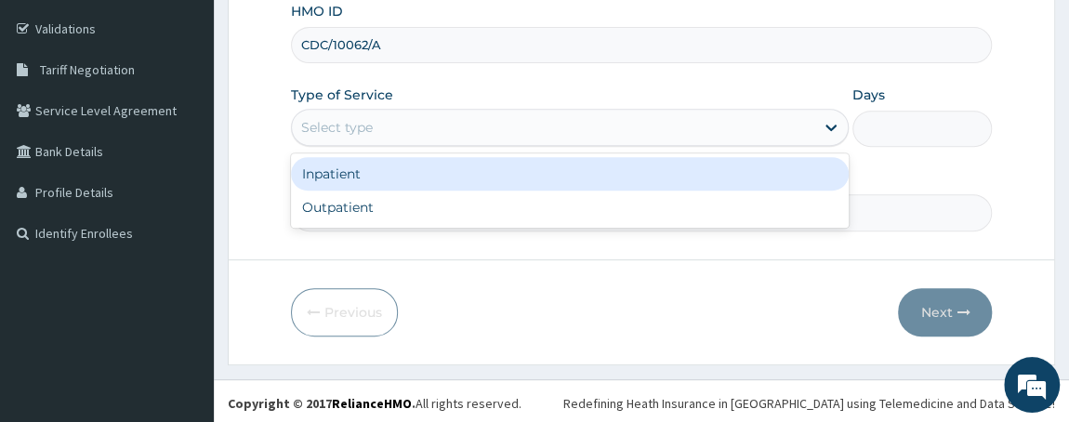
click at [402, 127] on div "Select type" at bounding box center [553, 127] width 523 height 30
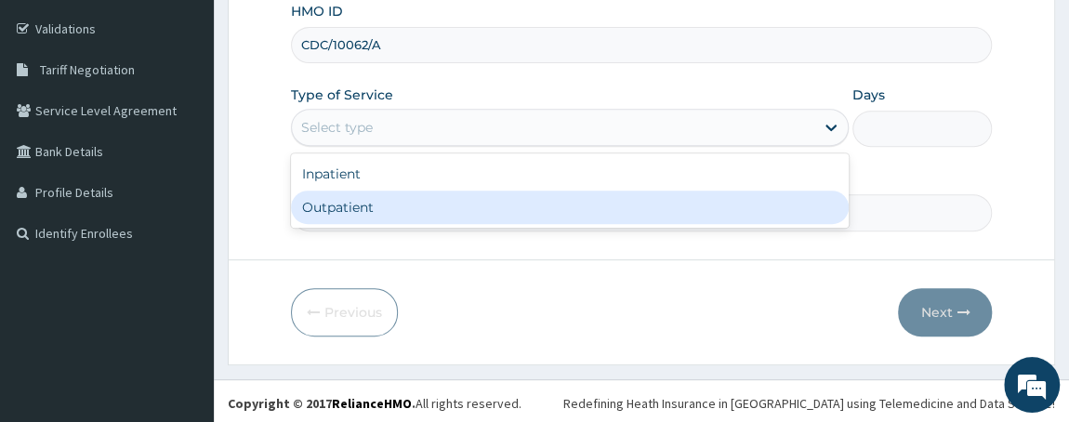
click at [393, 206] on div "Outpatient" at bounding box center [570, 207] width 559 height 33
type input "1"
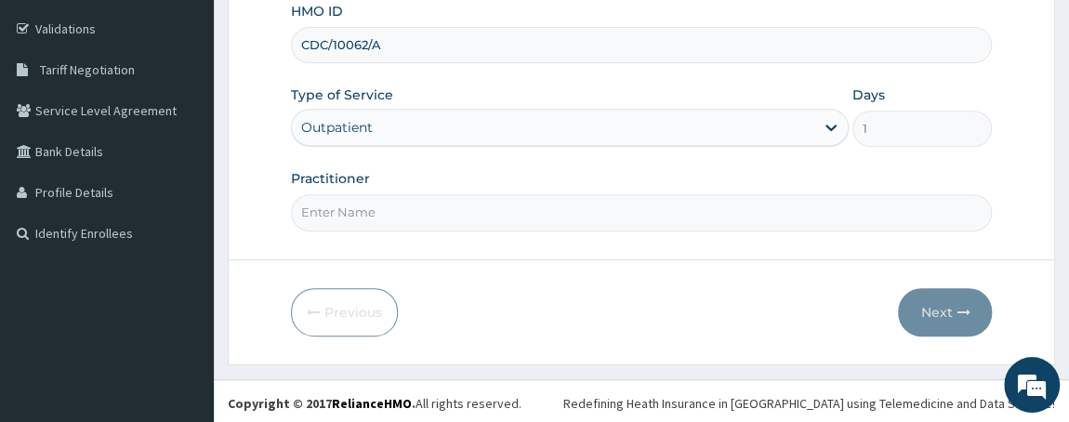
click at [391, 210] on input "Practitioner" at bounding box center [642, 212] width 702 height 36
type input "DR W..A.SMITH"
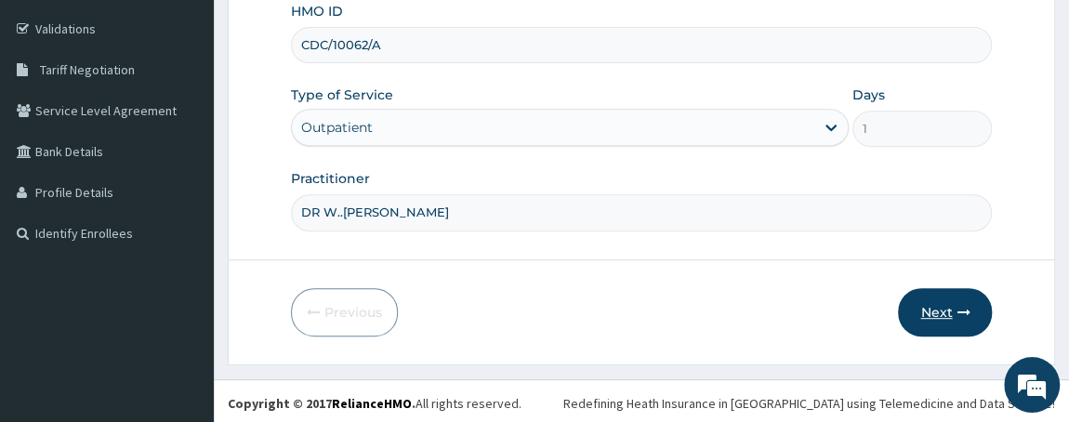
click at [957, 309] on icon "button" at bounding box center [962, 312] width 13 height 13
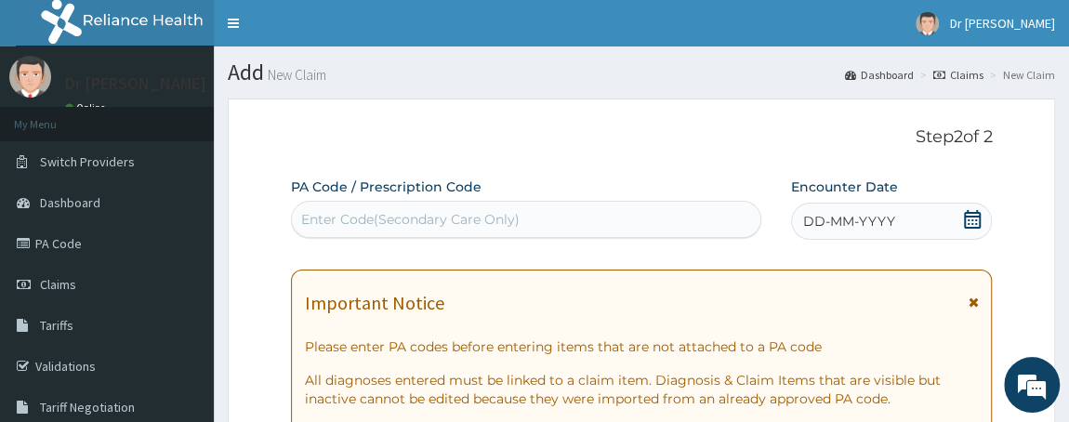
click at [854, 217] on span "DD-MM-YYYY" at bounding box center [849, 221] width 92 height 19
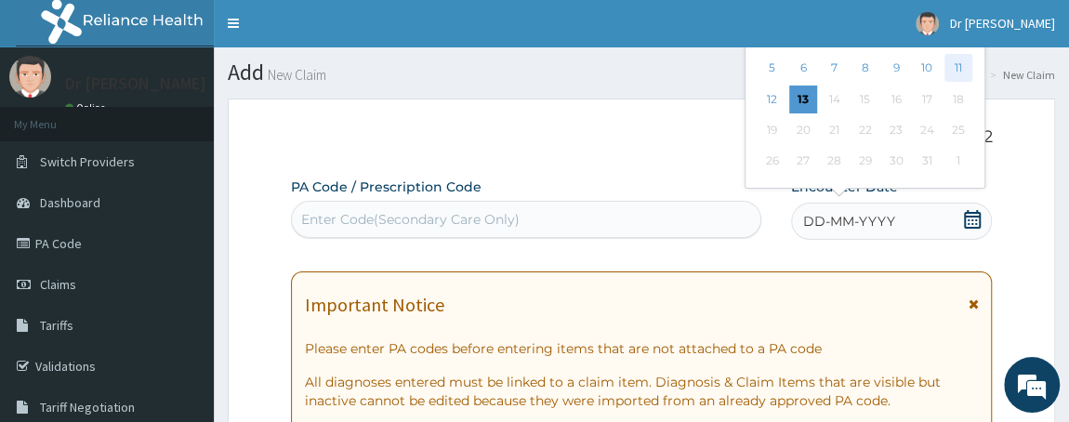
click at [962, 66] on div "11" at bounding box center [957, 69] width 28 height 28
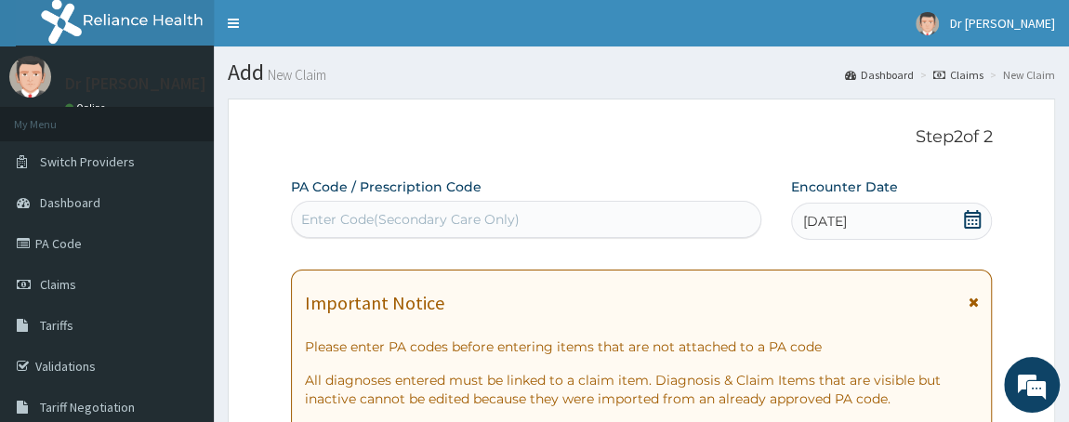
scroll to position [368, 0]
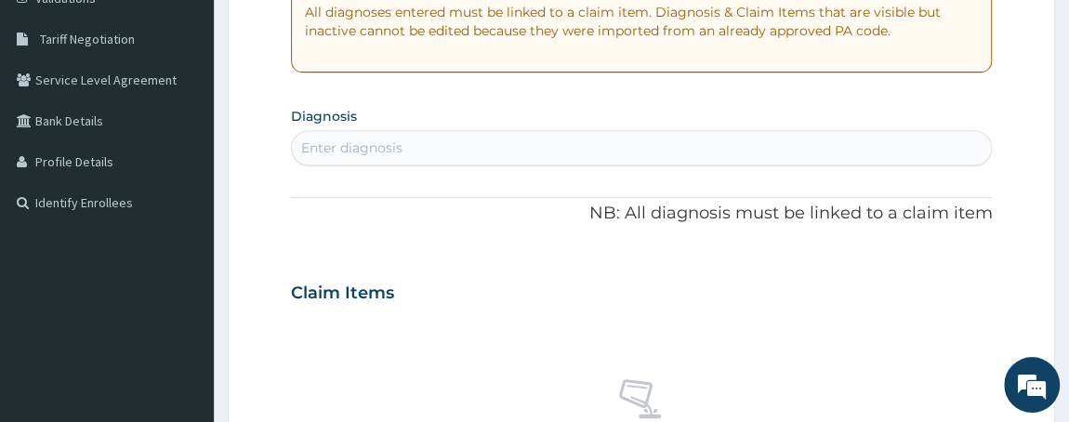
click at [563, 145] on div "Enter diagnosis" at bounding box center [642, 148] width 700 height 30
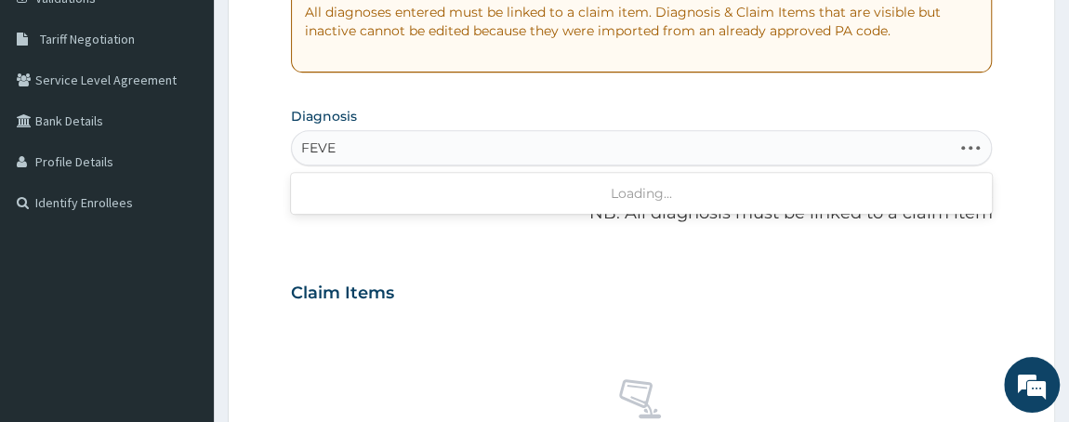
type input "FEVER"
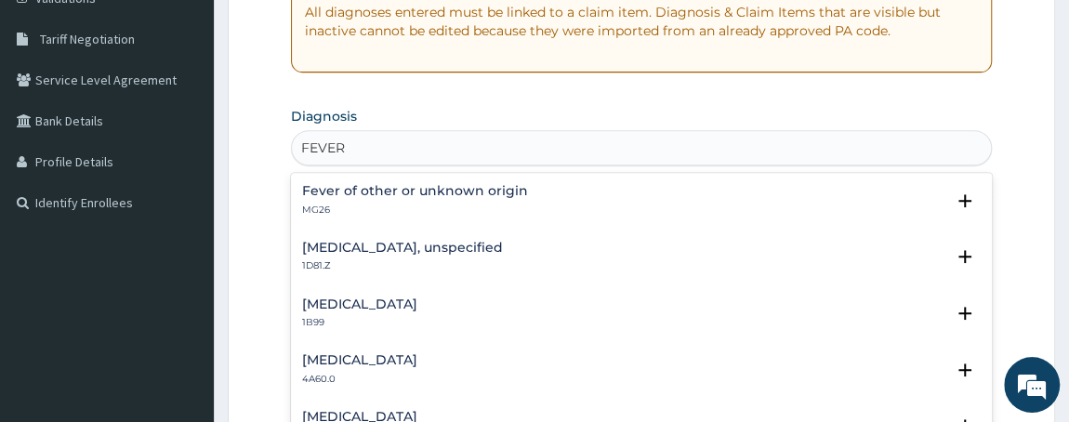
click at [346, 195] on h4 "Fever of other or unknown origin" at bounding box center [415, 191] width 226 height 14
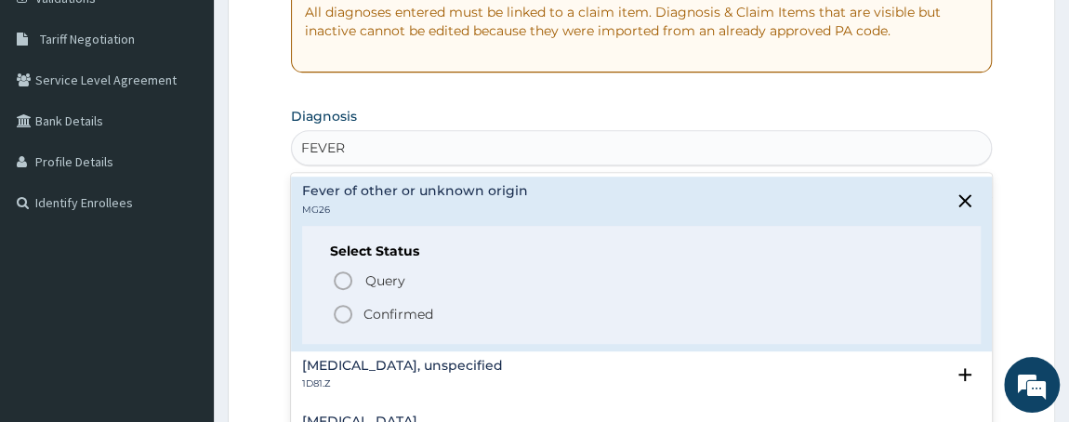
click at [341, 317] on icon "status option filled" at bounding box center [343, 314] width 22 height 22
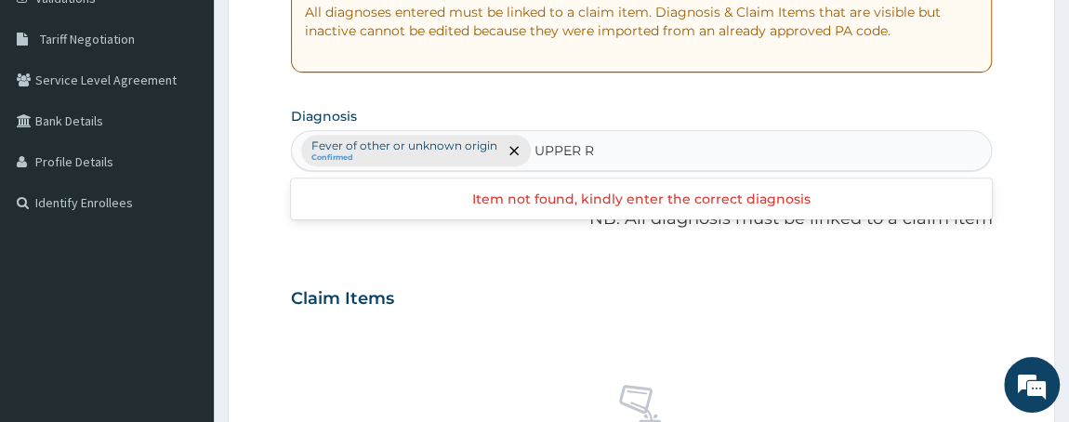
type input "UPPER"
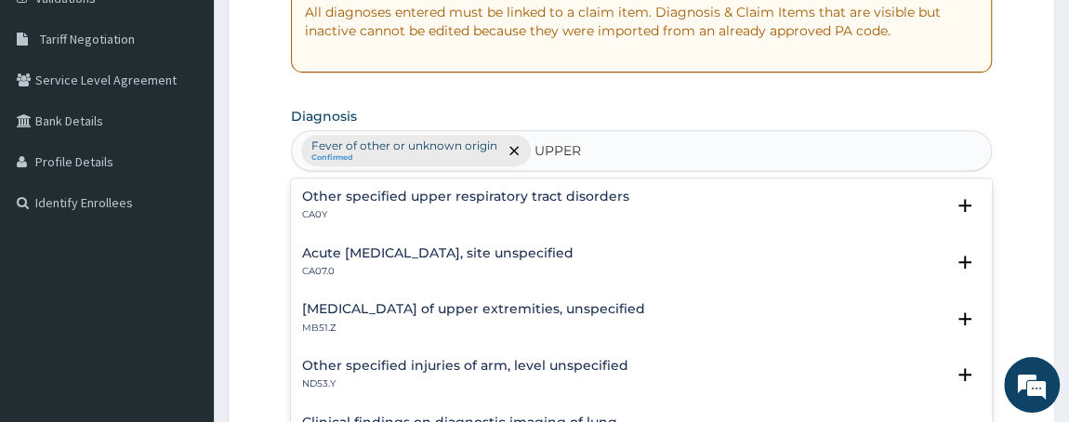
click at [401, 247] on h4 "Acute upper respiratory infection, site unspecified" at bounding box center [437, 253] width 271 height 14
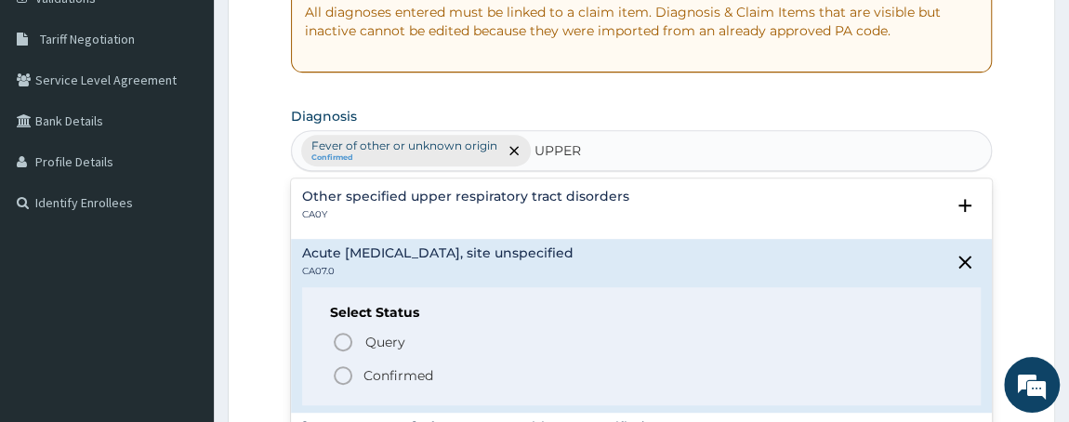
click at [340, 375] on icon "status option filled" at bounding box center [343, 375] width 22 height 22
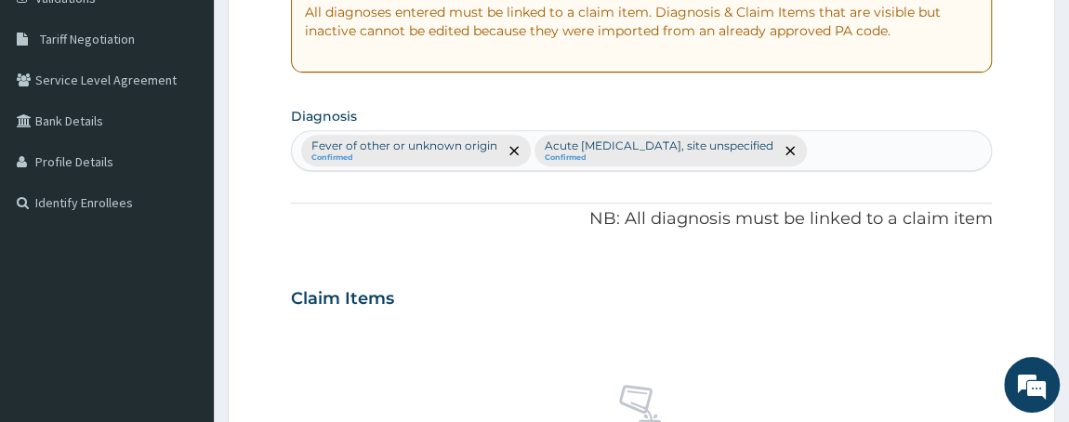
scroll to position [737, 0]
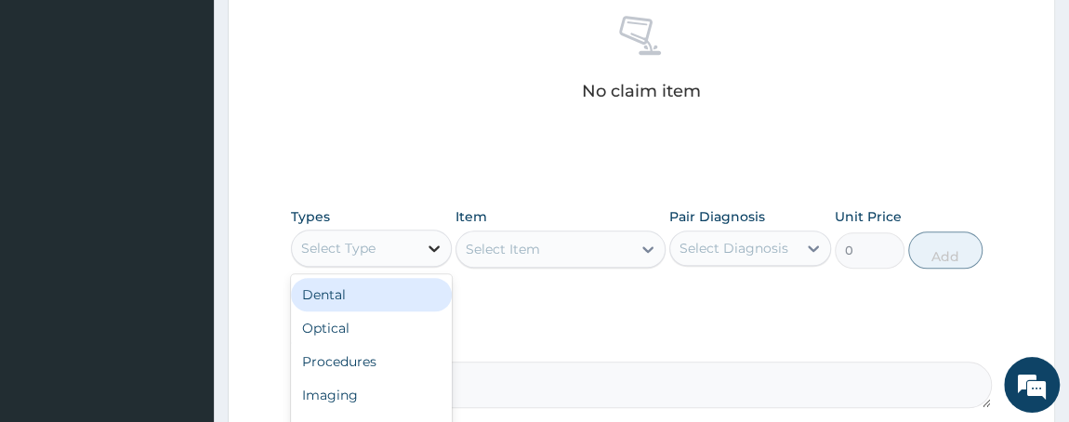
click at [424, 238] on div at bounding box center [433, 247] width 33 height 33
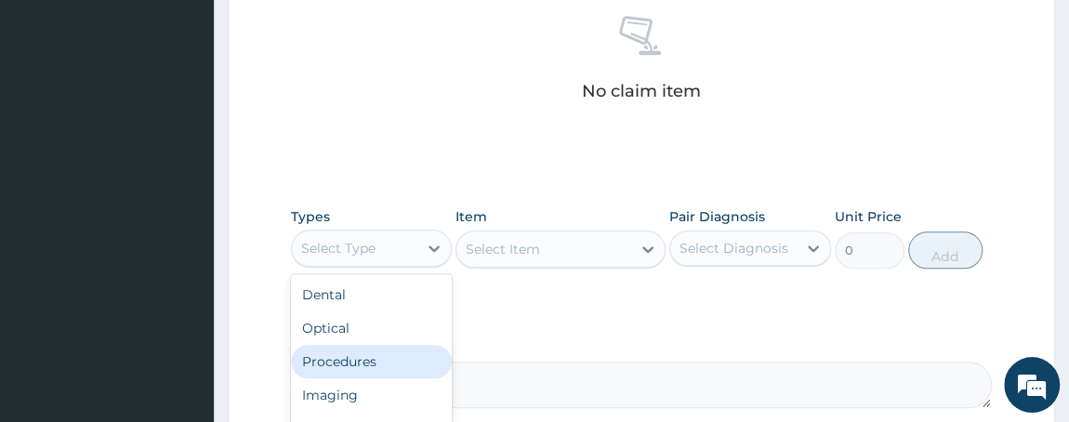
click at [370, 372] on div "Procedures" at bounding box center [372, 361] width 162 height 33
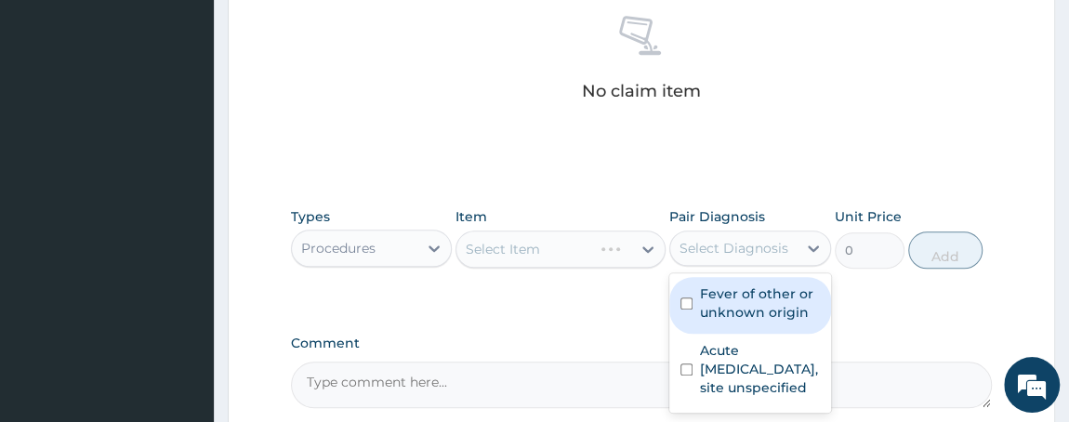
click at [768, 254] on div "Select Diagnosis" at bounding box center [733, 248] width 109 height 19
click at [678, 297] on div "Fever of other or unknown origin" at bounding box center [750, 305] width 162 height 57
checkbox input "true"
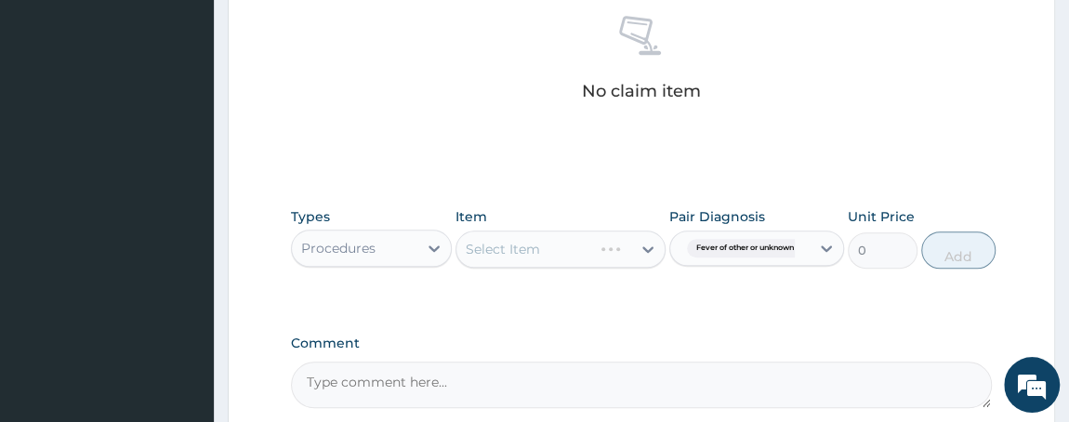
click at [545, 248] on div "Select Item" at bounding box center [560, 248] width 210 height 37
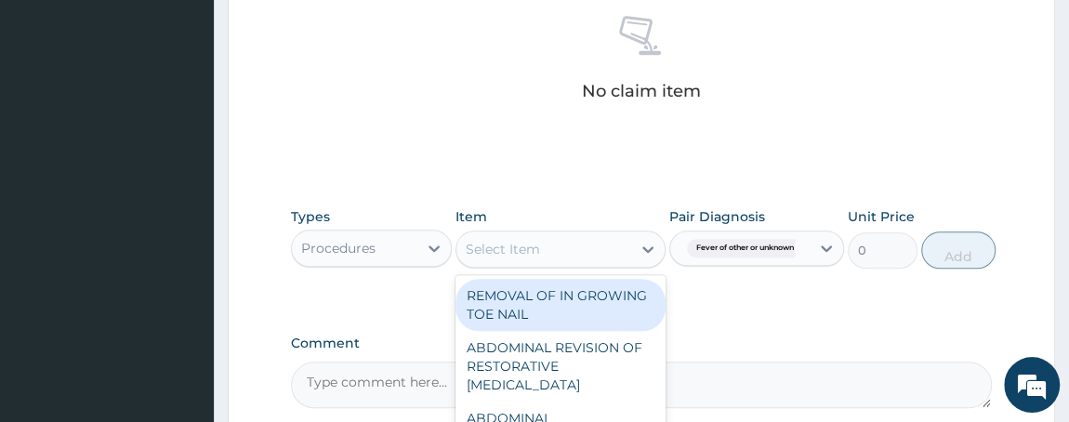
click at [508, 240] on div "Select Item" at bounding box center [503, 249] width 74 height 19
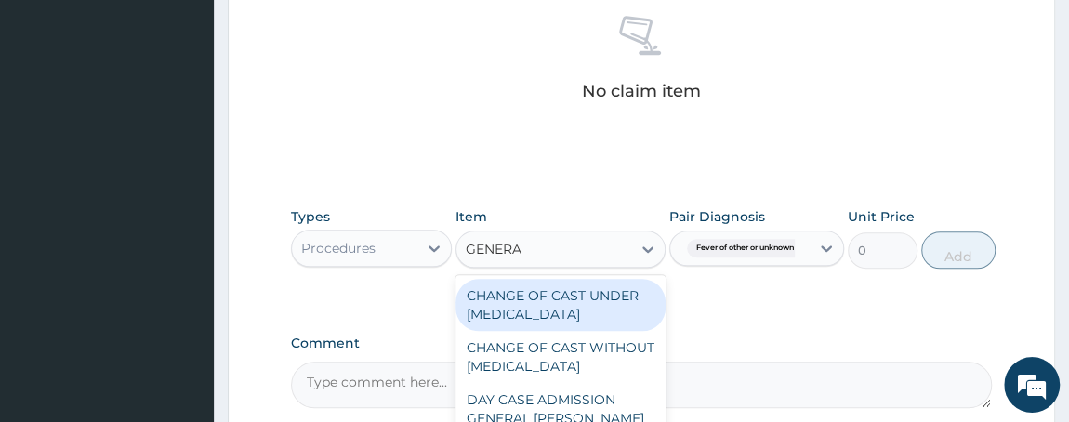
type input "GENERAL"
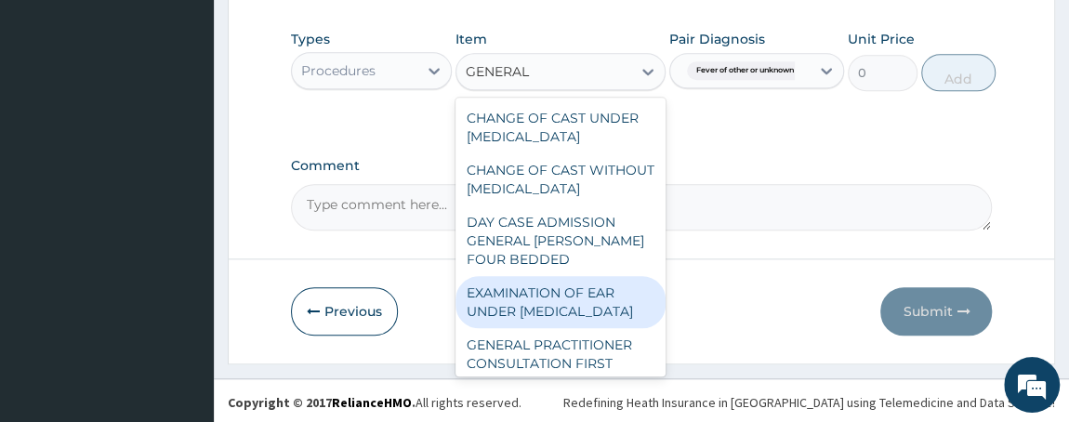
scroll to position [244, 0]
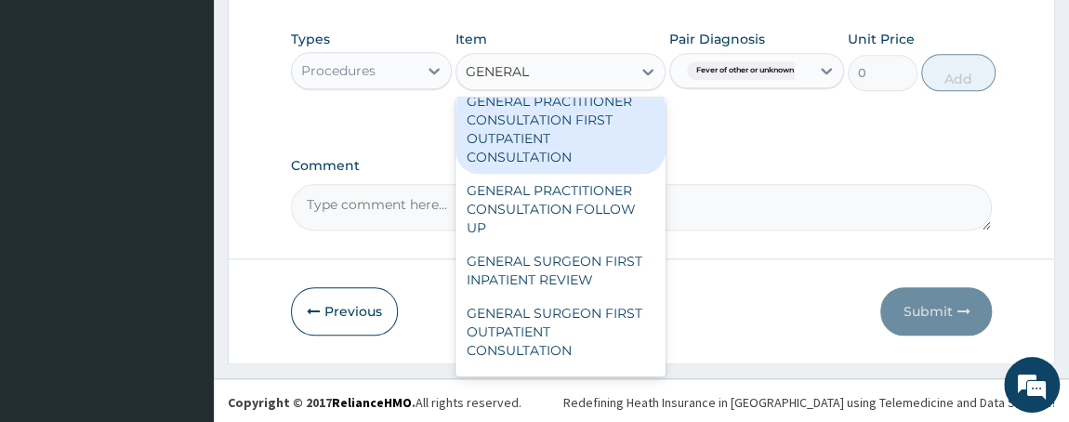
click at [529, 128] on div "GENERAL PRACTITIONER CONSULTATION FIRST OUTPATIENT CONSULTATION" at bounding box center [560, 129] width 210 height 89
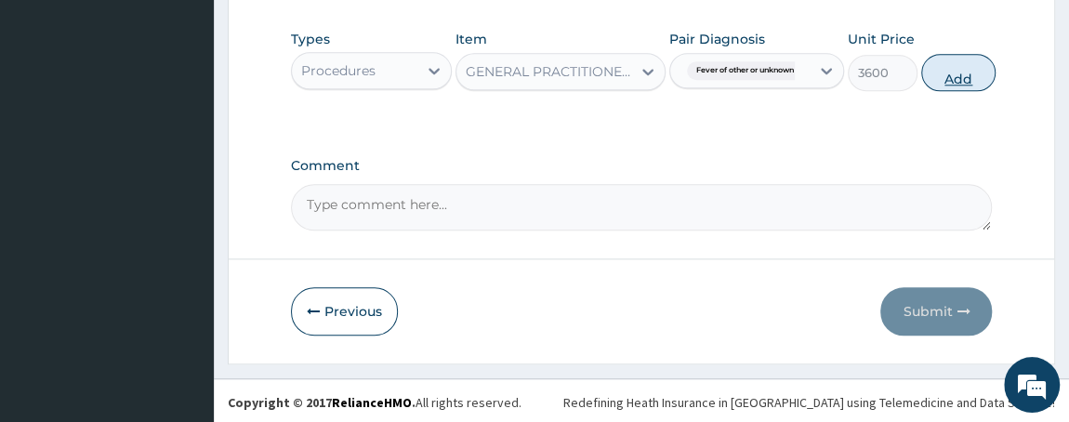
click at [969, 70] on button "Add" at bounding box center [958, 72] width 74 height 37
type input "0"
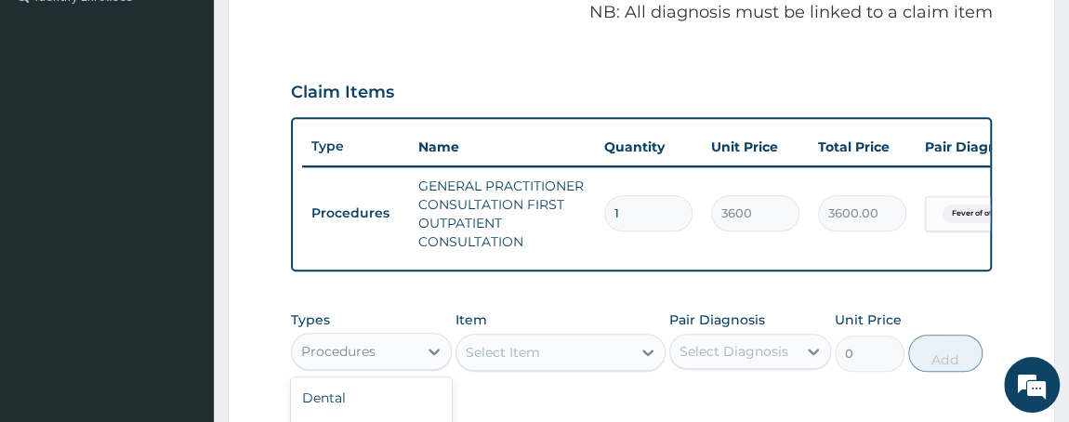
click at [369, 355] on div "Procedures" at bounding box center [338, 351] width 74 height 19
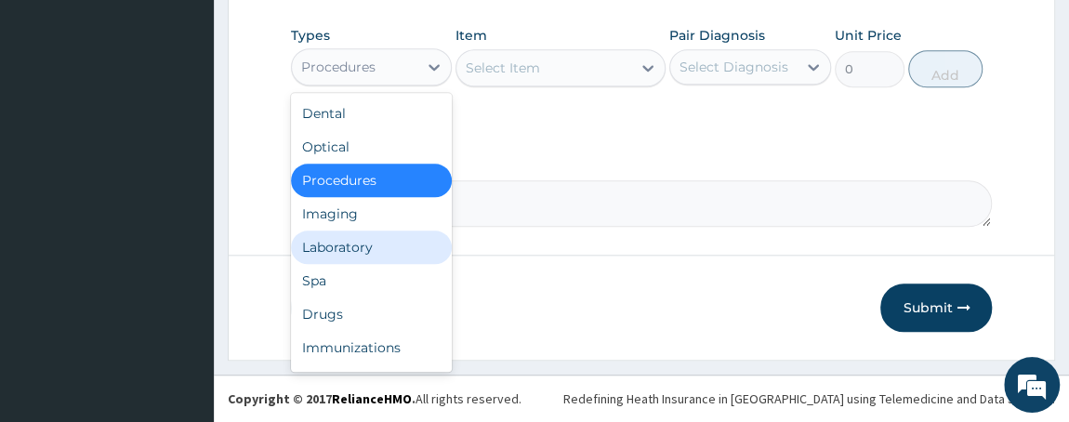
click at [359, 242] on div "Laboratory" at bounding box center [372, 246] width 162 height 33
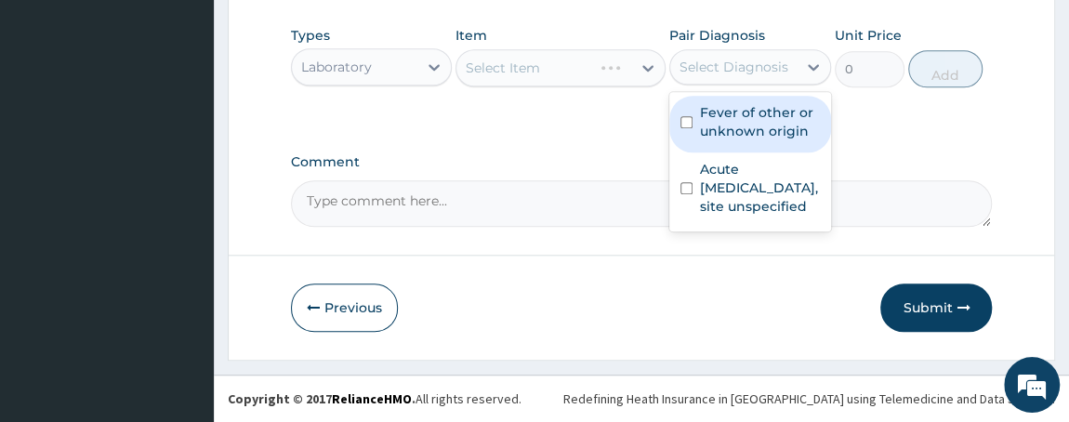
click at [743, 68] on div "Select Diagnosis" at bounding box center [733, 67] width 109 height 19
click at [688, 122] on input "checkbox" at bounding box center [686, 122] width 12 height 12
checkbox input "true"
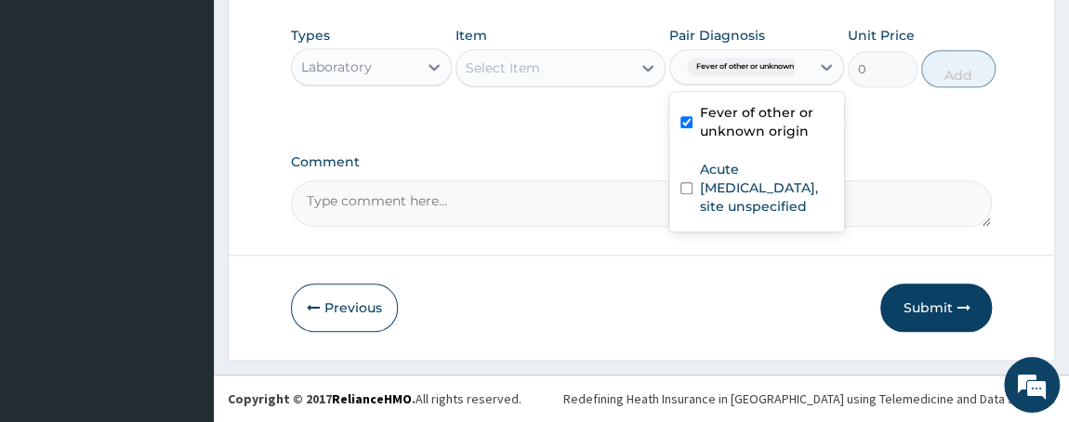
click at [399, 63] on div "Laboratory" at bounding box center [355, 67] width 126 height 30
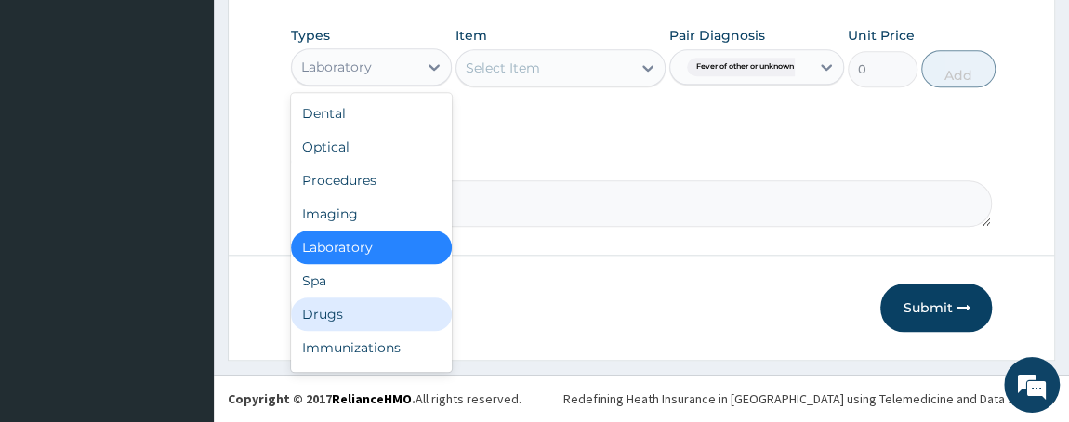
click at [332, 323] on div "Drugs" at bounding box center [372, 313] width 162 height 33
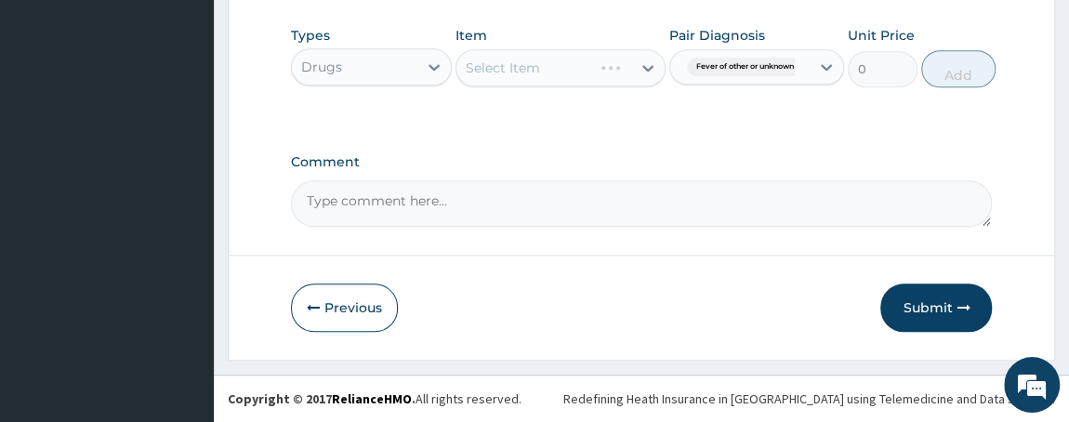
click at [558, 63] on div "Select Item" at bounding box center [560, 67] width 210 height 37
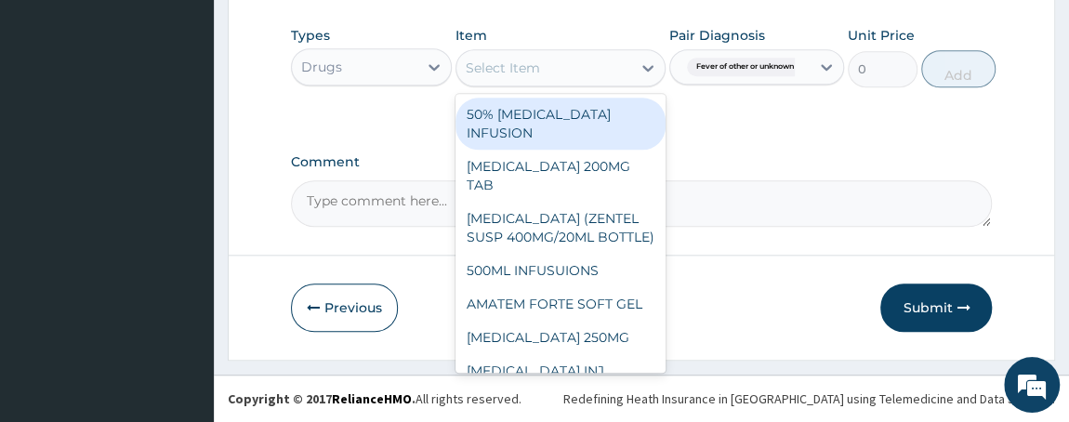
click at [612, 69] on div "Select Item" at bounding box center [543, 68] width 175 height 30
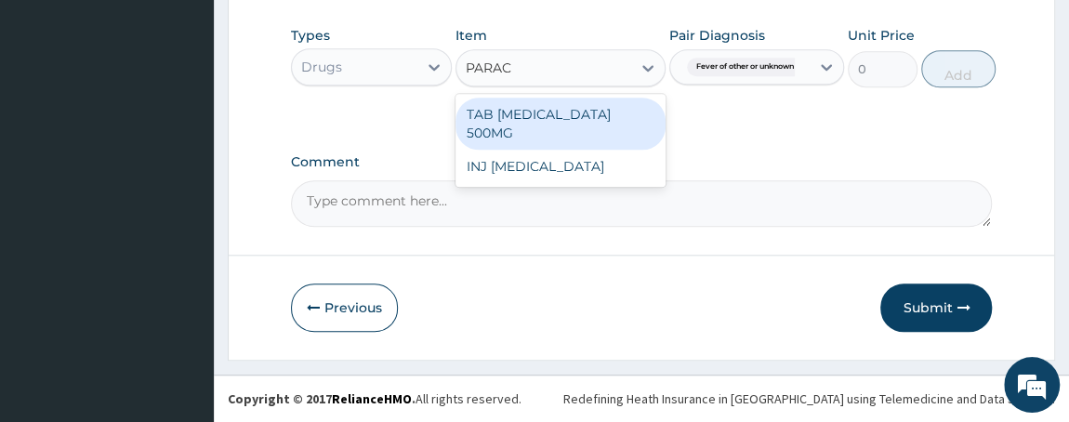
type input "PARACE"
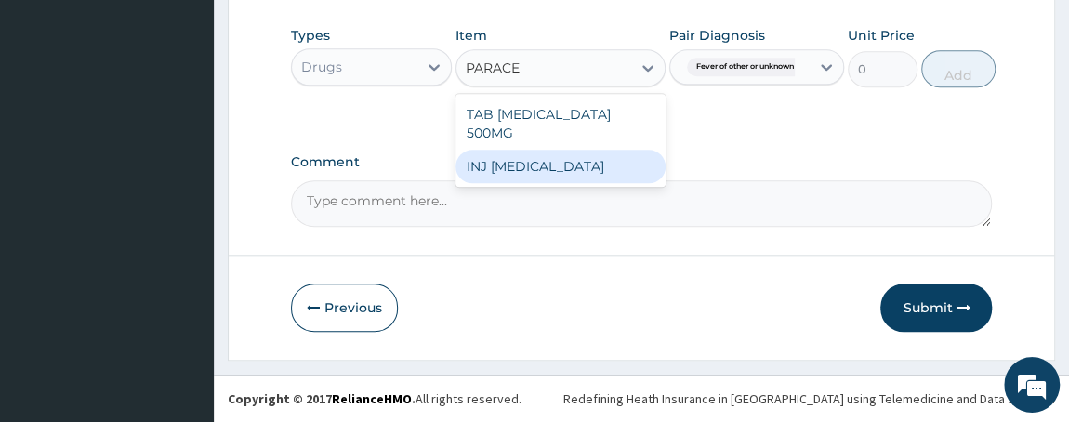
click at [594, 153] on div "INJ PARACETAMOL" at bounding box center [560, 166] width 210 height 33
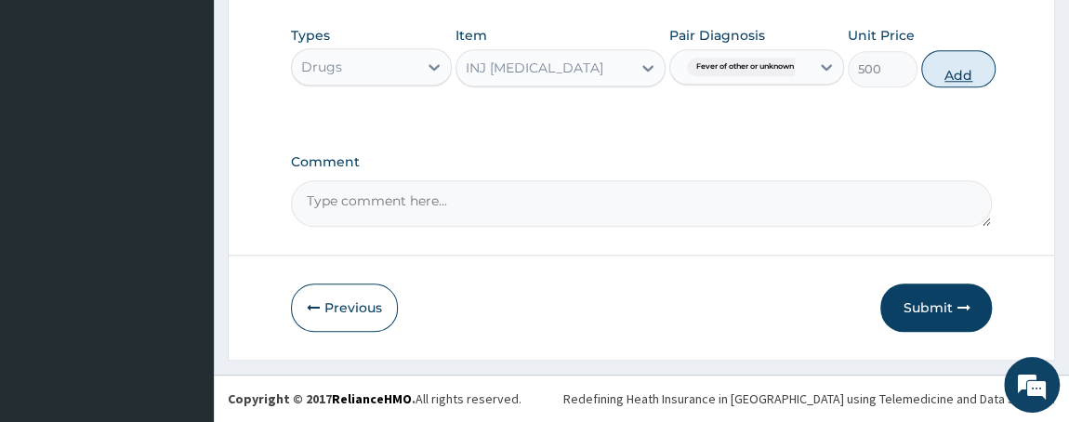
click at [967, 64] on button "Add" at bounding box center [958, 68] width 74 height 37
type input "0"
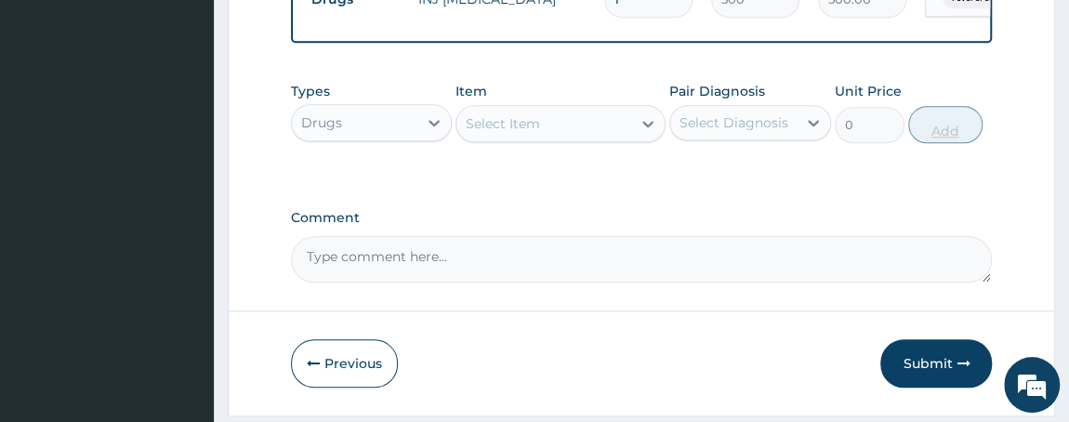
scroll to position [846, 0]
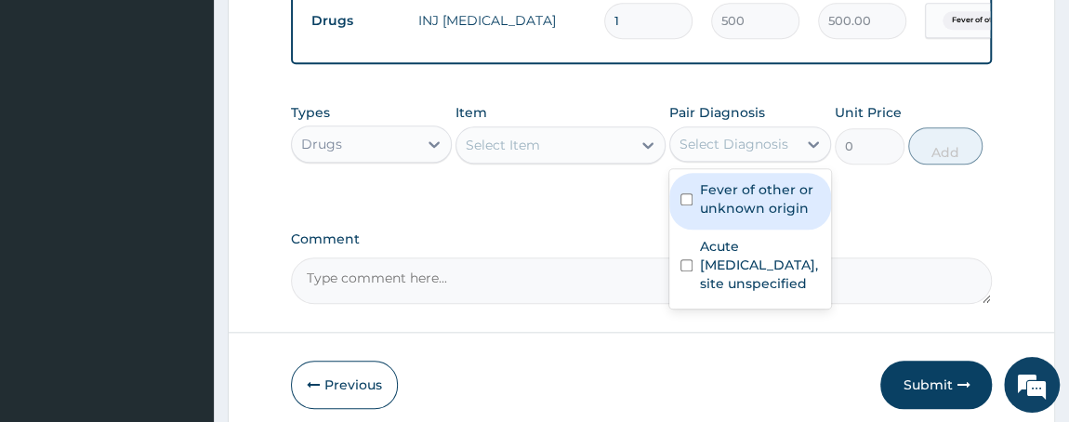
click at [712, 145] on div "Select Diagnosis" at bounding box center [733, 144] width 109 height 19
click at [682, 223] on div "Fever of other or unknown origin" at bounding box center [750, 201] width 162 height 57
checkbox input "true"
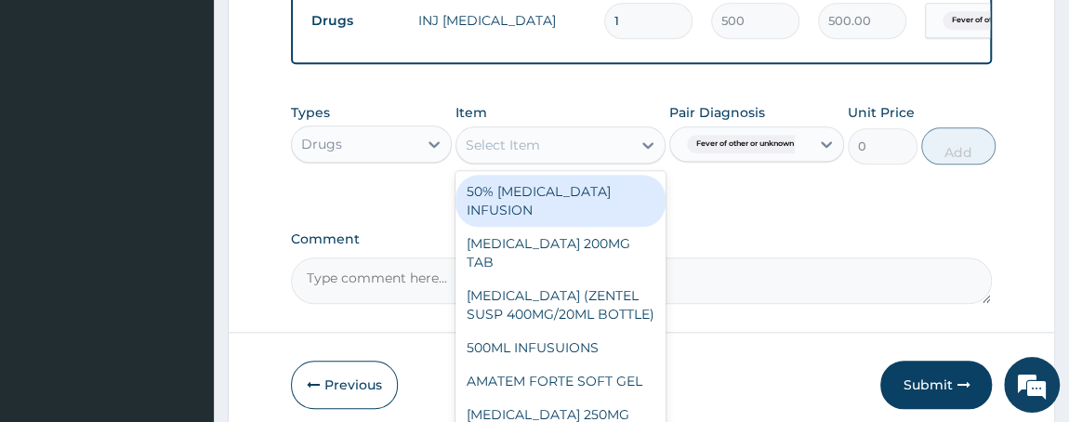
click at [531, 150] on div "Select Item" at bounding box center [503, 145] width 74 height 19
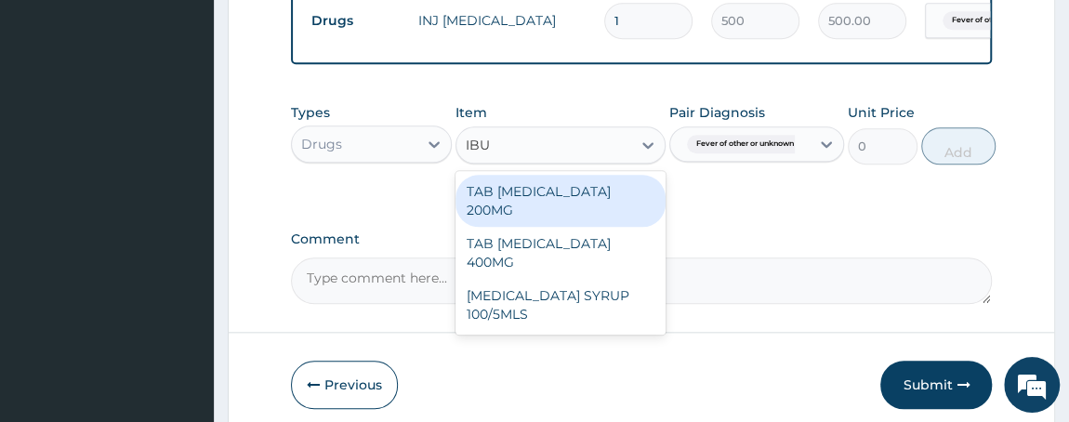
type input "IBUP"
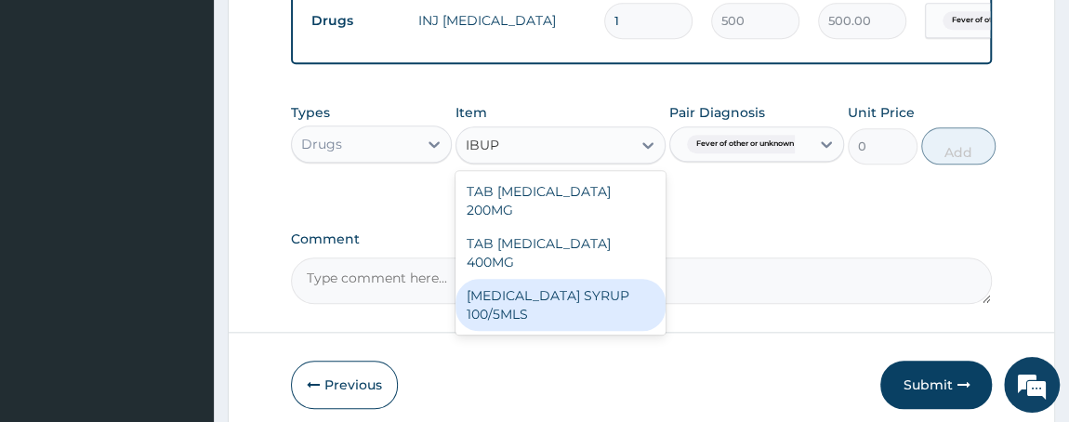
click at [524, 295] on div "[MEDICAL_DATA] SYRUP 100/5MLS" at bounding box center [560, 305] width 210 height 52
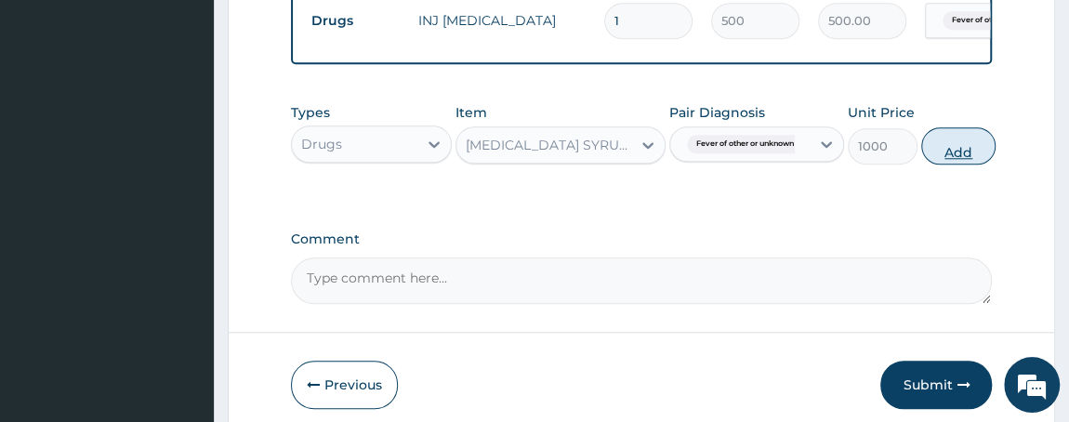
click at [965, 159] on button "Add" at bounding box center [958, 145] width 74 height 37
type input "0"
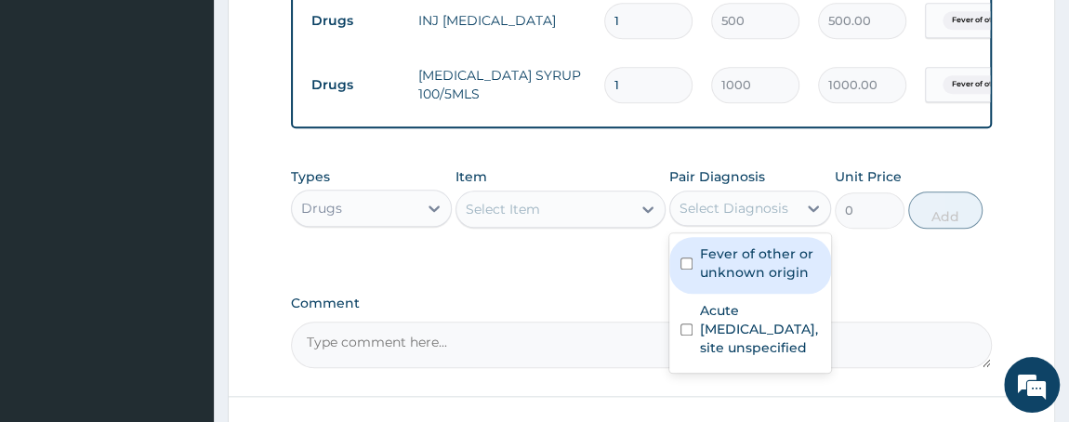
click at [729, 217] on div "Select Diagnosis" at bounding box center [733, 208] width 109 height 19
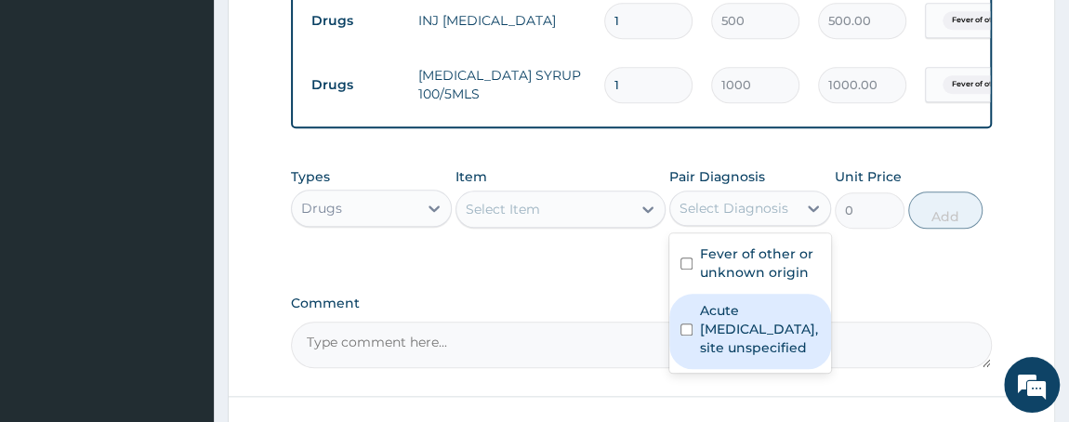
click at [761, 335] on label "Acute [MEDICAL_DATA], site unspecified" at bounding box center [760, 329] width 120 height 56
checkbox input "true"
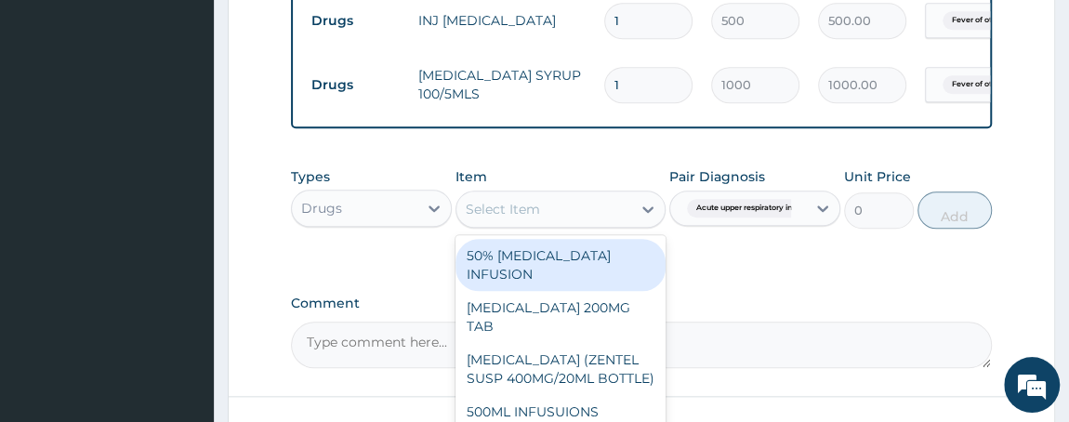
click at [516, 218] on div "Select Item" at bounding box center [503, 209] width 74 height 19
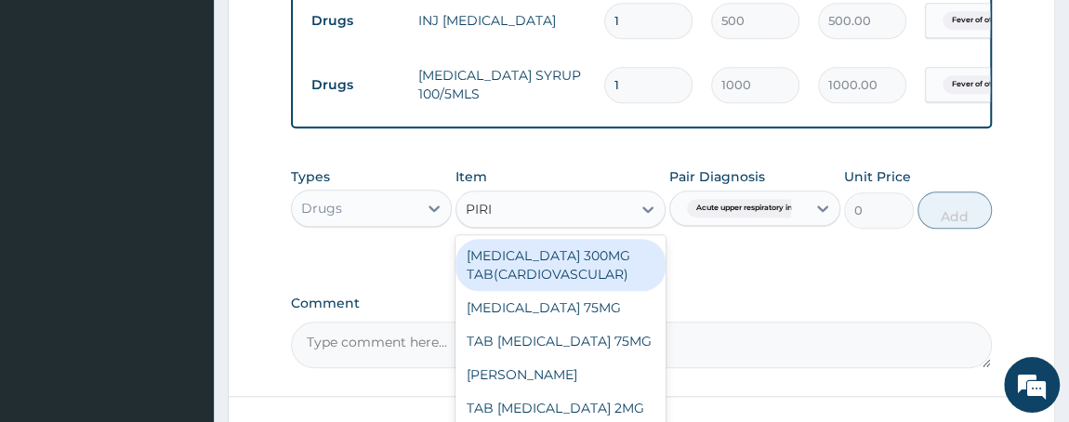
type input "PIRIT"
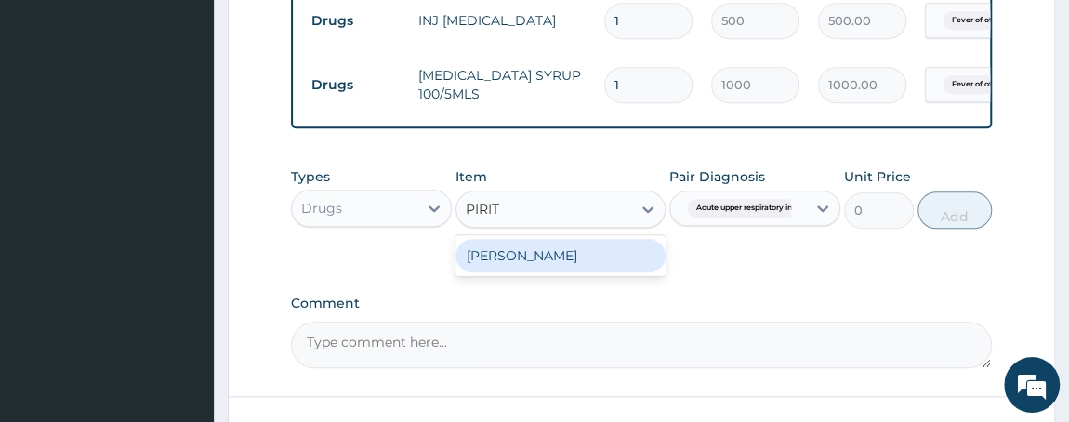
click at [518, 263] on div "[PERSON_NAME]" at bounding box center [560, 255] width 210 height 33
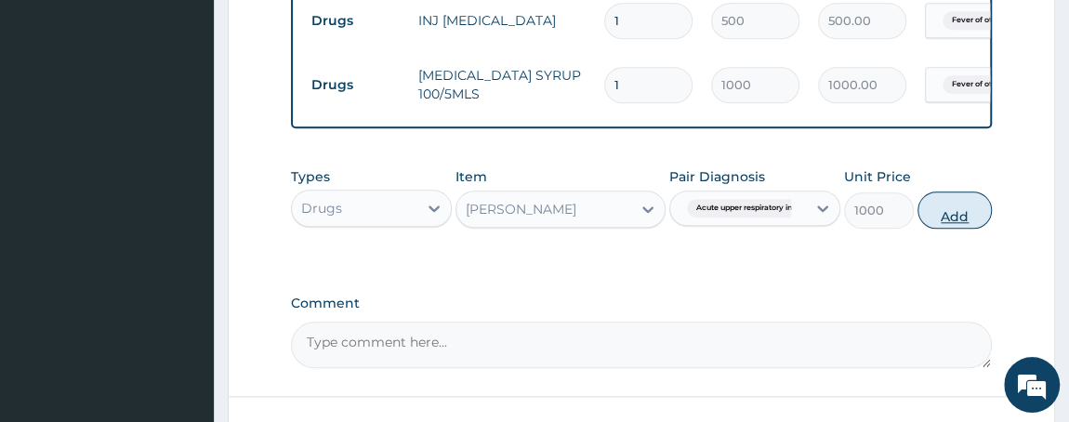
click at [946, 217] on button "Add" at bounding box center [954, 209] width 74 height 37
type input "0"
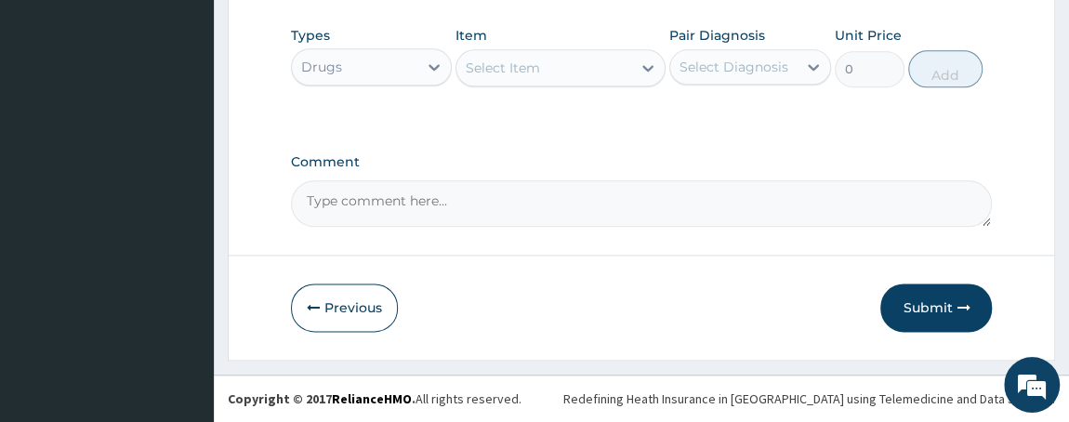
scroll to position [1060, 0]
click at [941, 293] on button "Submit" at bounding box center [936, 307] width 112 height 48
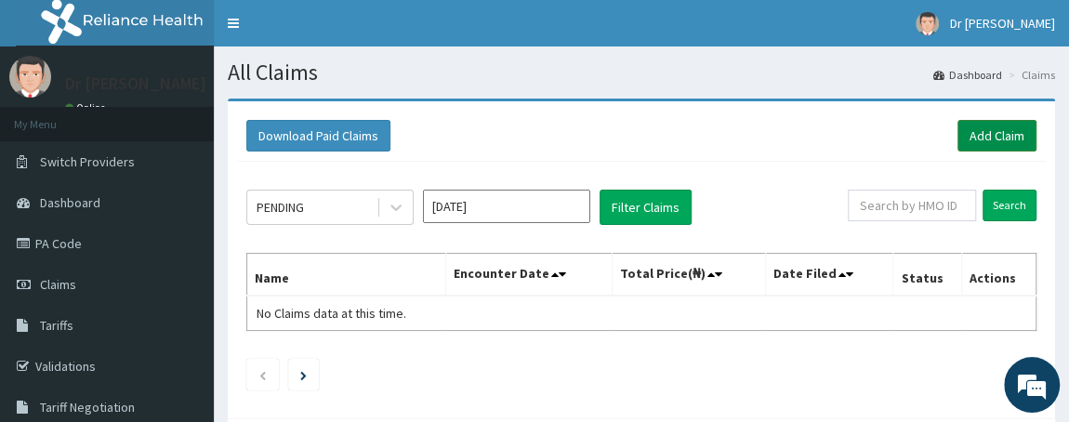
click at [984, 147] on link "Add Claim" at bounding box center [996, 136] width 79 height 32
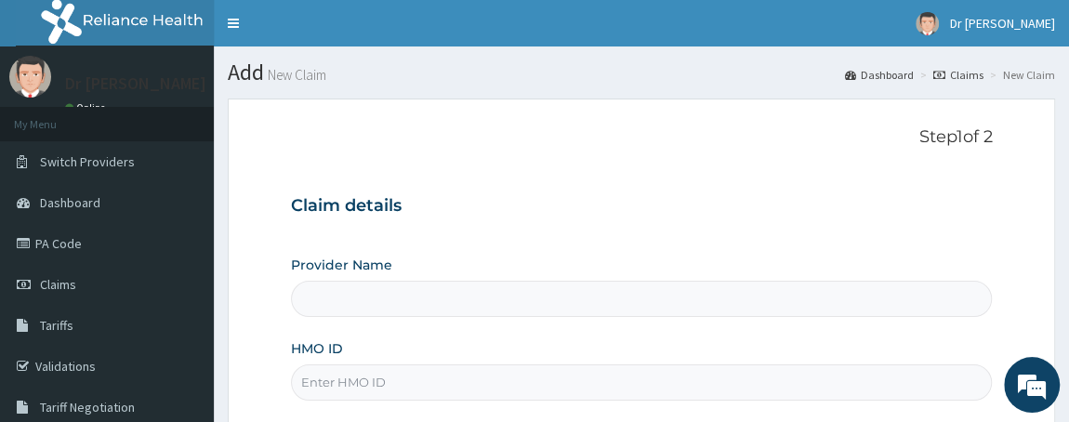
click at [495, 381] on input "HMO ID" at bounding box center [642, 382] width 702 height 36
type input "[PERSON_NAME][GEOGRAPHIC_DATA]"
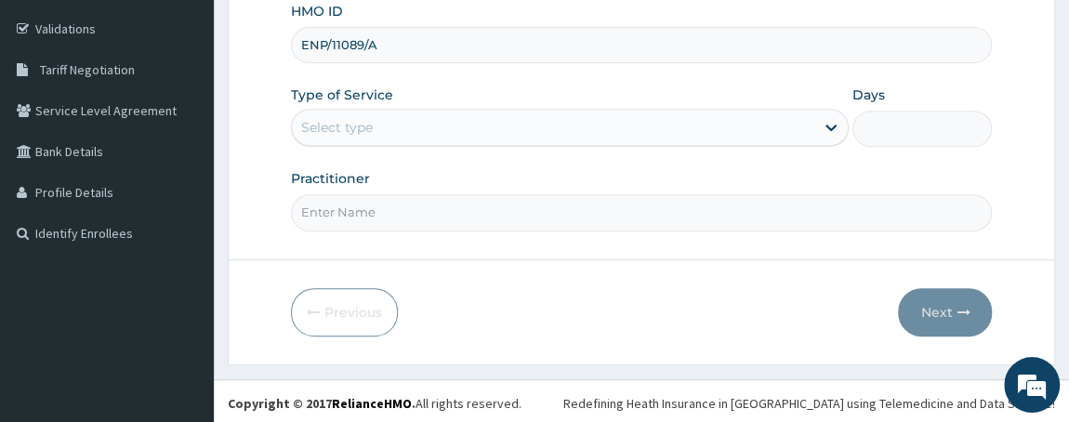
type input "ENP/11089/A"
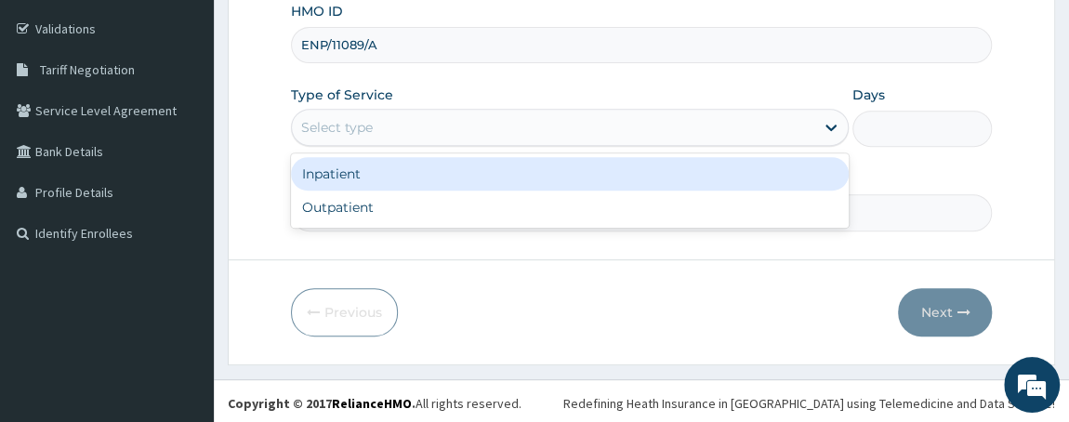
click at [407, 124] on div "Select type" at bounding box center [553, 127] width 523 height 30
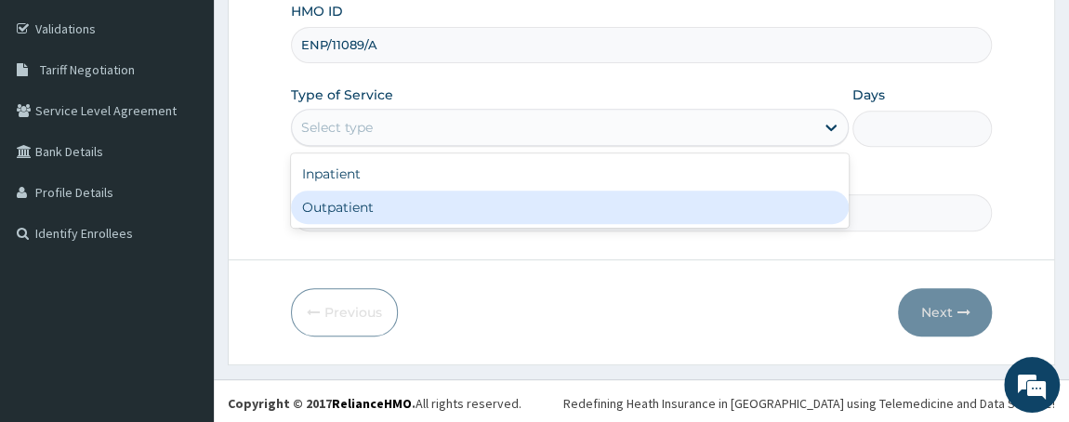
click at [368, 194] on div "Outpatient" at bounding box center [570, 207] width 559 height 33
type input "1"
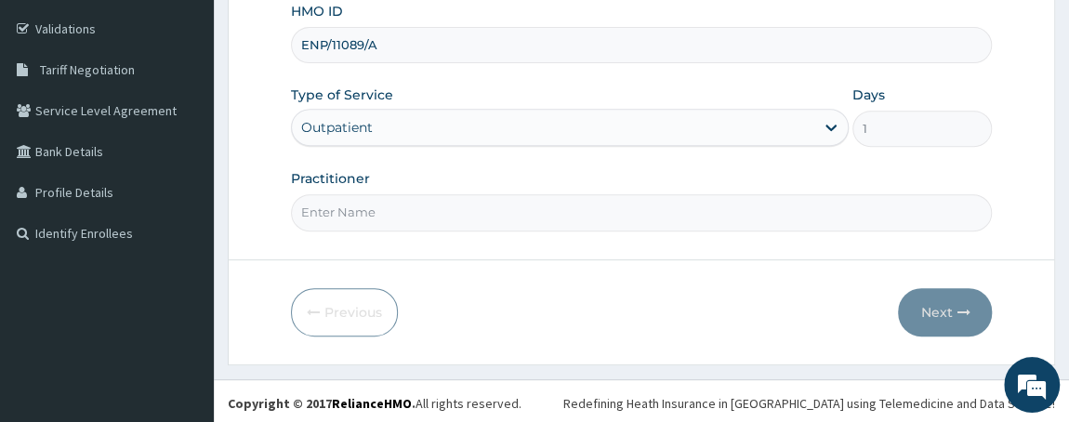
click at [365, 217] on input "Practitioner" at bounding box center [642, 212] width 702 height 36
type input "DR W..A.SMITH"
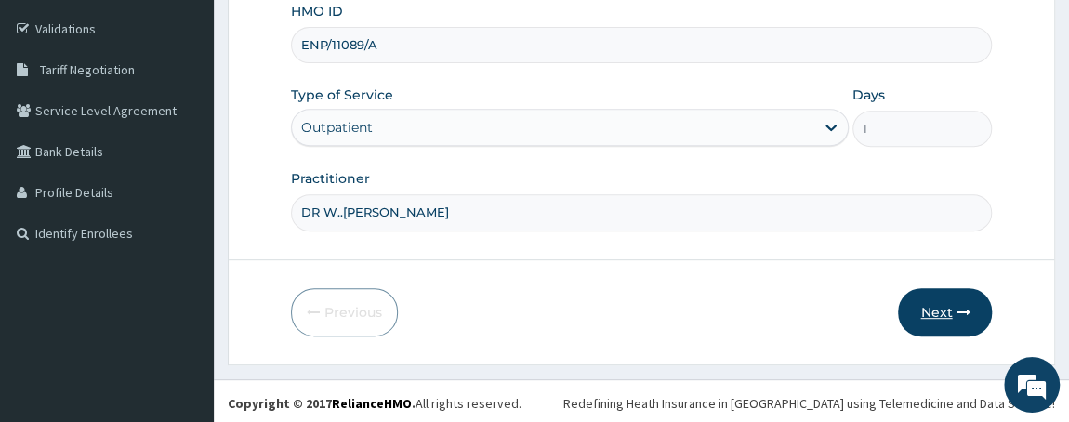
click at [932, 309] on button "Next" at bounding box center [945, 312] width 94 height 48
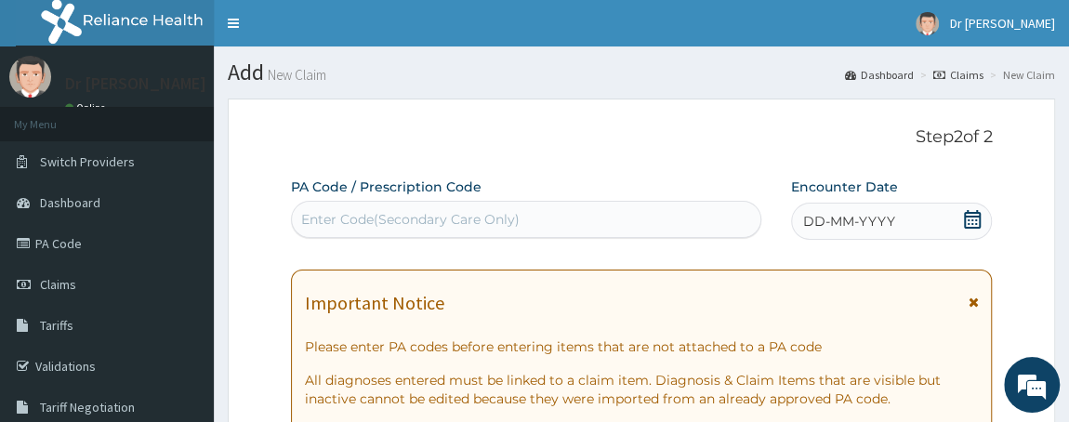
click at [978, 215] on icon at bounding box center [972, 219] width 17 height 19
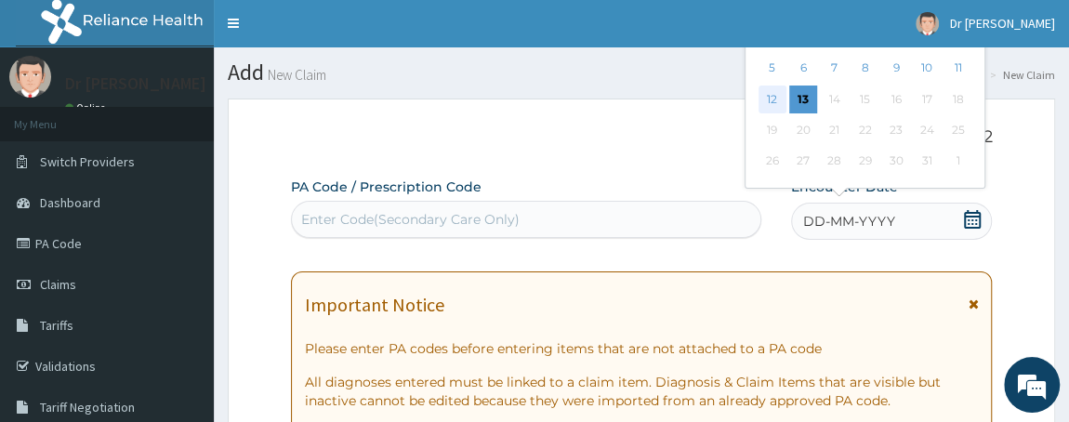
click at [769, 93] on div "12" at bounding box center [771, 100] width 28 height 28
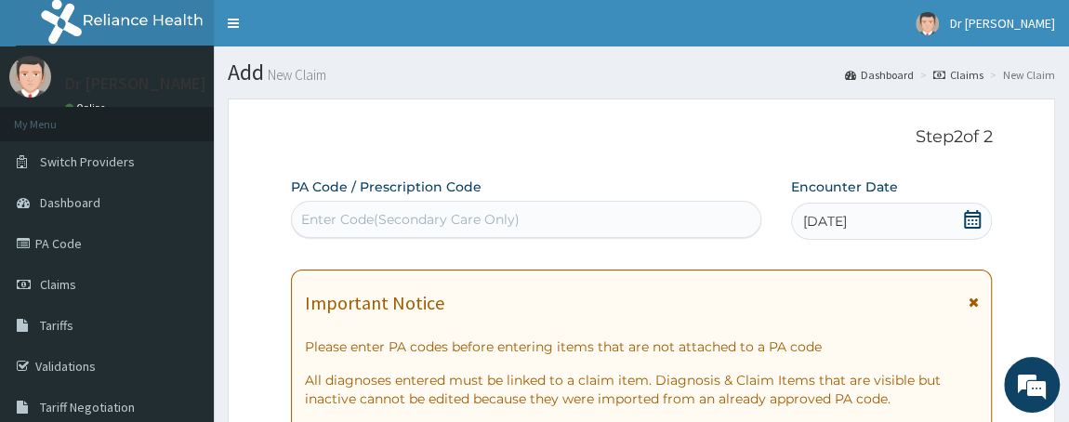
scroll to position [368, 0]
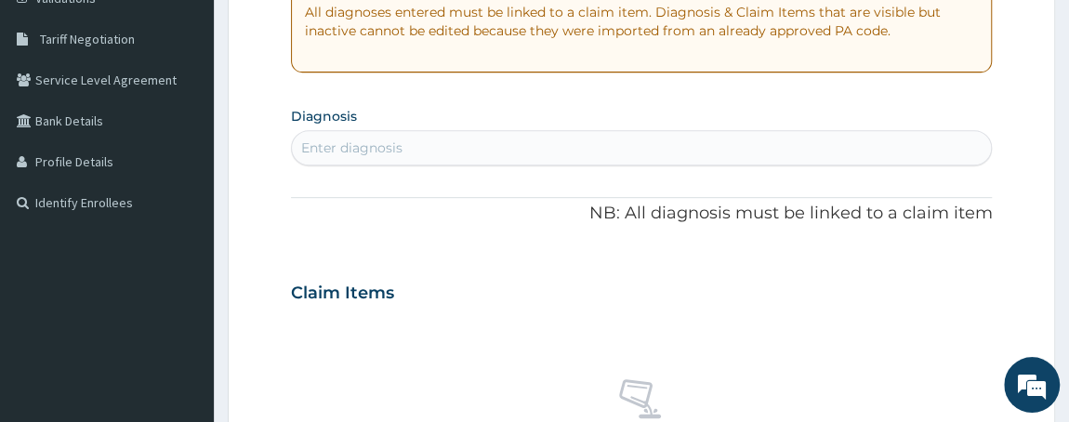
click at [546, 146] on div "Enter diagnosis" at bounding box center [642, 148] width 700 height 30
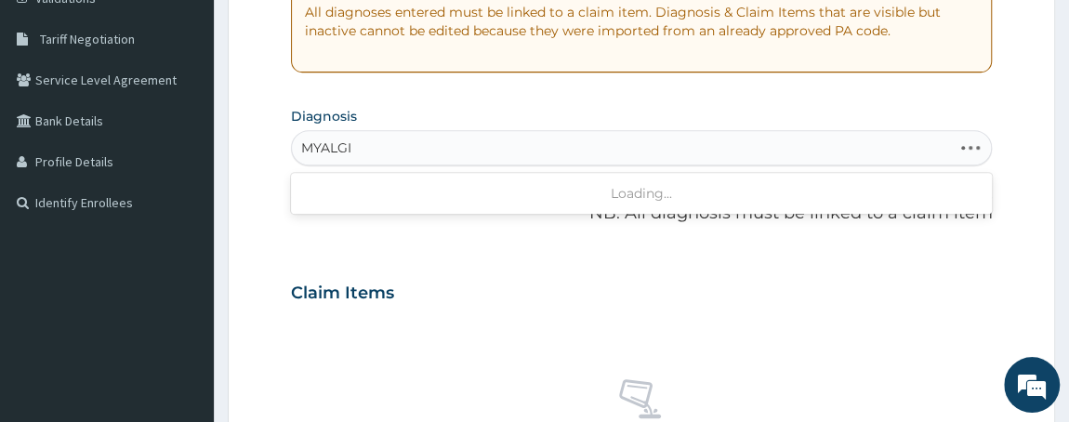
type input "MYALGIA"
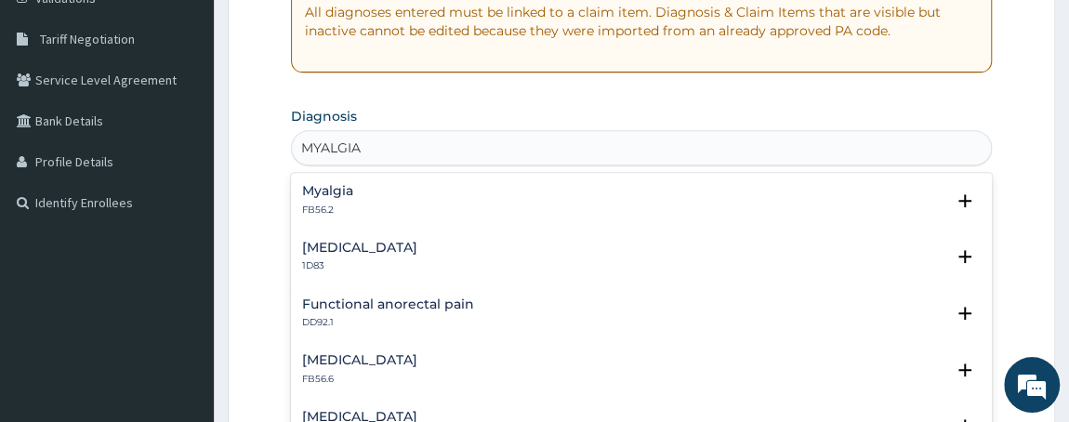
click at [329, 209] on p "FB56.2" at bounding box center [327, 210] width 51 height 13
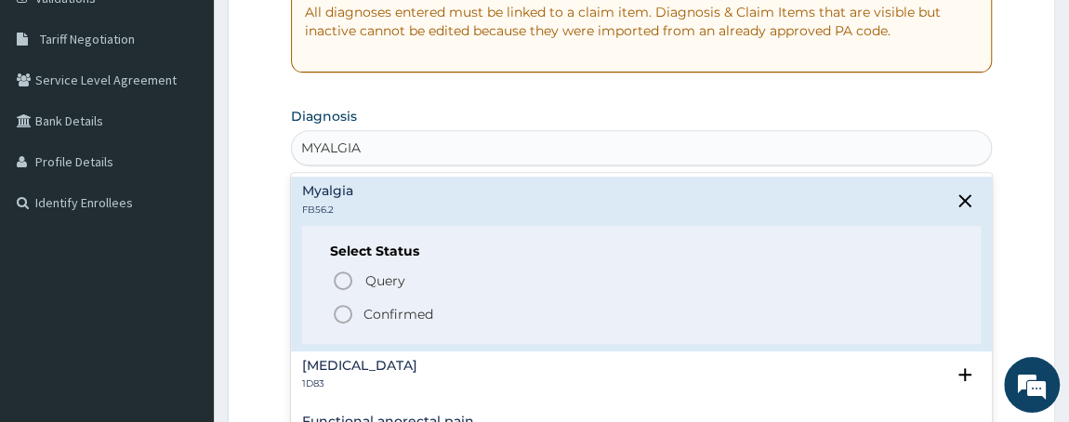
click at [344, 306] on circle "status option filled" at bounding box center [343, 314] width 17 height 17
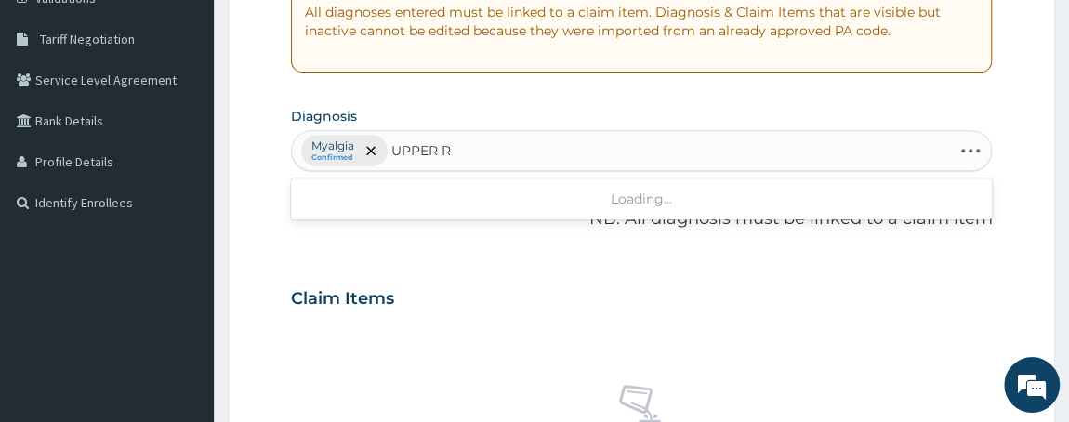
type input "UPPER"
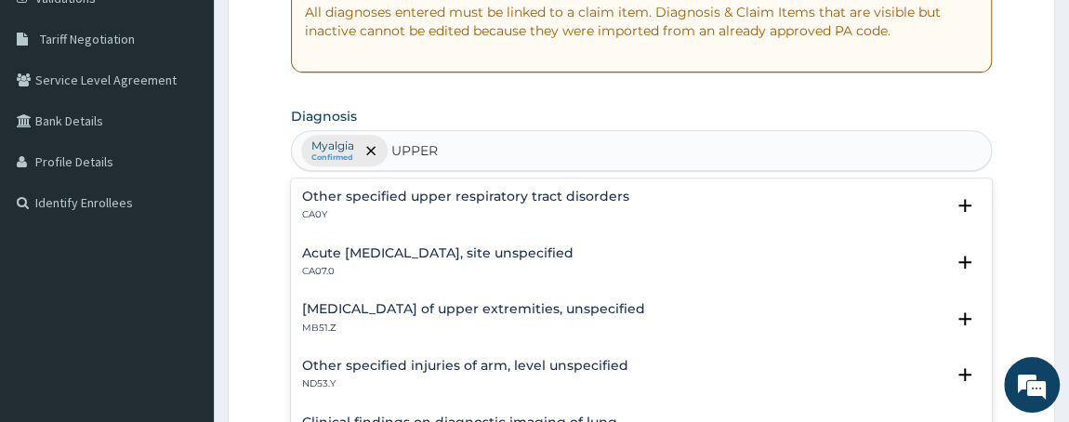
click at [413, 257] on h4 "Acute upper respiratory infection, site unspecified" at bounding box center [437, 253] width 271 height 14
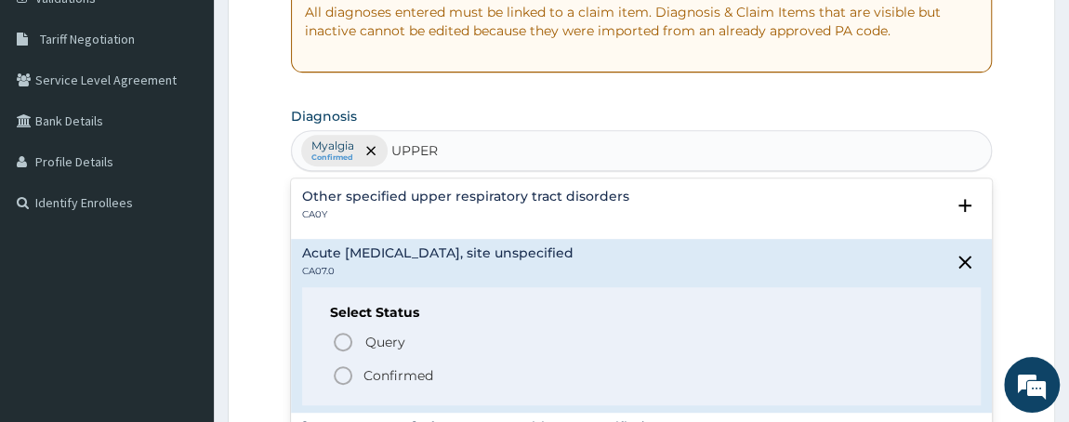
click at [346, 368] on icon "status option filled" at bounding box center [343, 375] width 22 height 22
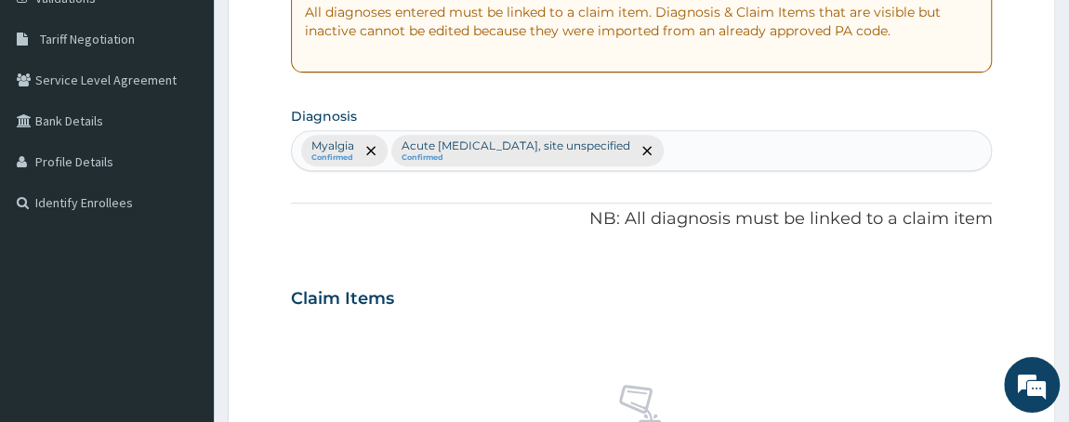
scroll to position [737, 0]
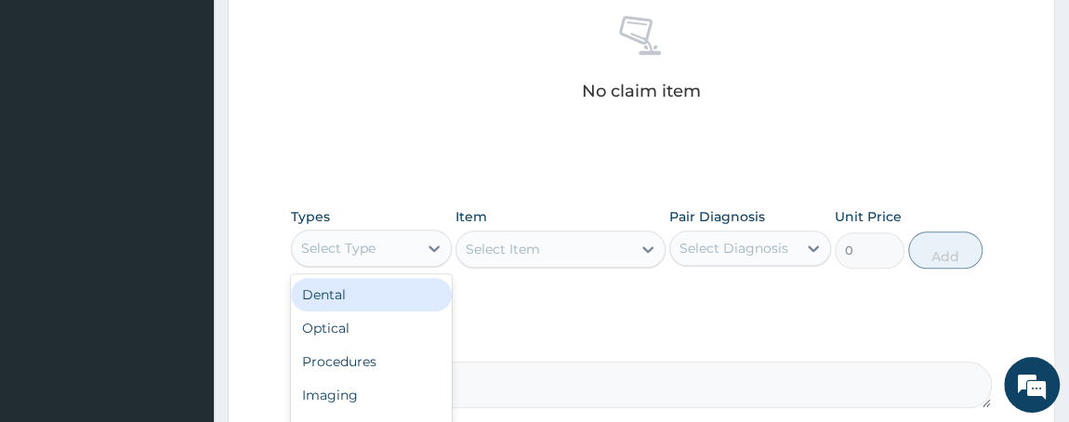
click at [394, 240] on div "Select Type" at bounding box center [355, 248] width 126 height 30
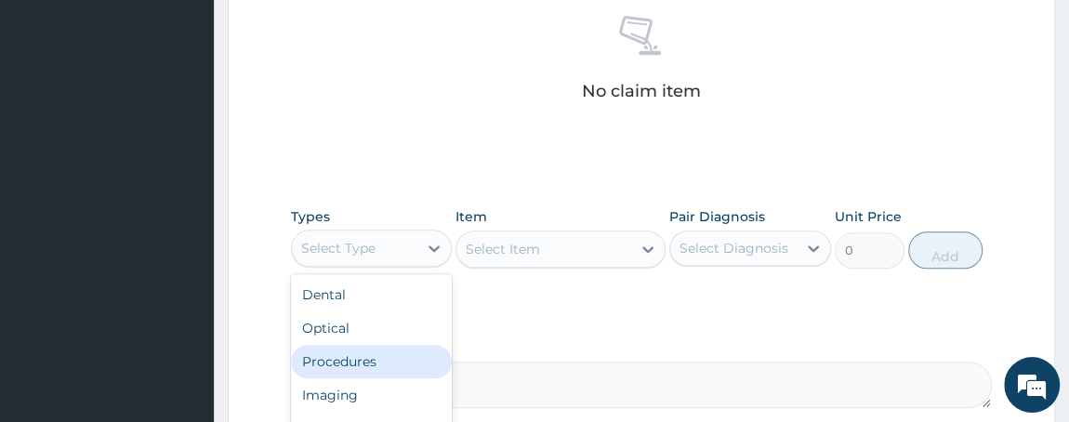
click at [349, 366] on div "Procedures" at bounding box center [372, 361] width 162 height 33
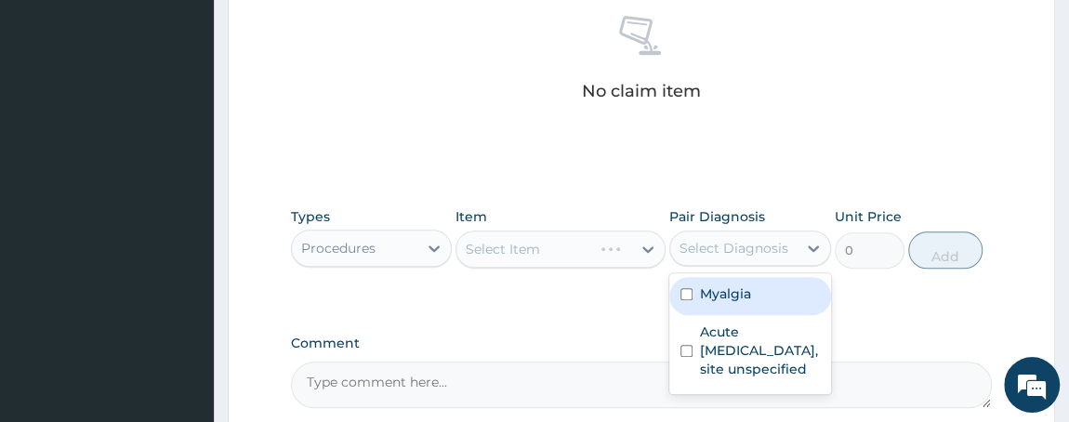
click at [742, 258] on div "Select Diagnosis" at bounding box center [733, 248] width 126 height 30
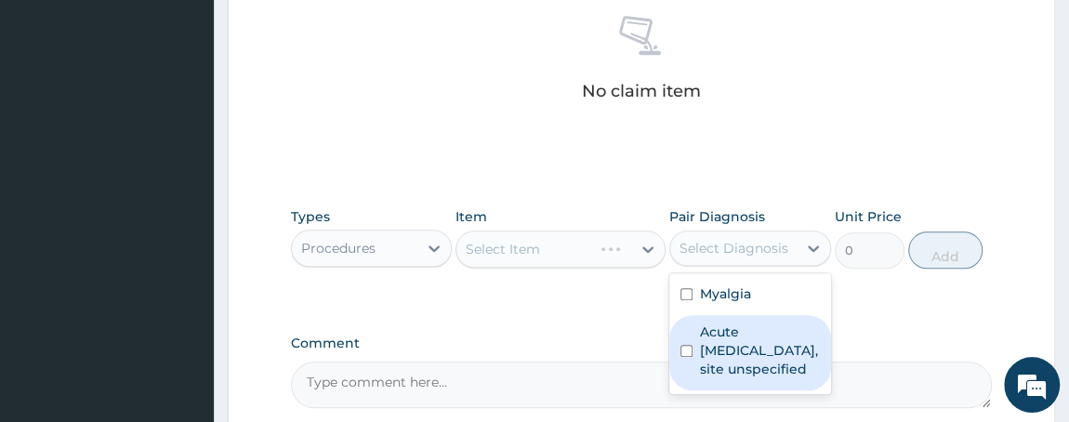
click at [684, 357] on input "checkbox" at bounding box center [686, 351] width 12 height 12
checkbox input "true"
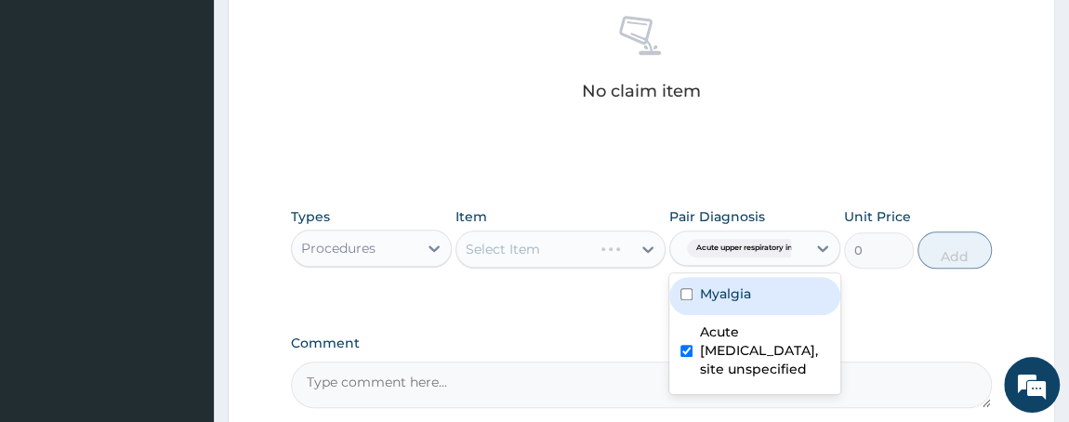
click at [688, 291] on input "checkbox" at bounding box center [686, 294] width 12 height 12
checkbox input "true"
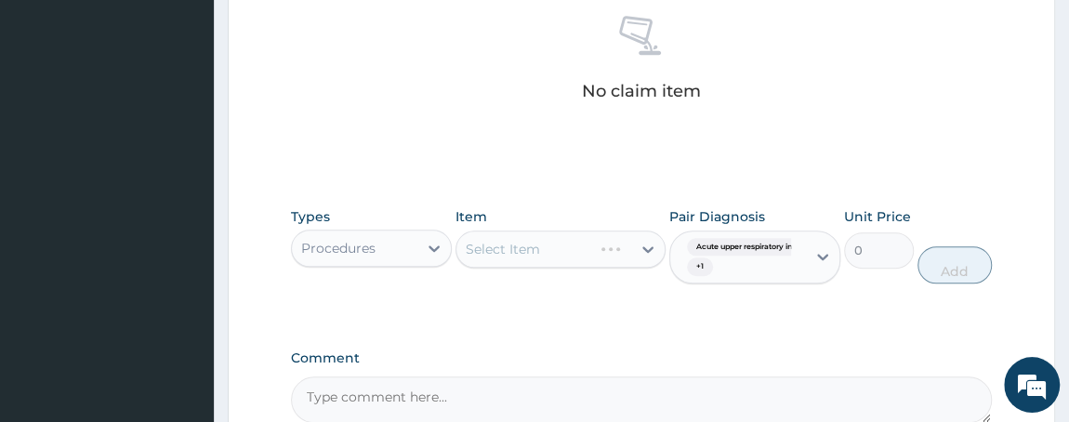
click at [539, 253] on div "Select Item" at bounding box center [560, 248] width 210 height 37
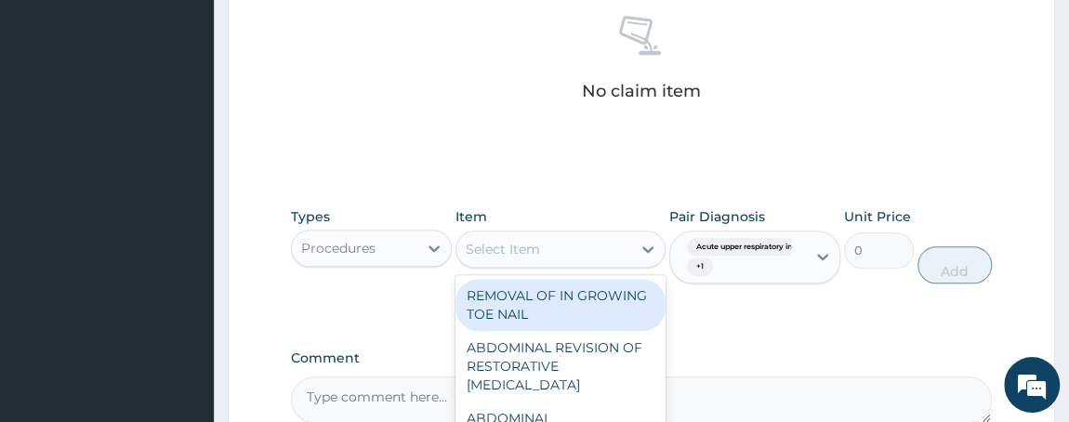
click at [511, 250] on div "Select Item" at bounding box center [503, 249] width 74 height 19
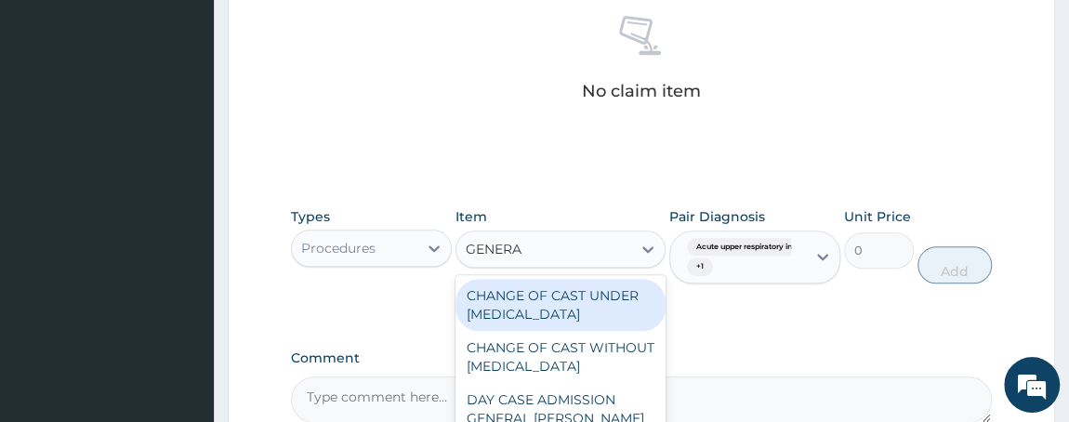
type input "GENERAL"
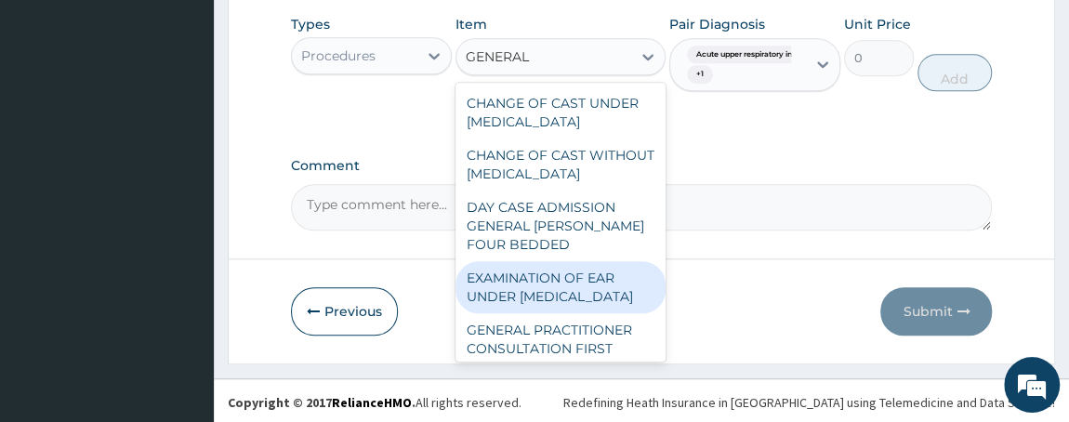
scroll to position [244, 0]
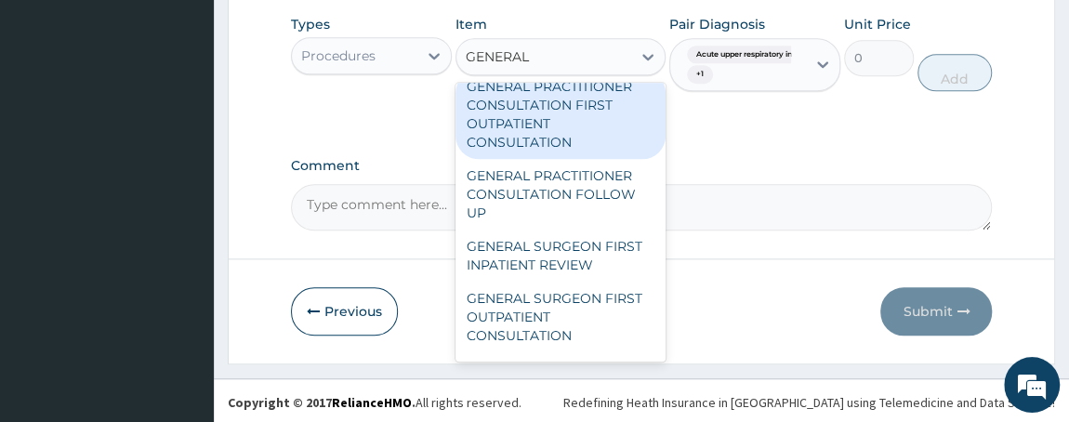
click at [559, 123] on div "GENERAL PRACTITIONER CONSULTATION FIRST OUTPATIENT CONSULTATION" at bounding box center [560, 114] width 210 height 89
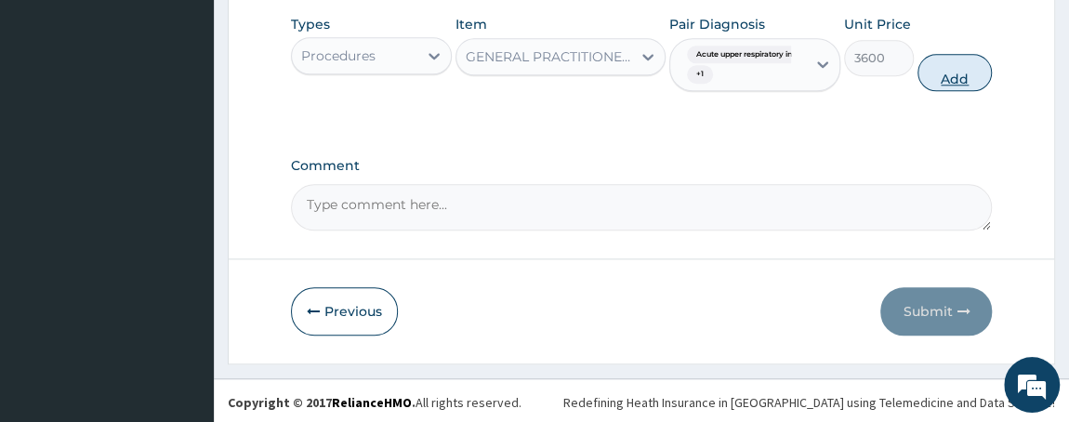
click at [958, 54] on button "Add" at bounding box center [954, 72] width 74 height 37
type input "0"
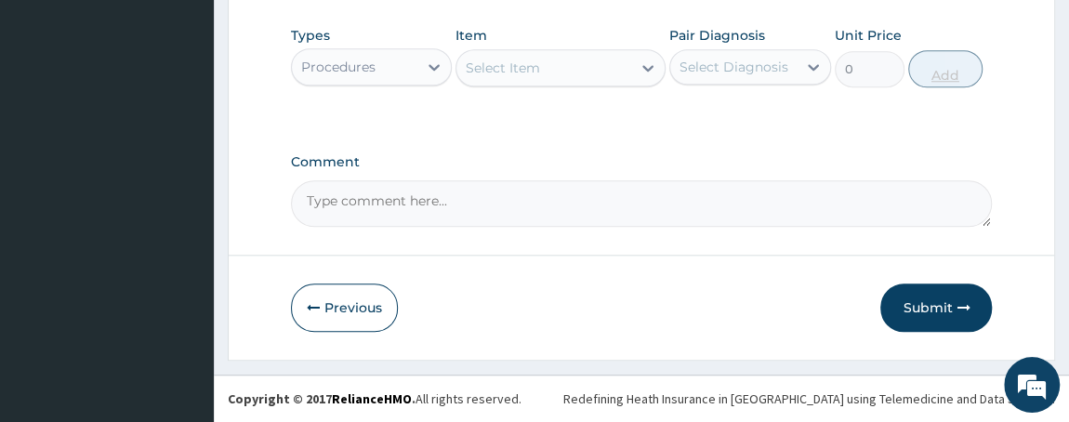
scroll to position [574, 0]
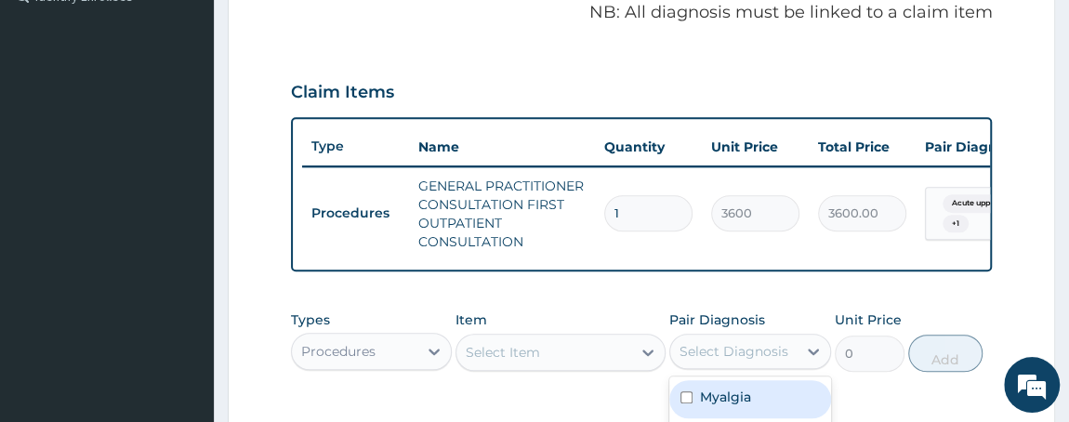
click at [712, 361] on div "Select Diagnosis" at bounding box center [733, 351] width 109 height 19
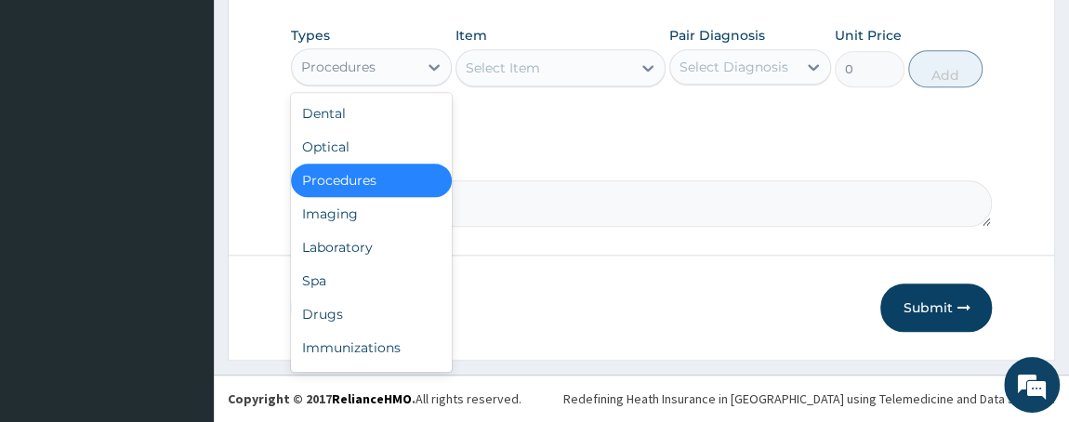
click at [367, 59] on div "Procedures" at bounding box center [338, 67] width 74 height 19
click at [342, 313] on div "Drugs" at bounding box center [372, 313] width 162 height 33
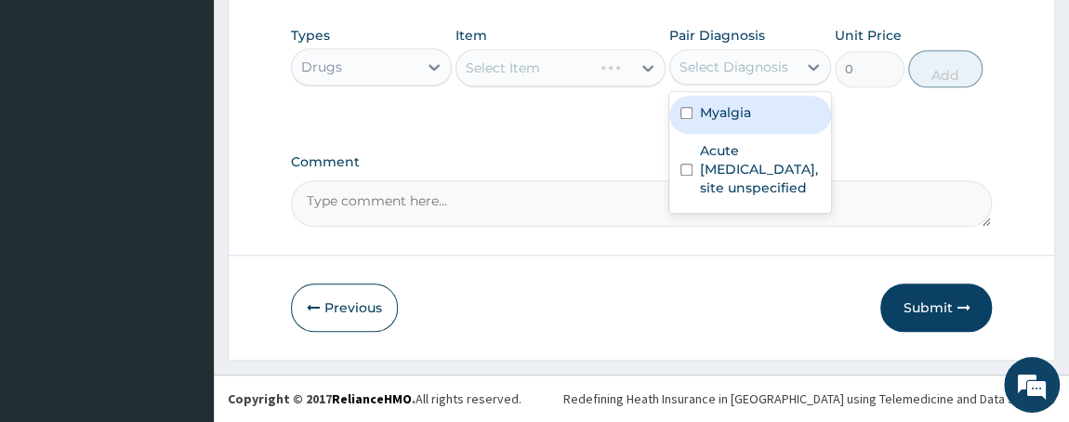
click at [726, 71] on div "Select Diagnosis" at bounding box center [733, 67] width 109 height 19
click at [683, 117] on input "checkbox" at bounding box center [686, 113] width 12 height 12
checkbox input "true"
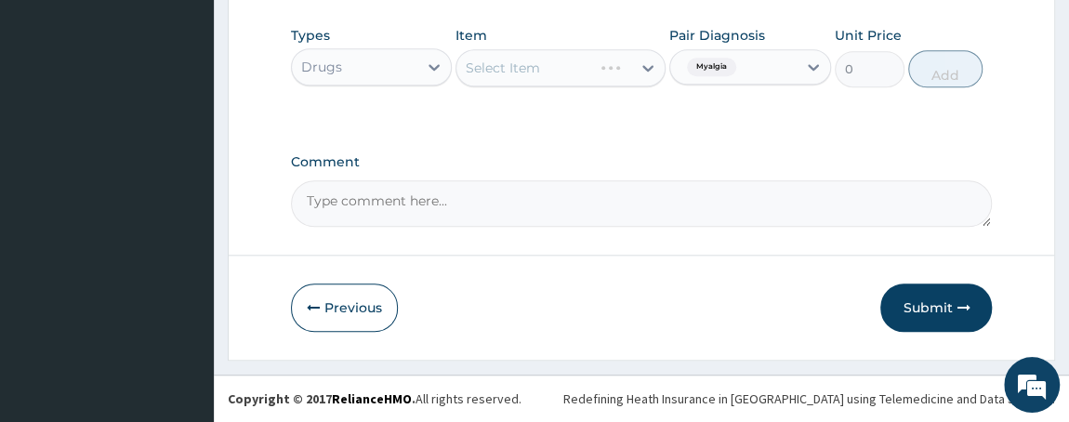
click at [533, 66] on div "Select Item" at bounding box center [560, 67] width 210 height 37
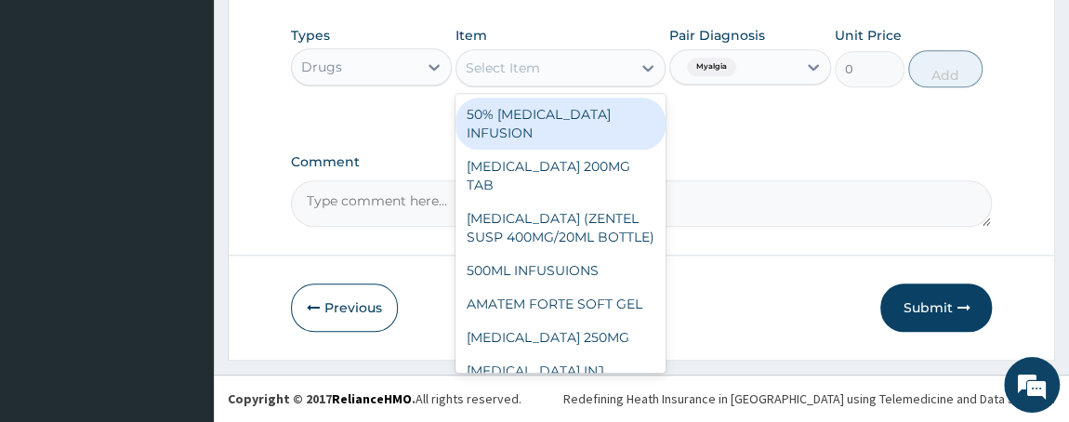
click at [521, 77] on div "Select Item" at bounding box center [503, 68] width 74 height 19
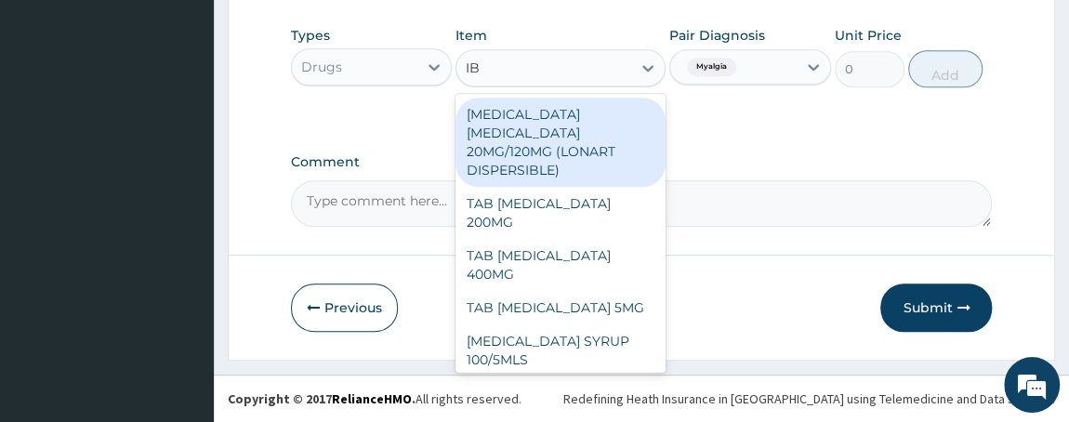
type input "IBU"
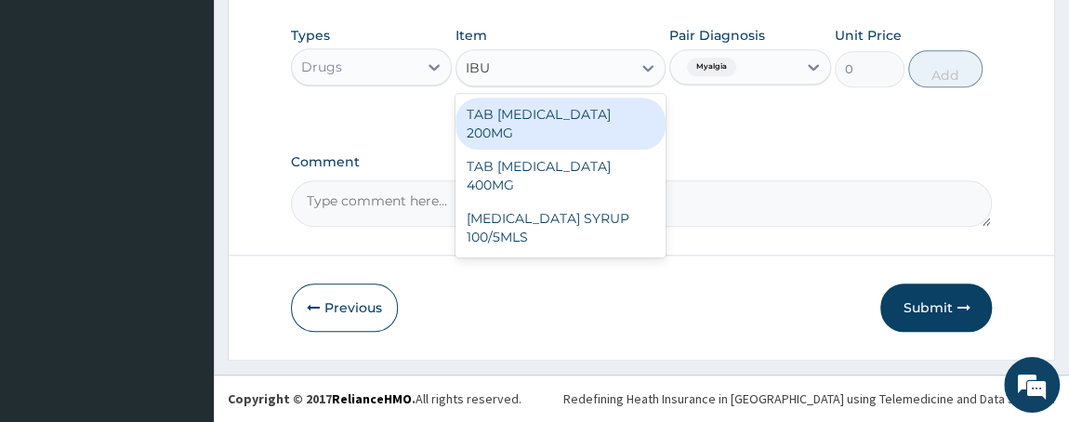
click at [579, 112] on div "TAB IBUPROFEN 200MG" at bounding box center [560, 124] width 210 height 52
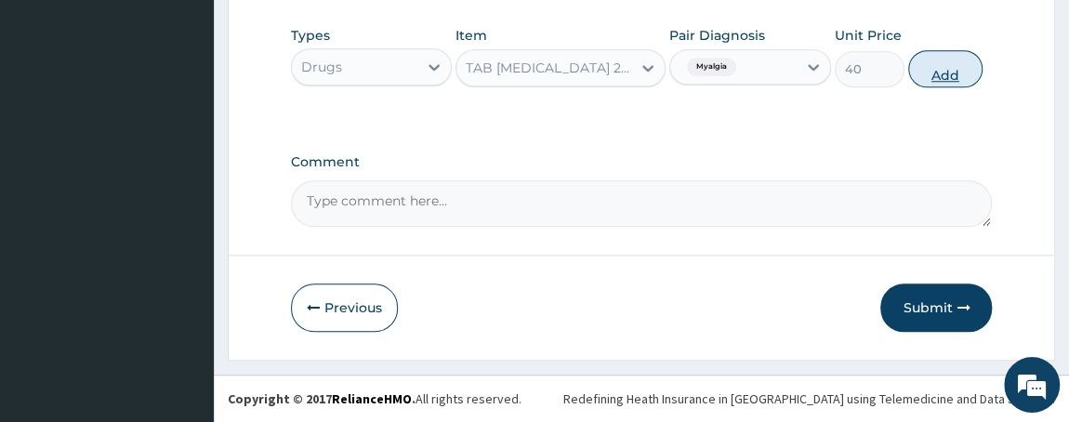
click at [939, 68] on button "Add" at bounding box center [945, 68] width 74 height 37
type input "0"
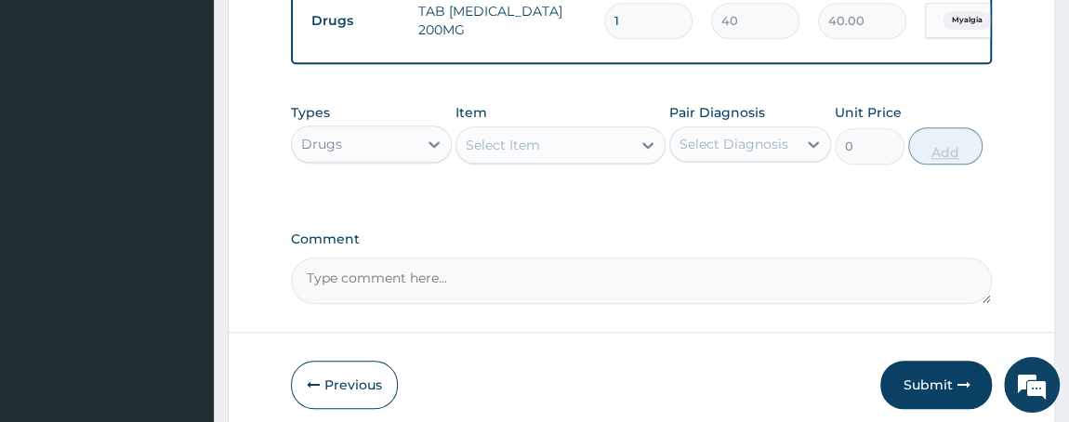
type input "18"
type input "720.00"
type input "18"
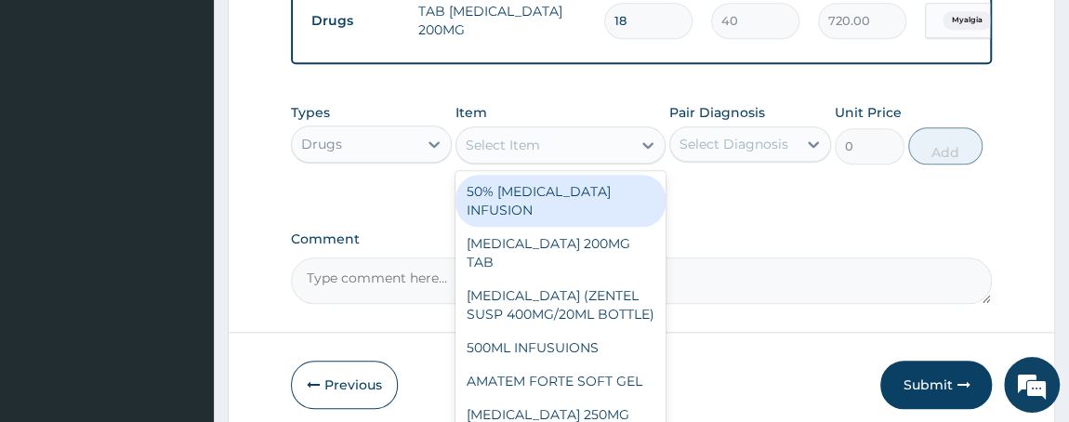
click at [551, 151] on div "Select Item" at bounding box center [543, 145] width 175 height 30
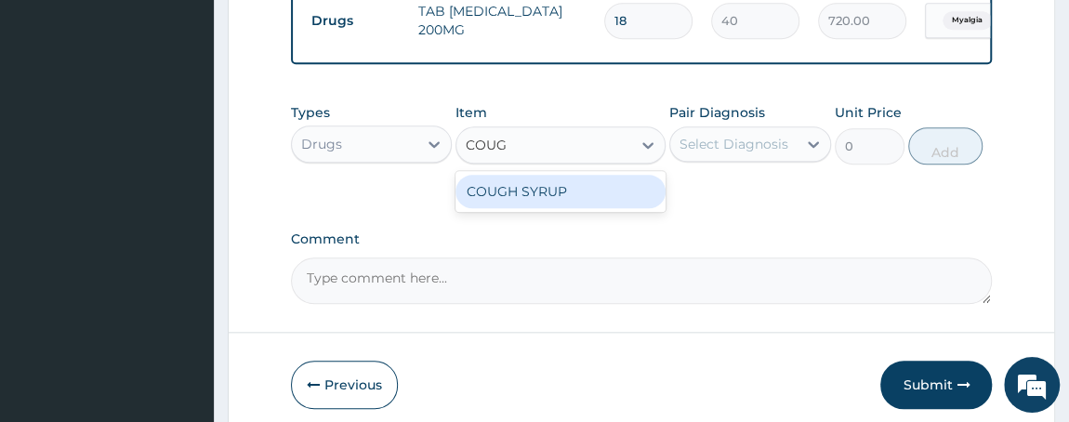
type input "COUGH"
click at [555, 208] on div "COUGH SYRUP" at bounding box center [560, 191] width 210 height 33
type input "1000"
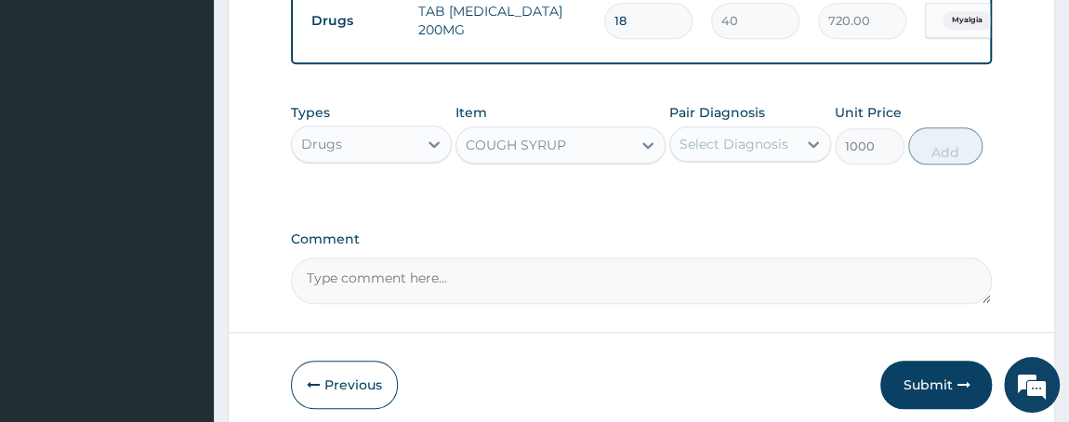
click at [749, 153] on div "Select Diagnosis" at bounding box center [733, 144] width 109 height 19
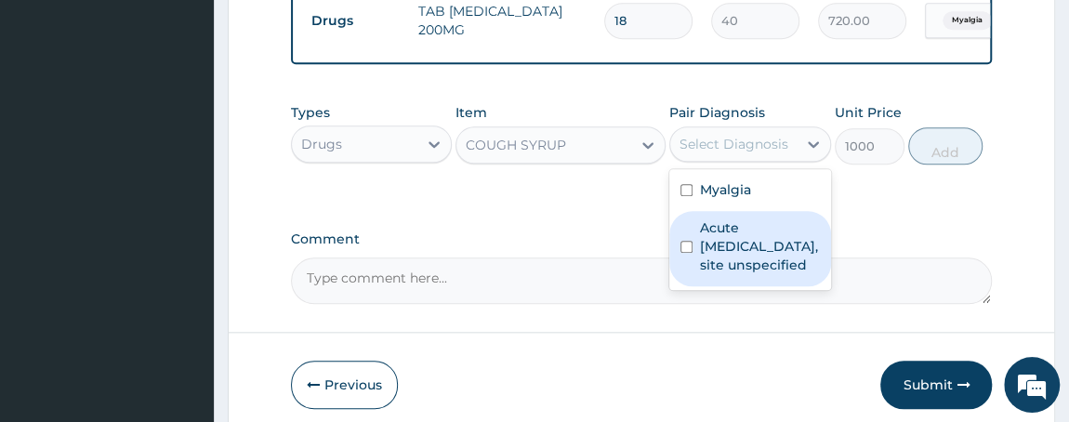
click at [691, 275] on div "Acute upper respiratory infection, site unspecified" at bounding box center [750, 248] width 162 height 75
checkbox input "true"
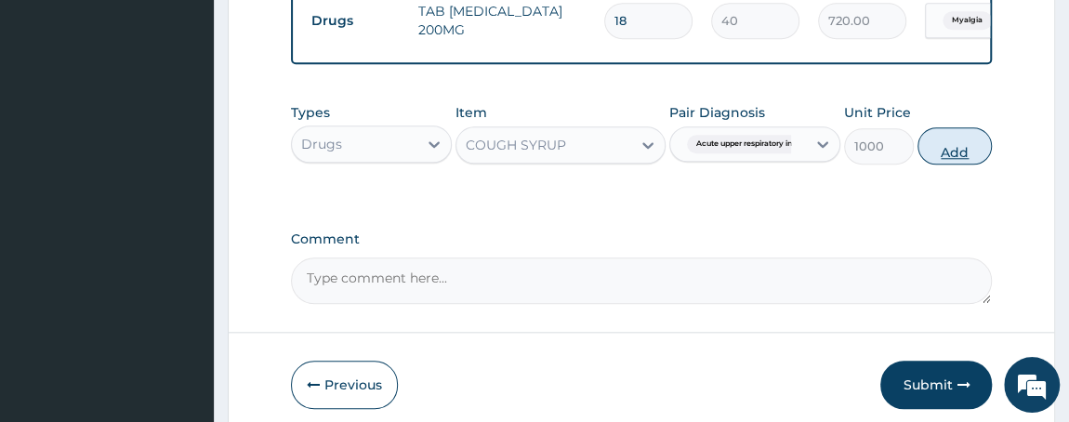
click at [953, 161] on button "Add" at bounding box center [954, 145] width 74 height 37
type input "0"
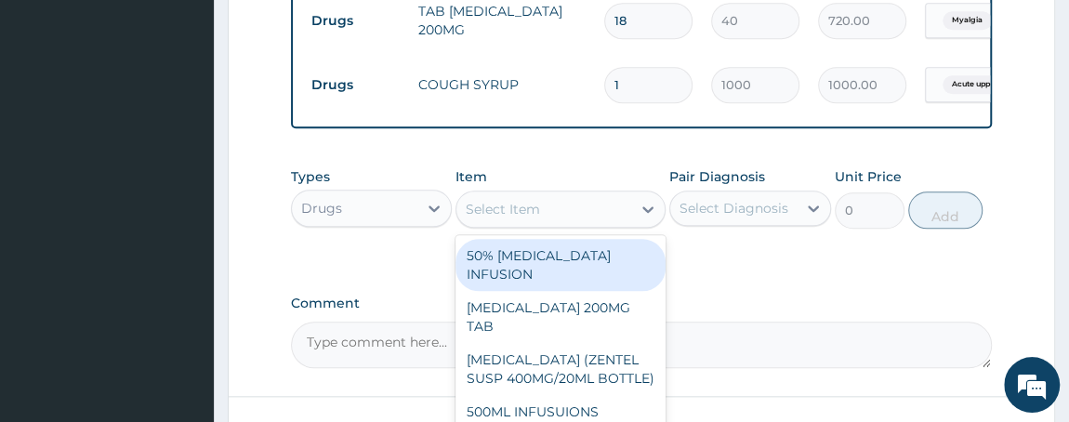
click at [571, 220] on div "Select Item" at bounding box center [543, 209] width 175 height 30
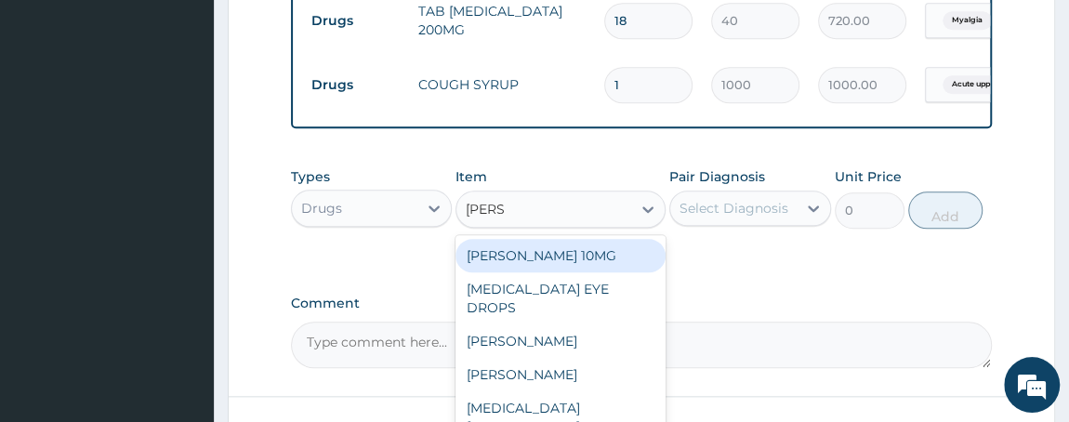
type input "LORAT"
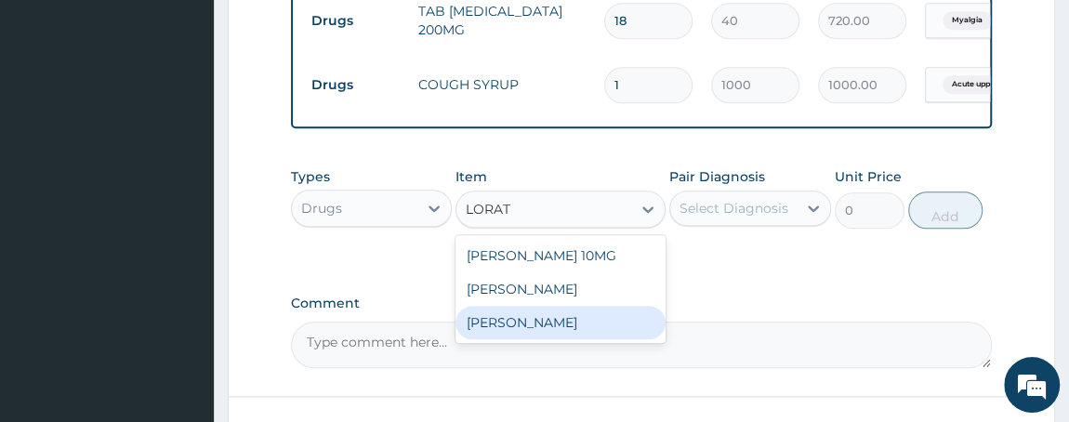
click at [543, 330] on div "TAB LORATIDINE" at bounding box center [560, 322] width 210 height 33
type input "100"
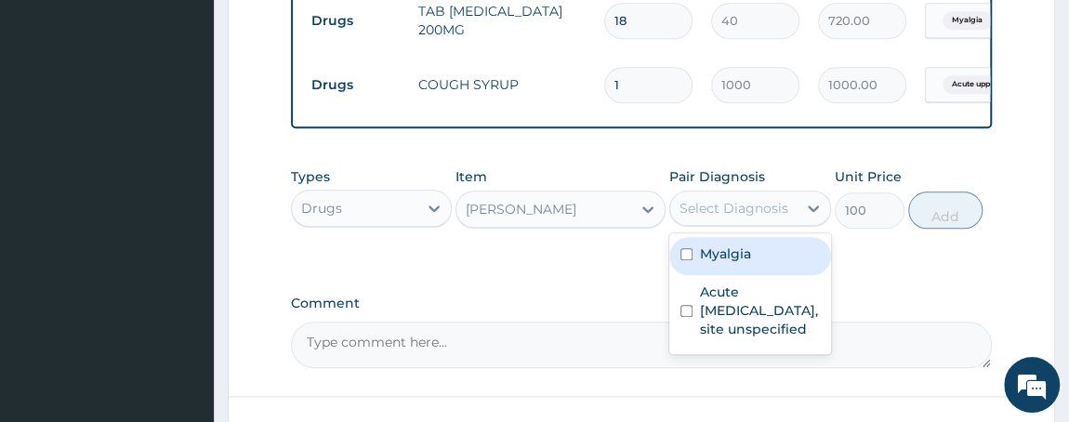
click at [756, 213] on div "Select Diagnosis" at bounding box center [733, 208] width 109 height 19
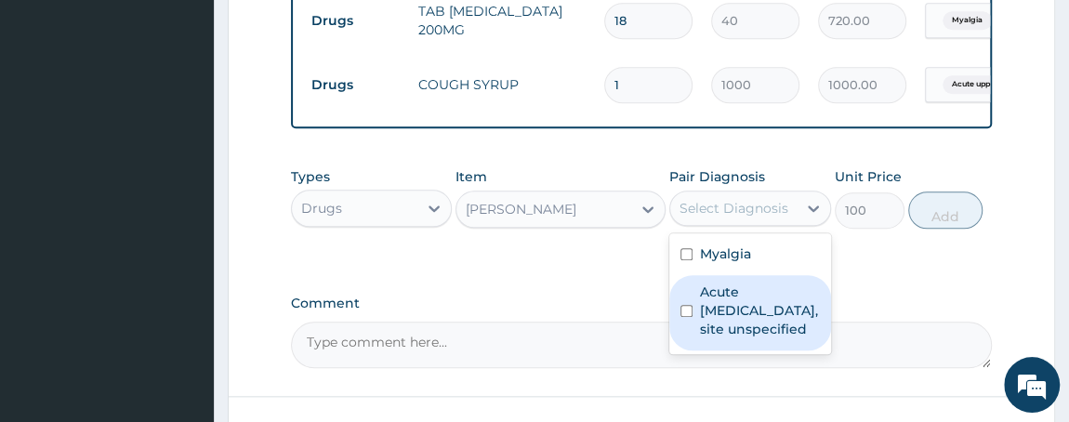
click at [684, 317] on input "checkbox" at bounding box center [686, 311] width 12 height 12
checkbox input "true"
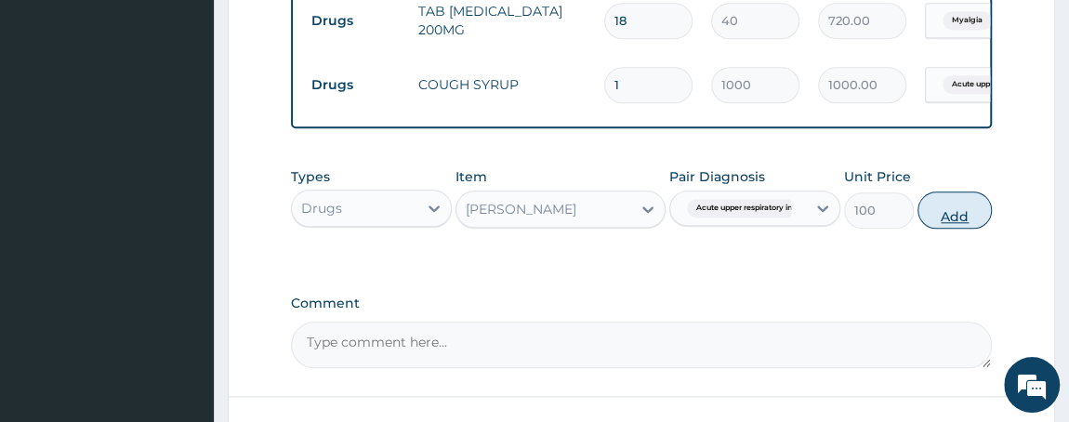
click at [958, 219] on button "Add" at bounding box center [954, 209] width 74 height 37
type input "0"
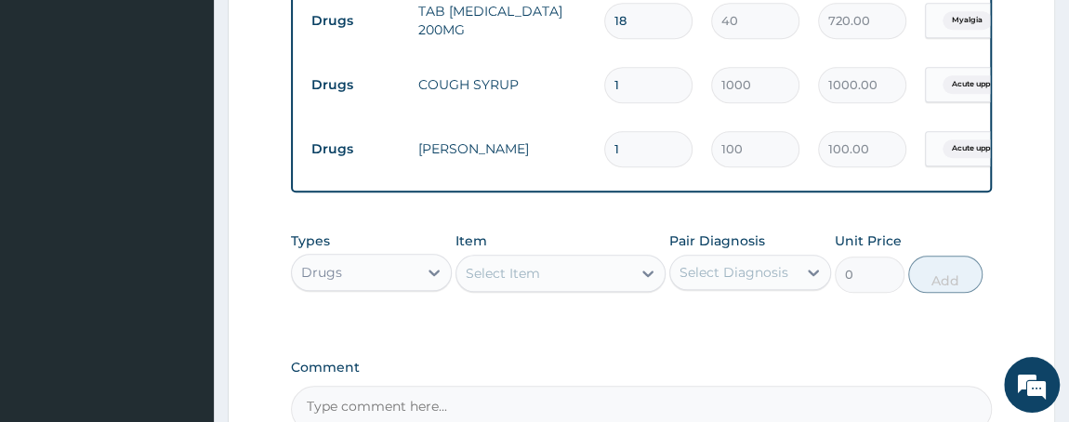
type input "0.00"
type input "4"
type input "400.00"
type input "0.00"
type input "3"
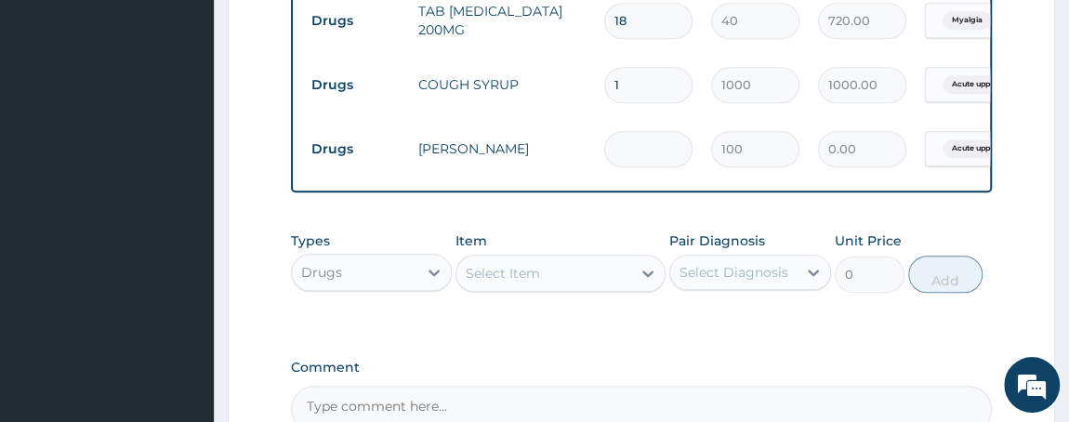
type input "300.00"
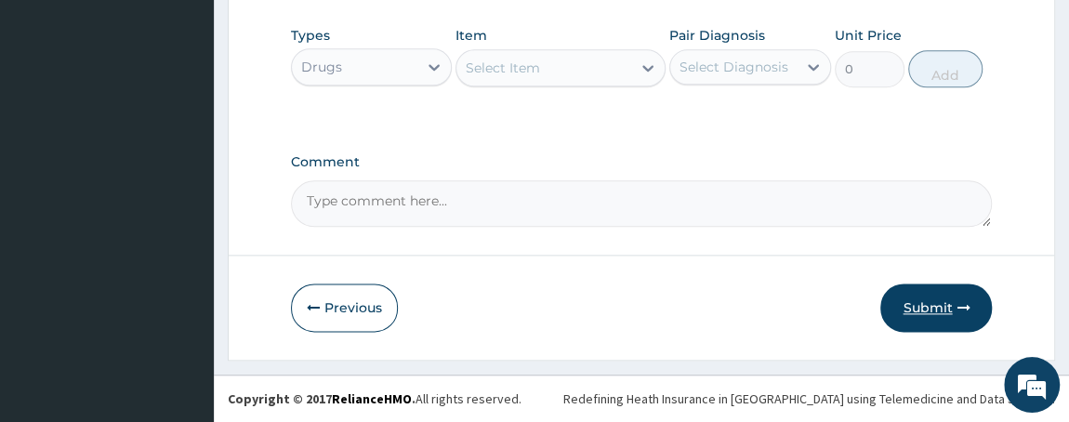
type input "3"
click at [943, 309] on button "Submit" at bounding box center [936, 307] width 112 height 48
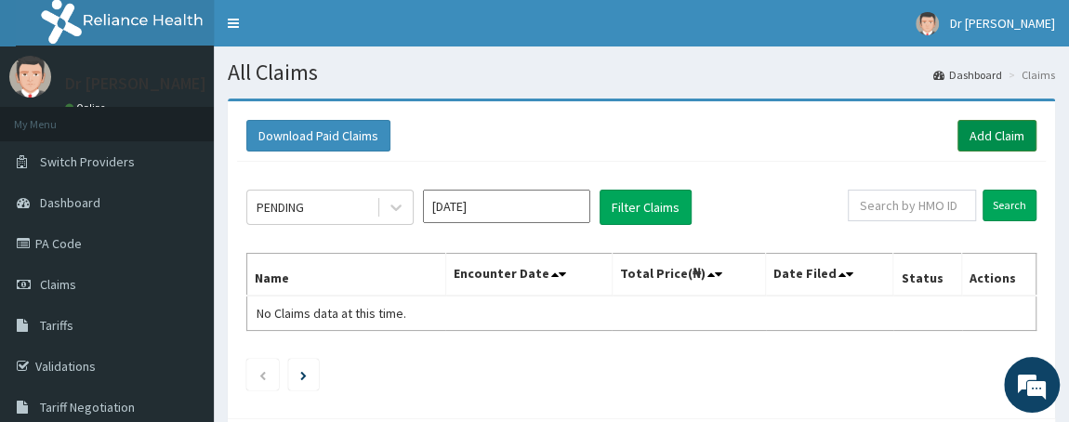
click at [1007, 129] on link "Add Claim" at bounding box center [996, 136] width 79 height 32
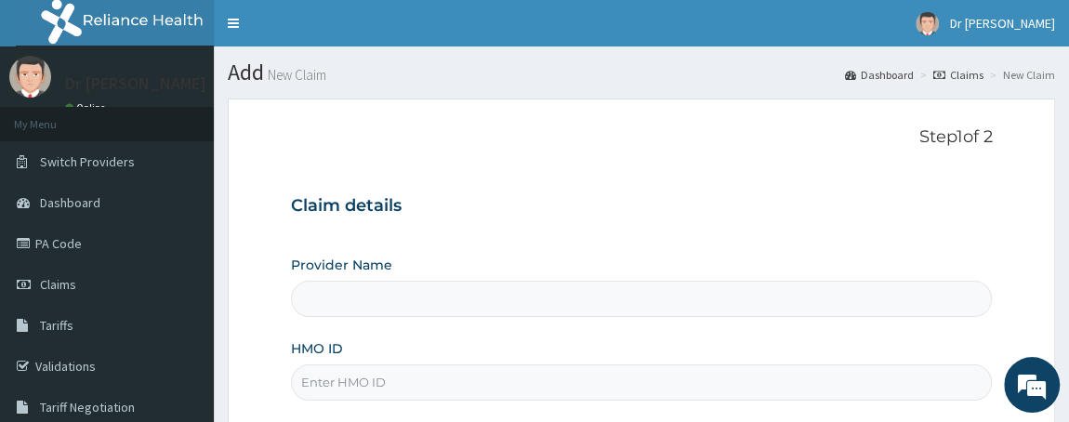
click at [452, 382] on input "HMO ID" at bounding box center [642, 382] width 702 height 36
type input "PPY"
type input "[PERSON_NAME][GEOGRAPHIC_DATA]"
type input "PPY/100068/C"
drag, startPoint x: 768, startPoint y: 257, endPoint x: 491, endPoint y: 253, distance: 277.0
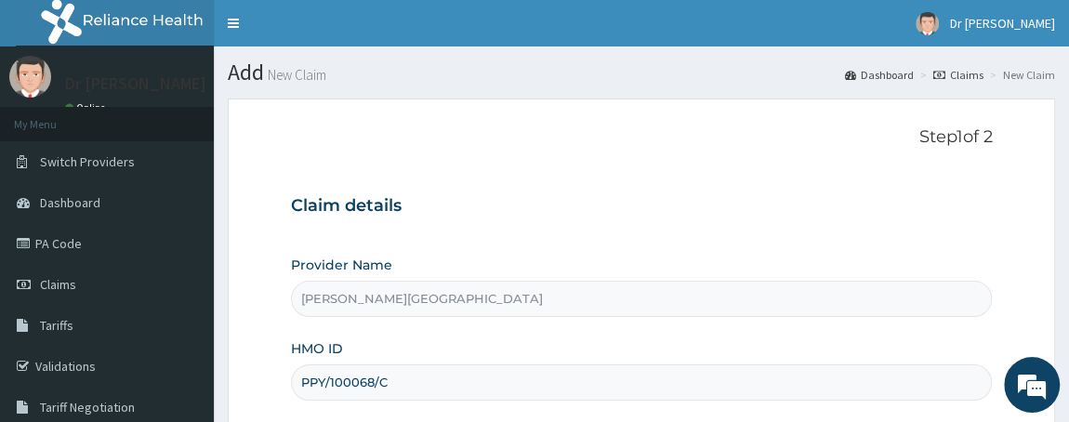
click at [491, 253] on div "Claim details Provider Name [PERSON_NAME][GEOGRAPHIC_DATA] HMO ID PPY/100068/C …" at bounding box center [642, 373] width 702 height 390
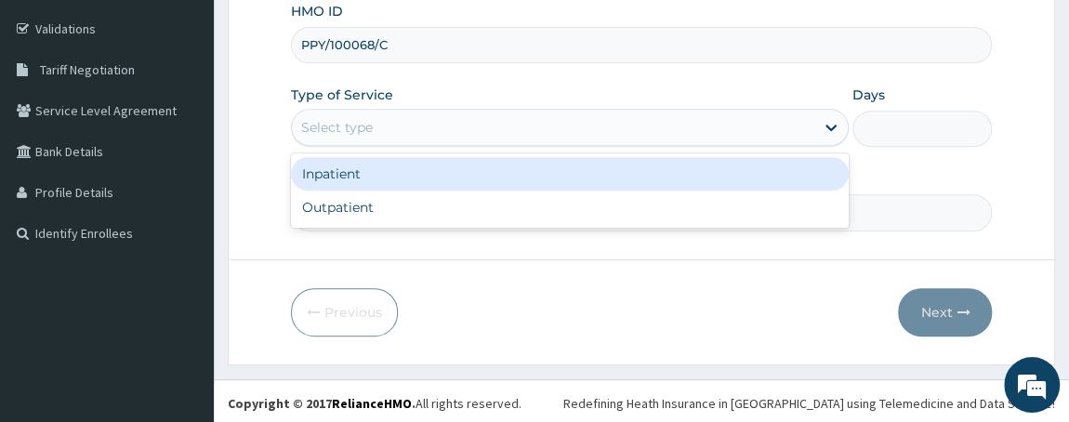
click at [431, 119] on div "Select type" at bounding box center [553, 127] width 523 height 30
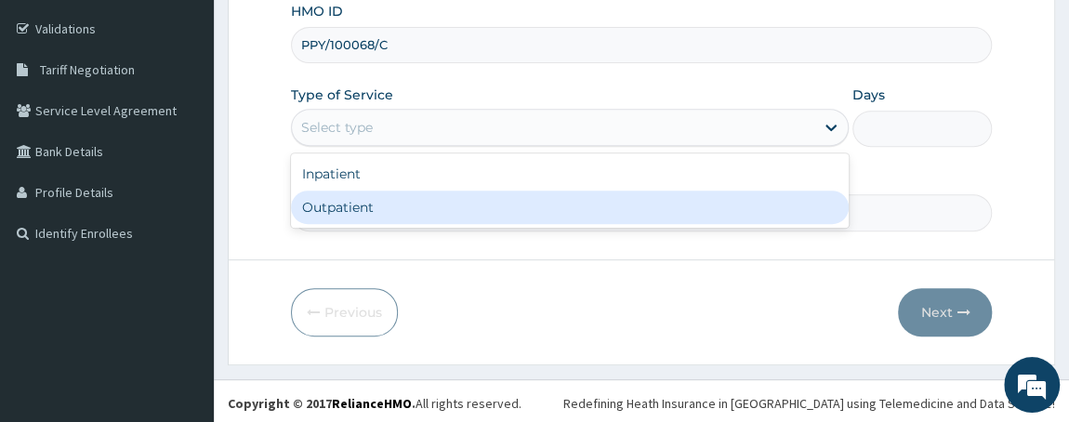
click at [371, 202] on div "Outpatient" at bounding box center [570, 207] width 559 height 33
type input "1"
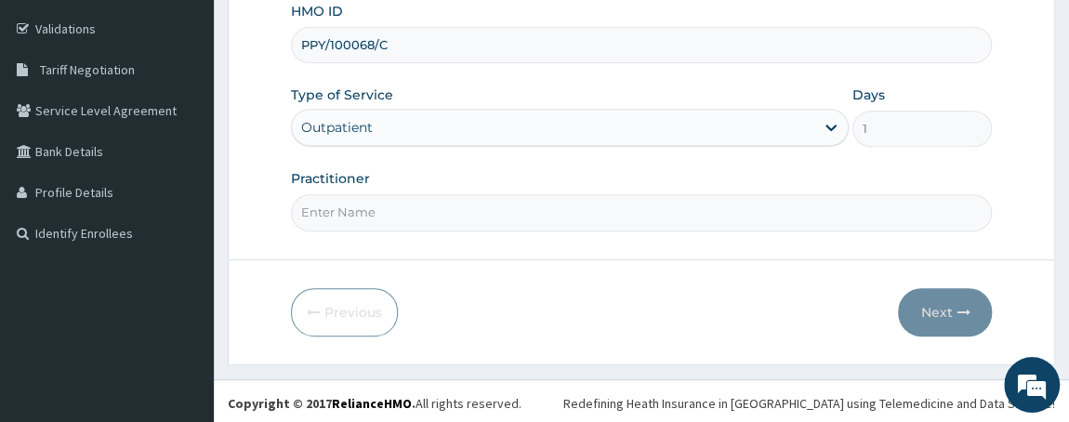
click at [387, 204] on input "Practitioner" at bounding box center [642, 212] width 702 height 36
type input "DR W..[PERSON_NAME]"
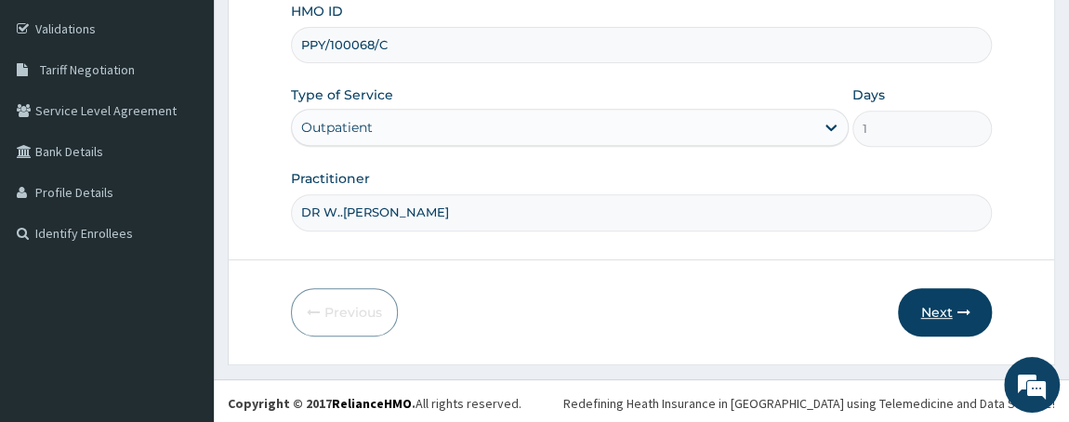
click at [942, 309] on button "Next" at bounding box center [945, 312] width 94 height 48
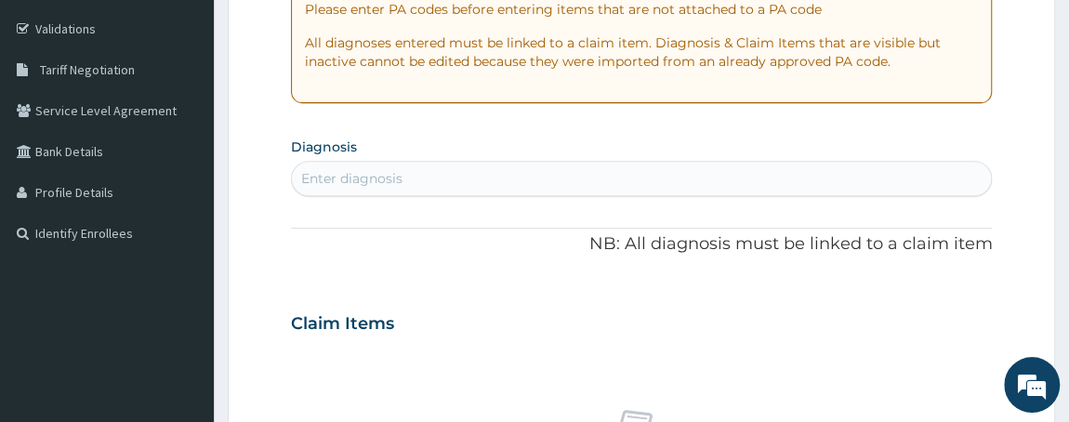
scroll to position [0, 0]
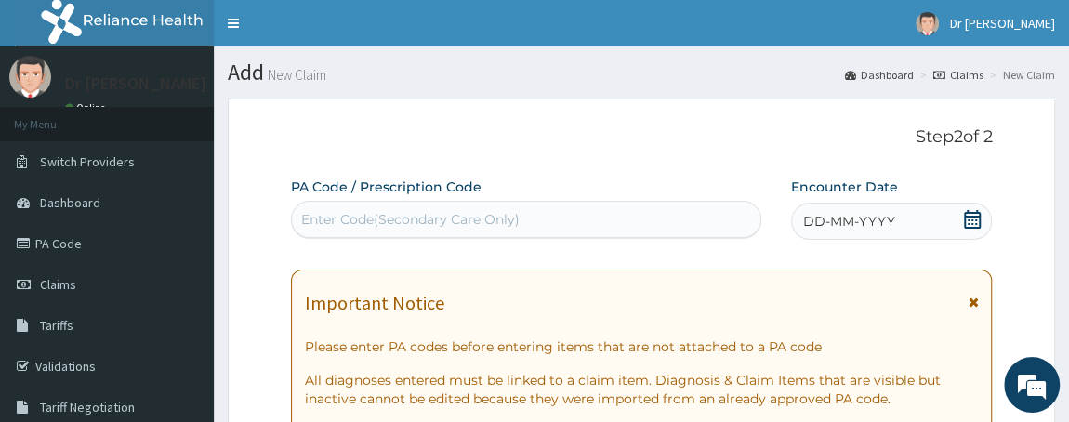
click at [903, 226] on div "DD-MM-YYYY" at bounding box center [892, 221] width 202 height 37
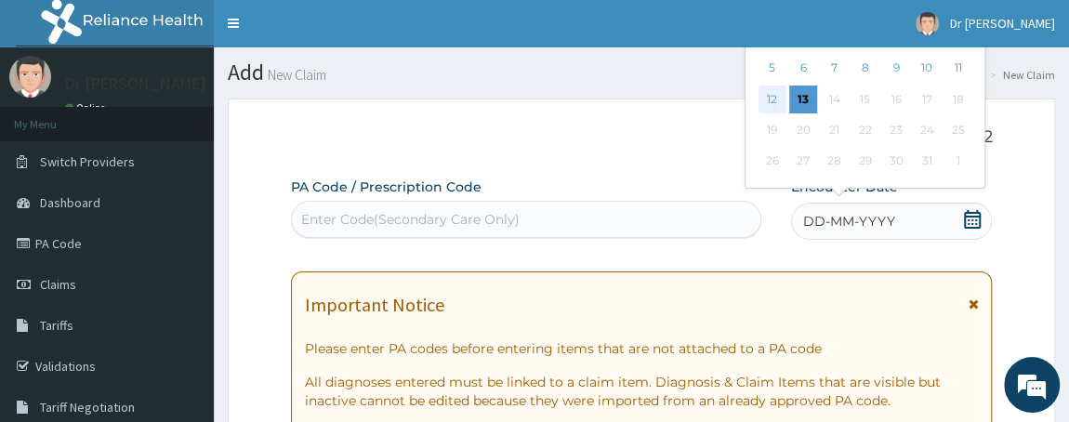
click at [771, 103] on div "12" at bounding box center [771, 100] width 28 height 28
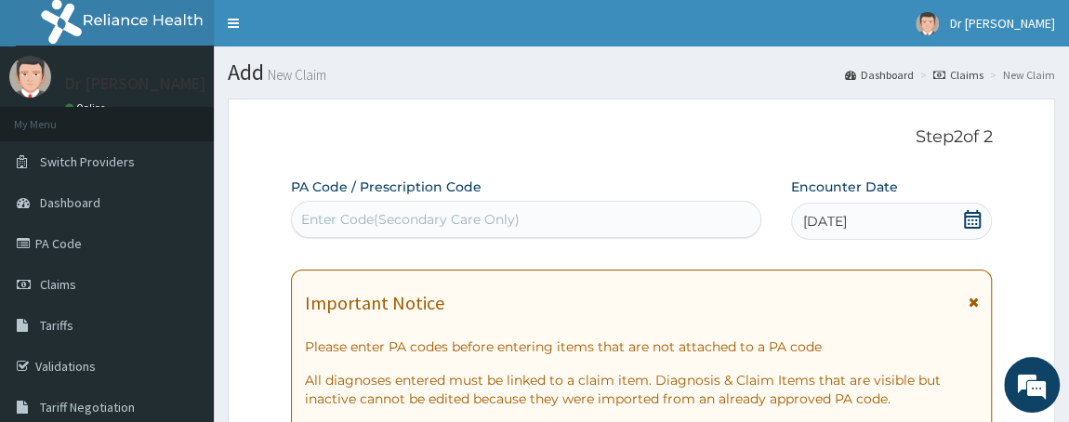
click at [473, 230] on div "Enter Code(Secondary Care Only)" at bounding box center [526, 219] width 468 height 30
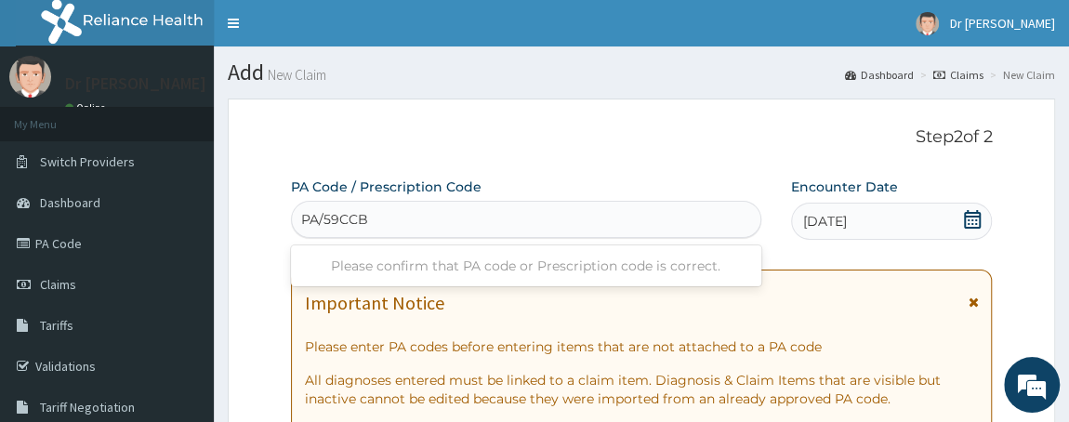
type input "PA/59CCBB"
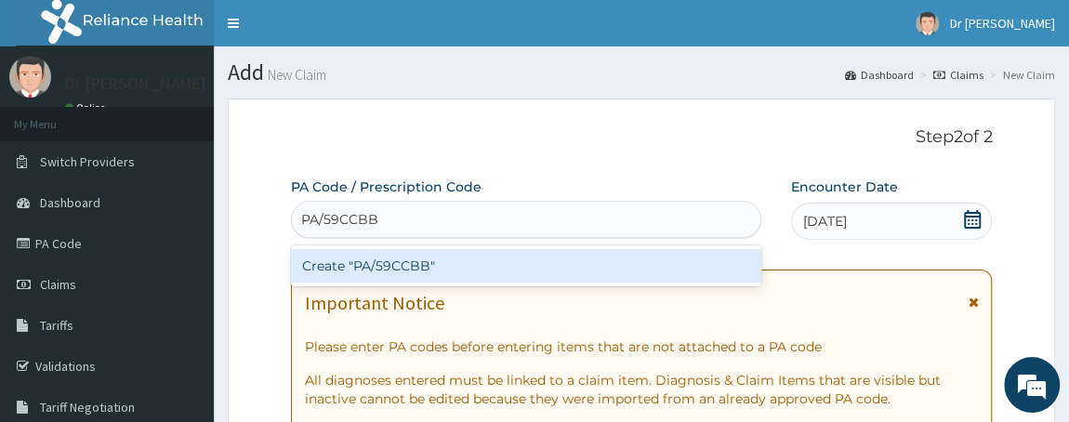
click at [413, 259] on div "Create "PA/59CCBB"" at bounding box center [526, 265] width 470 height 33
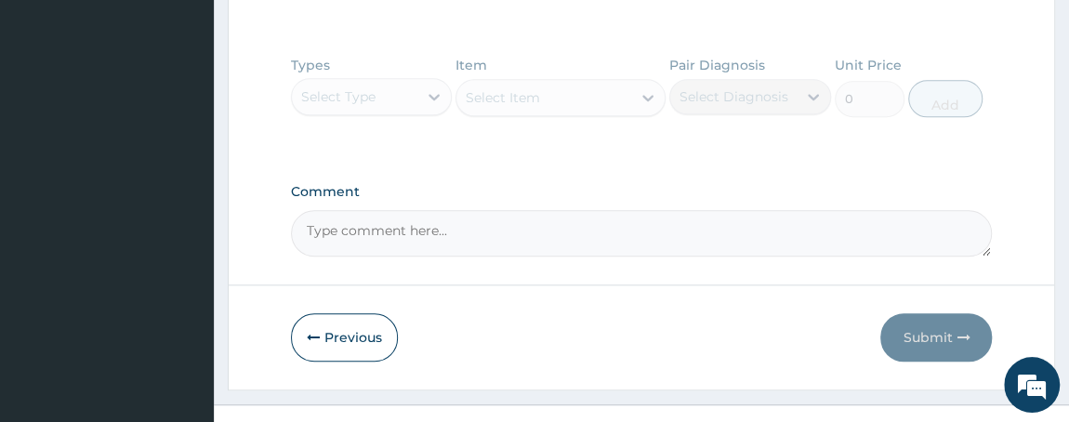
scroll to position [926, 0]
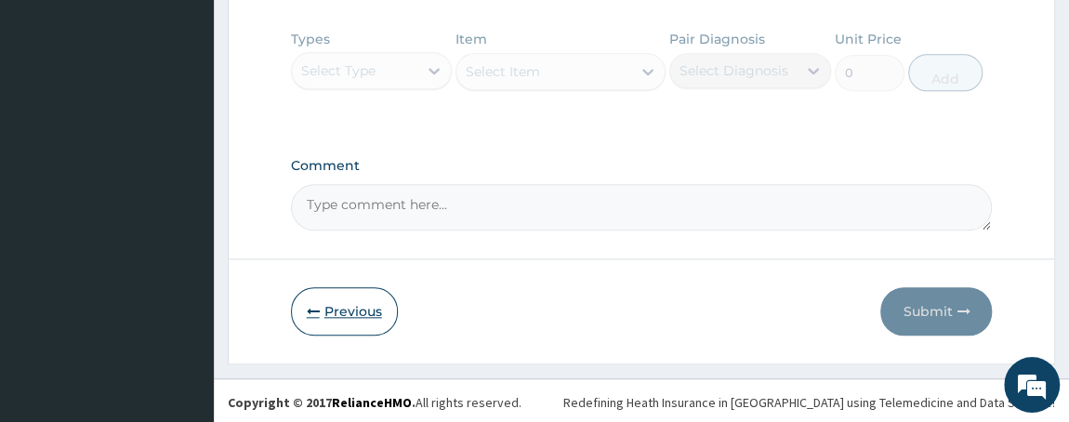
click at [337, 299] on button "Previous" at bounding box center [344, 311] width 107 height 48
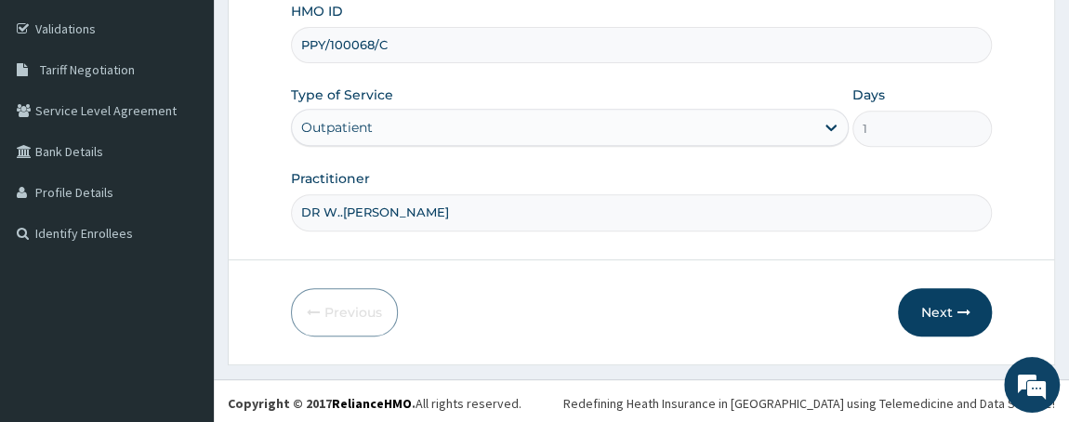
click at [359, 49] on input "PPY/100068/C" at bounding box center [642, 45] width 702 height 36
type input "PPY/10068/C"
click at [935, 295] on button "Next" at bounding box center [945, 312] width 94 height 48
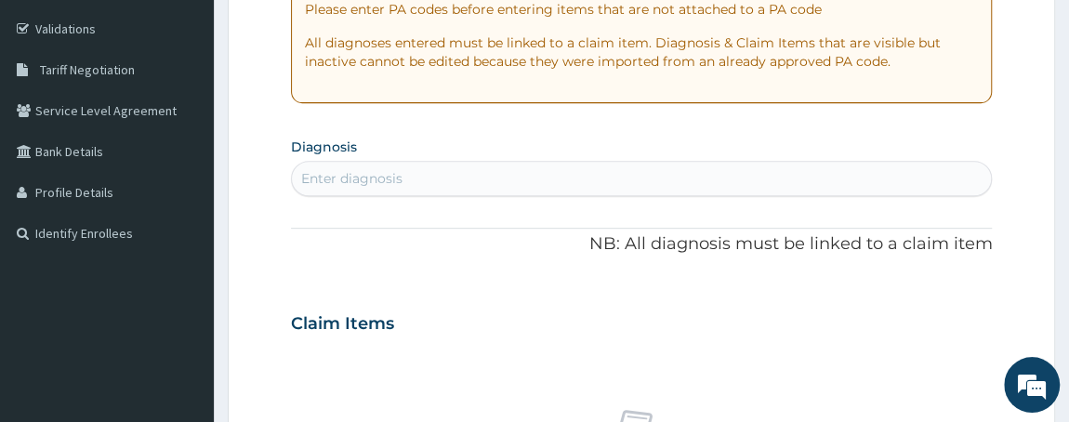
scroll to position [0, 0]
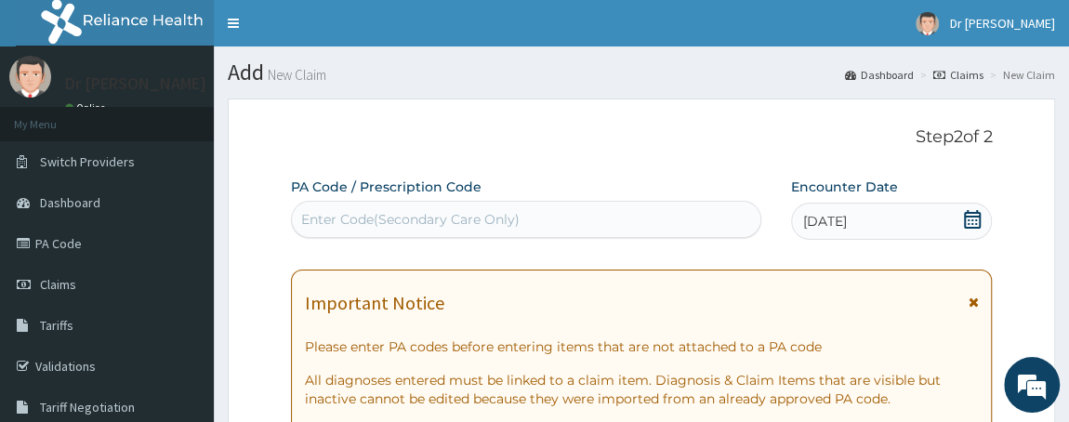
click at [496, 225] on div "Enter Code(Secondary Care Only)" at bounding box center [410, 219] width 218 height 19
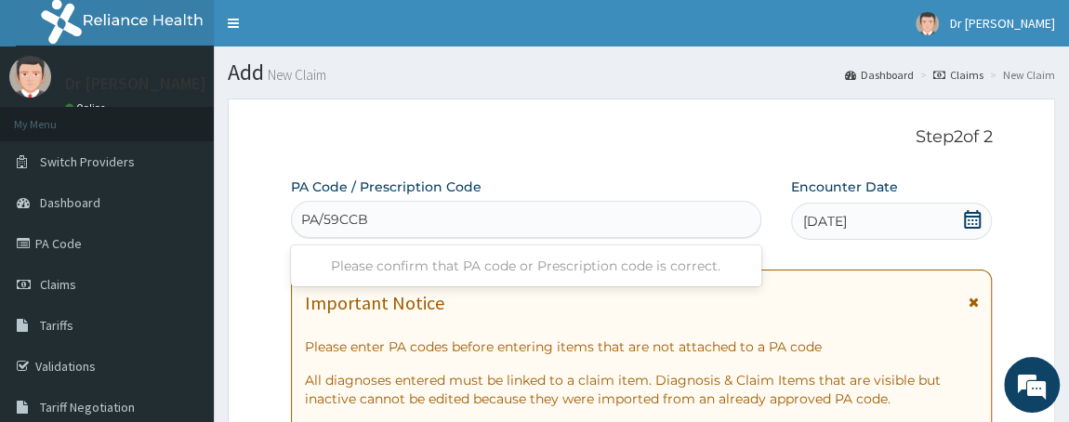
type input "PA/59CCBB"
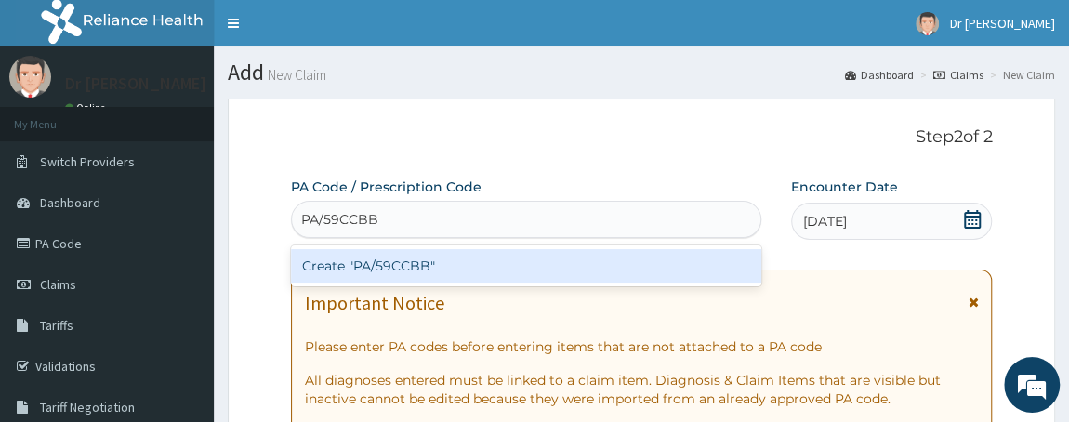
click at [486, 265] on div "Create "PA/59CCBB"" at bounding box center [526, 265] width 470 height 33
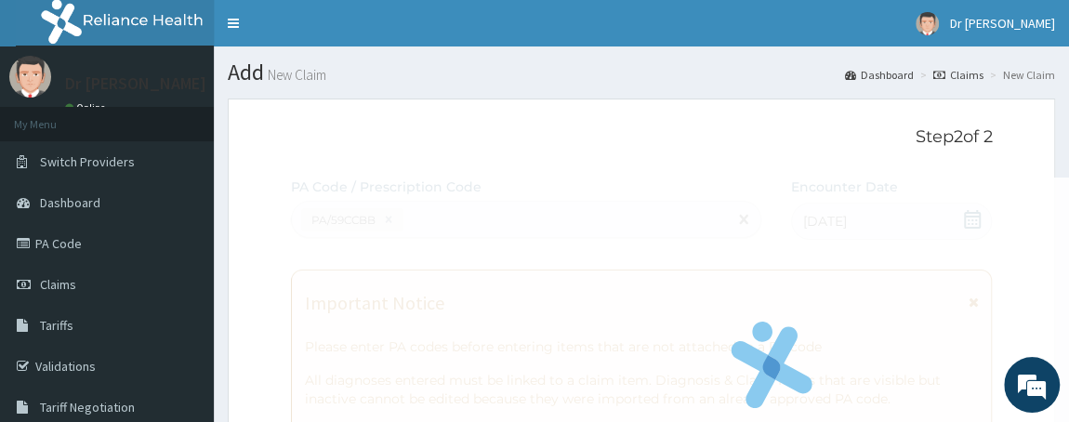
scroll to position [625, 0]
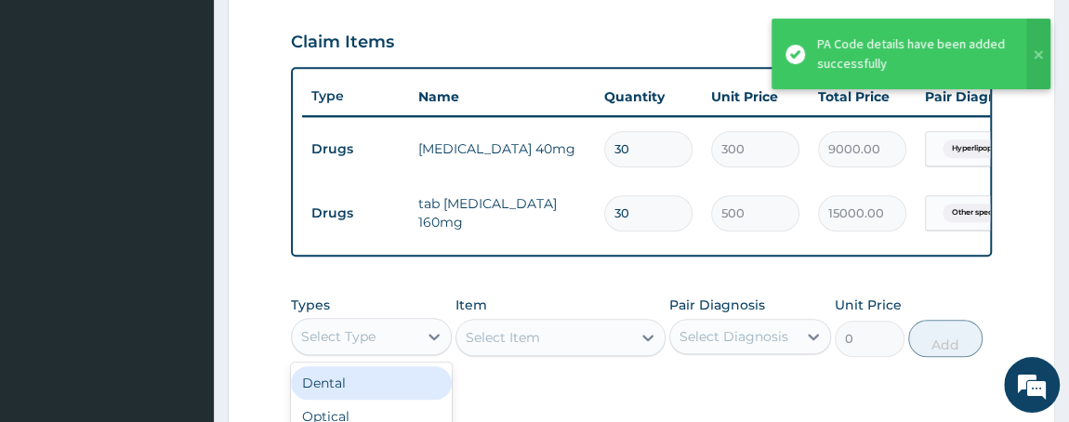
click at [371, 346] on div "Select Type" at bounding box center [338, 336] width 74 height 19
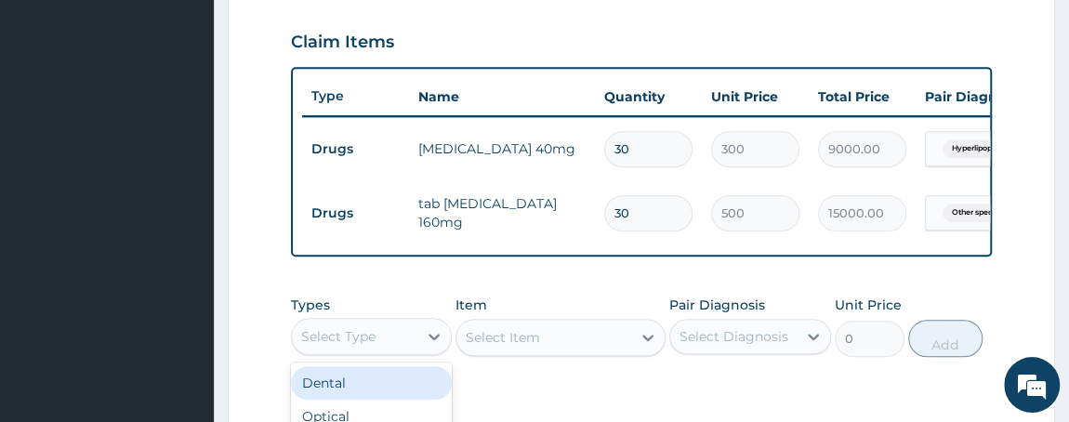
scroll to position [903, 0]
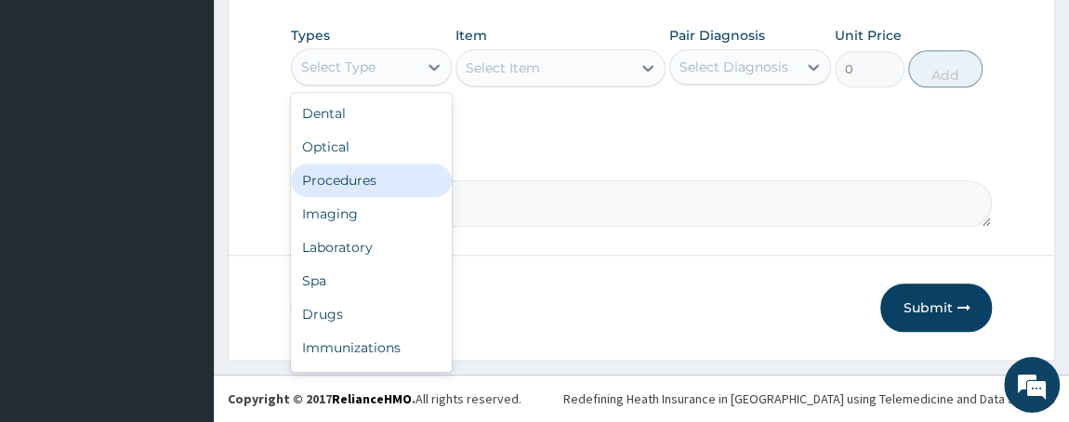
click at [300, 185] on div "Procedures" at bounding box center [372, 180] width 162 height 33
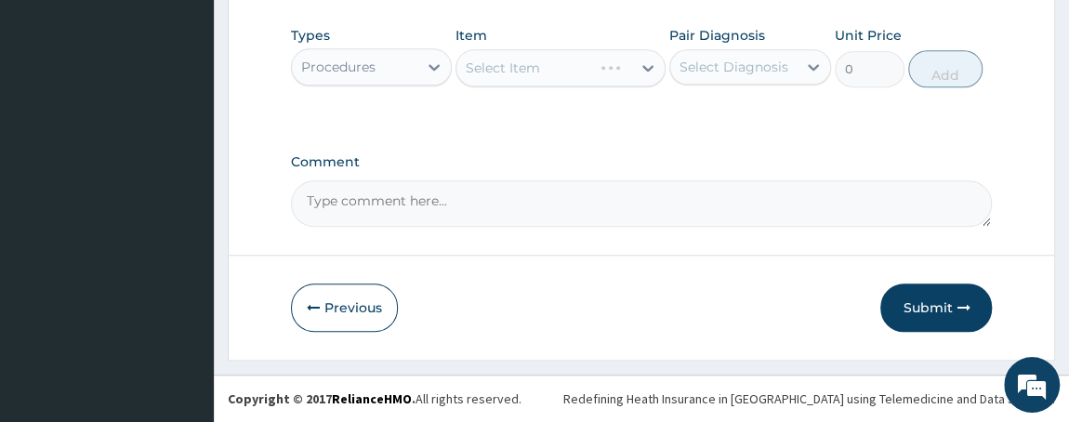
click at [732, 74] on div "Select Diagnosis" at bounding box center [733, 67] width 109 height 19
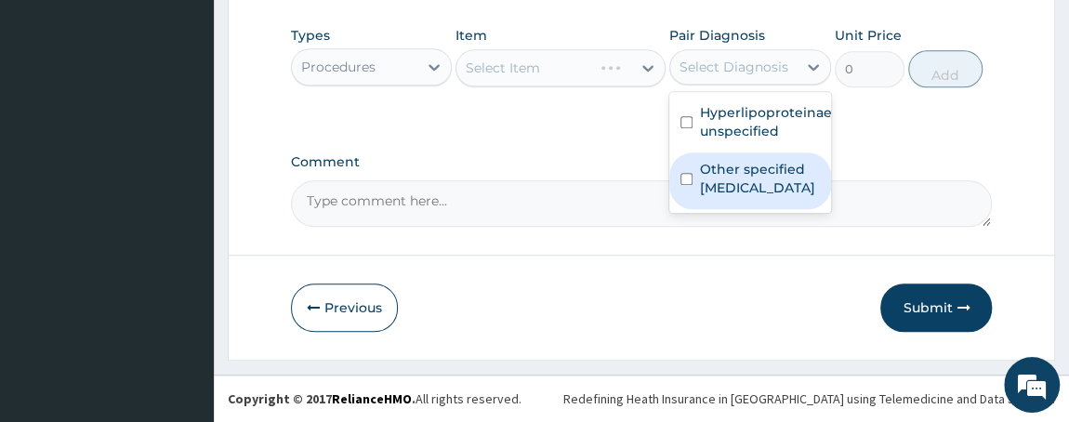
click at [685, 185] on input "checkbox" at bounding box center [686, 179] width 12 height 12
checkbox input "true"
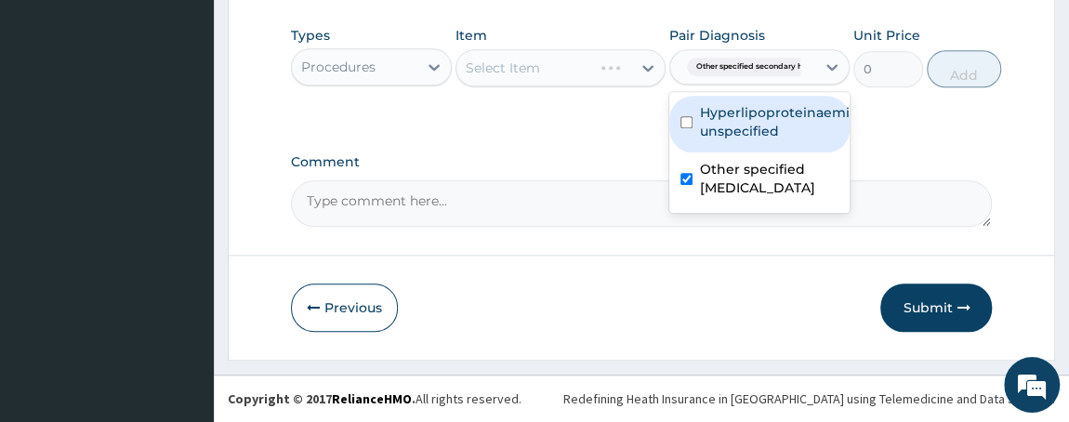
click at [681, 119] on input "checkbox" at bounding box center [686, 122] width 12 height 12
checkbox input "true"
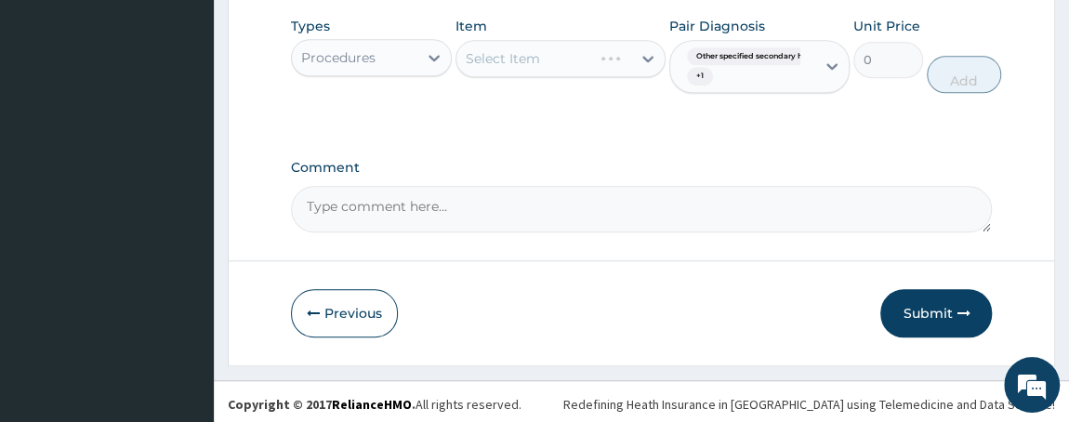
click at [559, 64] on div "Select Item" at bounding box center [560, 58] width 210 height 37
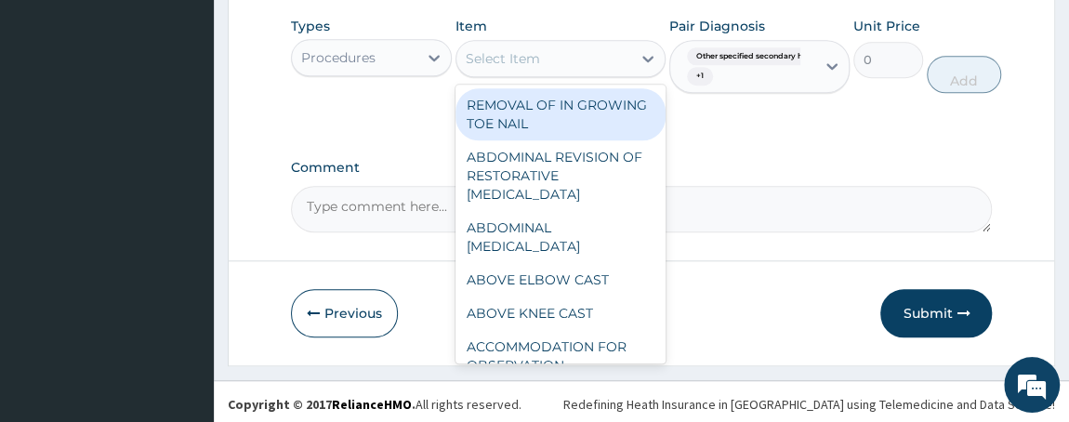
click at [533, 62] on div "Select Item" at bounding box center [503, 58] width 74 height 19
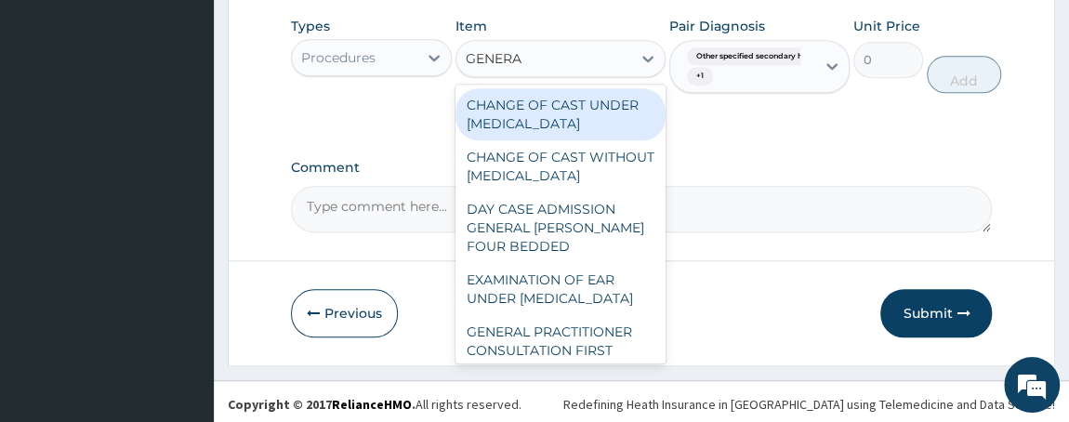
type input "GENERAL"
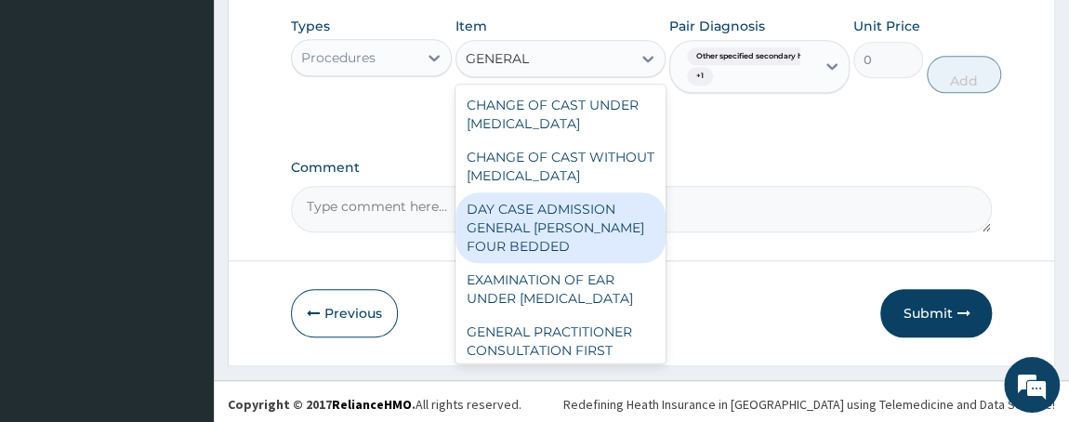
scroll to position [244, 0]
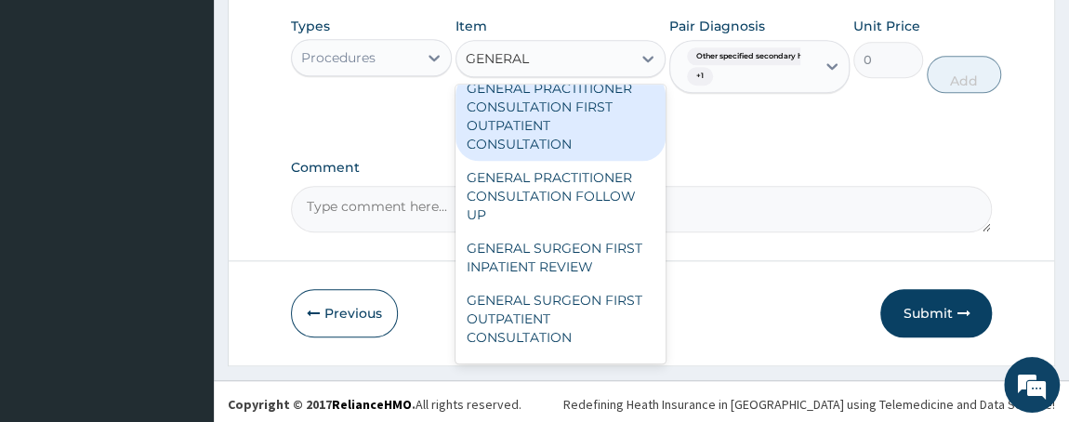
click at [600, 153] on div "GENERAL PRACTITIONER CONSULTATION FIRST OUTPATIENT CONSULTATION" at bounding box center [560, 116] width 210 height 89
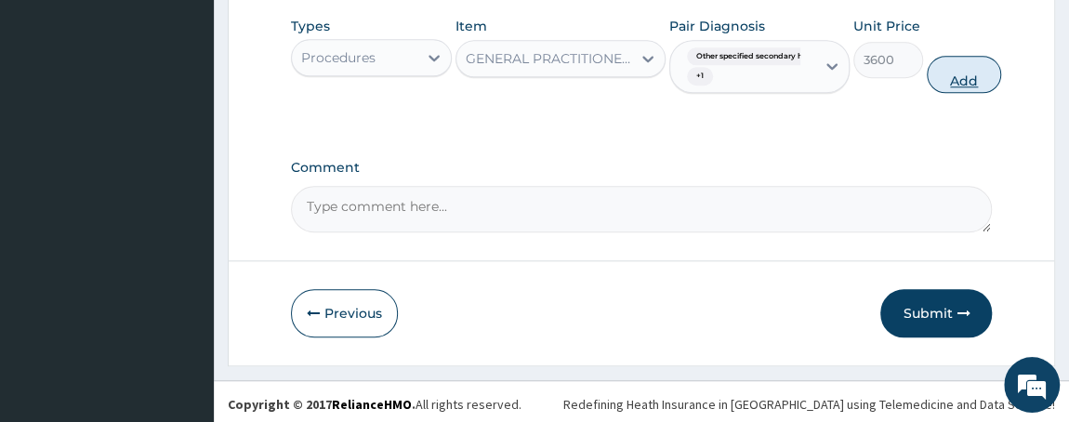
click at [942, 83] on button "Add" at bounding box center [964, 74] width 74 height 37
type input "0"
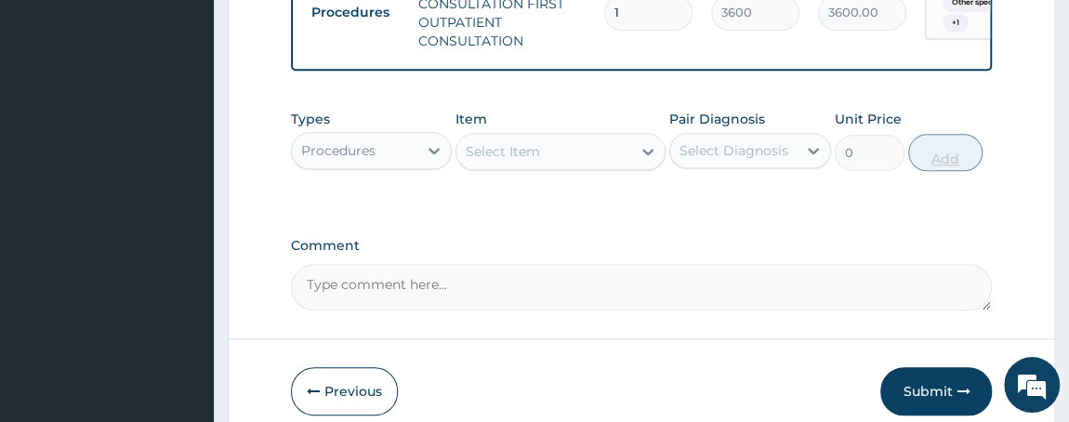
scroll to position [896, 0]
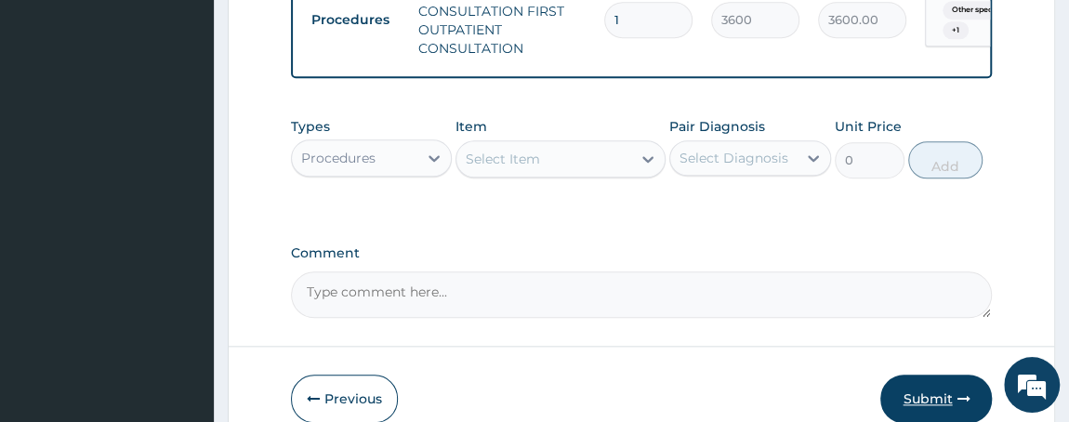
click at [941, 403] on button "Submit" at bounding box center [936, 399] width 112 height 48
